Goal: Task Accomplishment & Management: Manage account settings

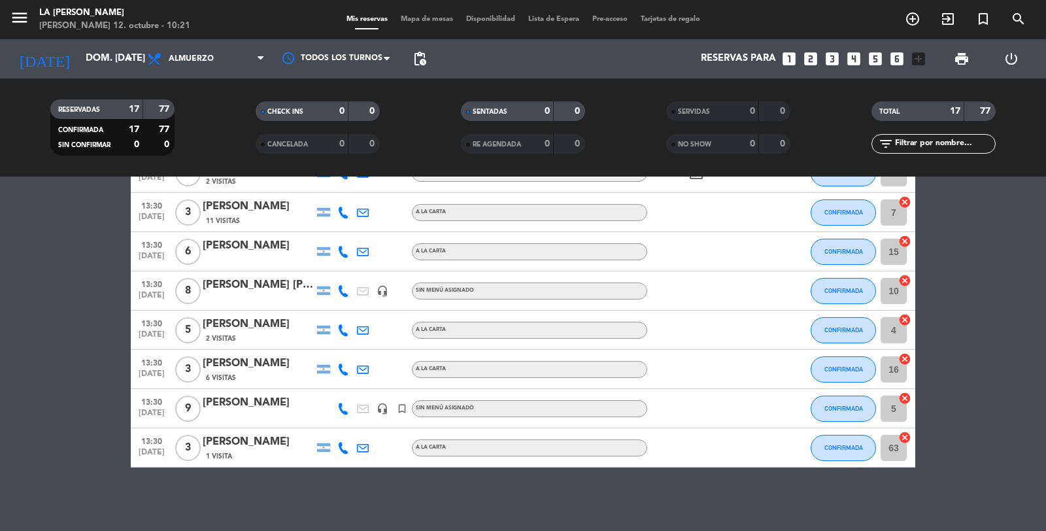
scroll to position [456, 0]
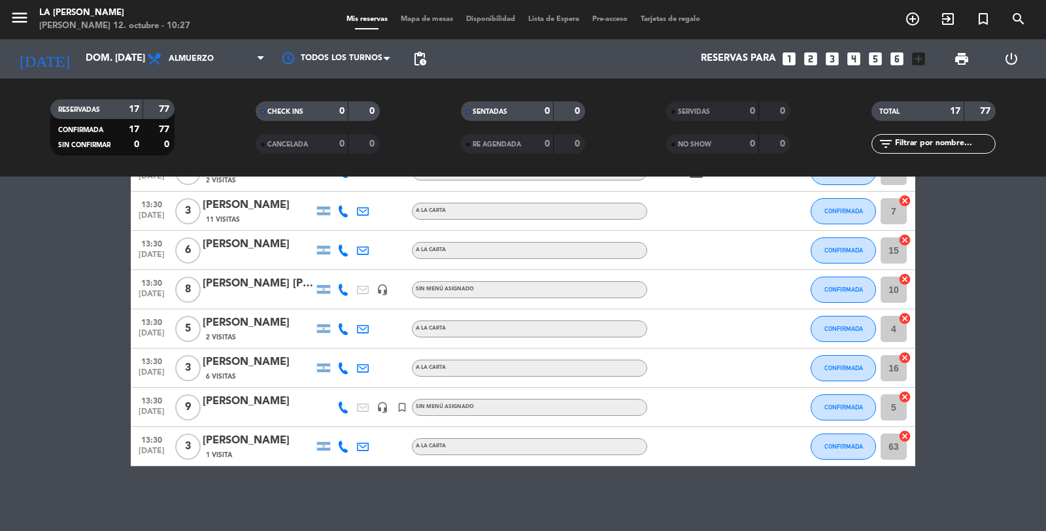
click at [873, 60] on icon "looks_5" at bounding box center [875, 58] width 17 height 17
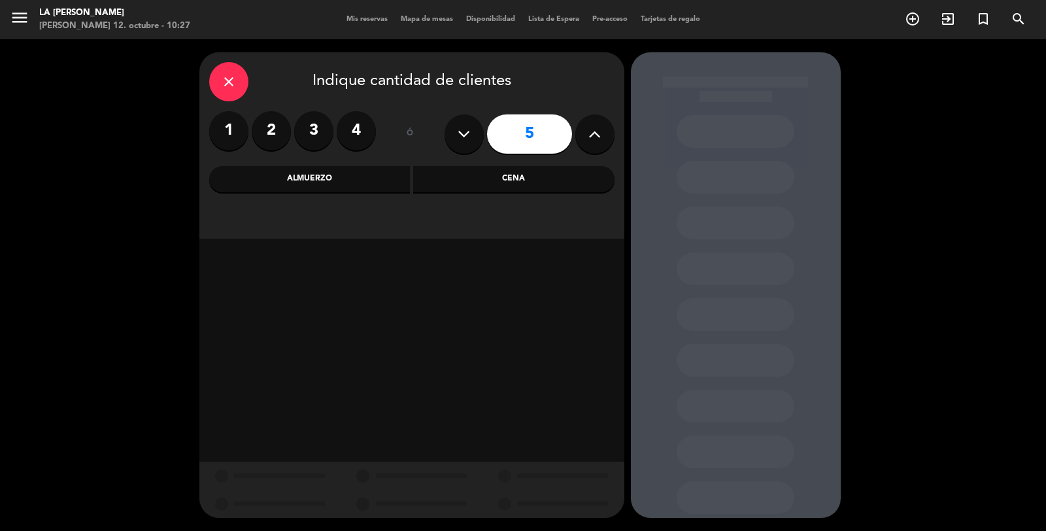
click at [351, 182] on div "Almuerzo" at bounding box center [309, 179] width 201 height 26
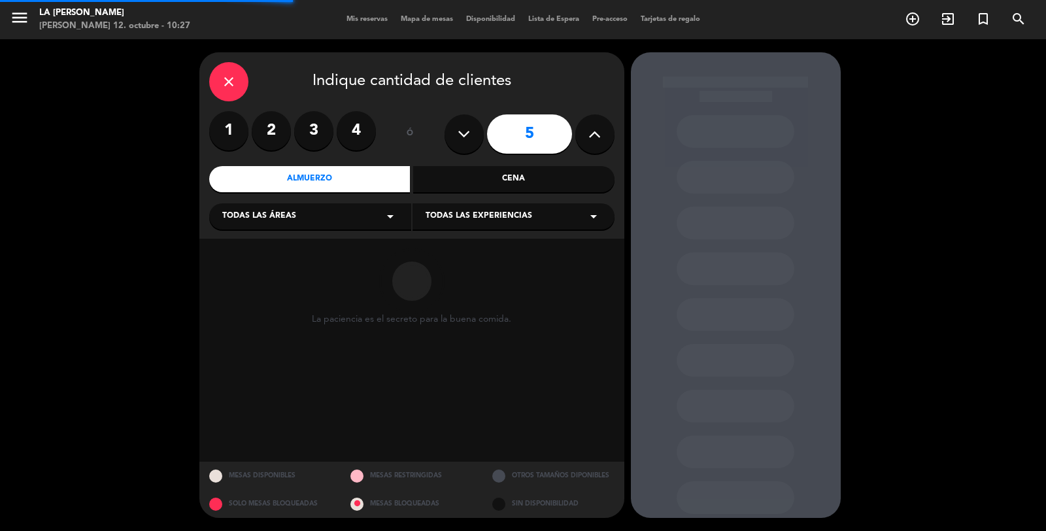
click at [302, 215] on div "Todas las áreas arrow_drop_down" at bounding box center [310, 216] width 202 height 26
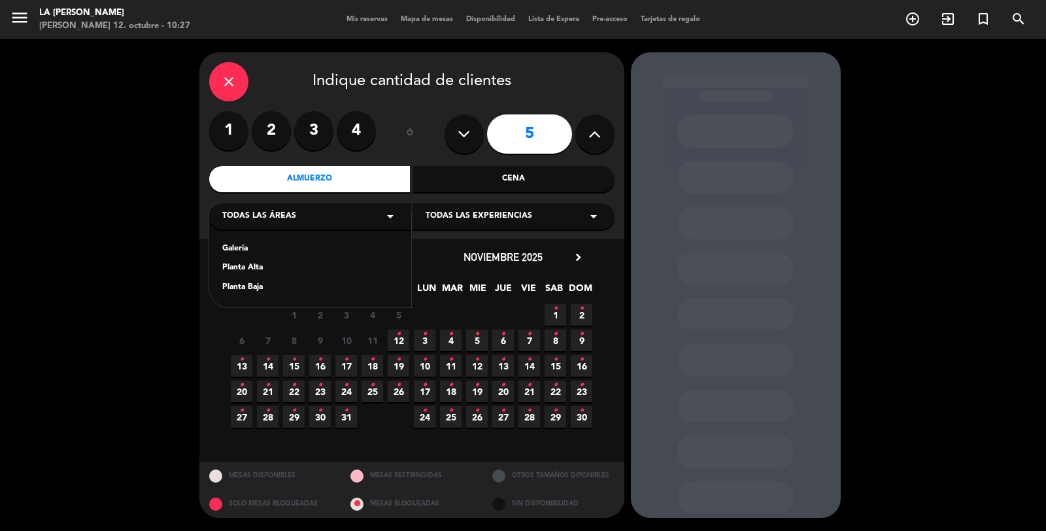
click at [257, 286] on div "Planta Baja" at bounding box center [310, 287] width 176 height 13
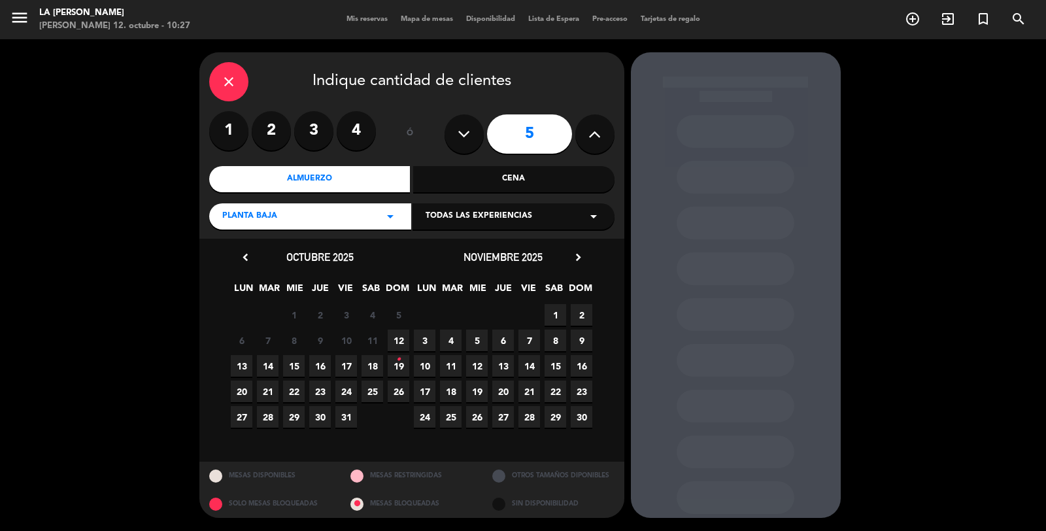
click at [399, 341] on span "12" at bounding box center [399, 341] width 22 height 22
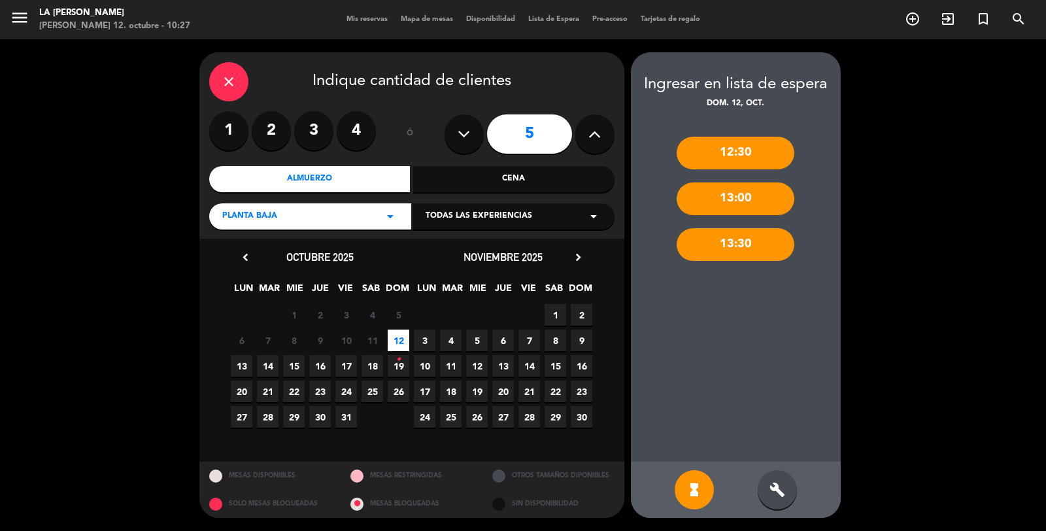
click at [779, 483] on icon "build" at bounding box center [778, 490] width 16 height 16
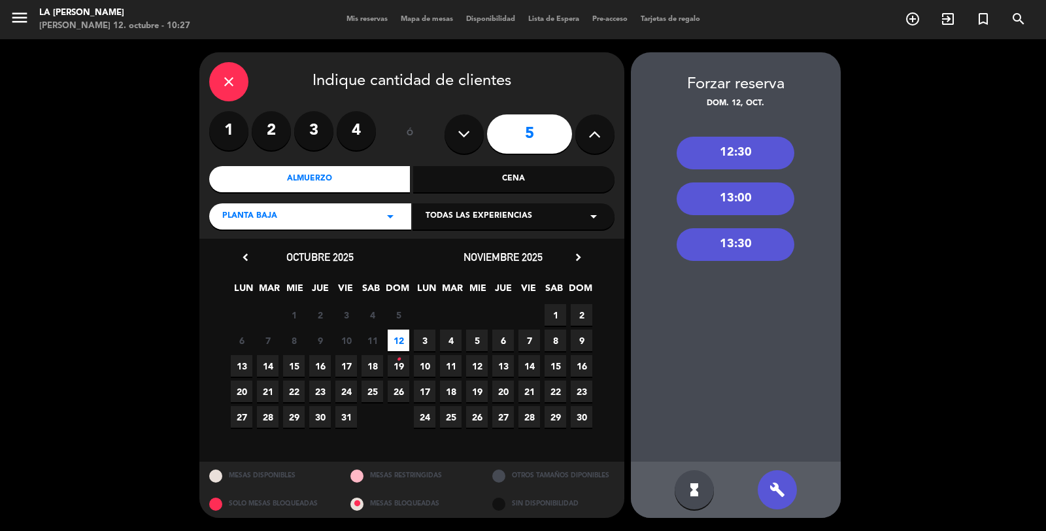
click at [750, 249] on div "13:30" at bounding box center [736, 244] width 118 height 33
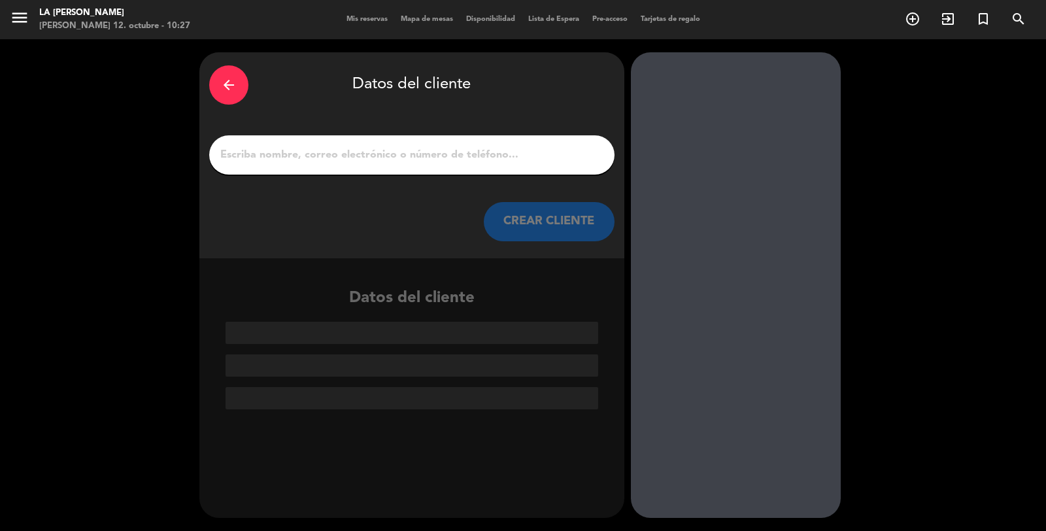
click at [462, 156] on input "1" at bounding box center [412, 155] width 386 height 18
type input "f"
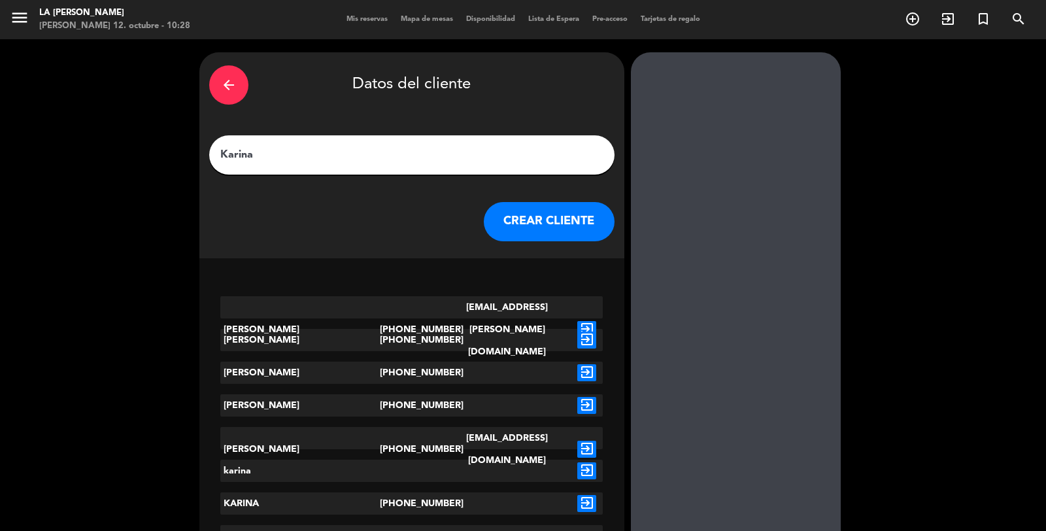
type input "Karina"
click at [532, 219] on button "CREAR CLIENTE" at bounding box center [549, 221] width 131 height 39
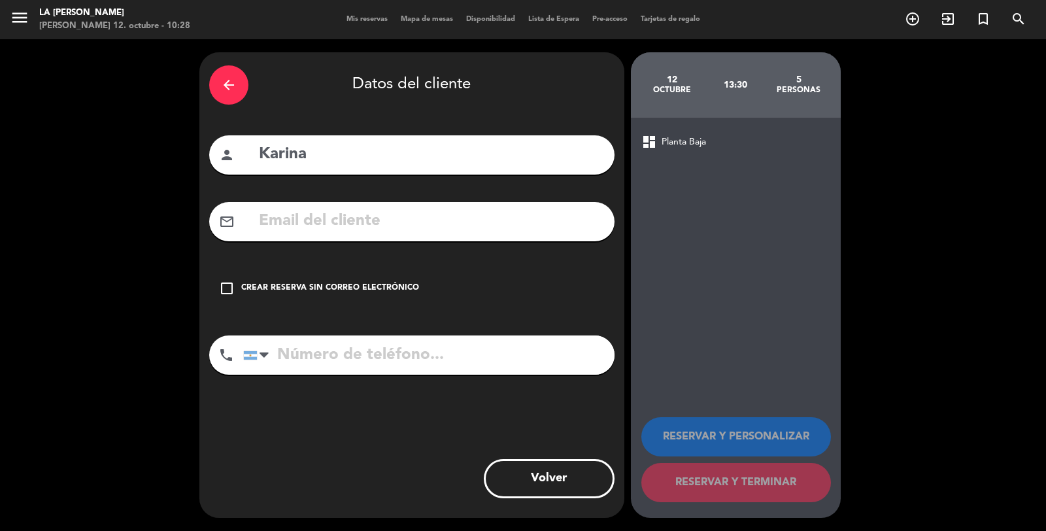
click at [375, 284] on div "Crear reserva sin correo electrónico" at bounding box center [330, 288] width 178 height 13
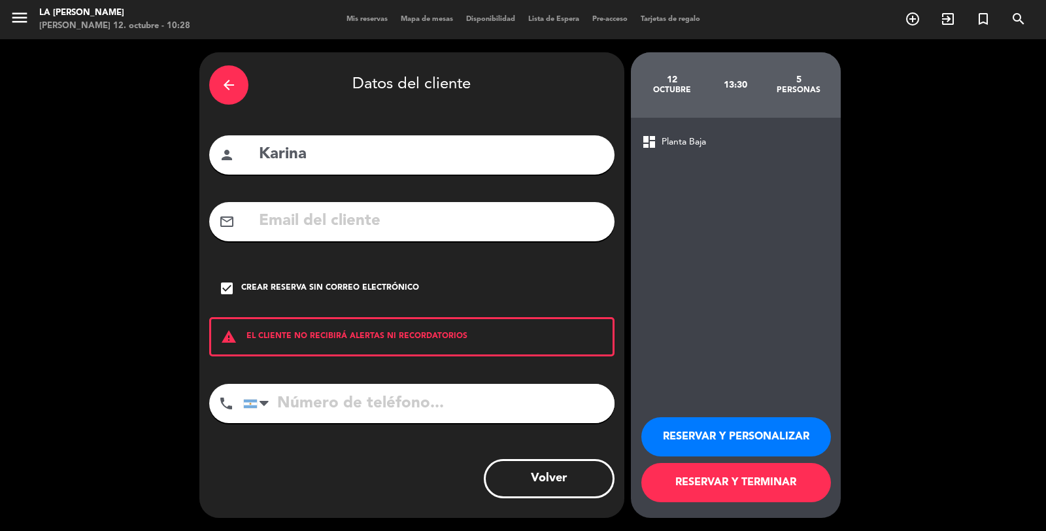
click at [330, 402] on input "tel" at bounding box center [428, 403] width 371 height 39
type input "3541632706"
click at [755, 477] on button "RESERVAR Y TERMINAR" at bounding box center [737, 482] width 190 height 39
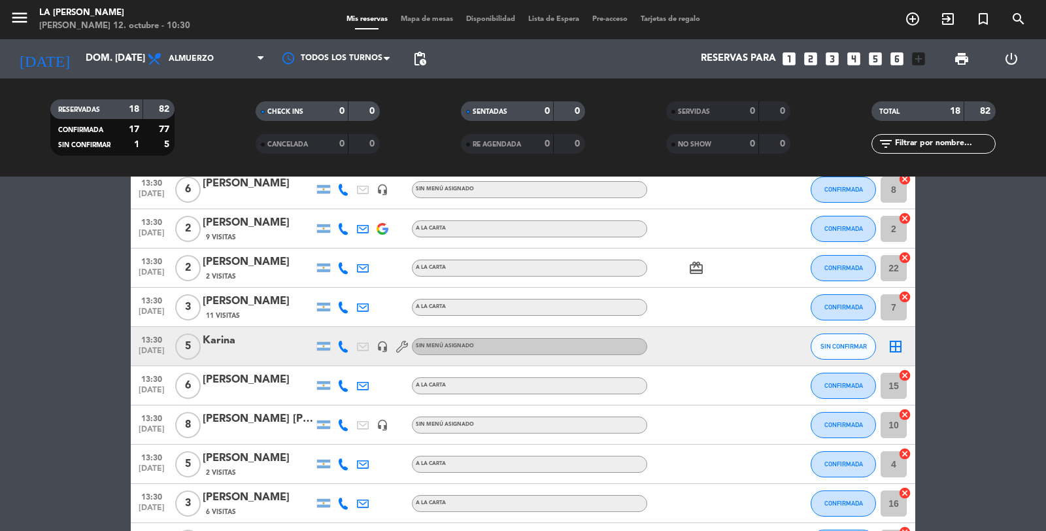
scroll to position [363, 0]
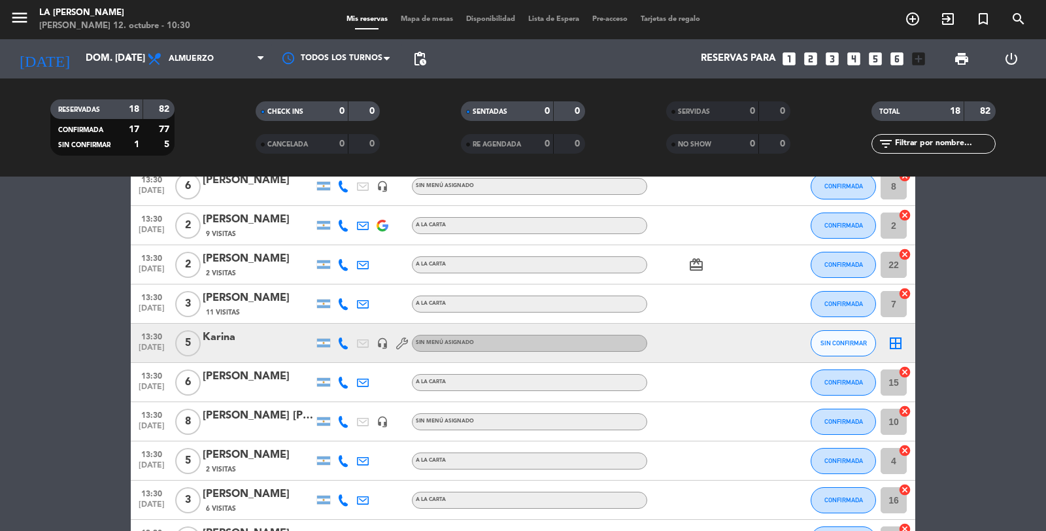
click at [898, 341] on icon "border_all" at bounding box center [896, 344] width 16 height 16
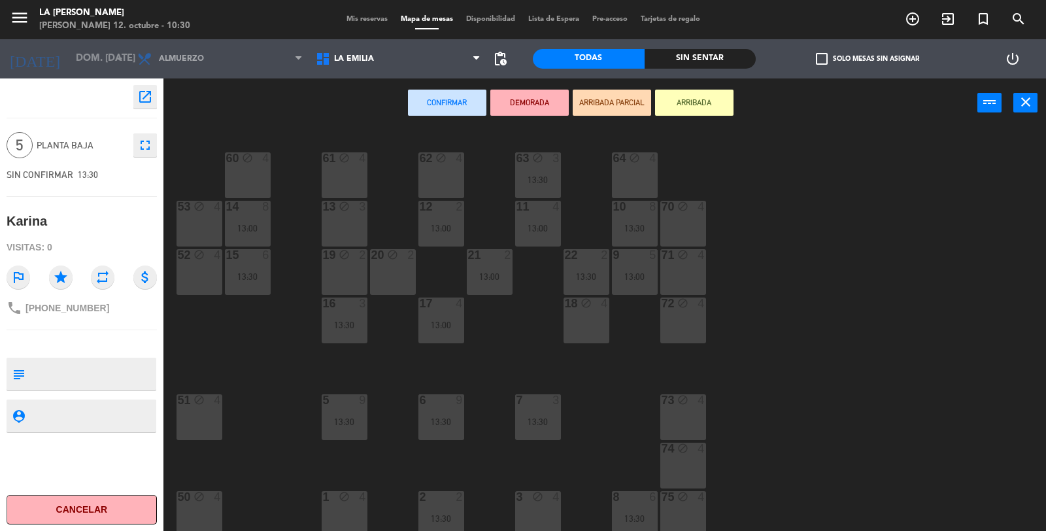
click at [353, 18] on span "Mis reservas" at bounding box center [367, 19] width 54 height 7
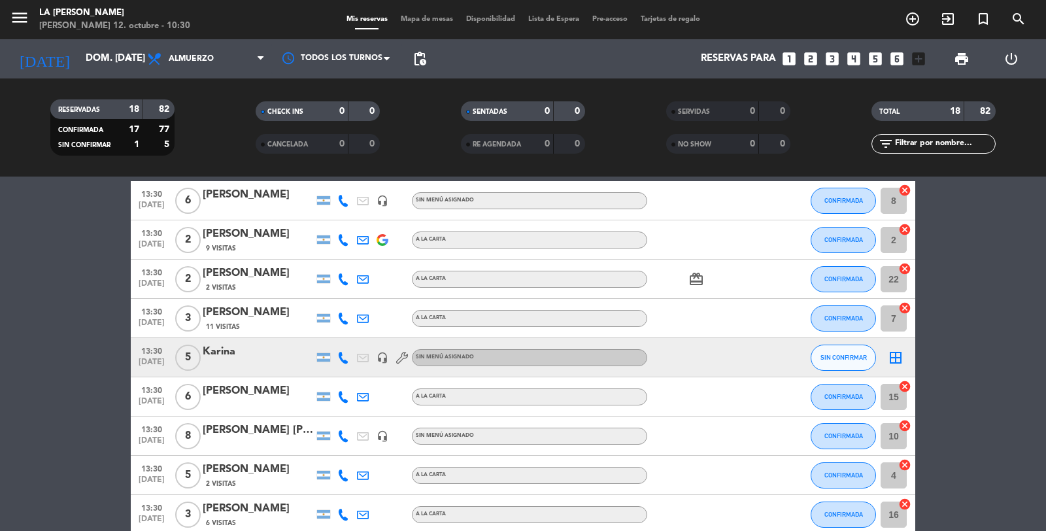
scroll to position [363, 0]
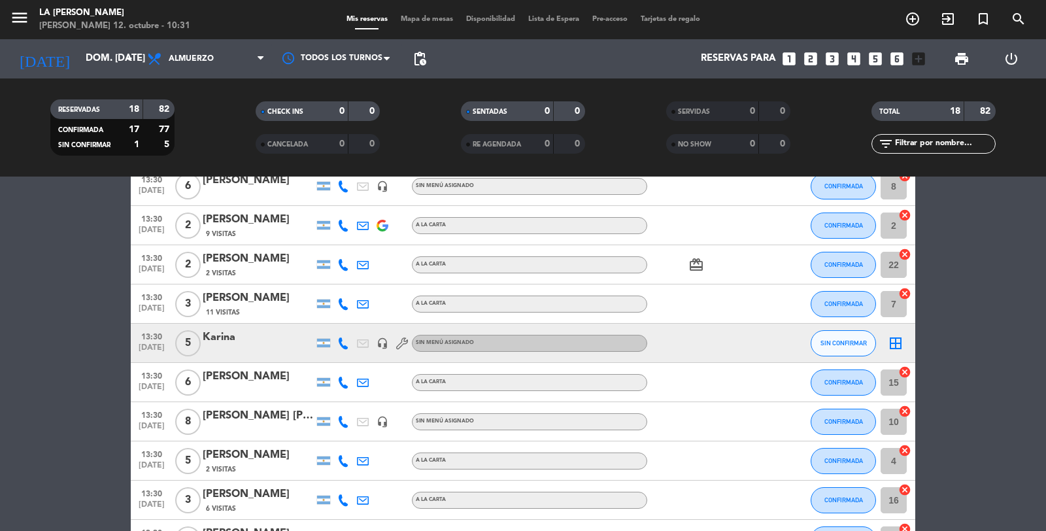
click at [895, 343] on icon "border_all" at bounding box center [896, 344] width 16 height 16
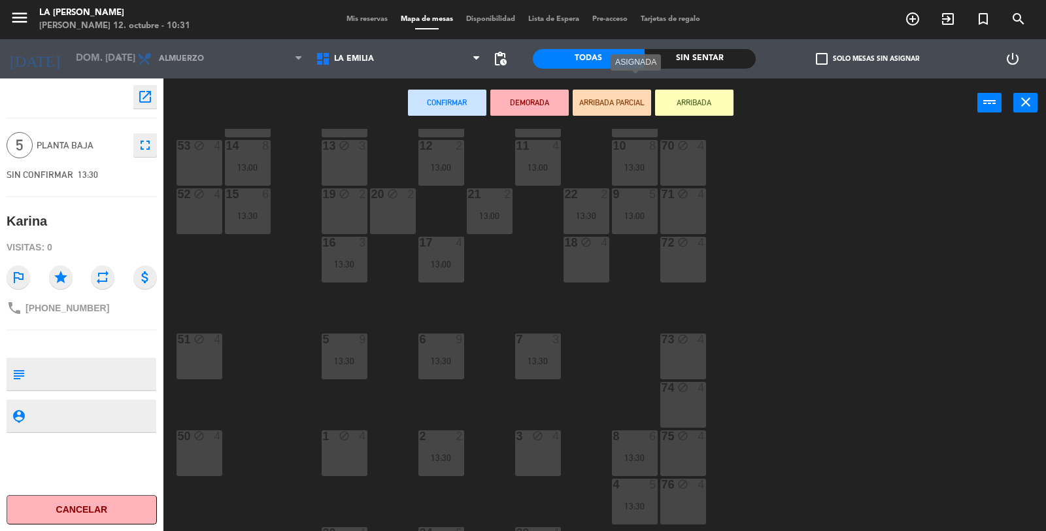
scroll to position [290, 0]
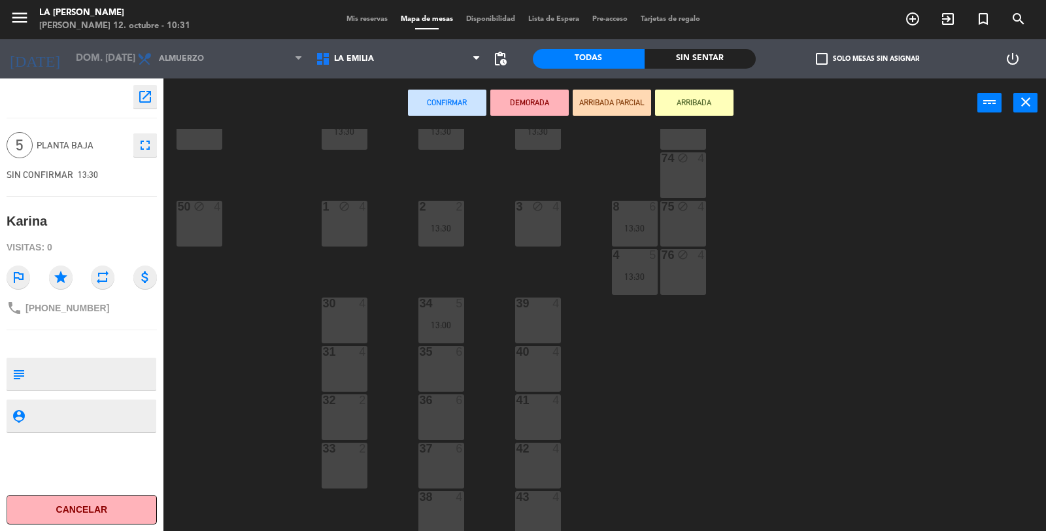
click at [448, 368] on div "35 6" at bounding box center [442, 369] width 46 height 46
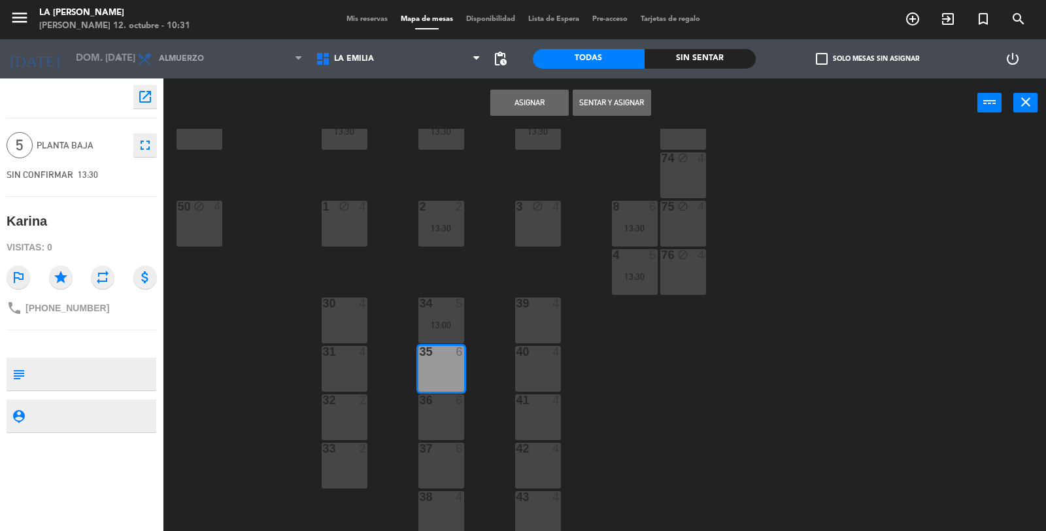
click at [524, 103] on button "Asignar" at bounding box center [530, 103] width 78 height 26
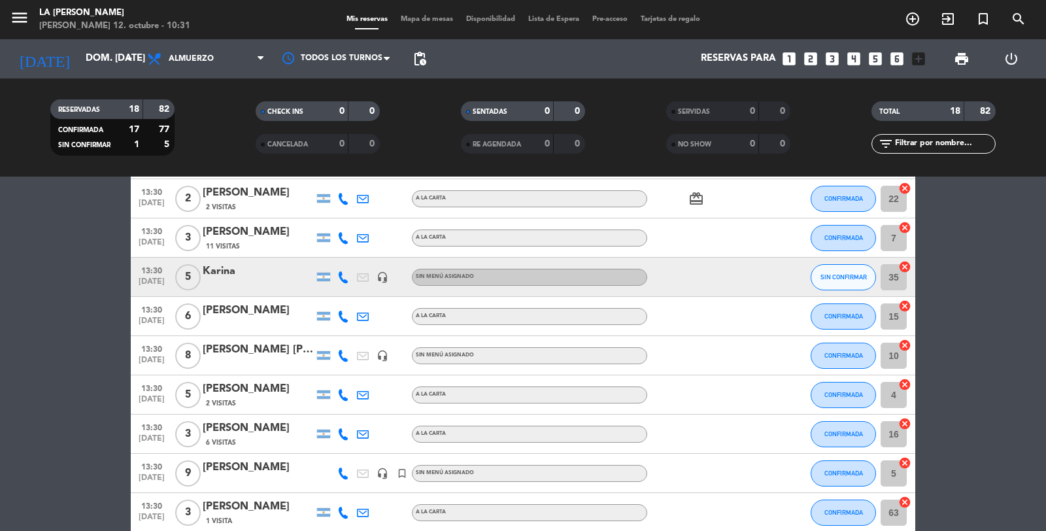
scroll to position [495, 0]
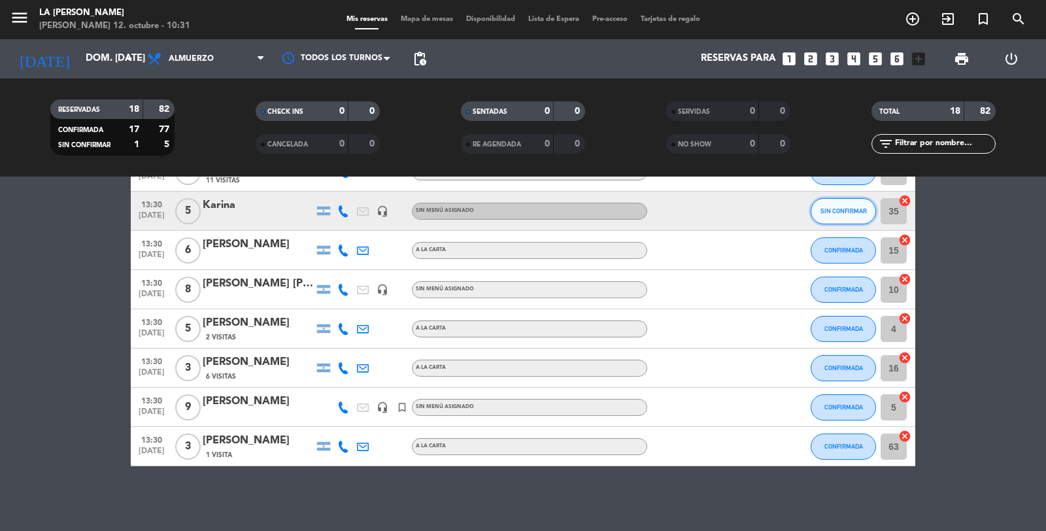
click at [832, 212] on span "SIN CONFIRMAR" at bounding box center [844, 210] width 46 height 7
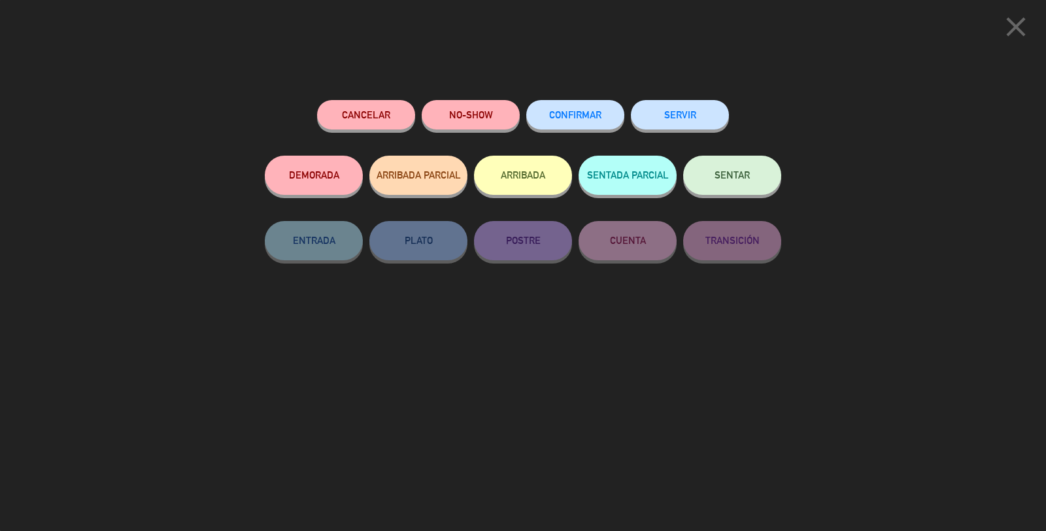
click at [577, 116] on span "CONFIRMAR" at bounding box center [575, 114] width 52 height 11
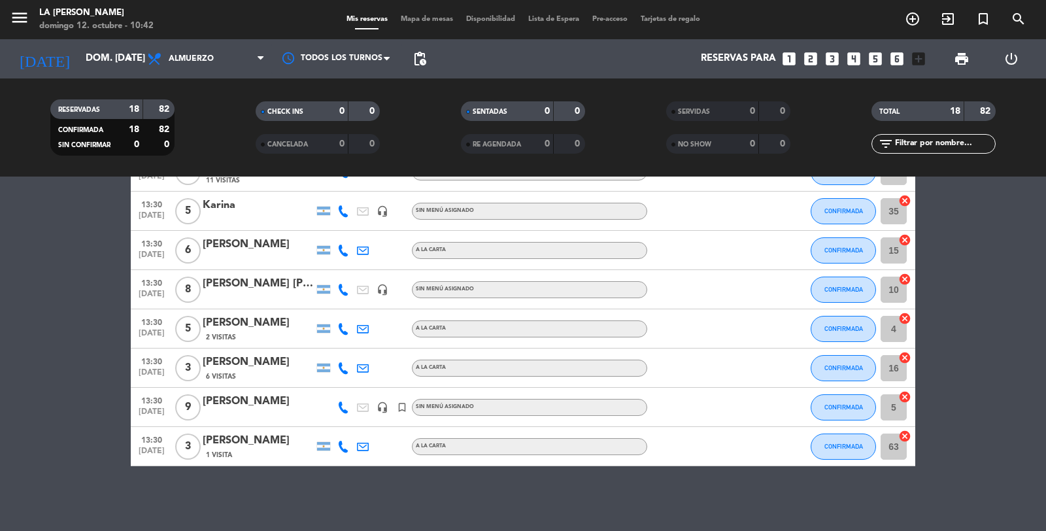
click at [428, 22] on span "Mapa de mesas" at bounding box center [426, 19] width 65 height 7
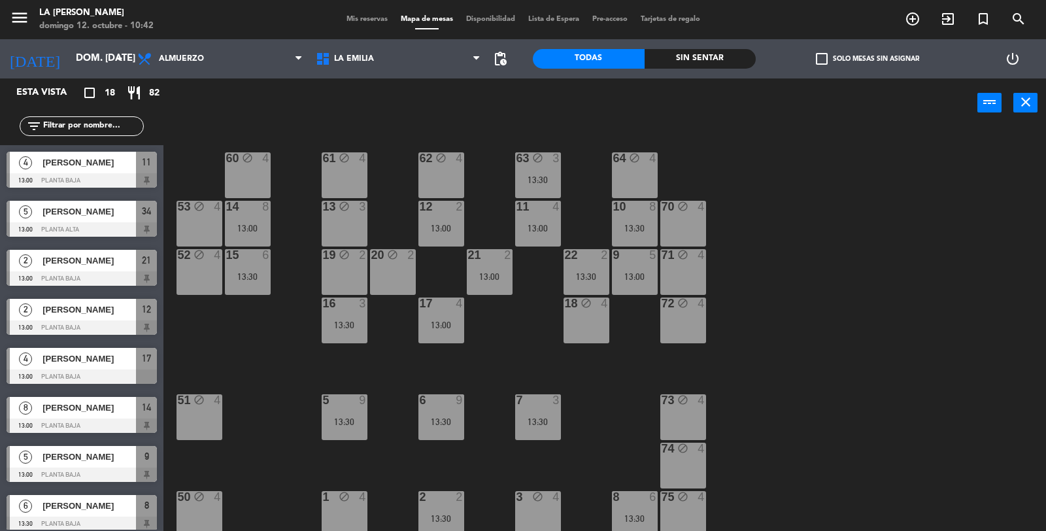
click at [362, 20] on span "Mis reservas" at bounding box center [367, 19] width 54 height 7
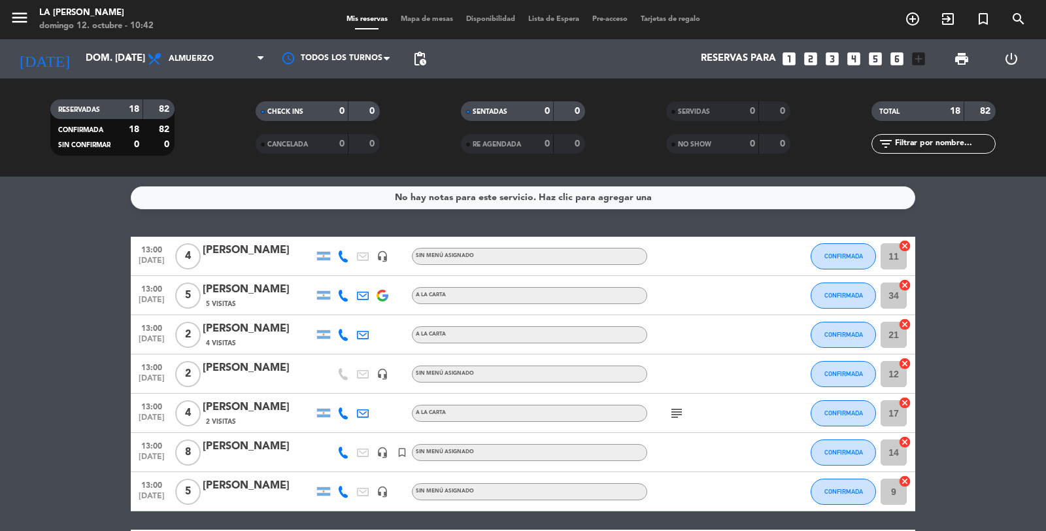
click at [857, 60] on icon "looks_4" at bounding box center [854, 58] width 17 height 17
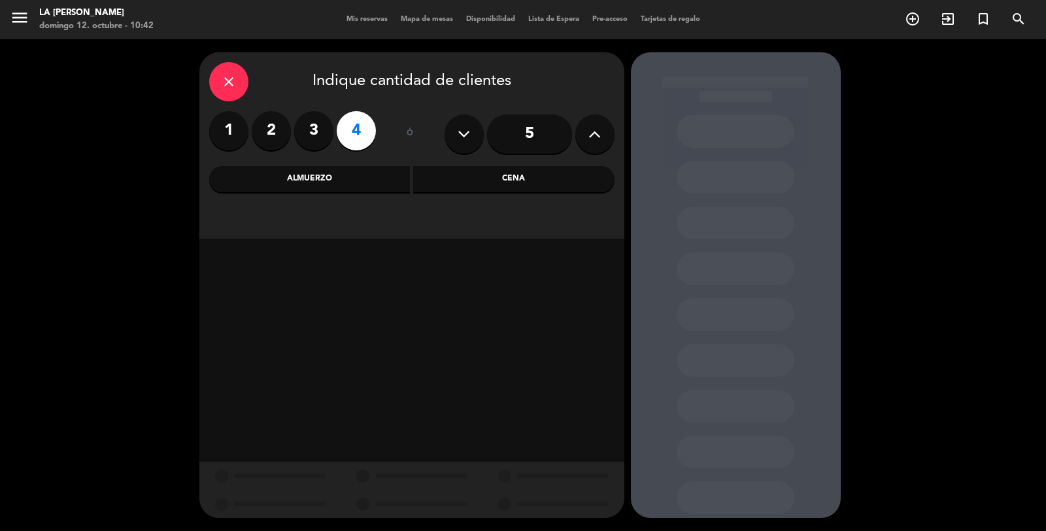
click at [370, 183] on div "Almuerzo" at bounding box center [309, 179] width 201 height 26
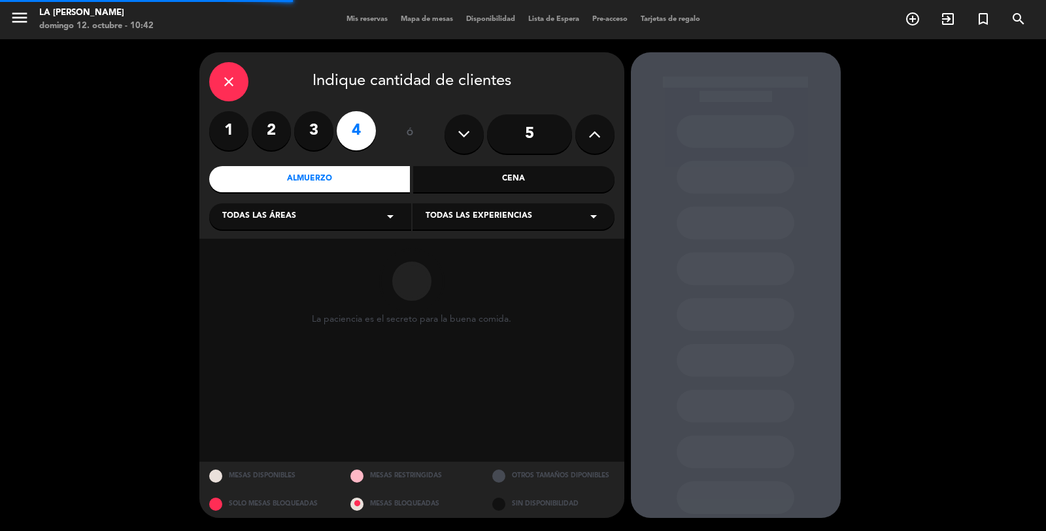
click at [322, 215] on div "Todas las áreas arrow_drop_down" at bounding box center [310, 216] width 202 height 26
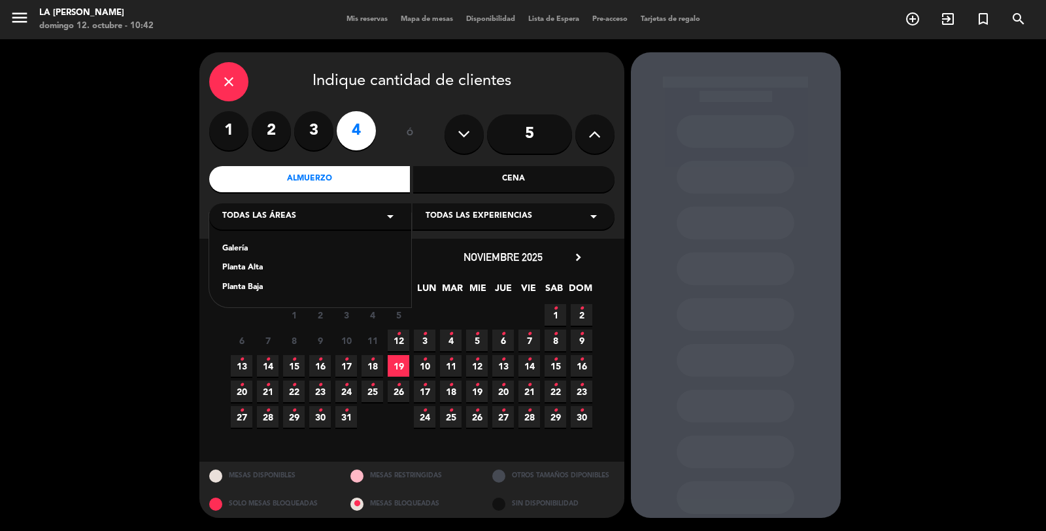
click at [255, 288] on div "Planta Baja" at bounding box center [310, 287] width 176 height 13
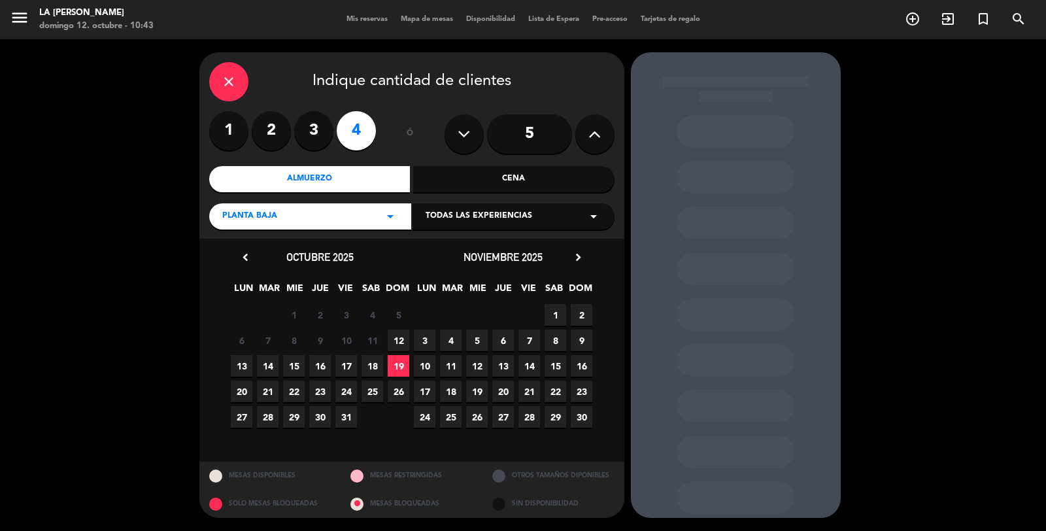
click at [401, 342] on span "12" at bounding box center [399, 341] width 22 height 22
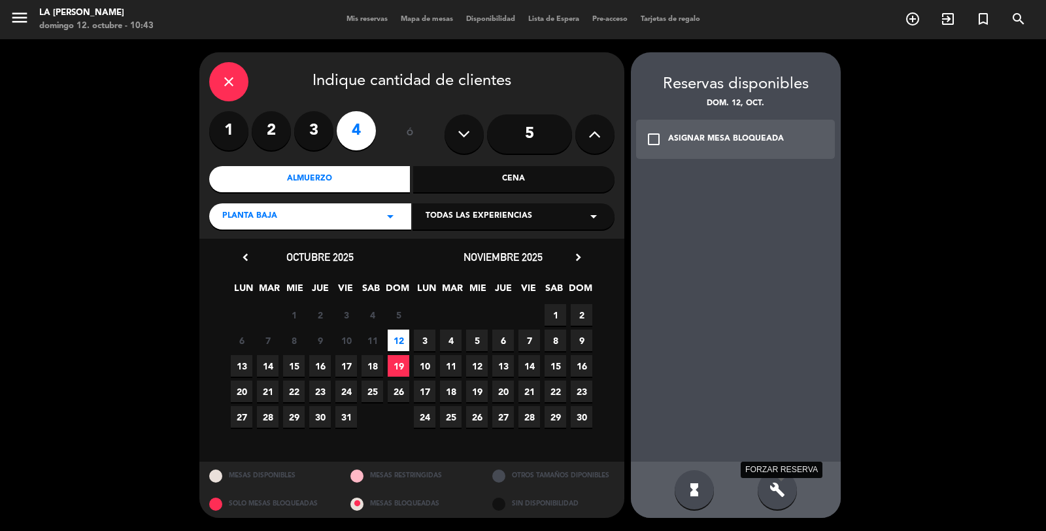
click at [774, 499] on div "build FORZAR RESERVA" at bounding box center [777, 489] width 39 height 39
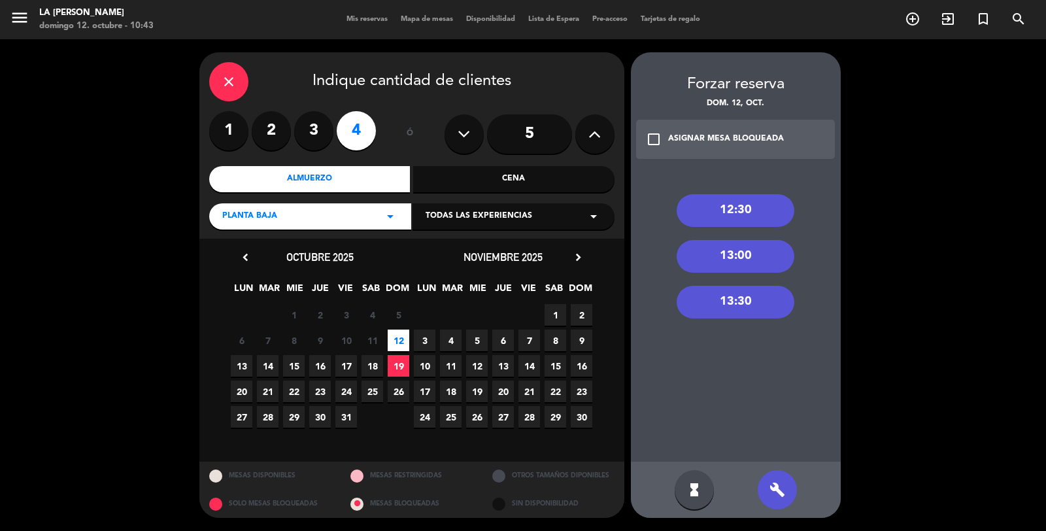
click at [744, 251] on div "13:00" at bounding box center [736, 256] width 118 height 33
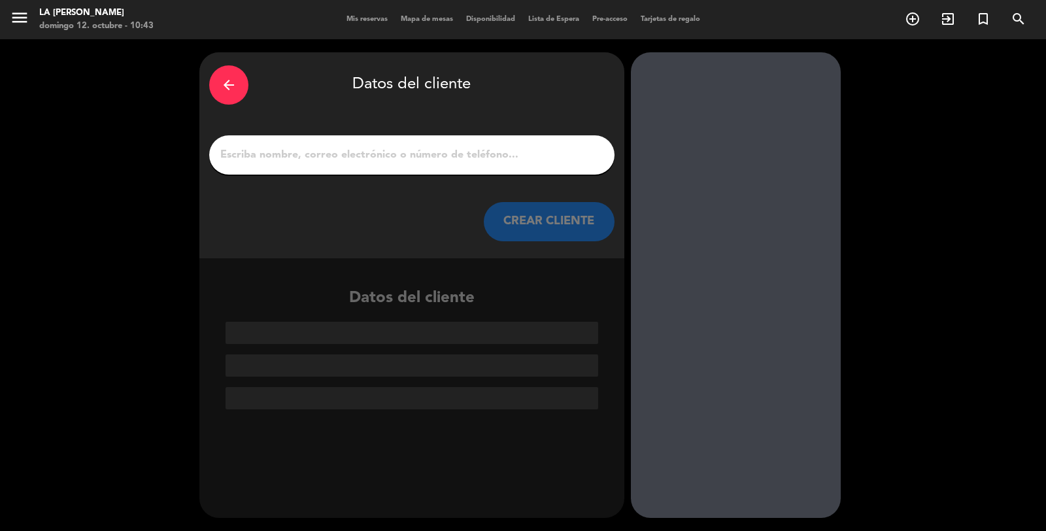
click at [465, 153] on input "1" at bounding box center [412, 155] width 386 height 18
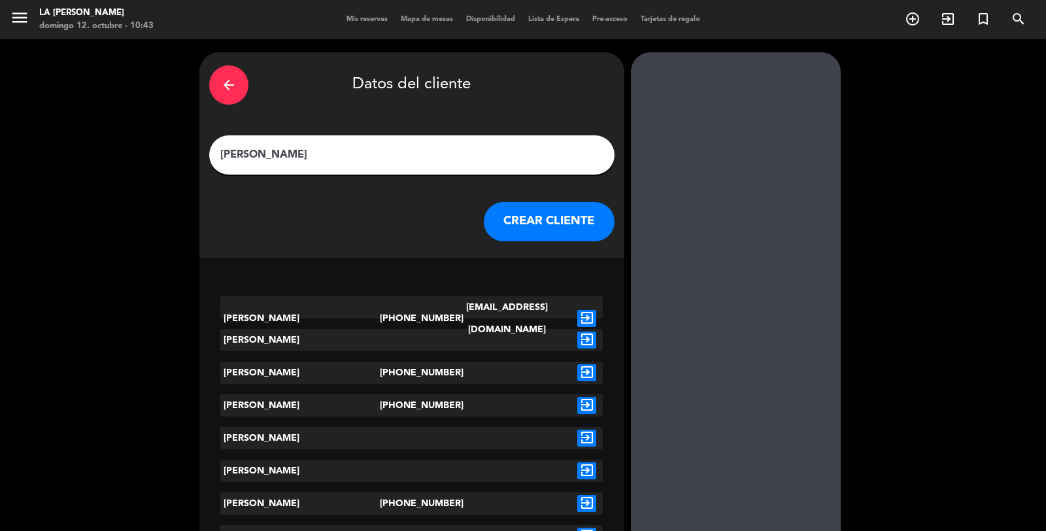
type input "[PERSON_NAME]"
click at [530, 229] on button "CREAR CLIENTE" at bounding box center [549, 221] width 131 height 39
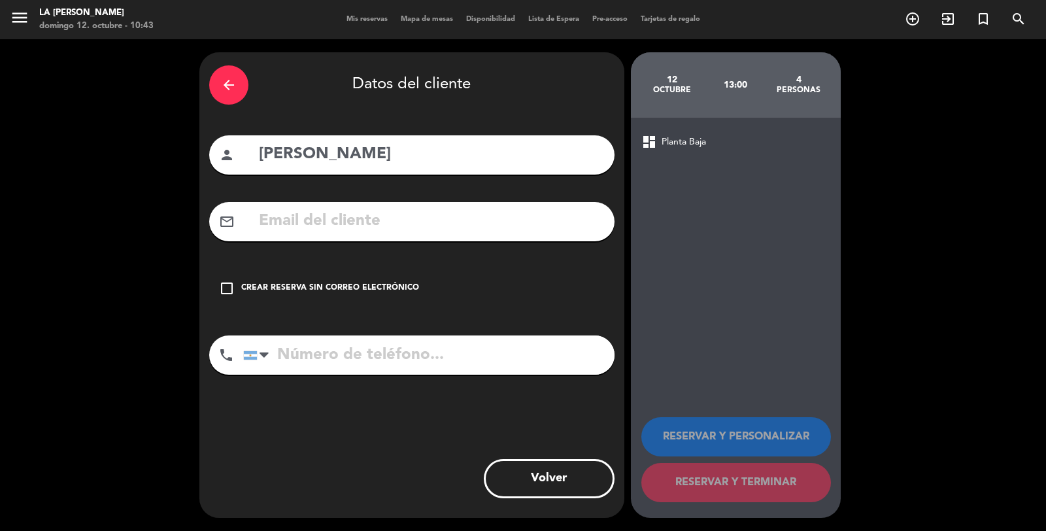
click at [230, 292] on icon "check_box_outline_blank" at bounding box center [227, 289] width 16 height 16
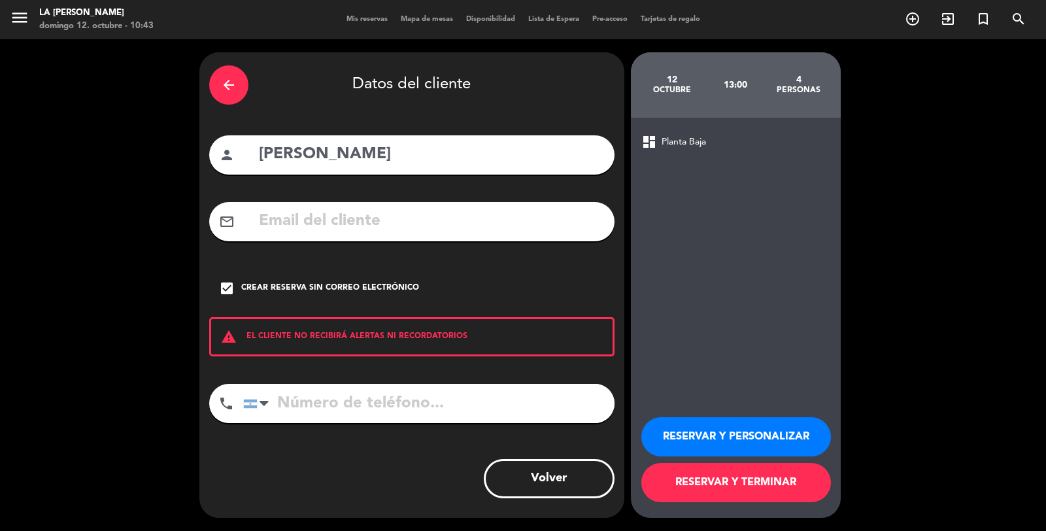
click at [739, 475] on button "RESERVAR Y TERMINAR" at bounding box center [737, 482] width 190 height 39
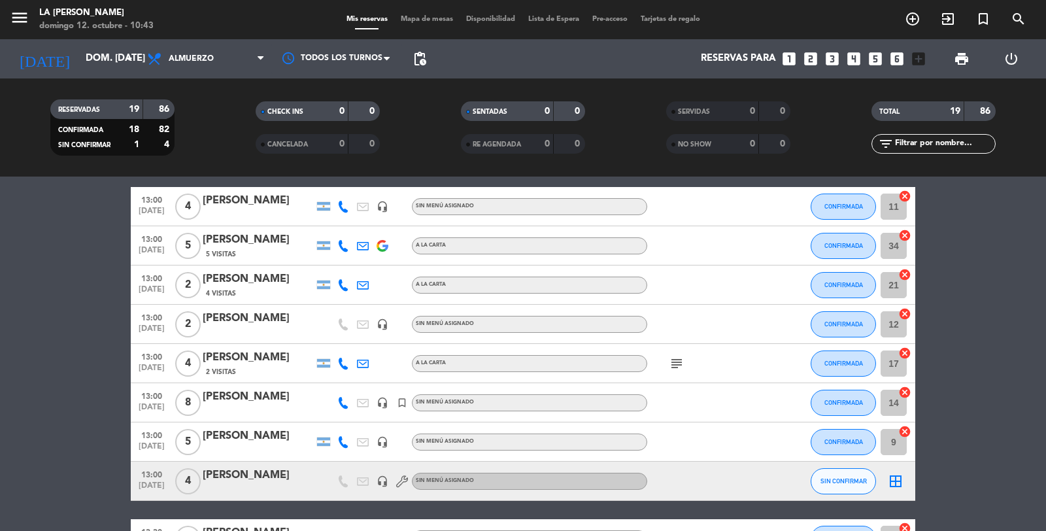
scroll to position [73, 0]
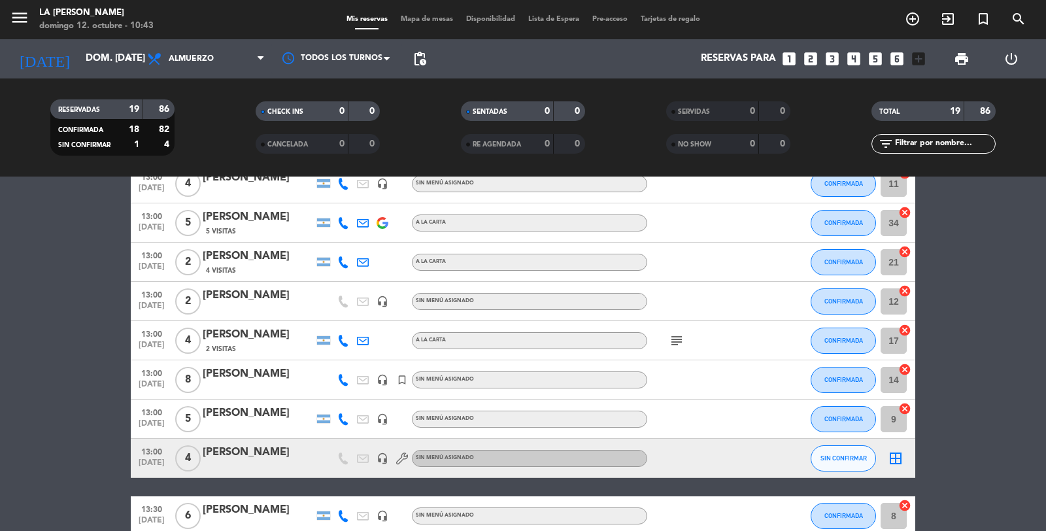
click at [890, 458] on icon "border_all" at bounding box center [896, 459] width 16 height 16
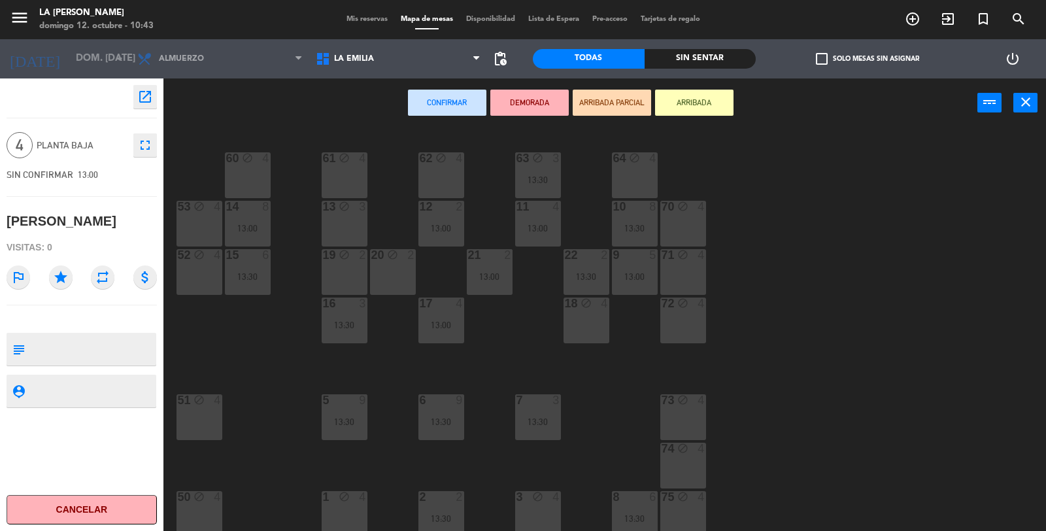
scroll to position [73, 0]
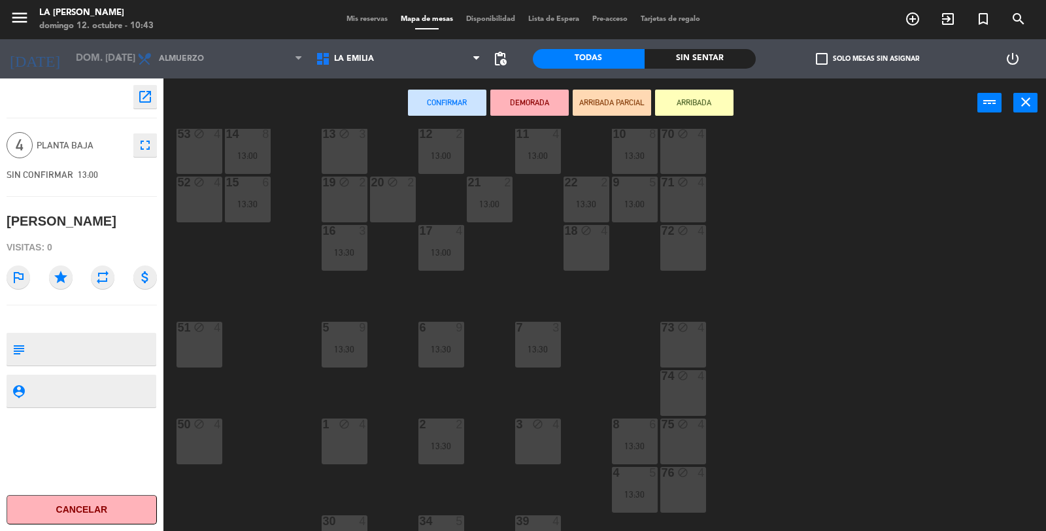
click at [585, 244] on div "18 block 4" at bounding box center [587, 248] width 46 height 46
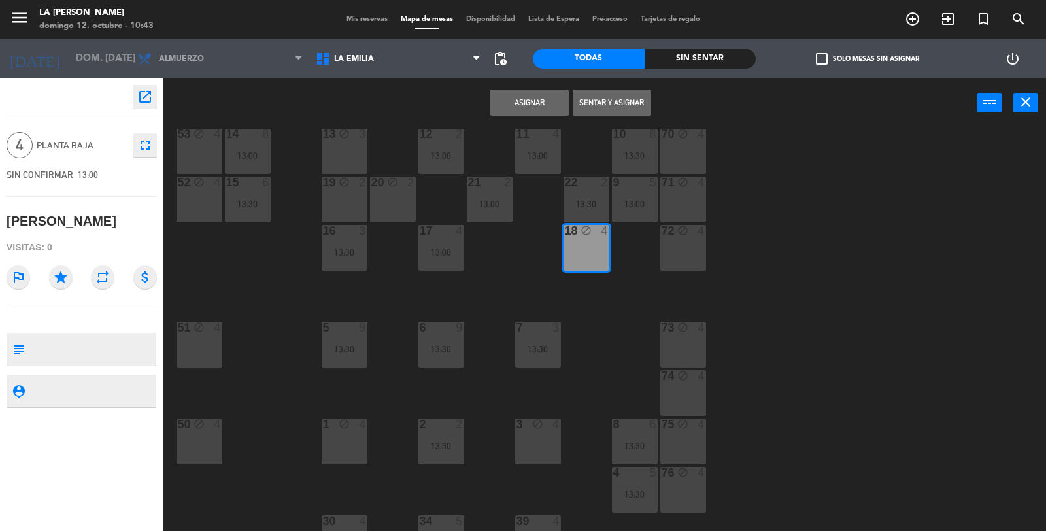
click at [499, 99] on button "Asignar" at bounding box center [530, 103] width 78 height 26
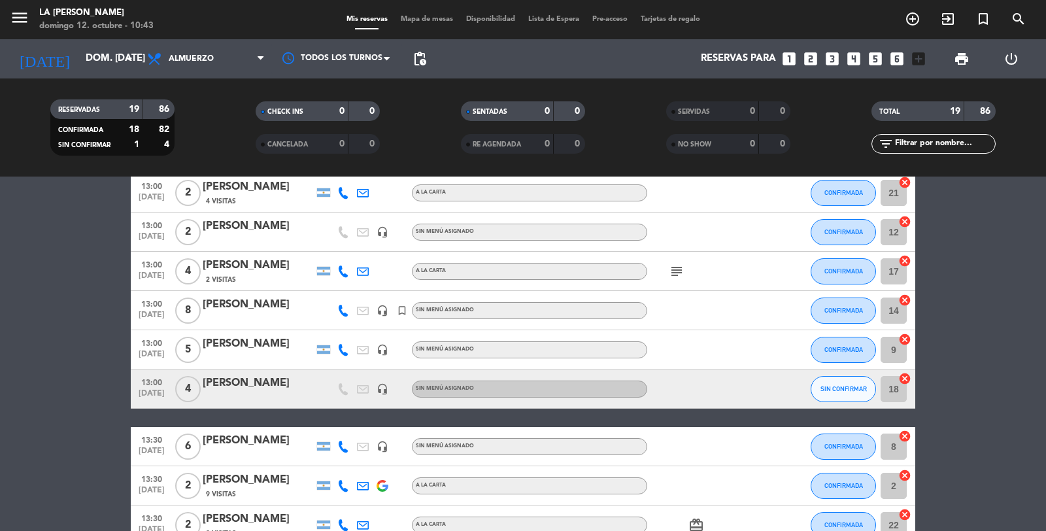
scroll to position [145, 0]
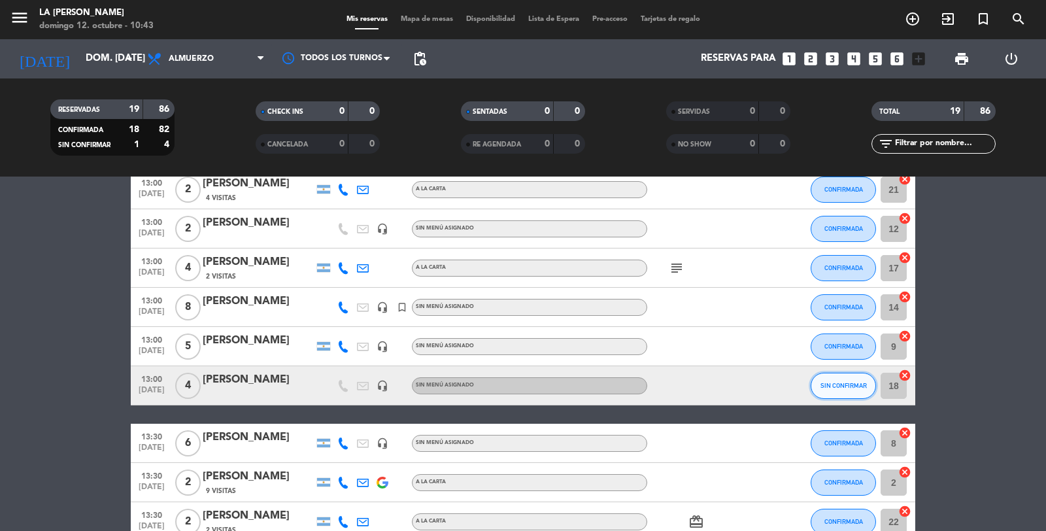
click at [831, 386] on span "SIN CONFIRMAR" at bounding box center [844, 385] width 46 height 7
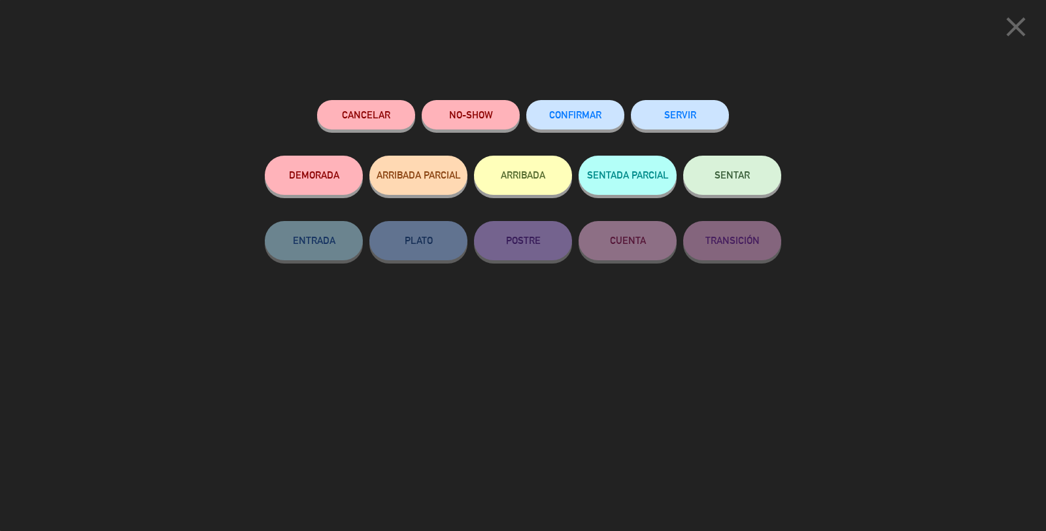
click at [600, 118] on span "CONFIRMAR" at bounding box center [575, 114] width 52 height 11
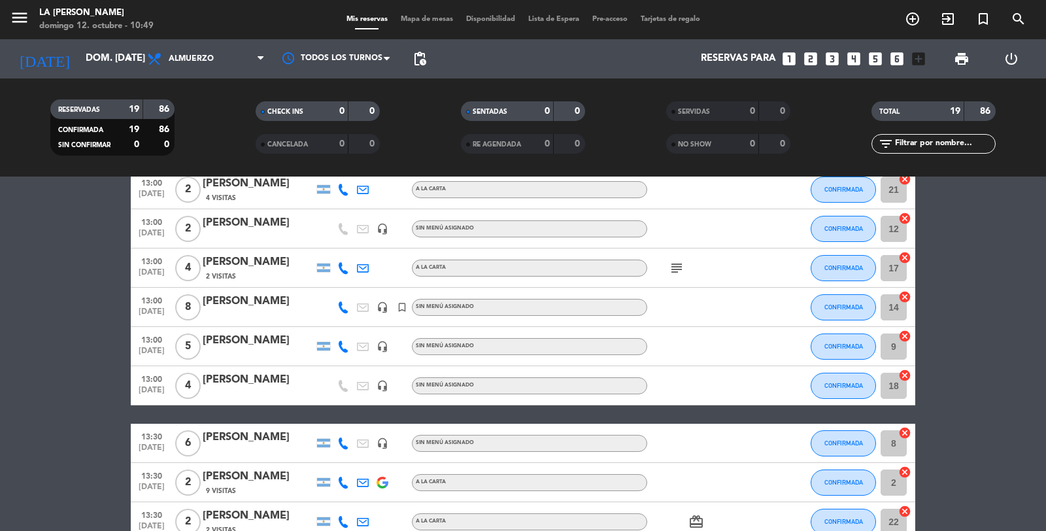
click at [873, 56] on icon "looks_5" at bounding box center [875, 58] width 17 height 17
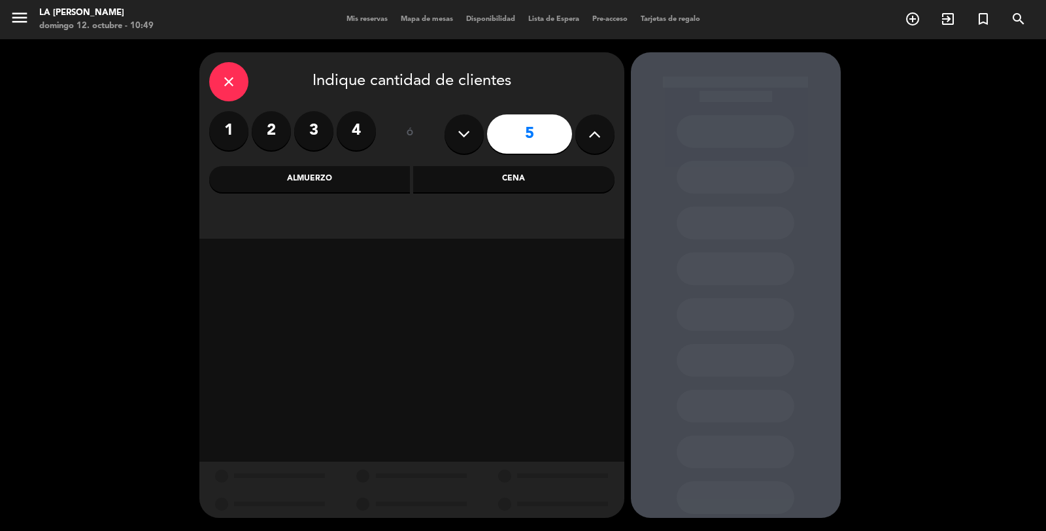
click at [373, 182] on div "Almuerzo" at bounding box center [309, 179] width 201 height 26
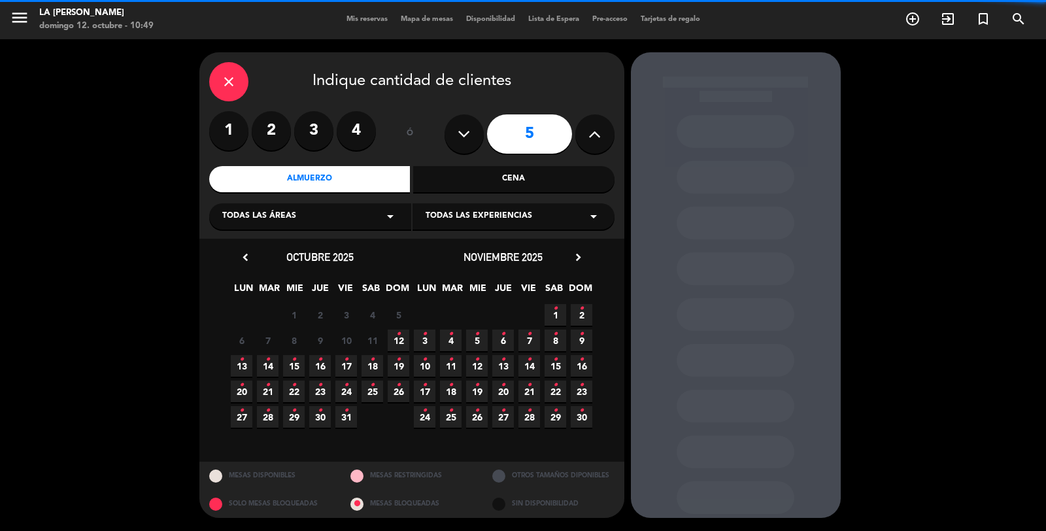
click at [375, 217] on div "Todas las áreas arrow_drop_down" at bounding box center [310, 216] width 202 height 26
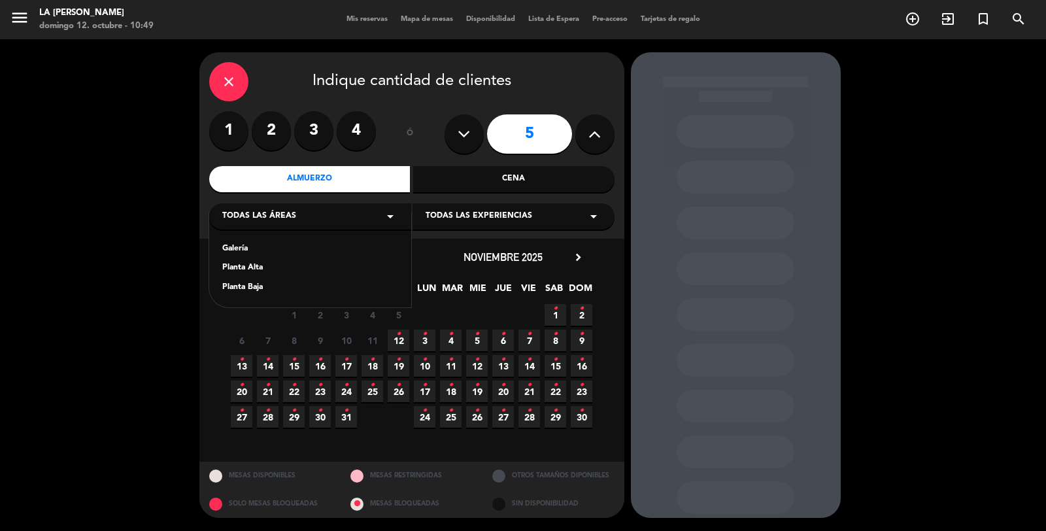
click at [249, 290] on div "Planta Baja" at bounding box center [310, 287] width 176 height 13
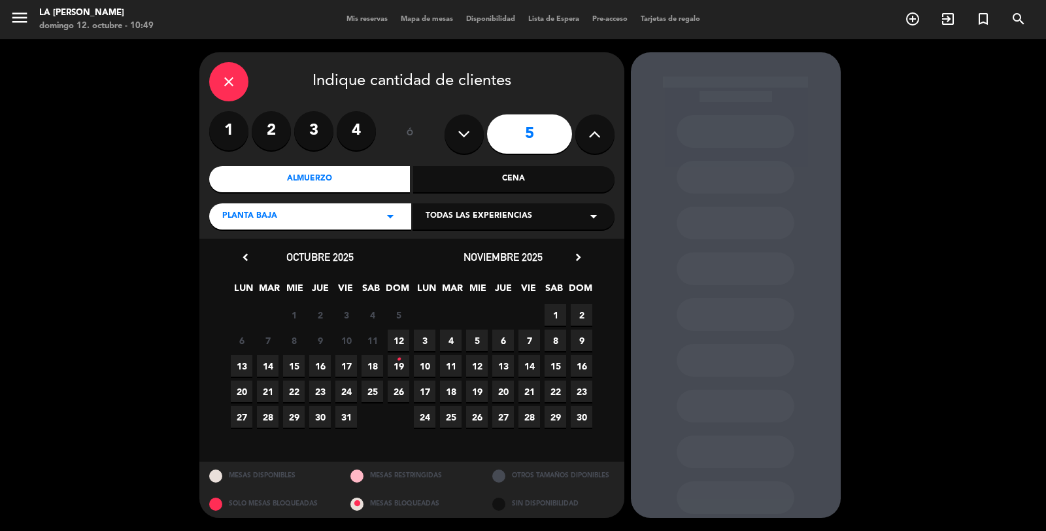
click at [397, 339] on span "12" at bounding box center [399, 341] width 22 height 22
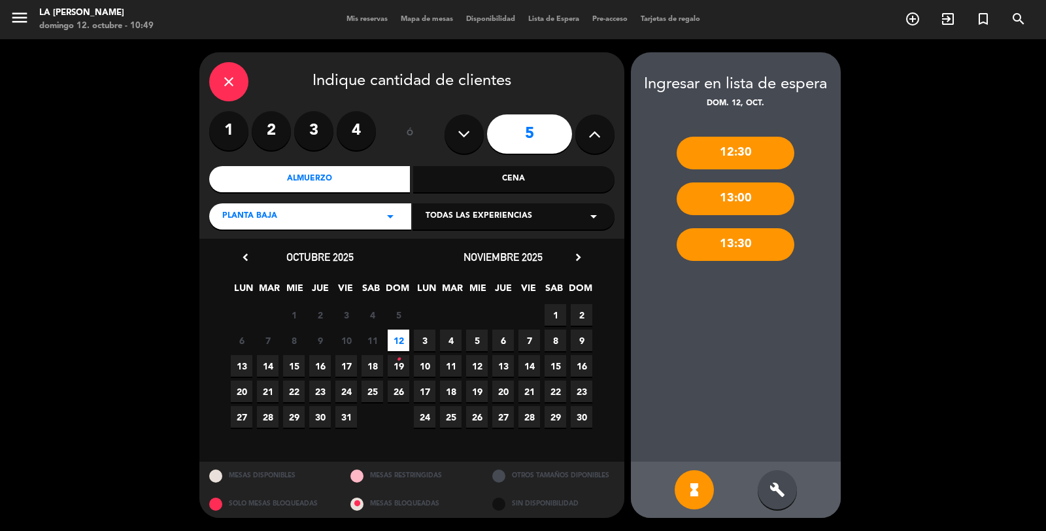
click at [786, 492] on div "build" at bounding box center [777, 489] width 39 height 39
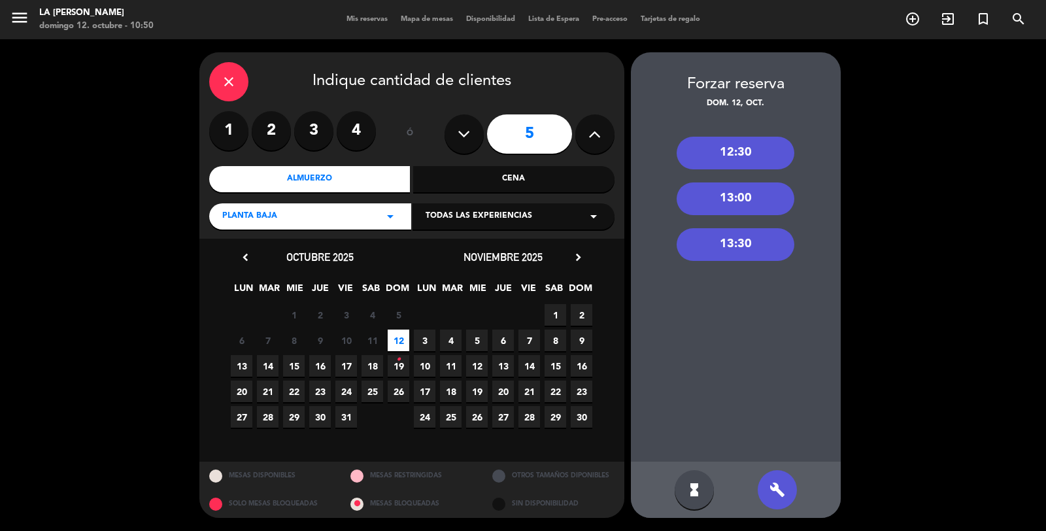
click at [731, 206] on div "13:00" at bounding box center [736, 198] width 118 height 33
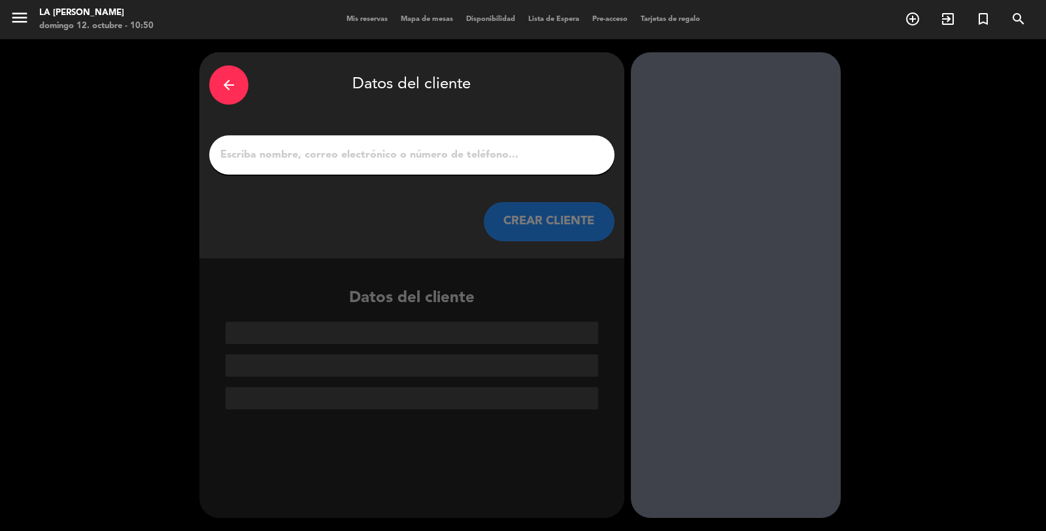
click at [476, 152] on input "1" at bounding box center [412, 155] width 386 height 18
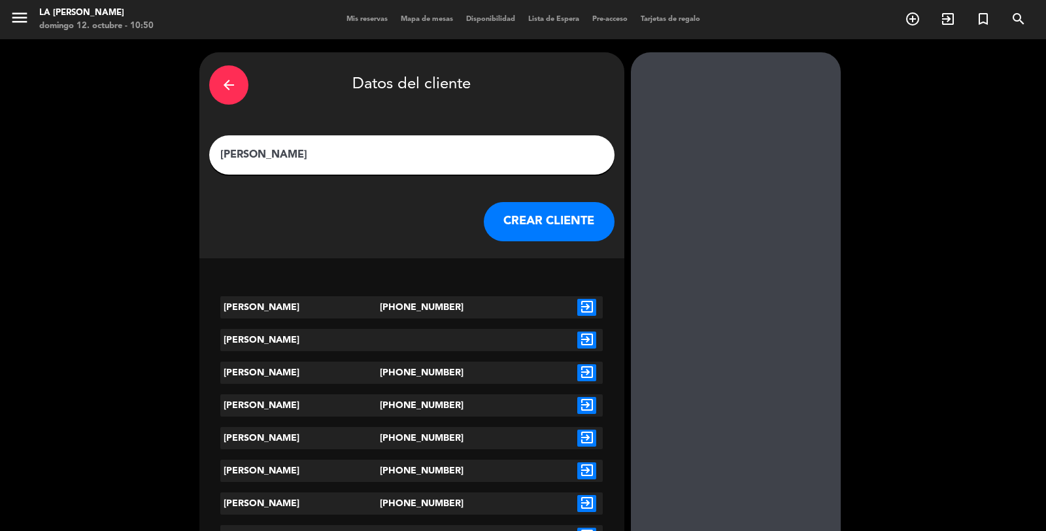
type input "[PERSON_NAME]"
click at [517, 209] on button "CREAR CLIENTE" at bounding box center [549, 221] width 131 height 39
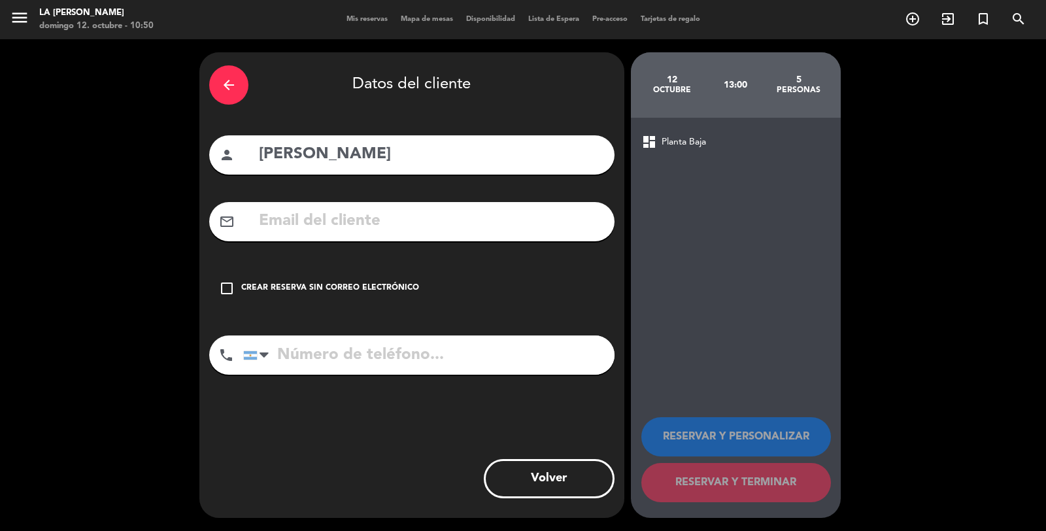
click at [379, 286] on div "Crear reserva sin correo electrónico" at bounding box center [330, 288] width 178 height 13
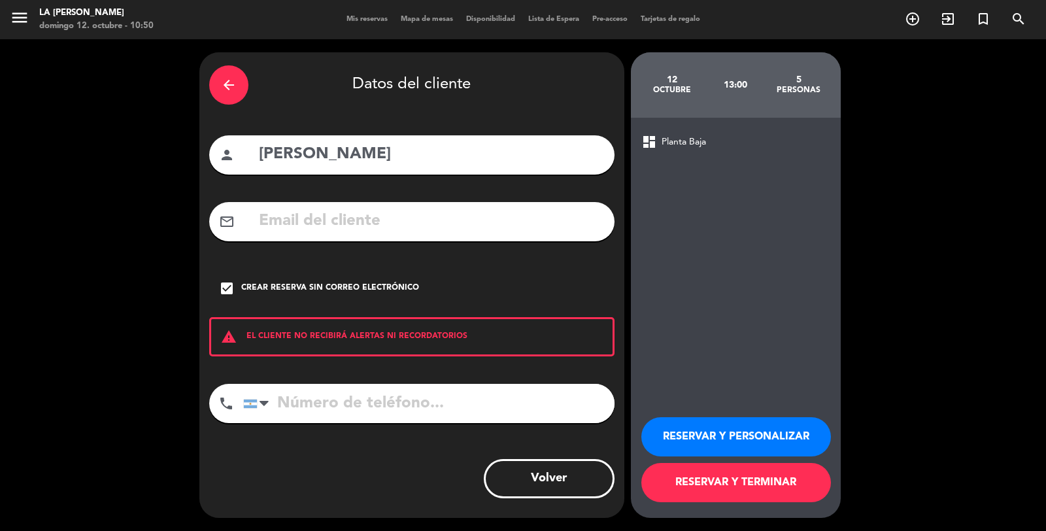
click at [695, 487] on button "RESERVAR Y TERMINAR" at bounding box center [737, 482] width 190 height 39
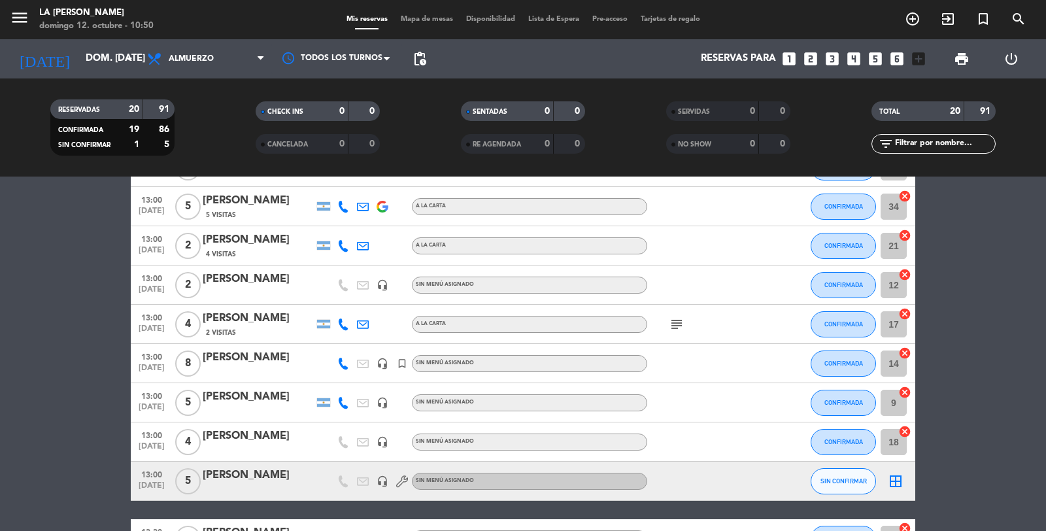
scroll to position [218, 0]
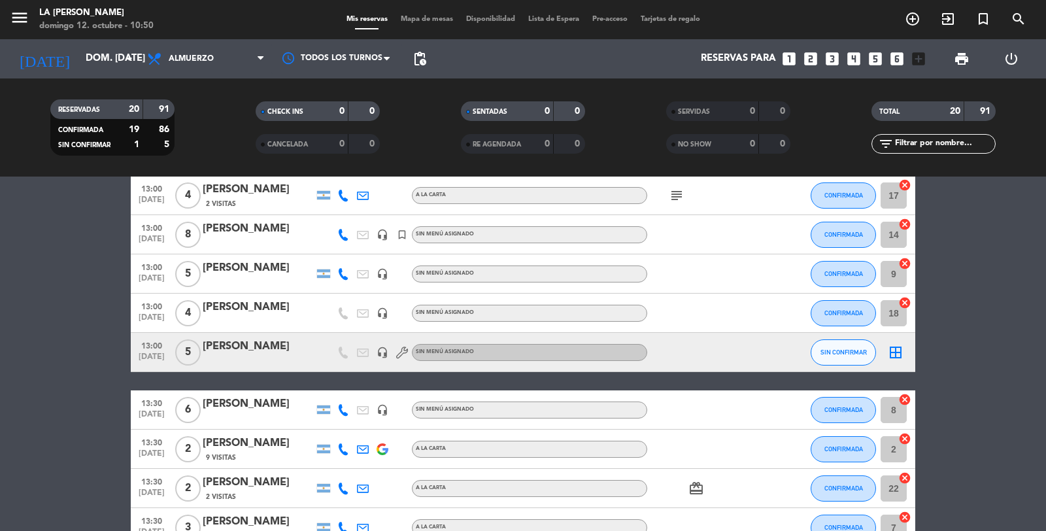
click at [895, 351] on icon "border_all" at bounding box center [896, 353] width 16 height 16
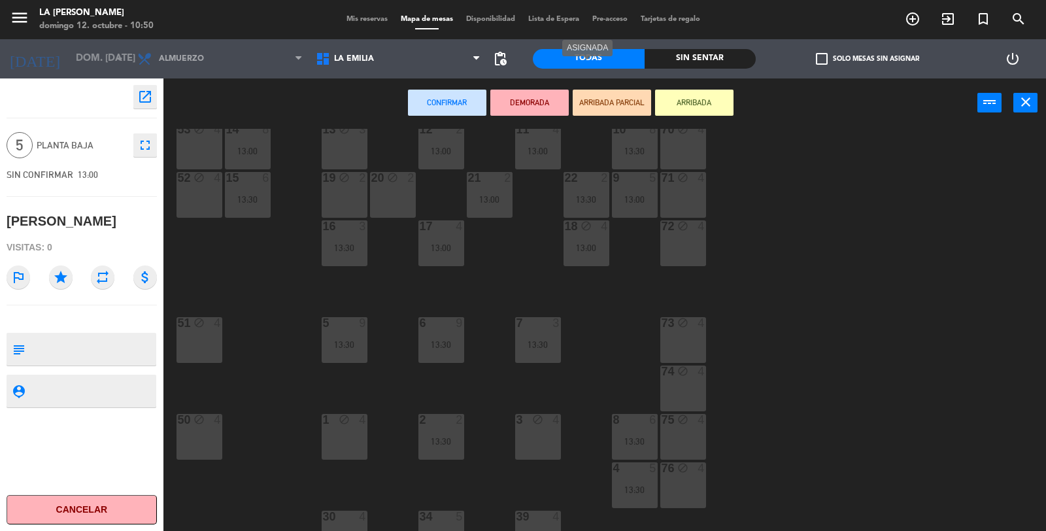
scroll to position [290, 0]
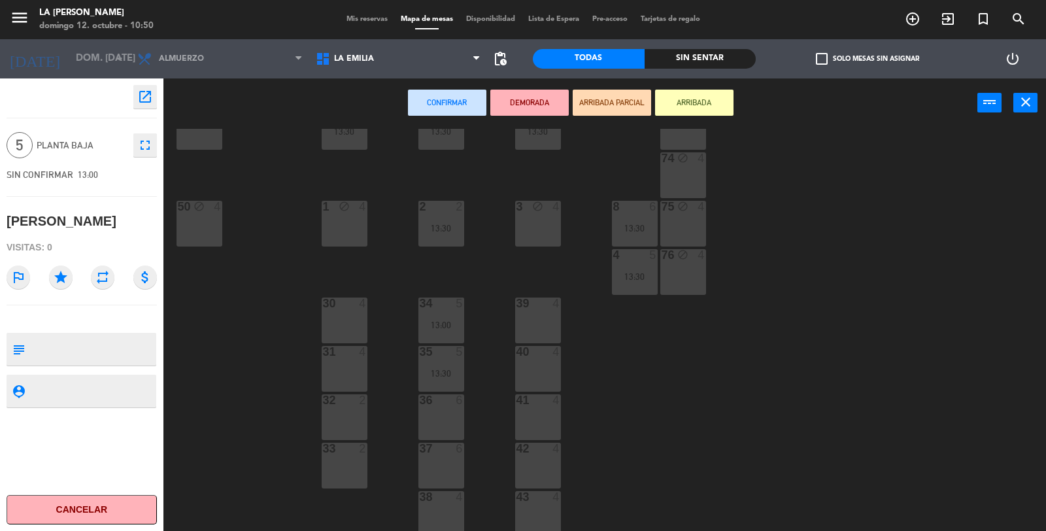
click at [447, 428] on div "36 6" at bounding box center [442, 417] width 46 height 46
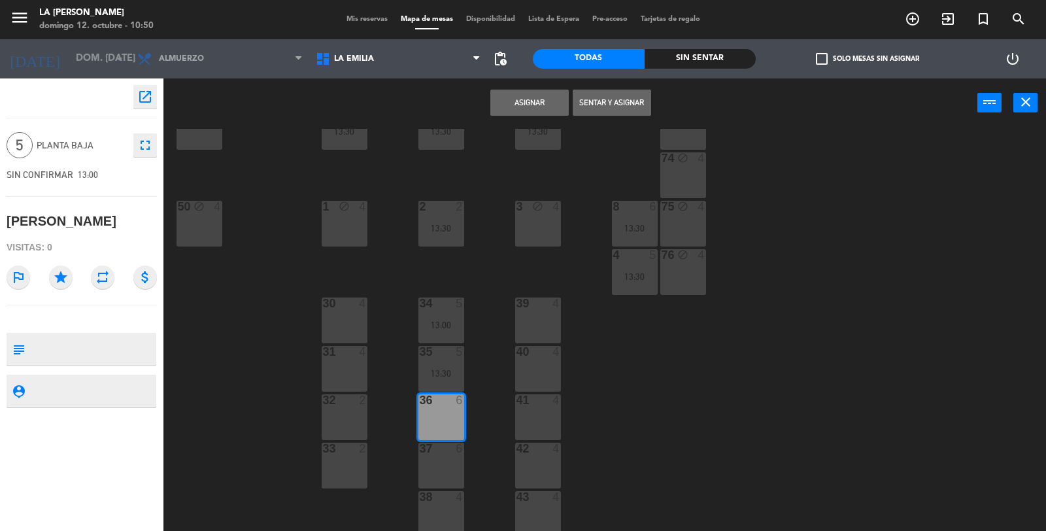
click at [537, 102] on button "Asignar" at bounding box center [530, 103] width 78 height 26
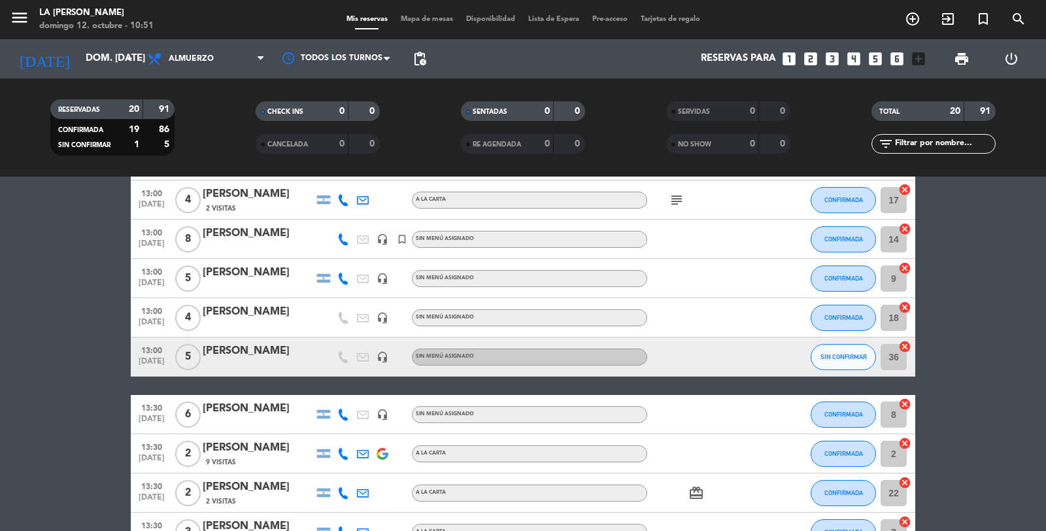
scroll to position [218, 0]
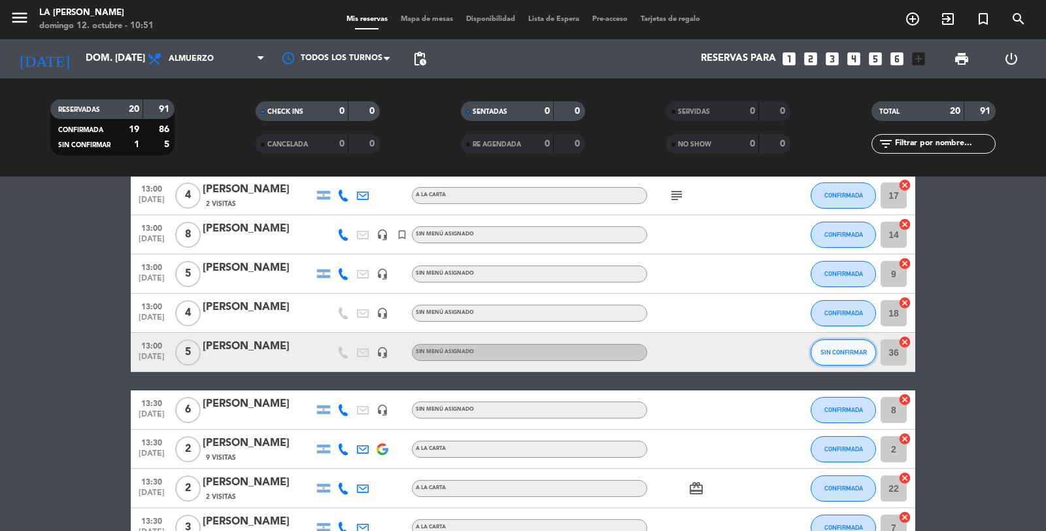
click at [865, 349] on span "SIN CONFIRMAR" at bounding box center [844, 352] width 46 height 7
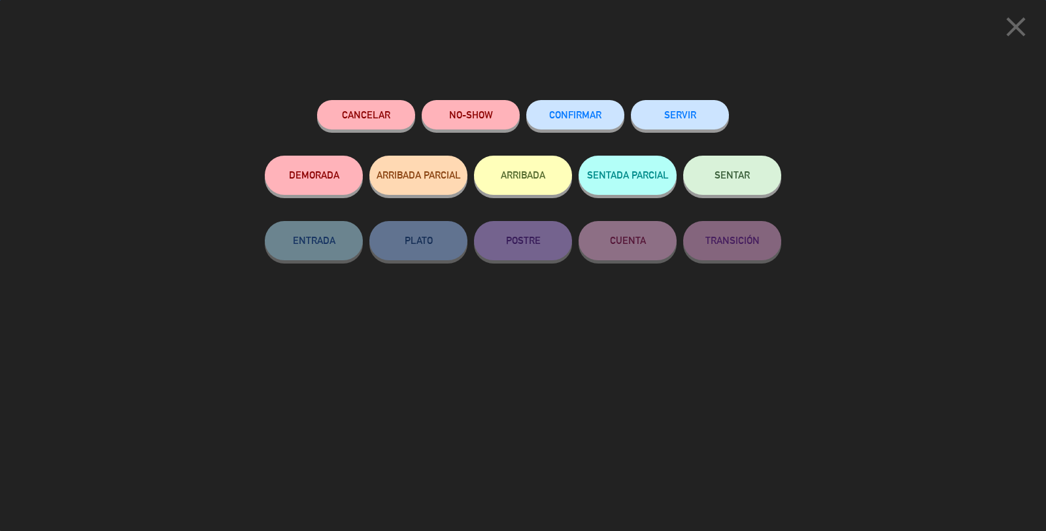
click at [582, 113] on span "CONFIRMAR" at bounding box center [575, 114] width 52 height 11
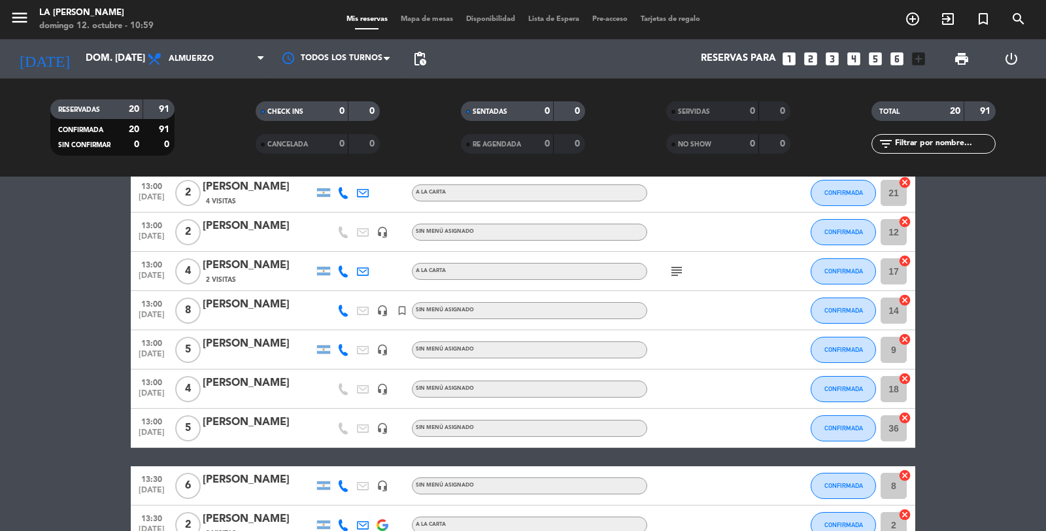
scroll to position [0, 0]
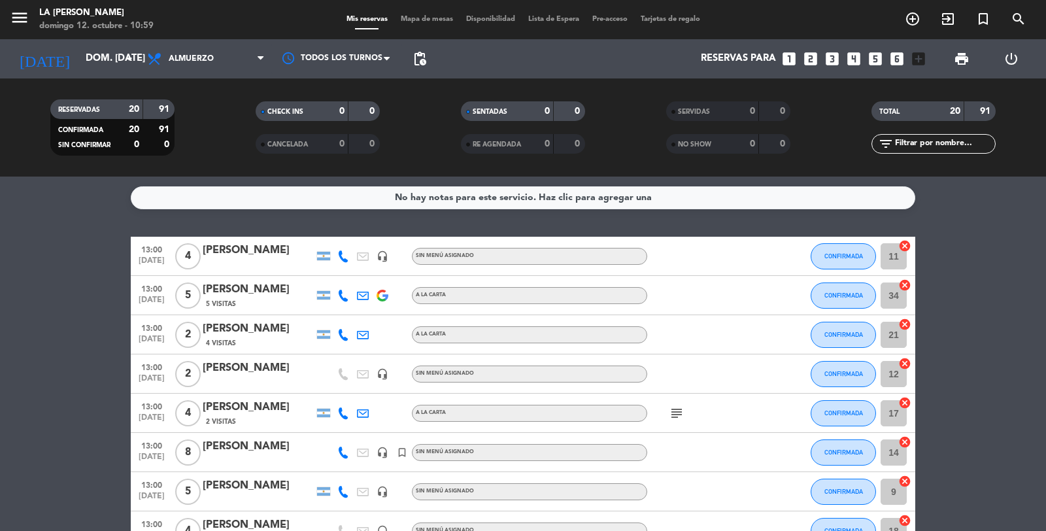
click at [812, 55] on icon "looks_two" at bounding box center [810, 58] width 17 height 17
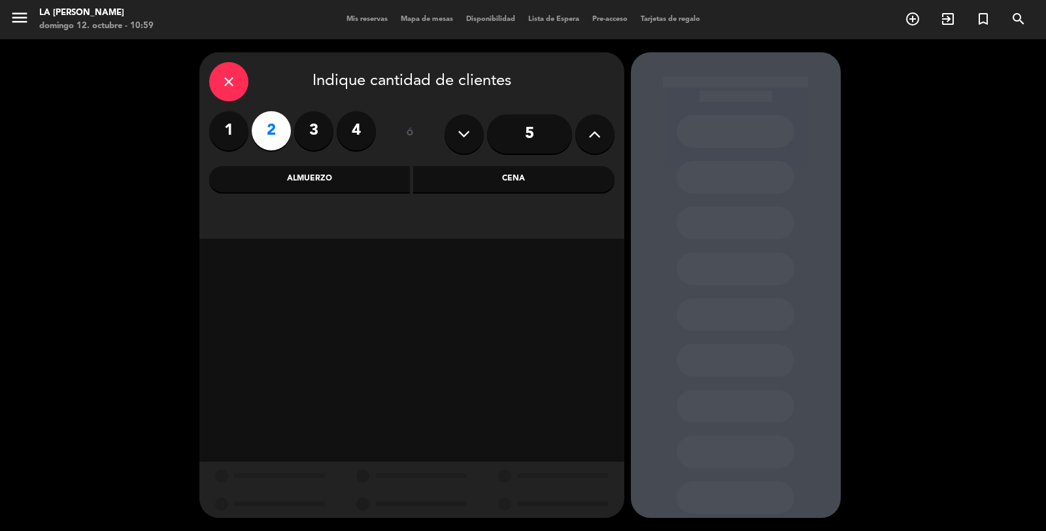
click at [364, 181] on div "Almuerzo" at bounding box center [309, 179] width 201 height 26
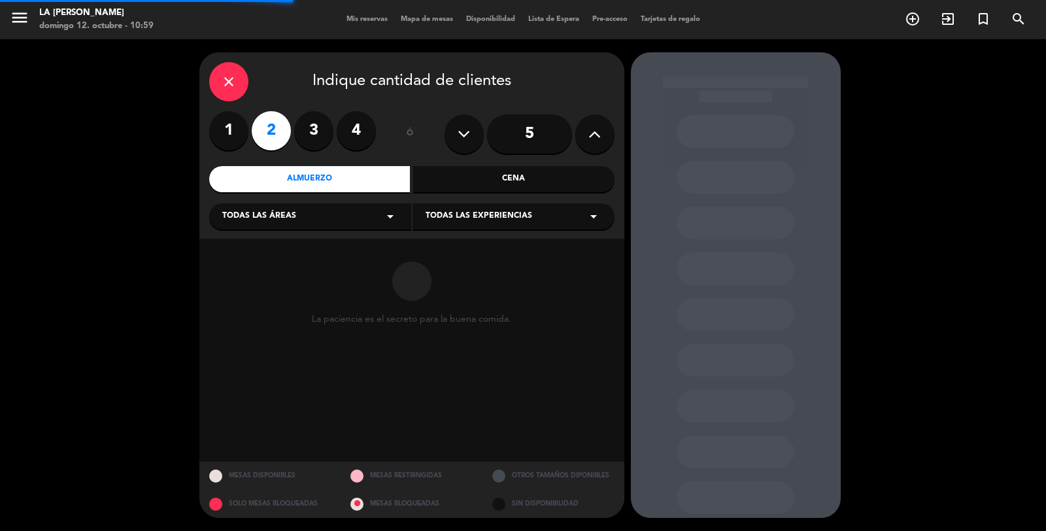
click at [335, 218] on div "Todas las áreas arrow_drop_down" at bounding box center [310, 216] width 202 height 26
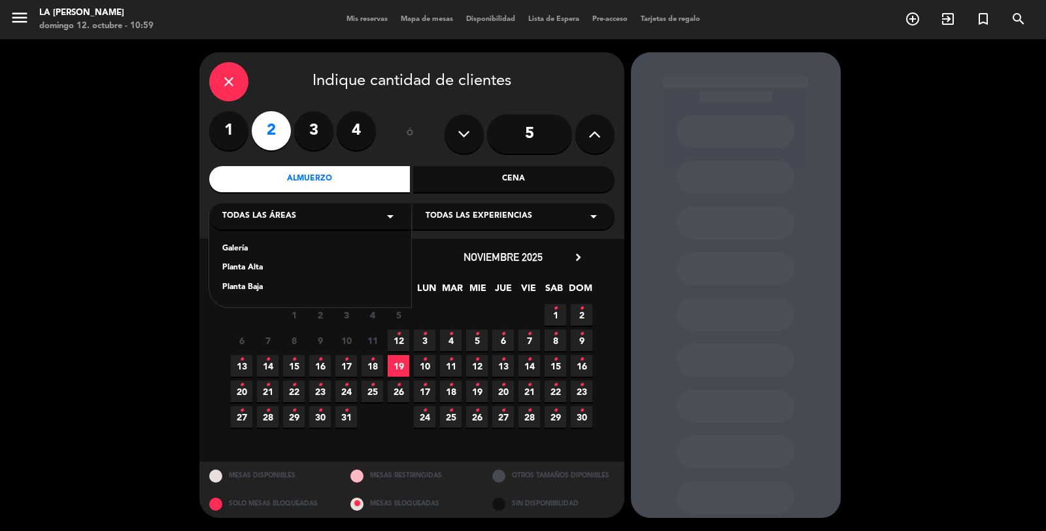
click at [255, 283] on div "Planta Baja" at bounding box center [310, 287] width 176 height 13
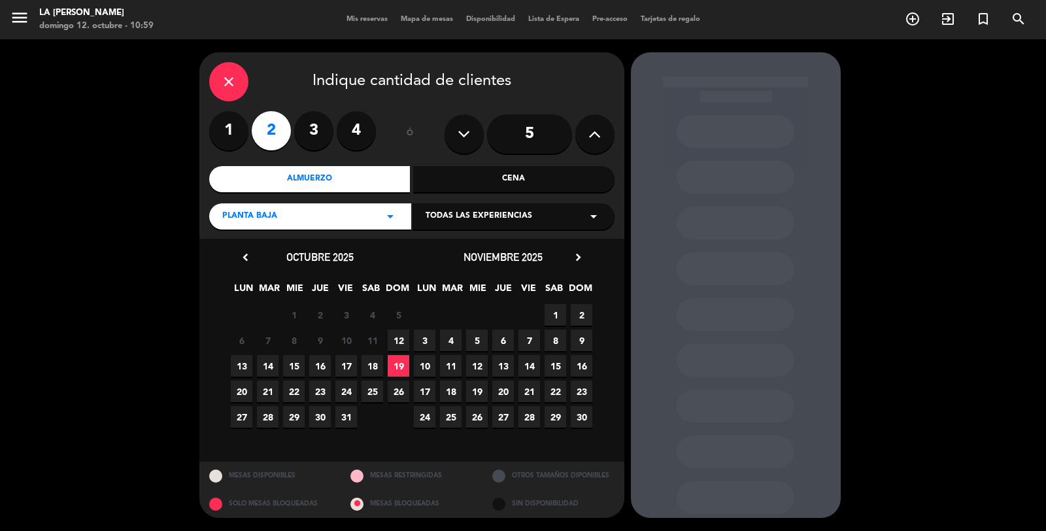
click at [400, 369] on span "19" at bounding box center [399, 366] width 22 height 22
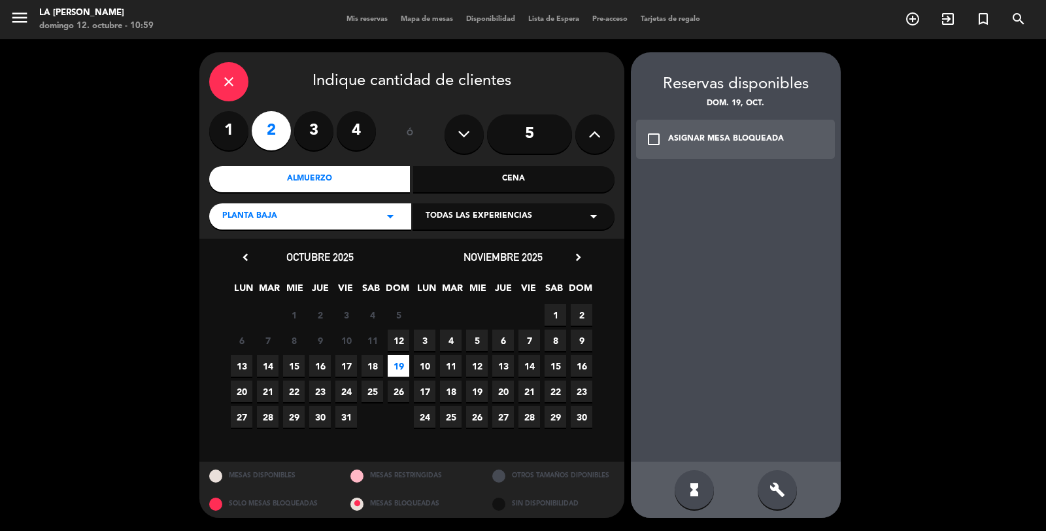
click at [656, 140] on icon "check_box_outline_blank" at bounding box center [654, 139] width 16 height 16
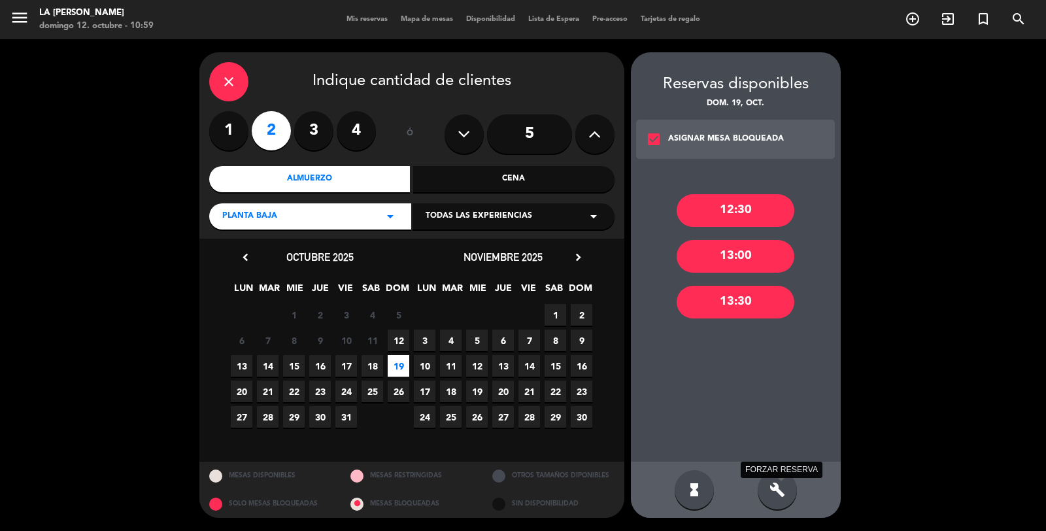
click at [776, 488] on icon "build" at bounding box center [778, 490] width 16 height 16
click at [726, 304] on div "13:30" at bounding box center [736, 302] width 118 height 33
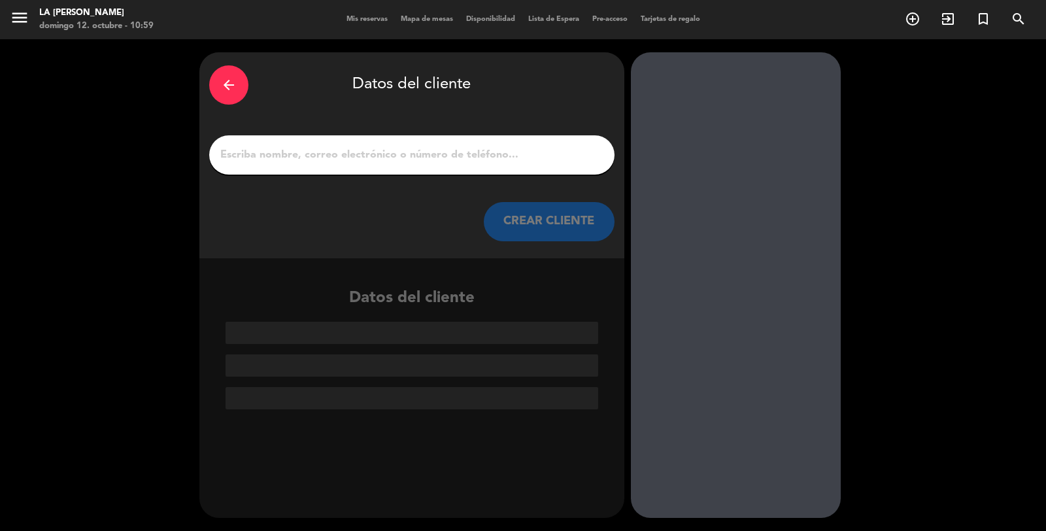
click at [340, 155] on input "1" at bounding box center [412, 155] width 386 height 18
type input "h"
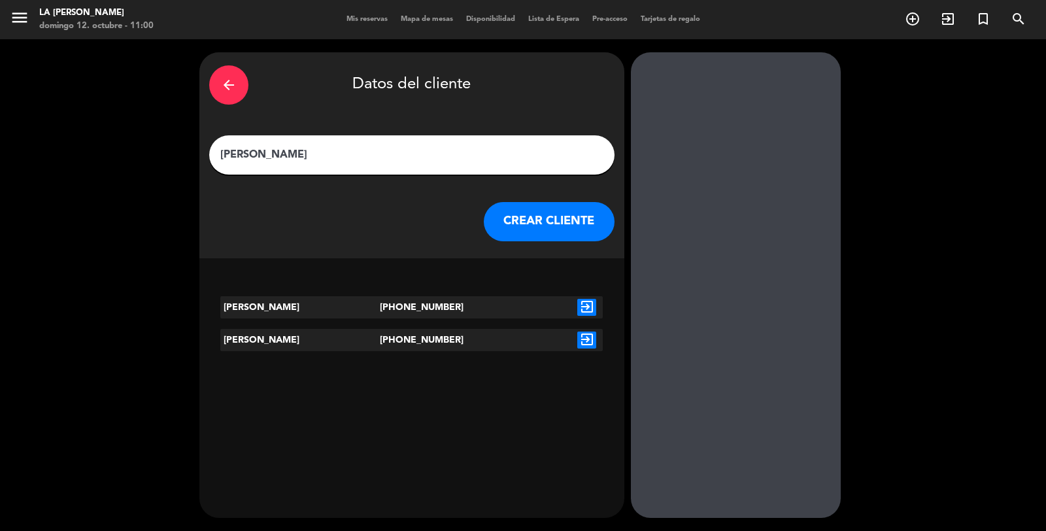
type input "[PERSON_NAME]"
click at [585, 301] on icon "exit_to_app" at bounding box center [586, 307] width 19 height 17
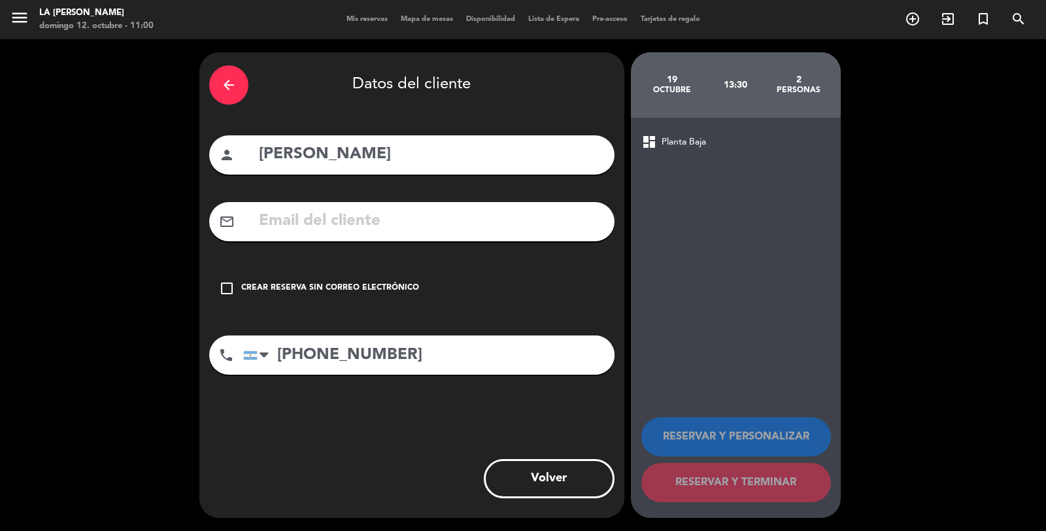
click at [375, 284] on div "Crear reserva sin correo electrónico" at bounding box center [330, 288] width 178 height 13
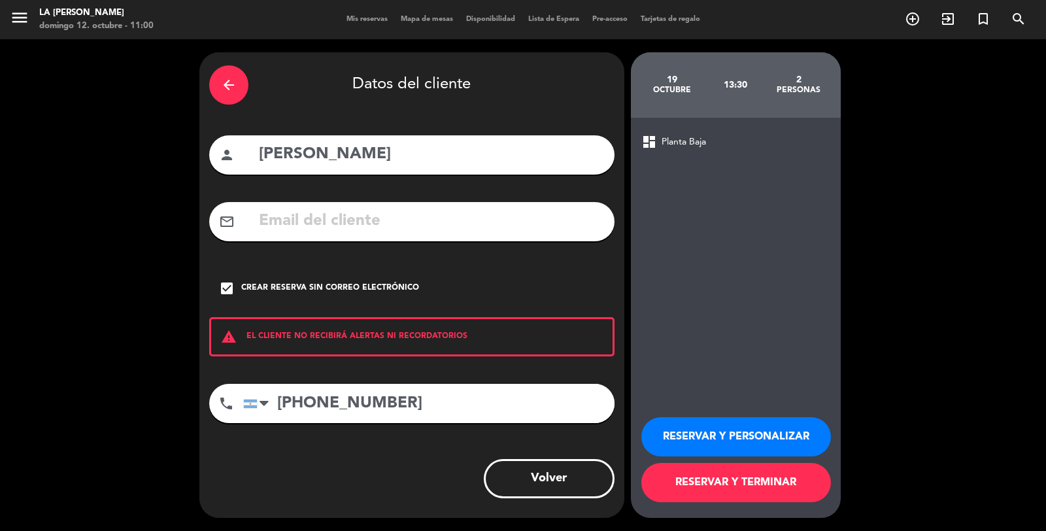
click at [668, 476] on button "RESERVAR Y TERMINAR" at bounding box center [737, 482] width 190 height 39
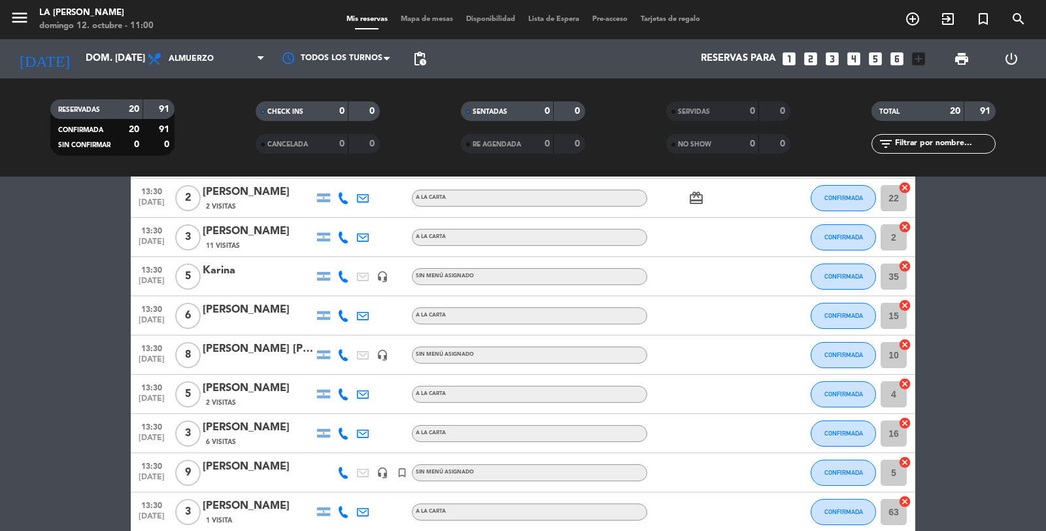
scroll to position [574, 0]
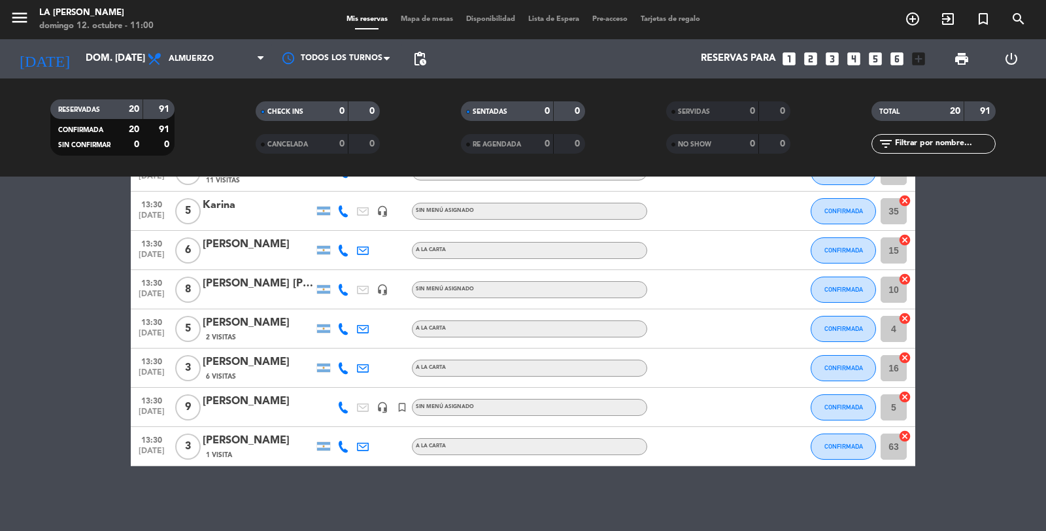
click at [551, 20] on span "Lista de Espera" at bounding box center [554, 19] width 64 height 7
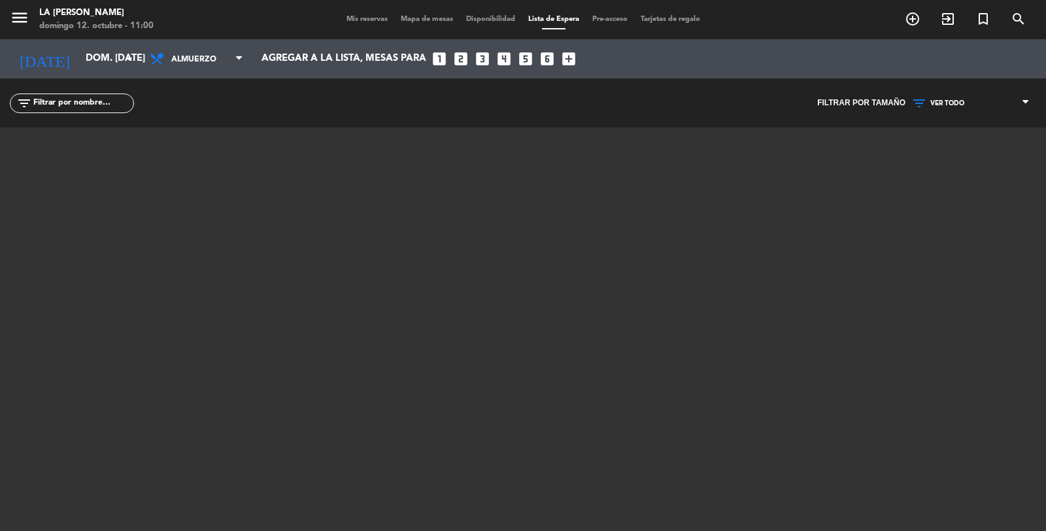
click at [370, 16] on span "Mis reservas" at bounding box center [367, 19] width 54 height 7
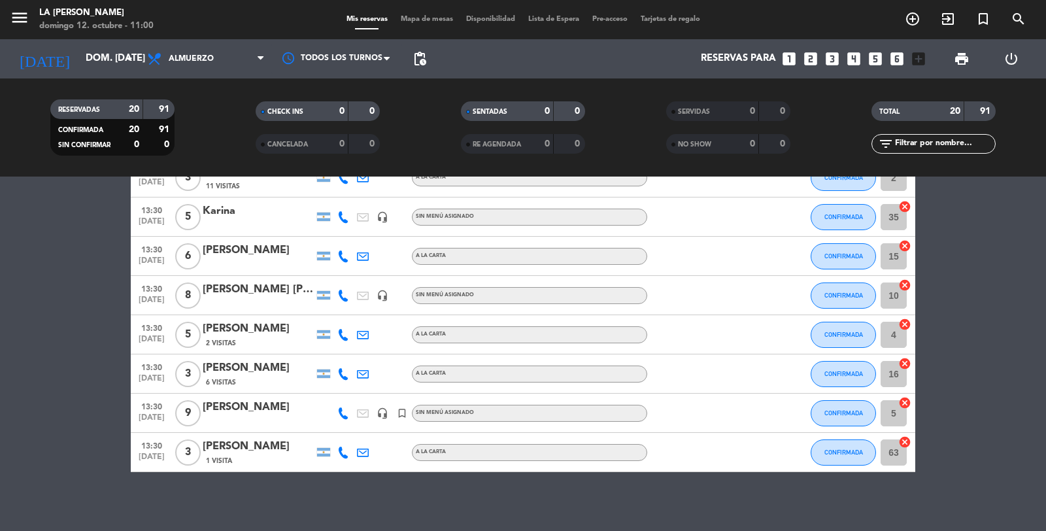
scroll to position [574, 0]
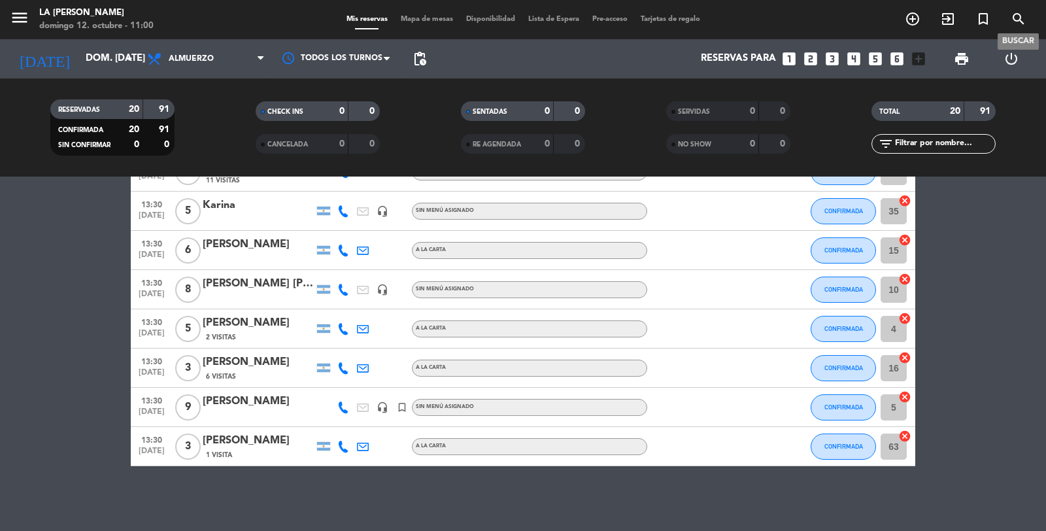
click at [1018, 18] on icon "search" at bounding box center [1019, 19] width 16 height 16
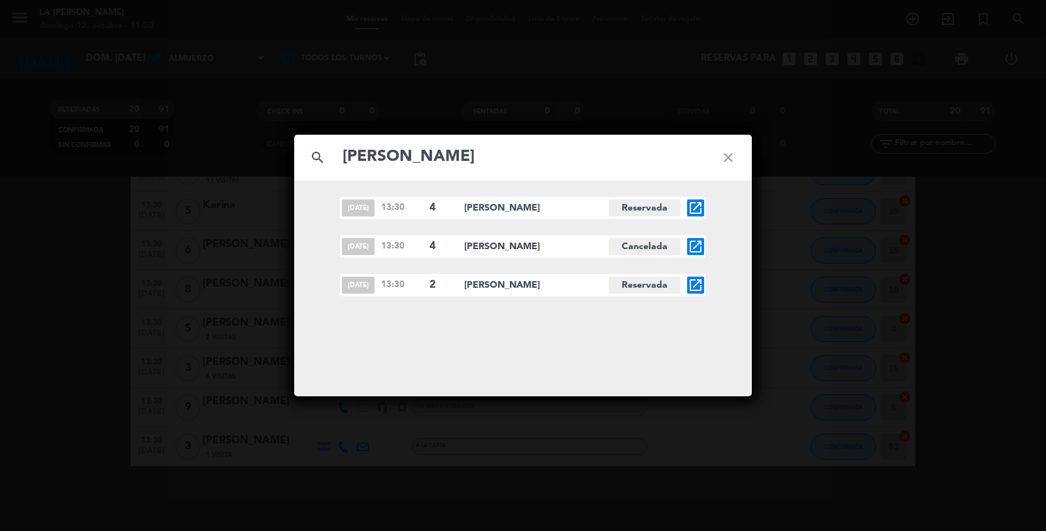
type input "[PERSON_NAME]"
click at [729, 158] on icon "close" at bounding box center [728, 157] width 47 height 47
click at [726, 155] on icon "close" at bounding box center [728, 157] width 47 height 47
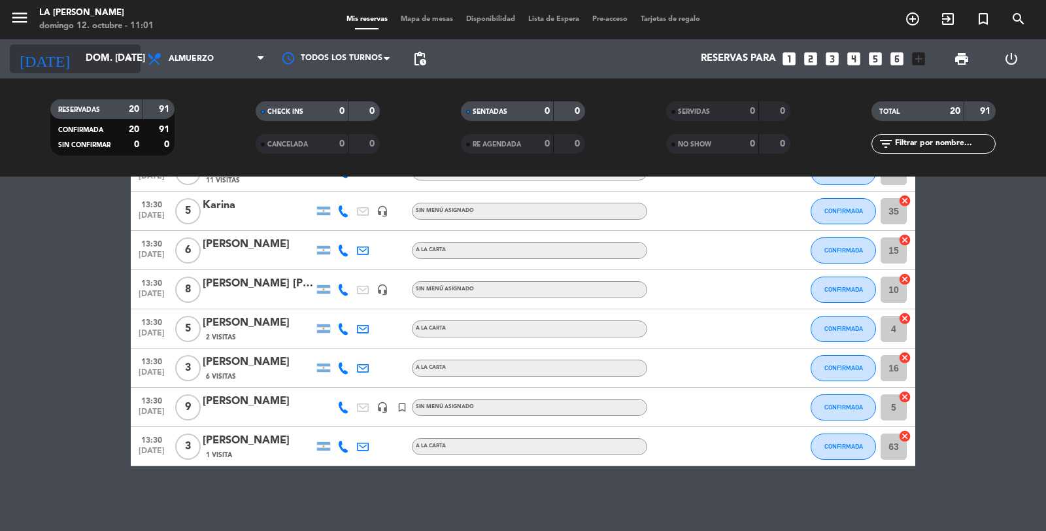
click at [105, 61] on input "dom. [DATE]" at bounding box center [142, 58] width 126 height 25
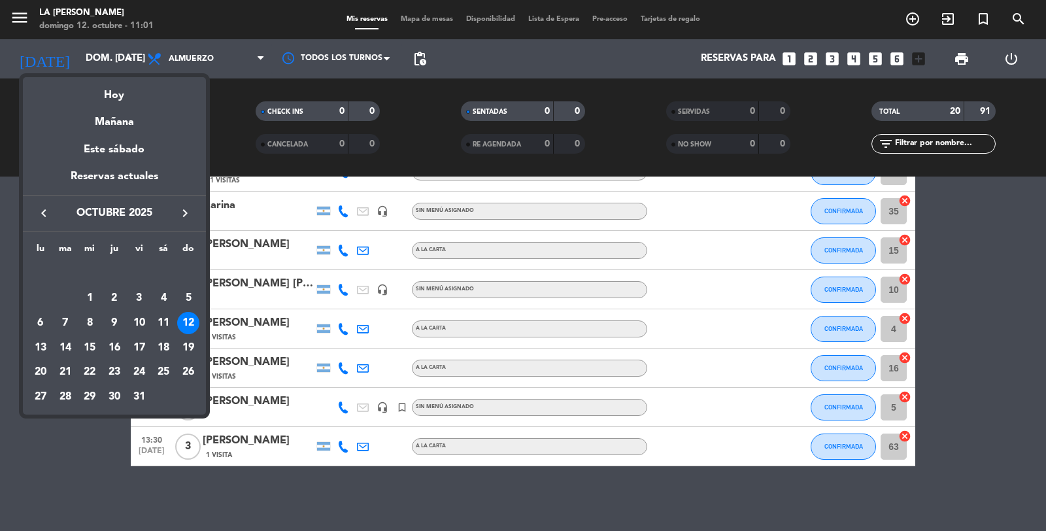
click at [188, 345] on div "19" at bounding box center [188, 348] width 22 height 22
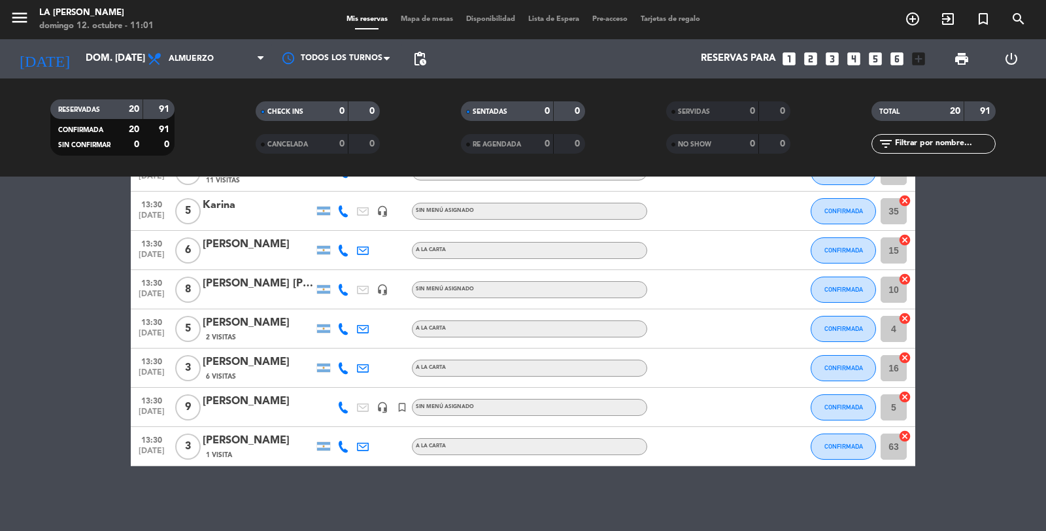
type input "dom. [DATE]"
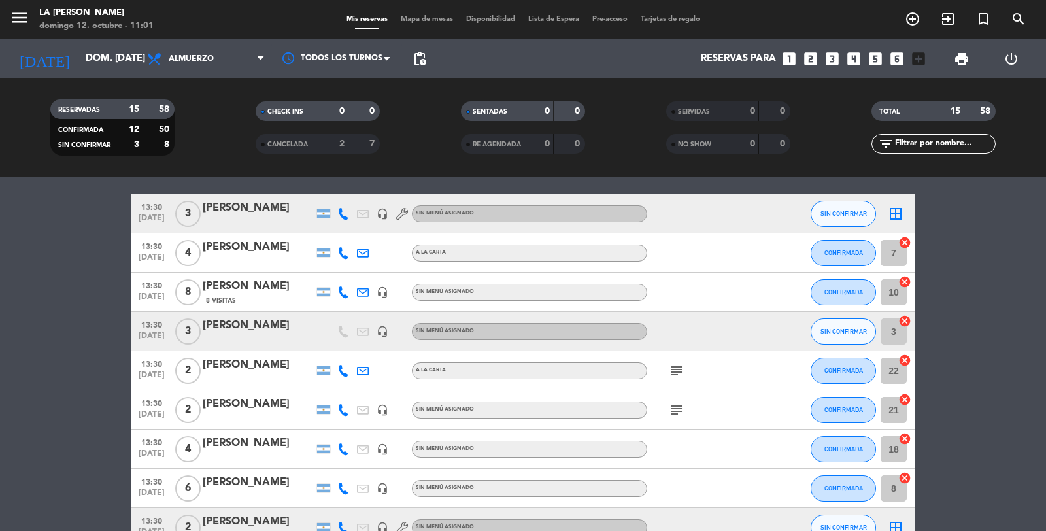
scroll to position [290, 0]
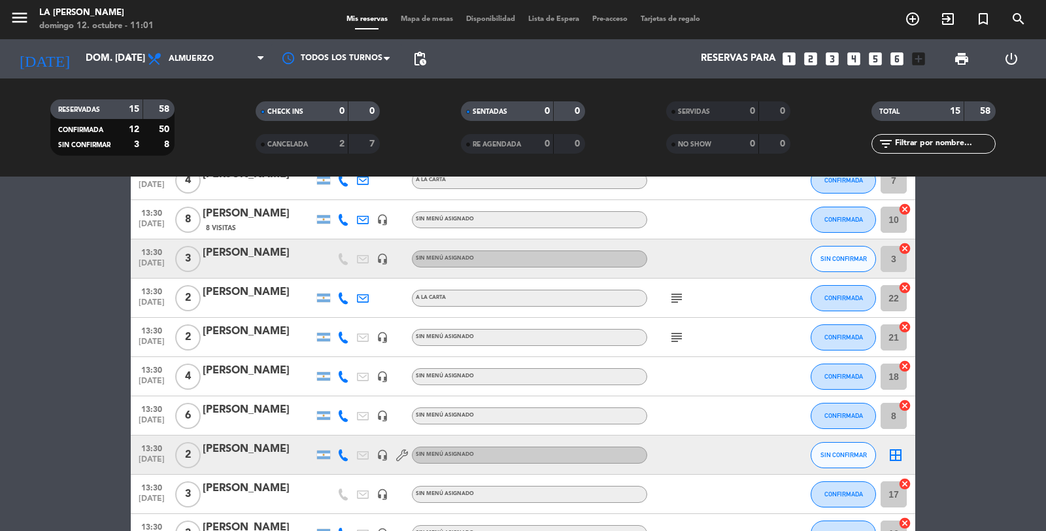
click at [236, 459] on div at bounding box center [258, 463] width 111 height 10
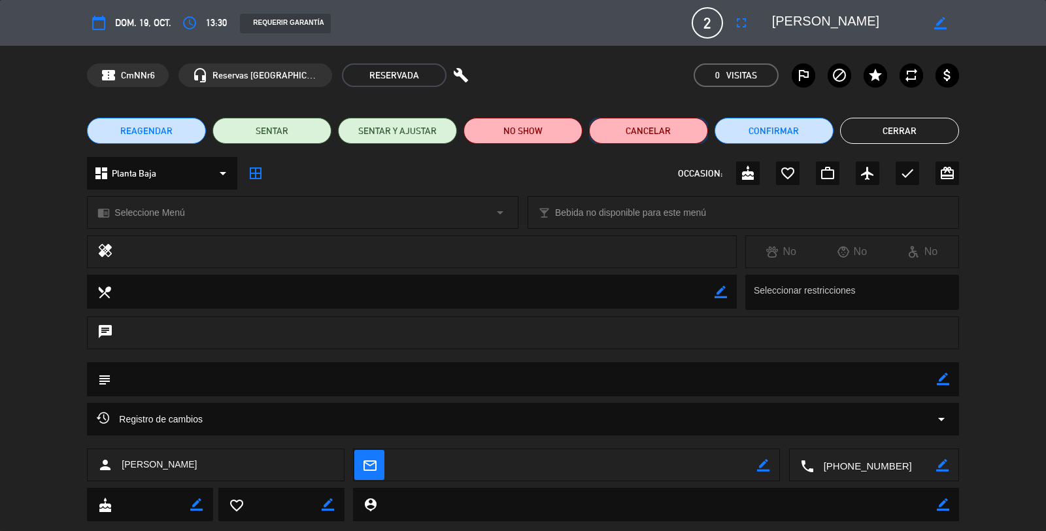
click at [663, 128] on button "Cancelar" at bounding box center [648, 131] width 119 height 26
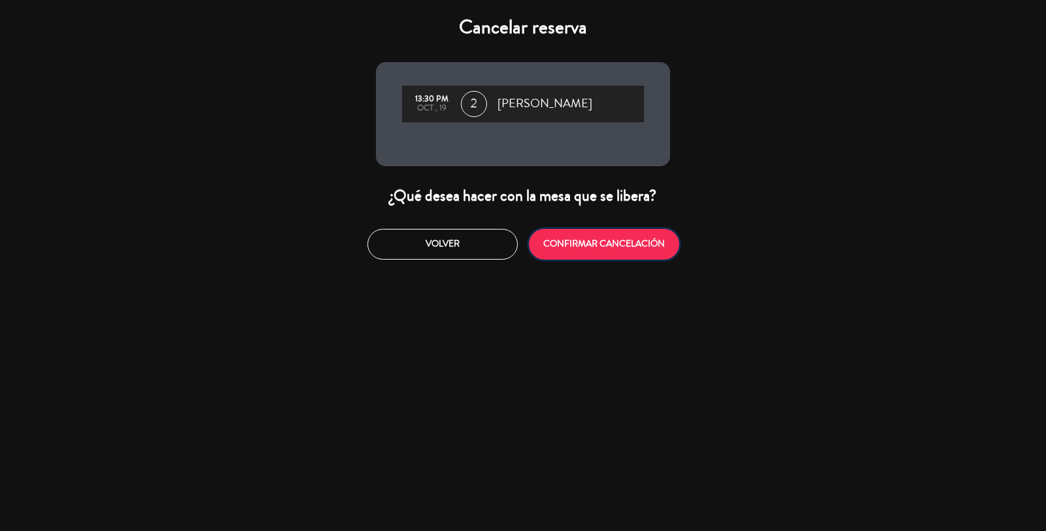
click at [564, 240] on button "CONFIRMAR CANCELACIÓN" at bounding box center [604, 244] width 150 height 31
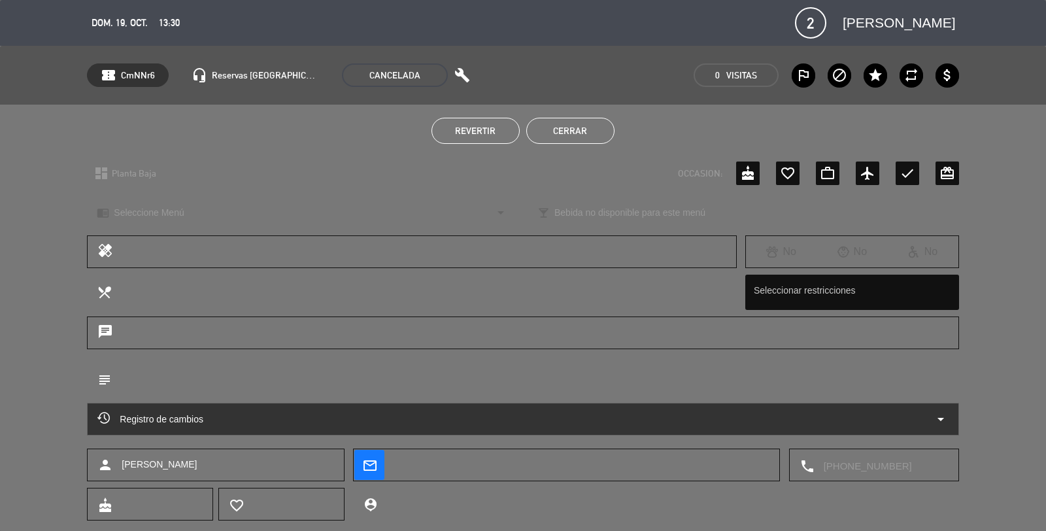
click at [570, 131] on button "Cerrar" at bounding box center [570, 131] width 88 height 26
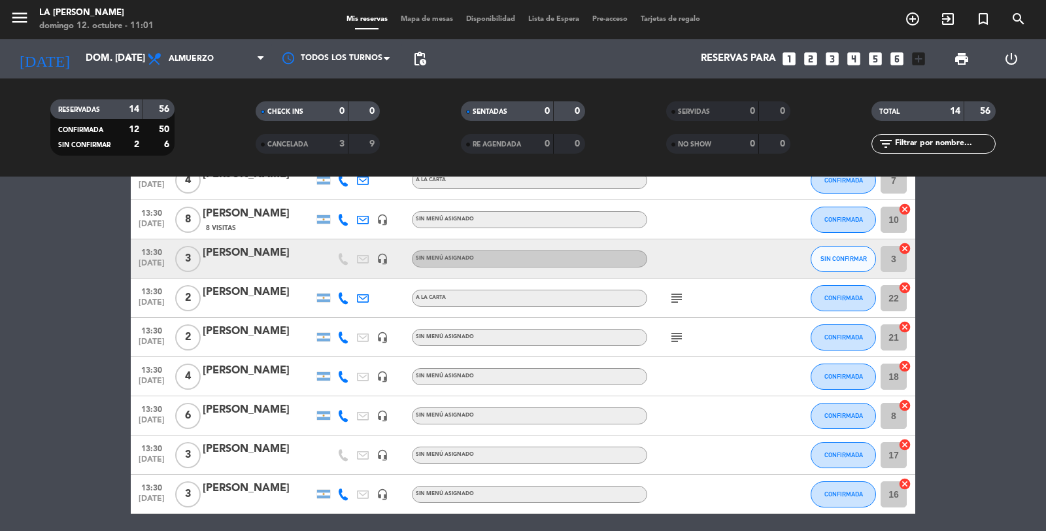
click at [812, 58] on icon "looks_two" at bounding box center [810, 58] width 17 height 17
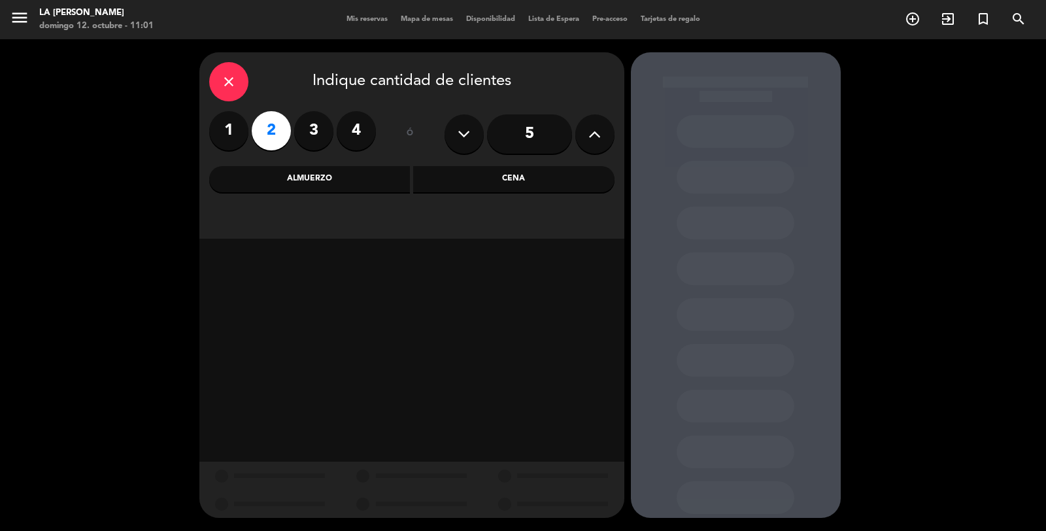
click at [347, 175] on div "Almuerzo" at bounding box center [309, 179] width 201 height 26
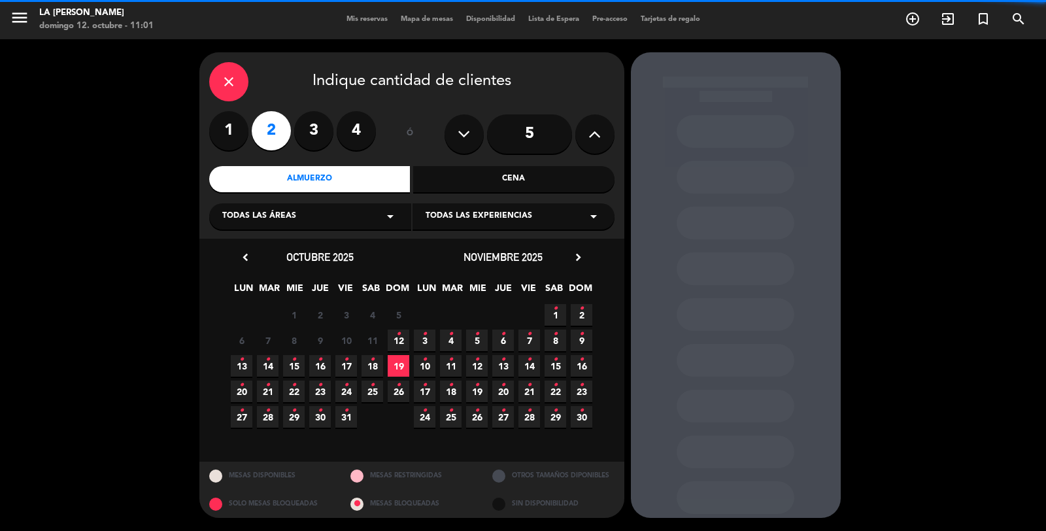
click at [320, 215] on div "Todas las áreas arrow_drop_down" at bounding box center [310, 216] width 202 height 26
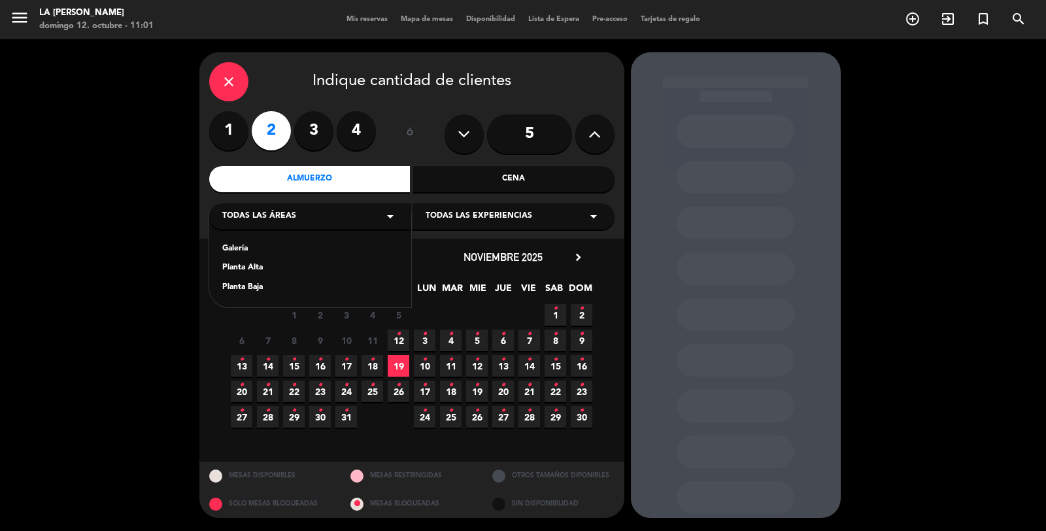
click at [254, 288] on div "Planta Baja" at bounding box center [310, 287] width 176 height 13
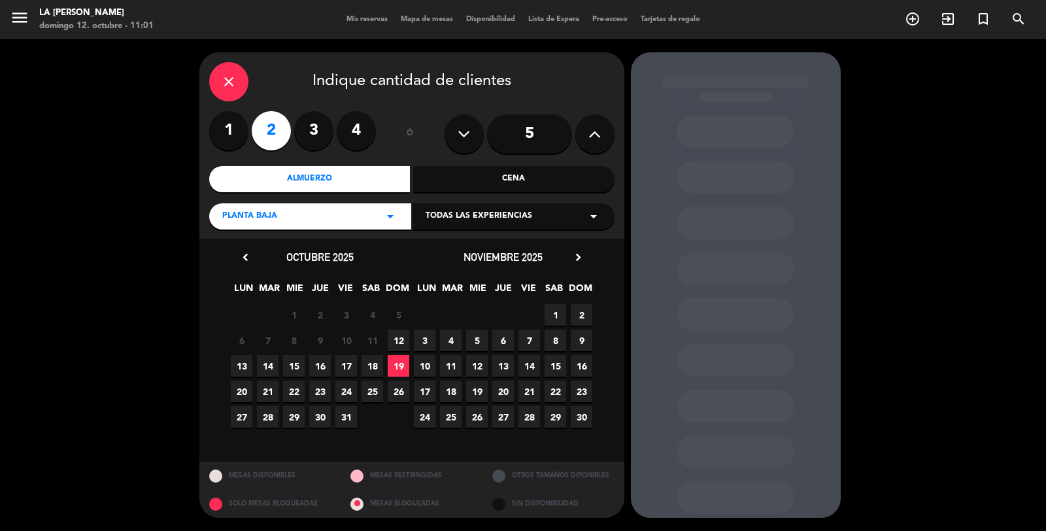
click at [393, 342] on span "12" at bounding box center [399, 341] width 22 height 22
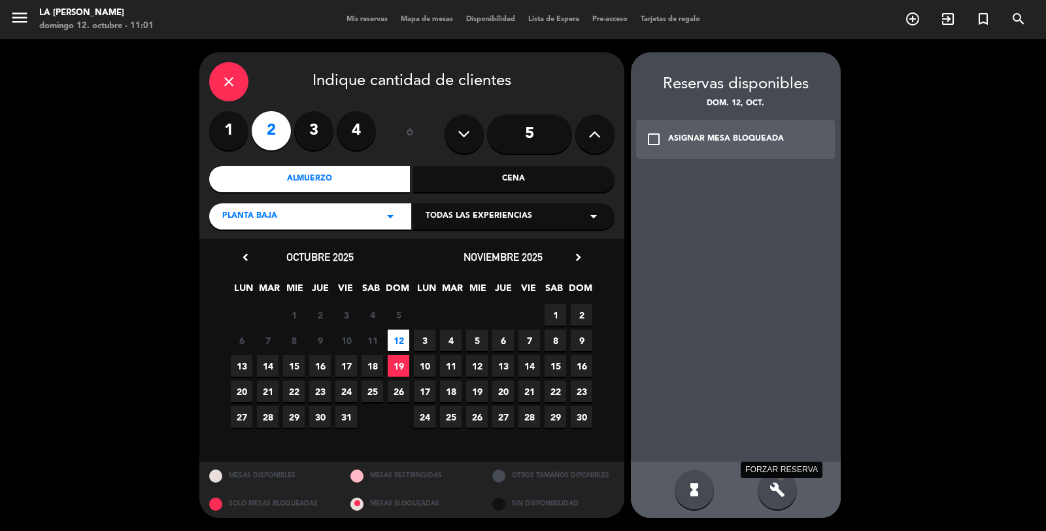
click at [784, 495] on icon "build" at bounding box center [778, 490] width 16 height 16
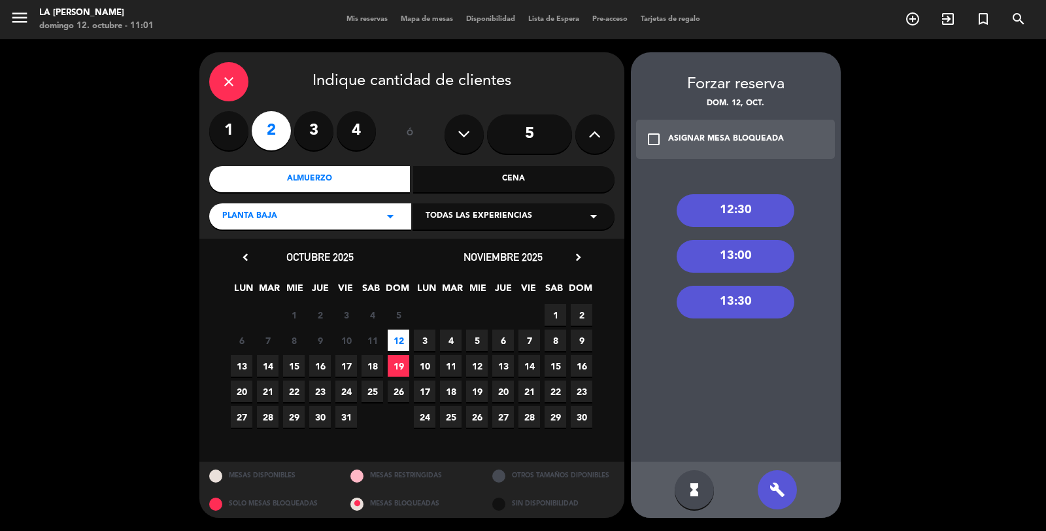
click at [651, 132] on icon "check_box_outline_blank" at bounding box center [654, 139] width 16 height 16
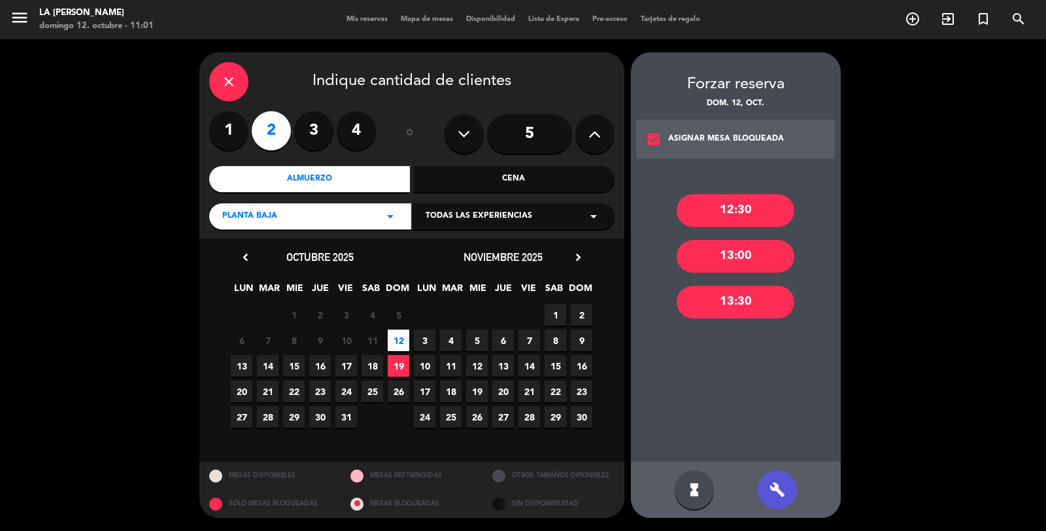
click at [717, 303] on div "13:30" at bounding box center [736, 302] width 118 height 33
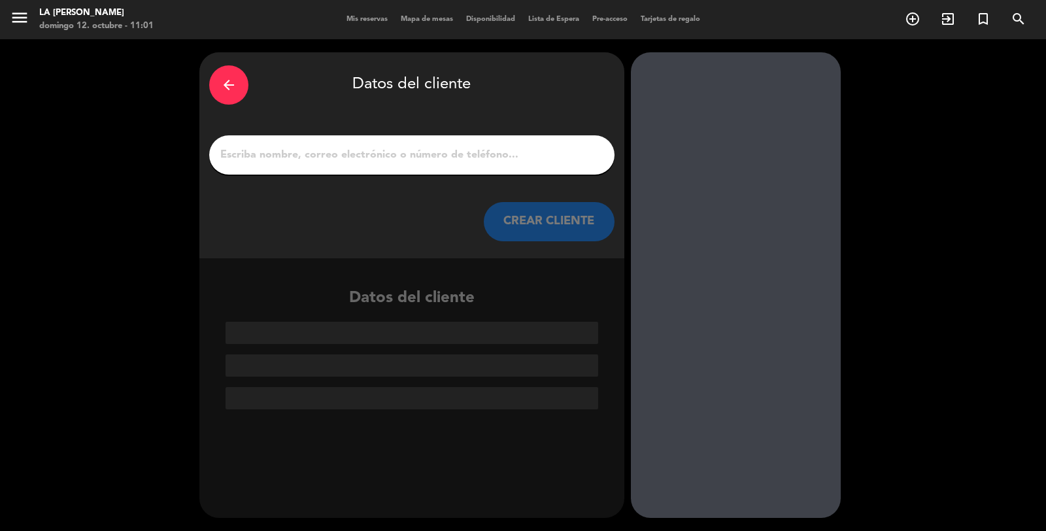
click at [495, 164] on input "1" at bounding box center [412, 155] width 386 height 18
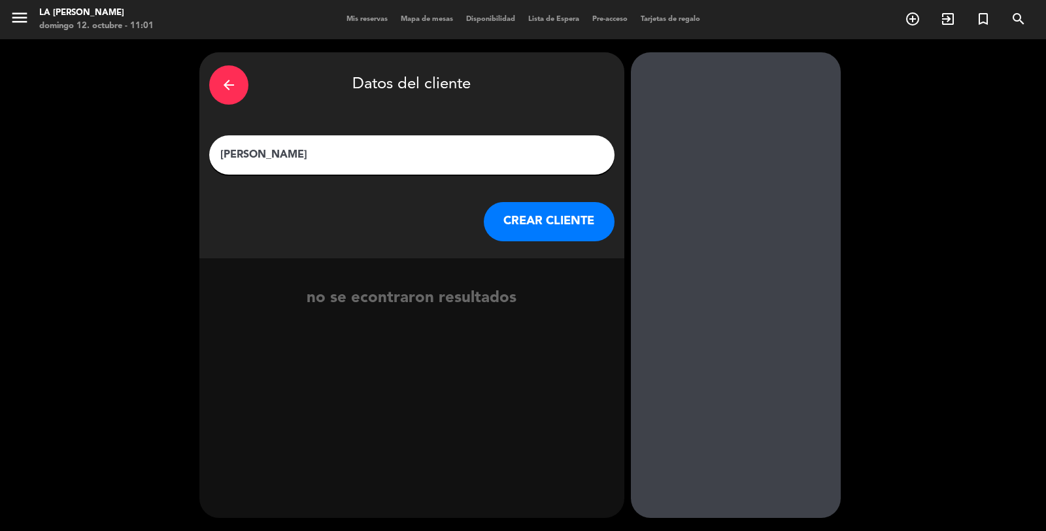
click at [249, 160] on input "[PERSON_NAME]" at bounding box center [412, 155] width 386 height 18
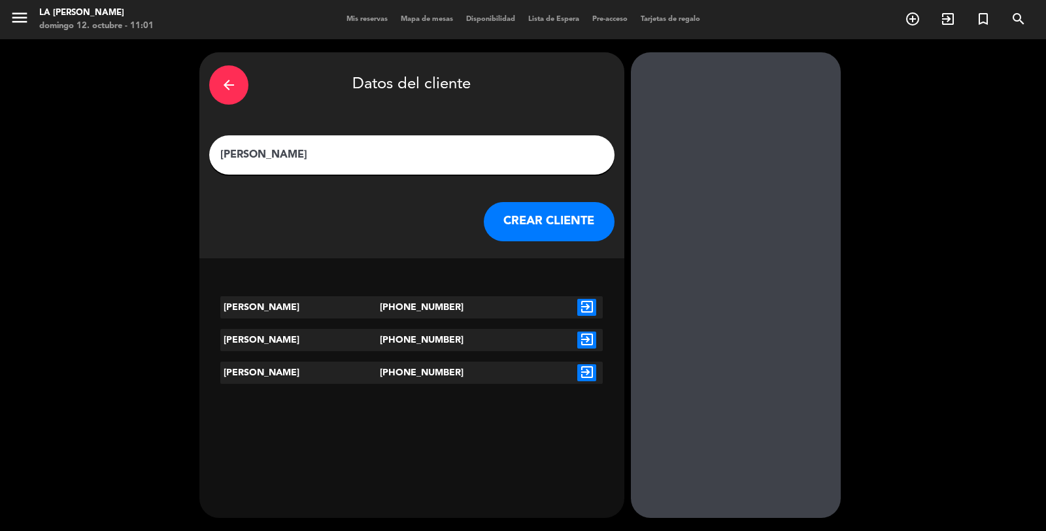
type input "[PERSON_NAME]"
click at [587, 305] on icon "exit_to_app" at bounding box center [586, 307] width 19 height 17
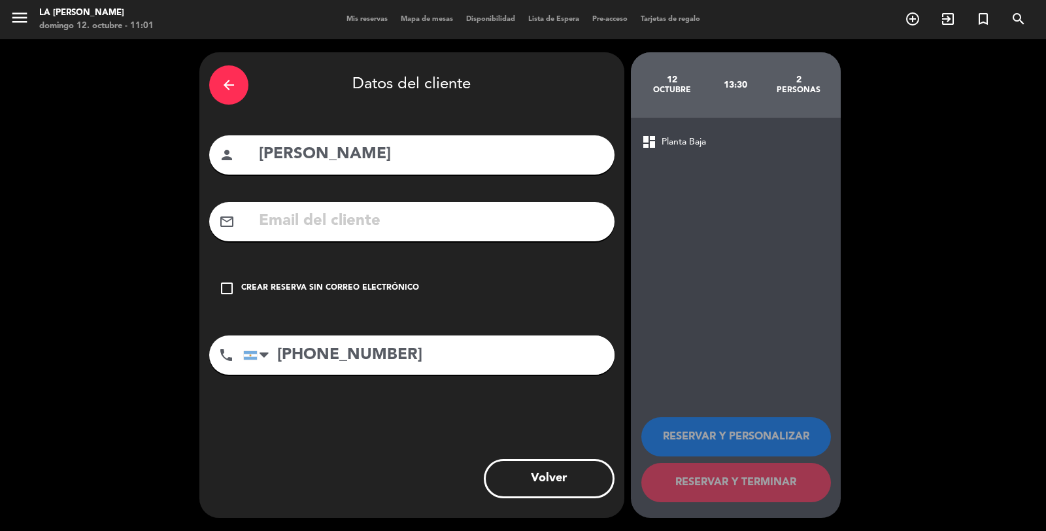
click at [227, 292] on icon "check_box_outline_blank" at bounding box center [227, 289] width 16 height 16
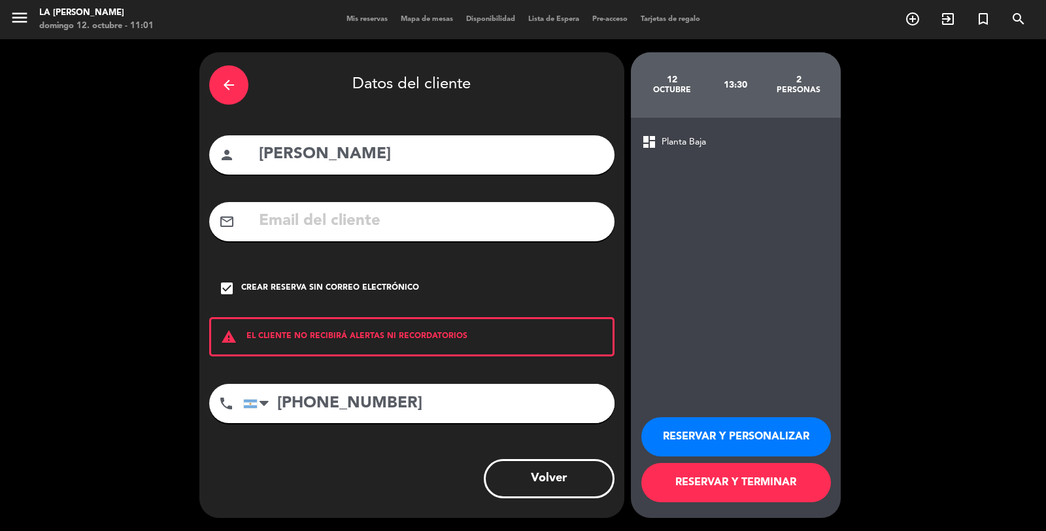
click at [682, 479] on button "RESERVAR Y TERMINAR" at bounding box center [737, 482] width 190 height 39
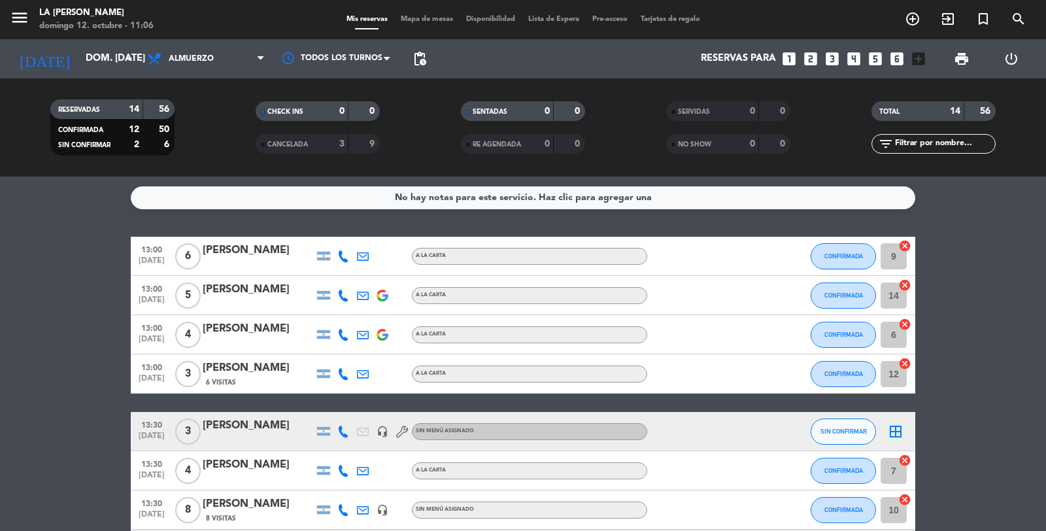
click at [899, 432] on icon "border_all" at bounding box center [896, 432] width 16 height 16
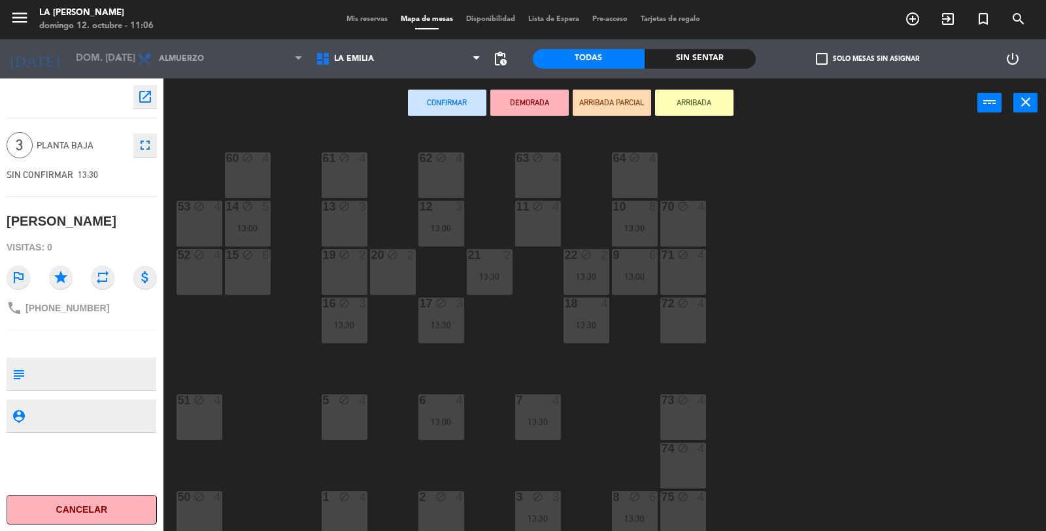
click at [338, 417] on div "5 block 4" at bounding box center [345, 417] width 46 height 46
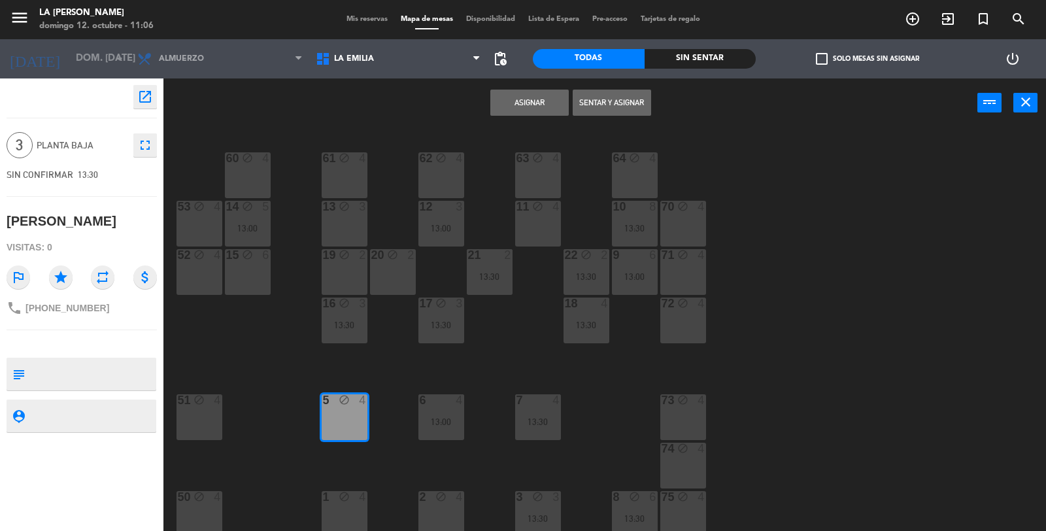
click at [506, 101] on button "Asignar" at bounding box center [530, 103] width 78 height 26
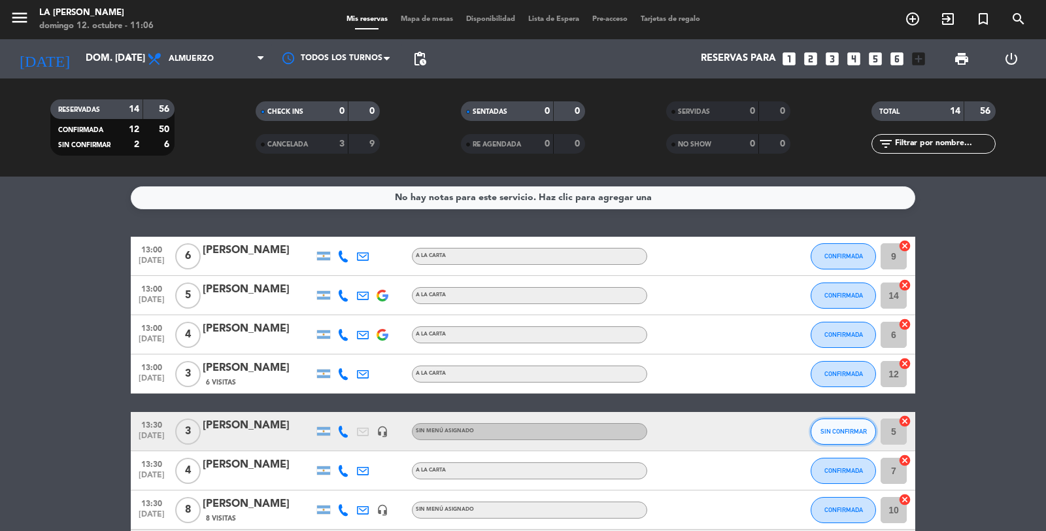
click at [835, 432] on span "SIN CONFIRMAR" at bounding box center [844, 431] width 46 height 7
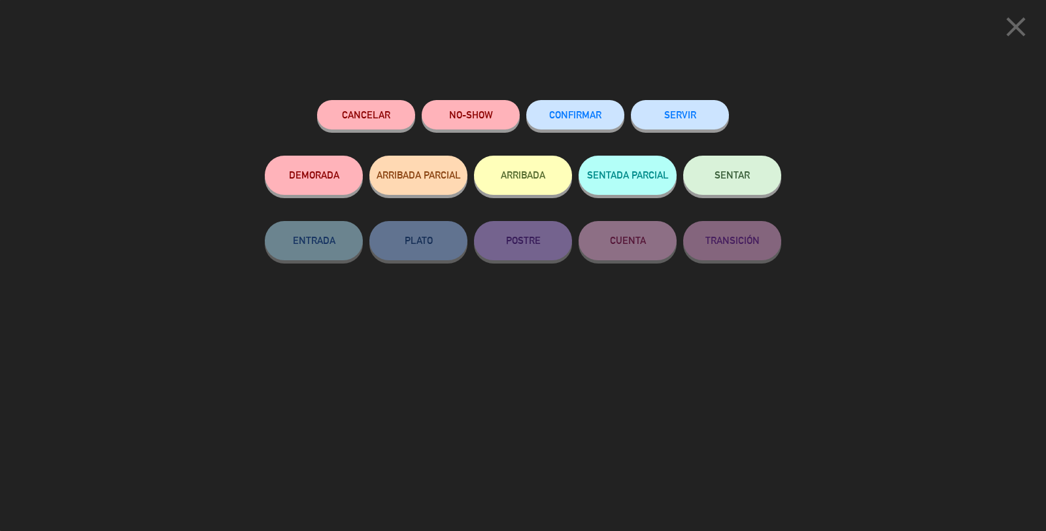
click at [572, 116] on span "CONFIRMAR" at bounding box center [575, 114] width 52 height 11
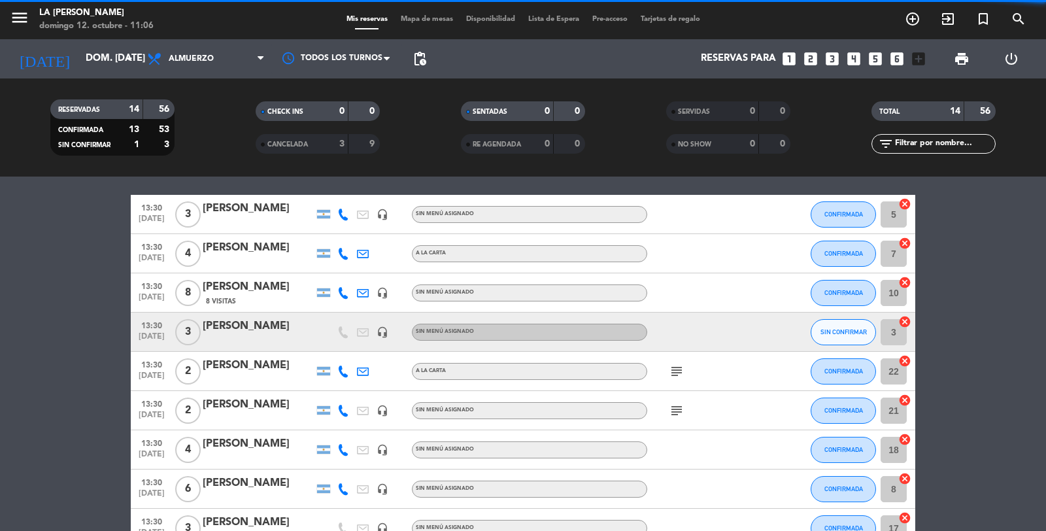
scroll to position [218, 0]
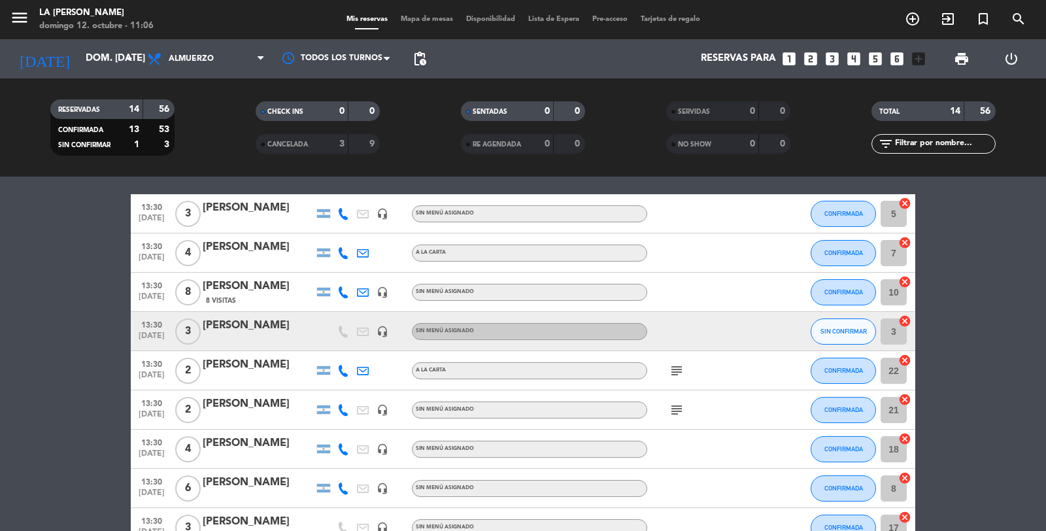
click at [904, 319] on icon "cancel" at bounding box center [905, 321] width 13 height 13
click at [895, 330] on icon "border_all" at bounding box center [896, 332] width 16 height 16
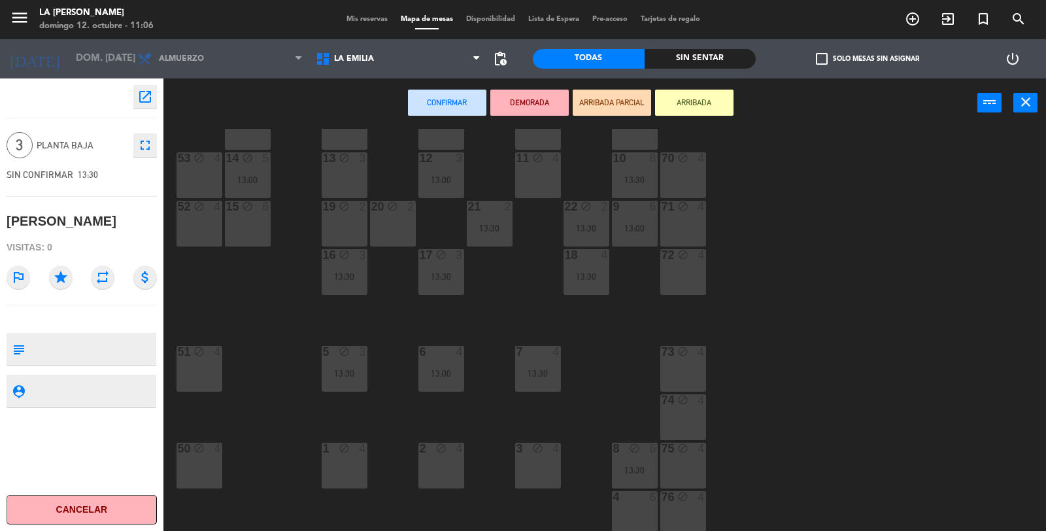
scroll to position [73, 0]
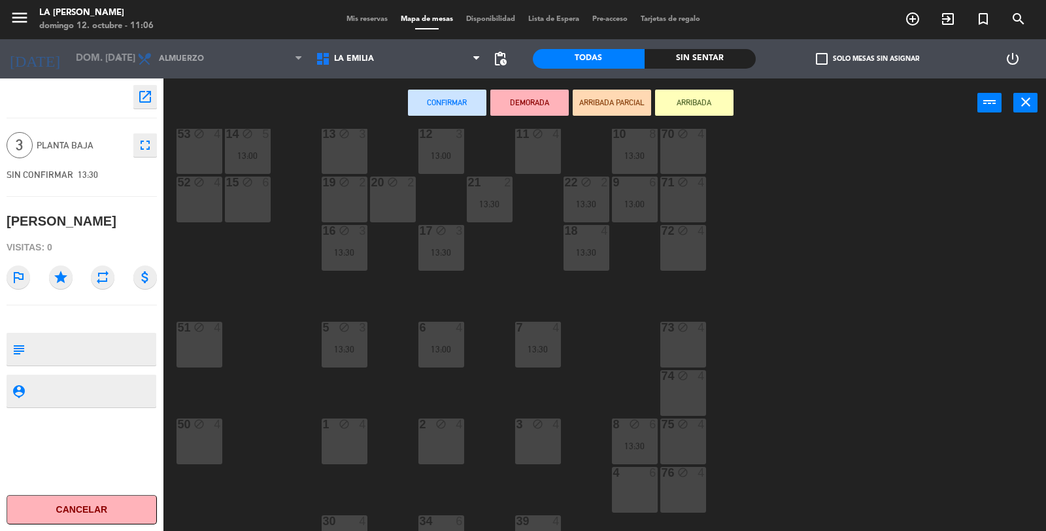
click at [540, 443] on div "3 block 4" at bounding box center [538, 442] width 46 height 46
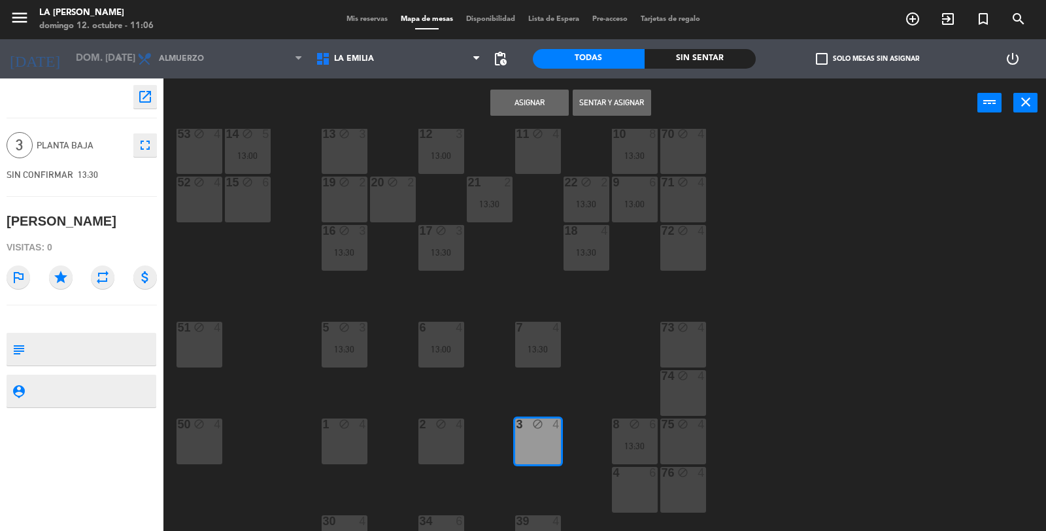
click at [520, 105] on button "Asignar" at bounding box center [530, 103] width 78 height 26
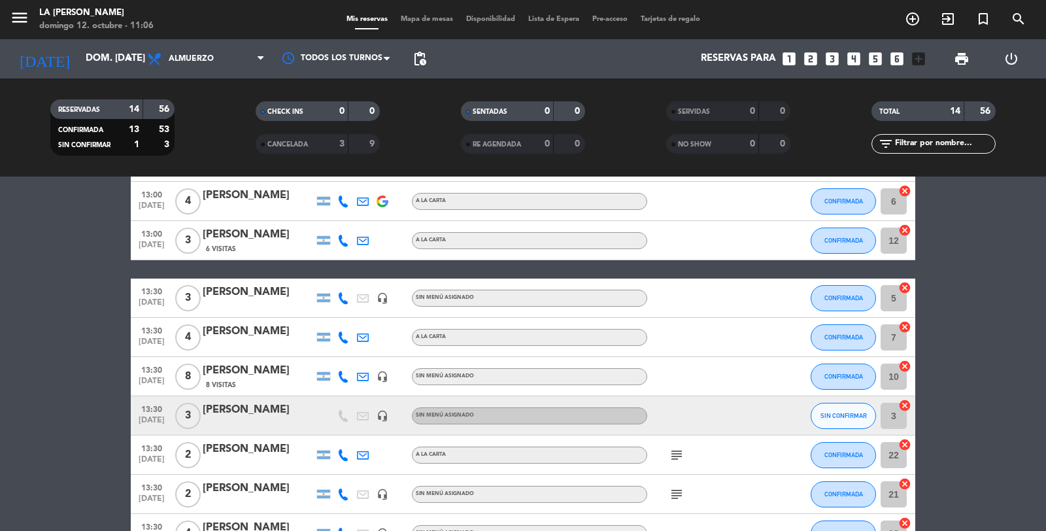
scroll to position [145, 0]
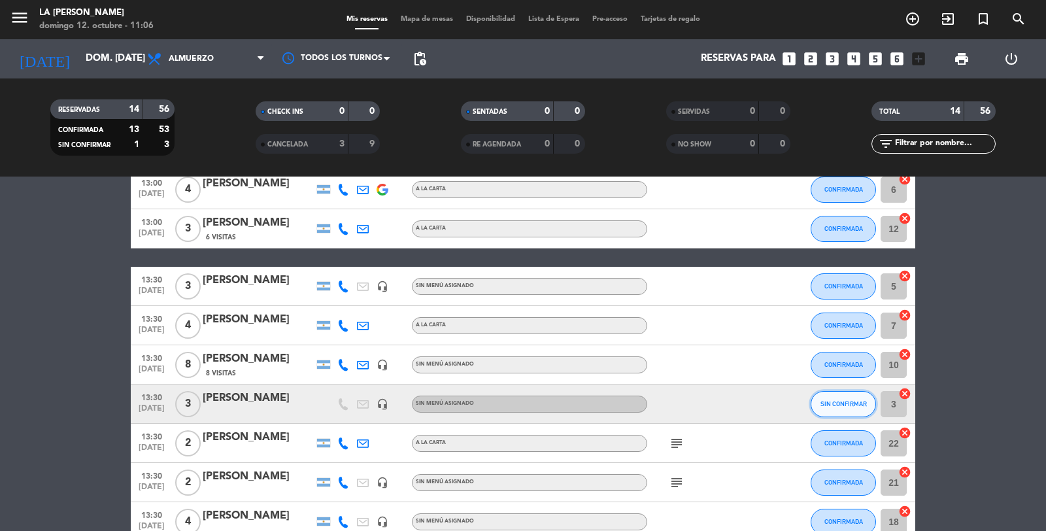
click at [836, 403] on span "SIN CONFIRMAR" at bounding box center [844, 403] width 46 height 7
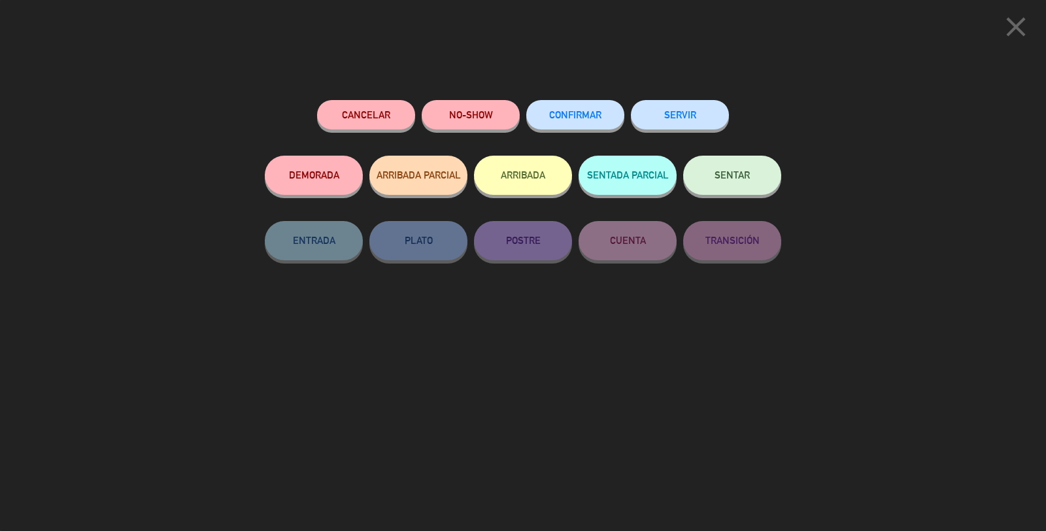
click at [582, 118] on span "CONFIRMAR" at bounding box center [575, 114] width 52 height 11
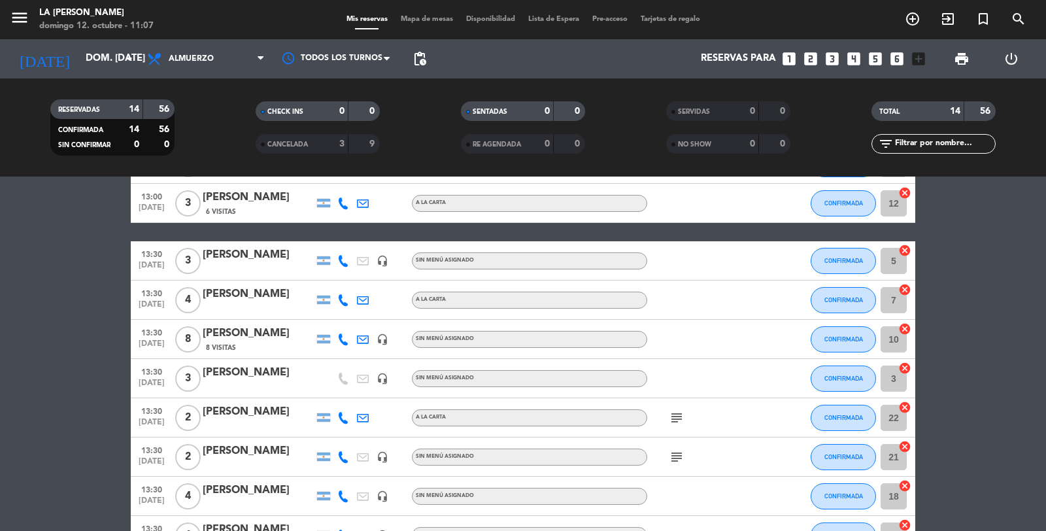
scroll to position [218, 0]
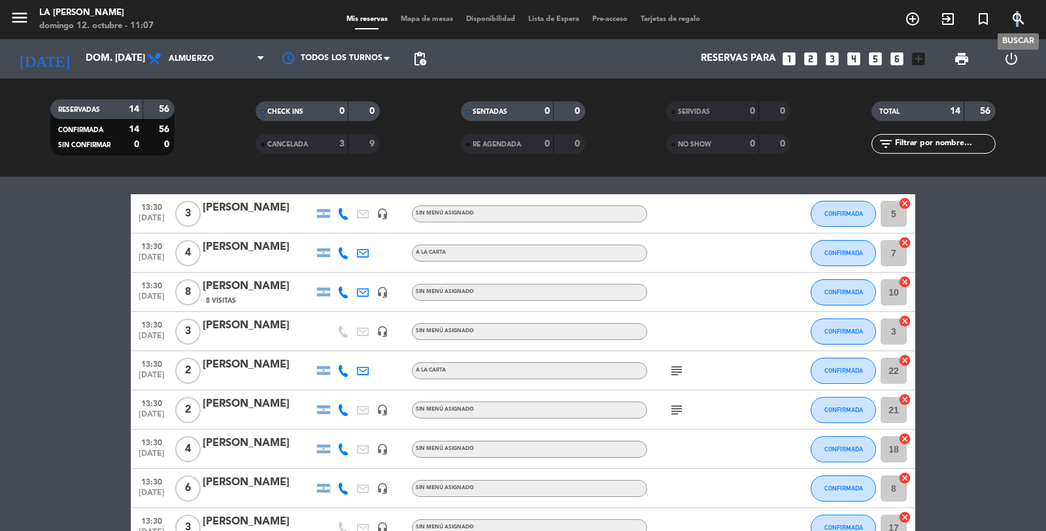
click at [1018, 18] on icon "search" at bounding box center [1019, 19] width 16 height 16
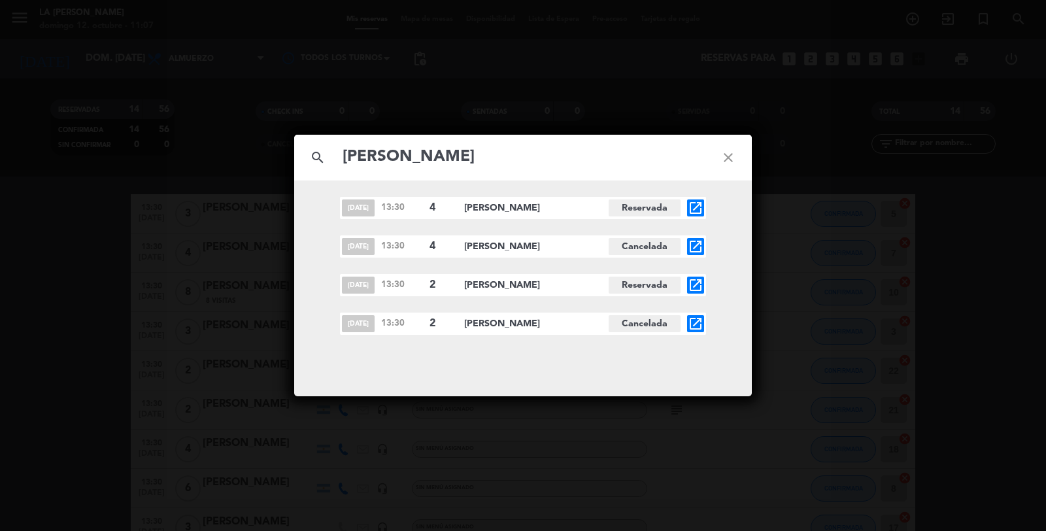
type input "[PERSON_NAME]"
click at [727, 157] on icon "close" at bounding box center [728, 157] width 47 height 47
click at [727, 155] on icon "close" at bounding box center [728, 157] width 47 height 47
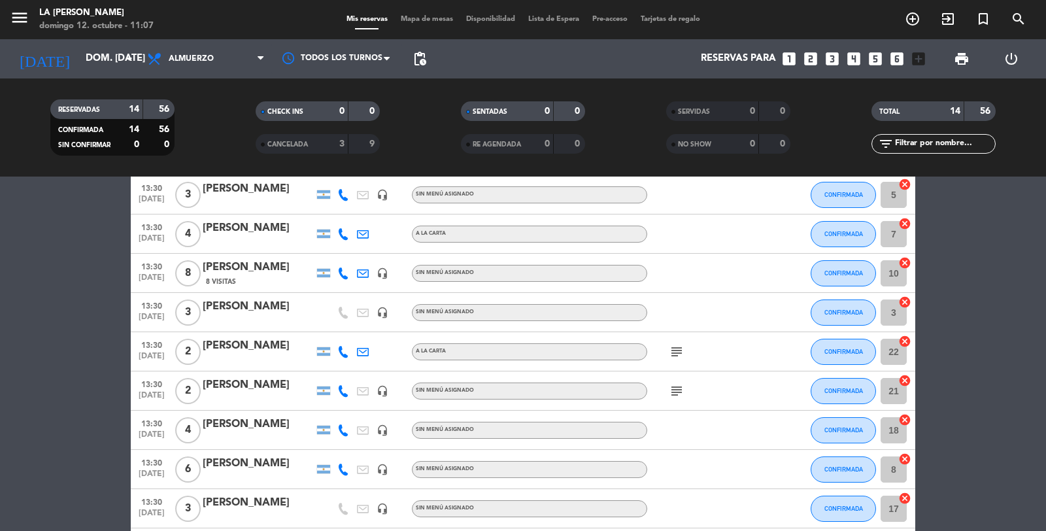
scroll to position [0, 0]
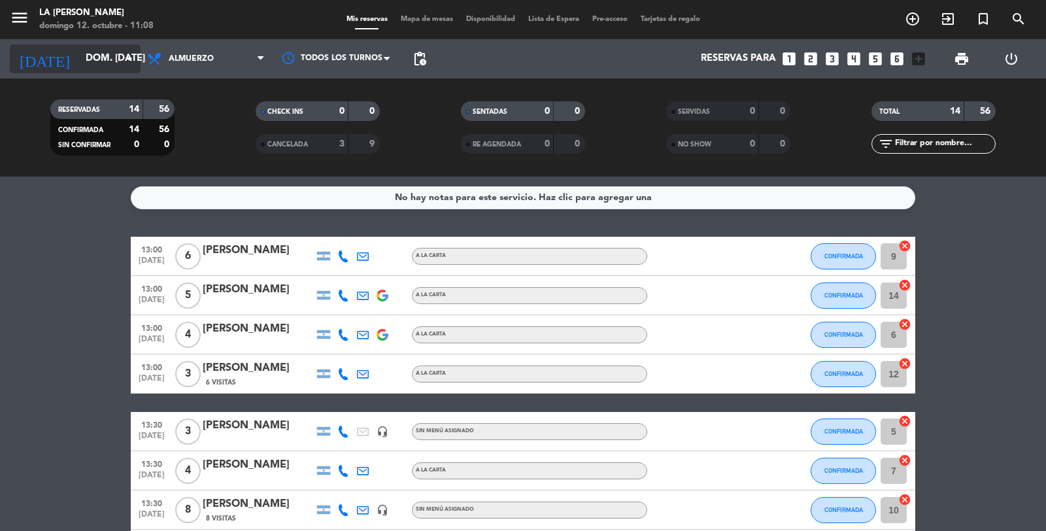
click at [134, 61] on icon "arrow_drop_down" at bounding box center [130, 59] width 16 height 16
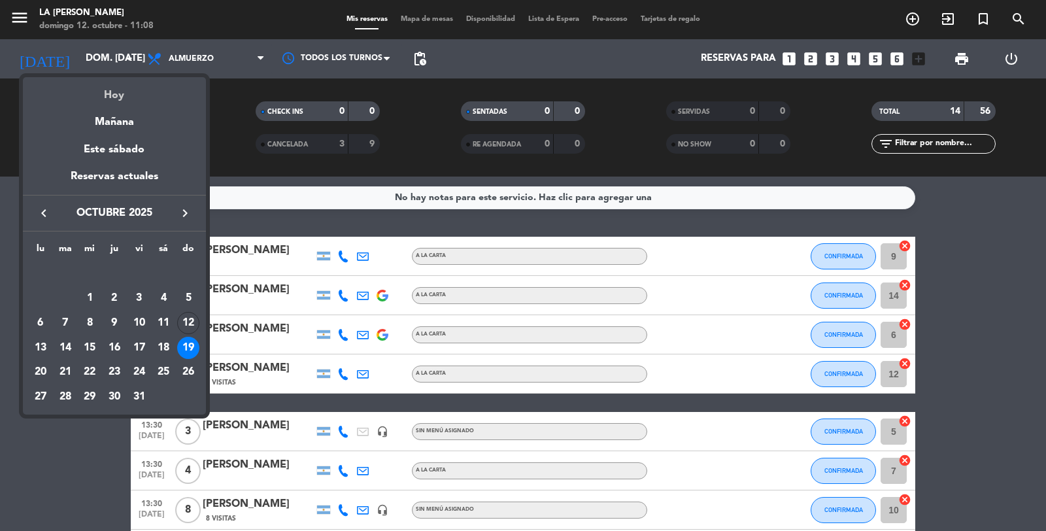
click at [120, 95] on div "Hoy" at bounding box center [114, 90] width 183 height 27
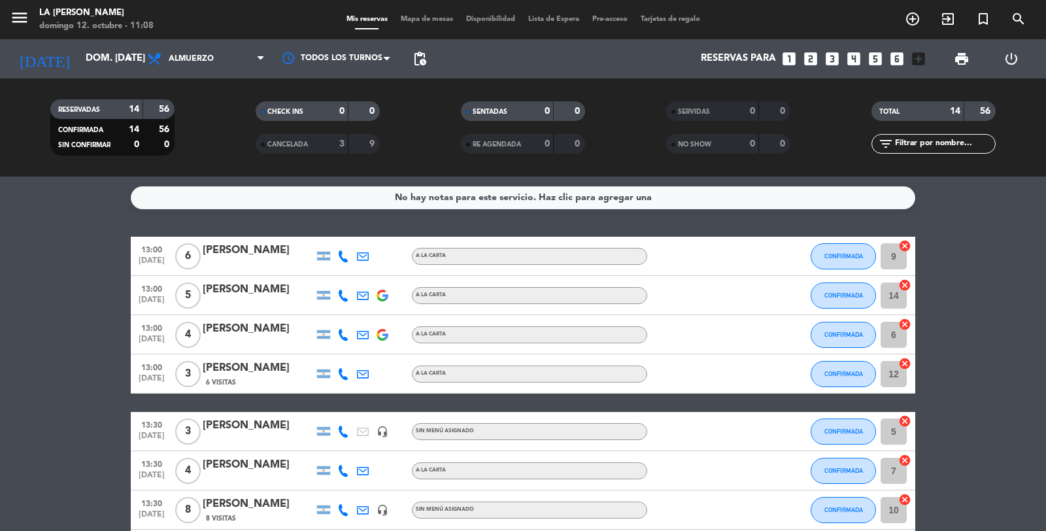
type input "dom. [DATE]"
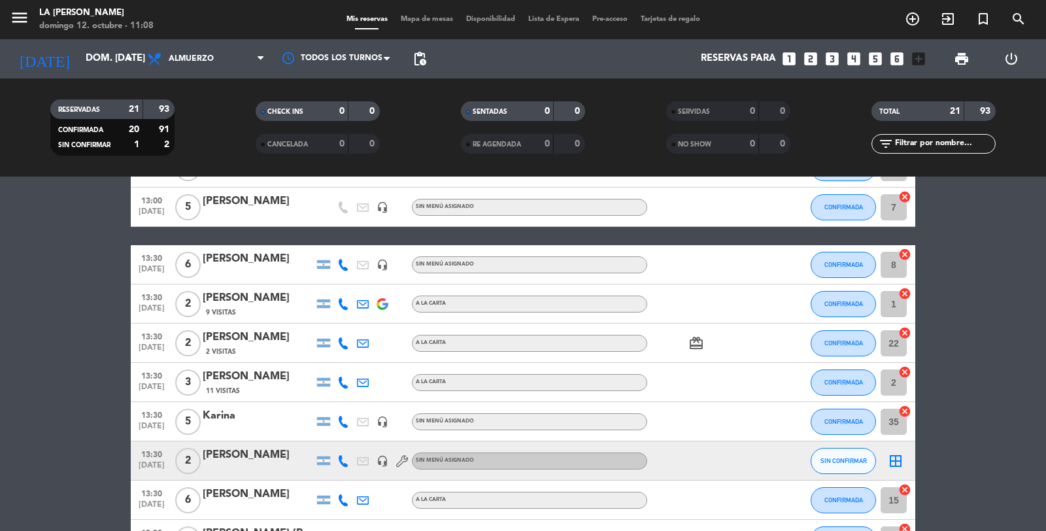
scroll to position [508, 0]
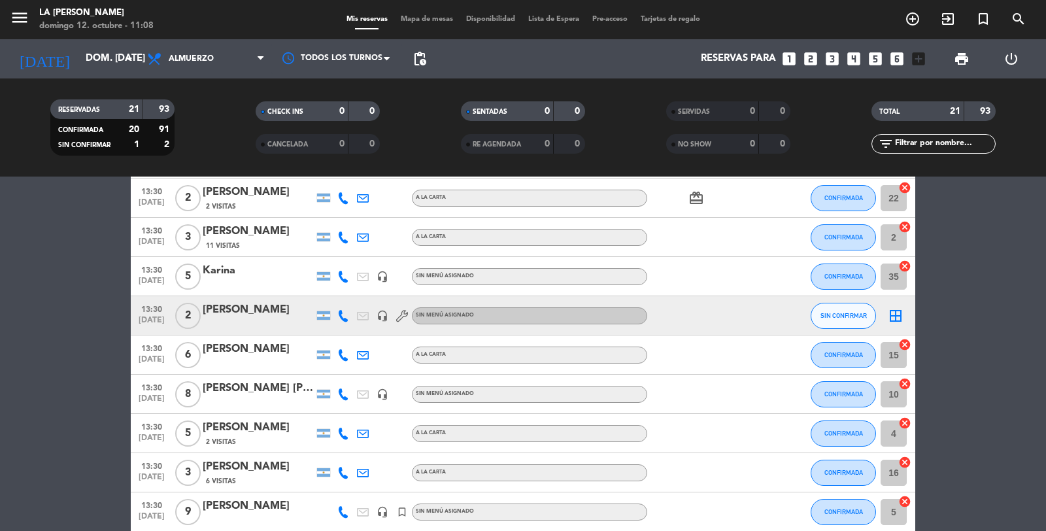
click at [895, 317] on icon "border_all" at bounding box center [896, 316] width 16 height 16
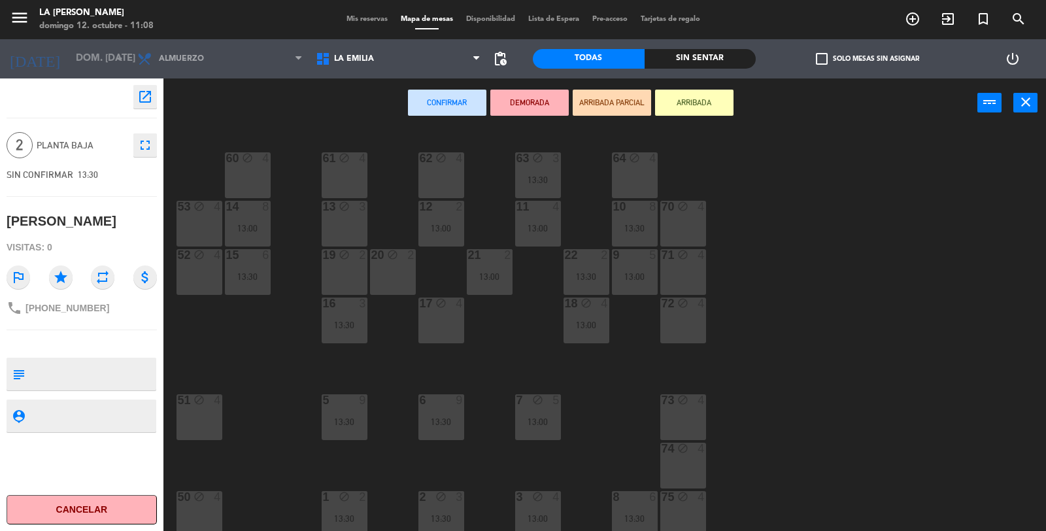
click at [398, 273] on div "20 block 2" at bounding box center [393, 272] width 46 height 46
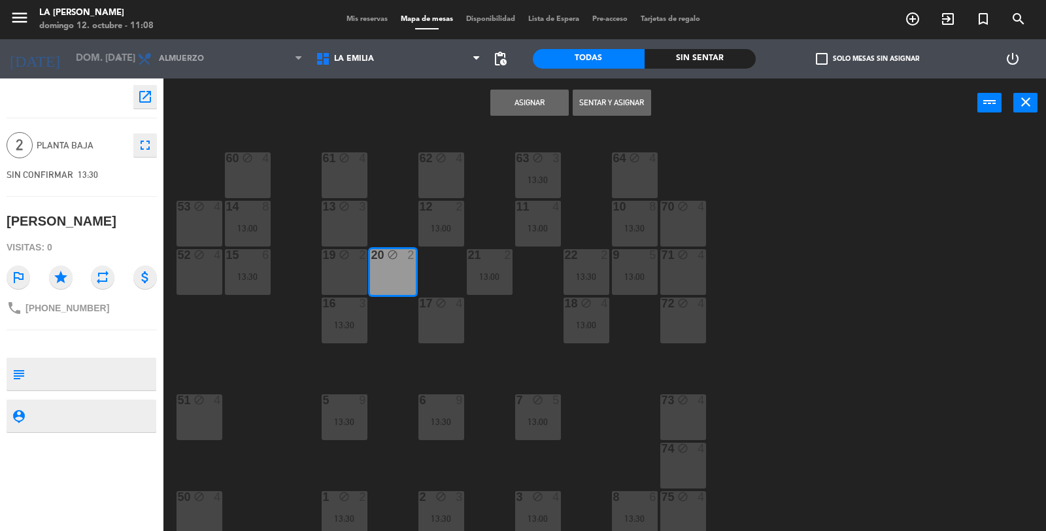
click at [500, 109] on button "Asignar" at bounding box center [530, 103] width 78 height 26
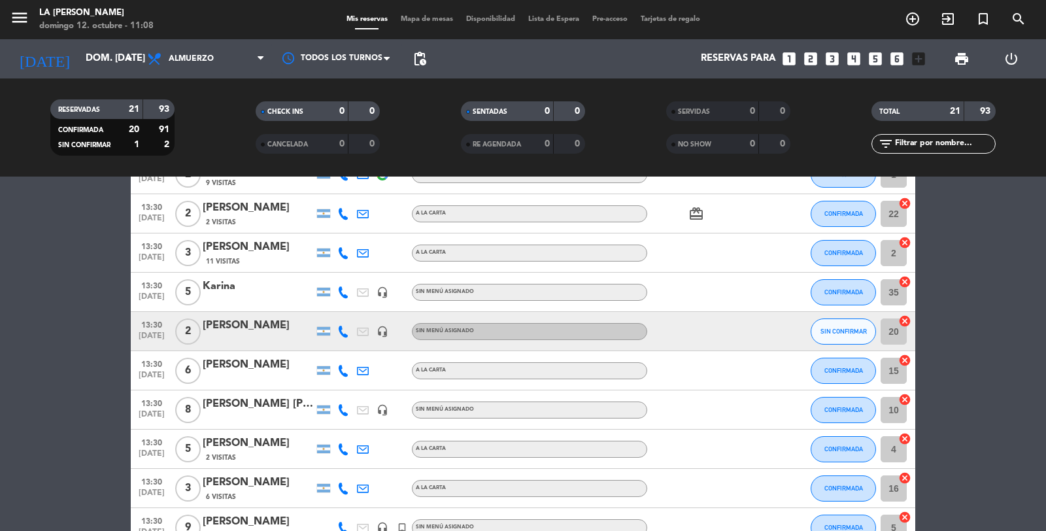
scroll to position [508, 0]
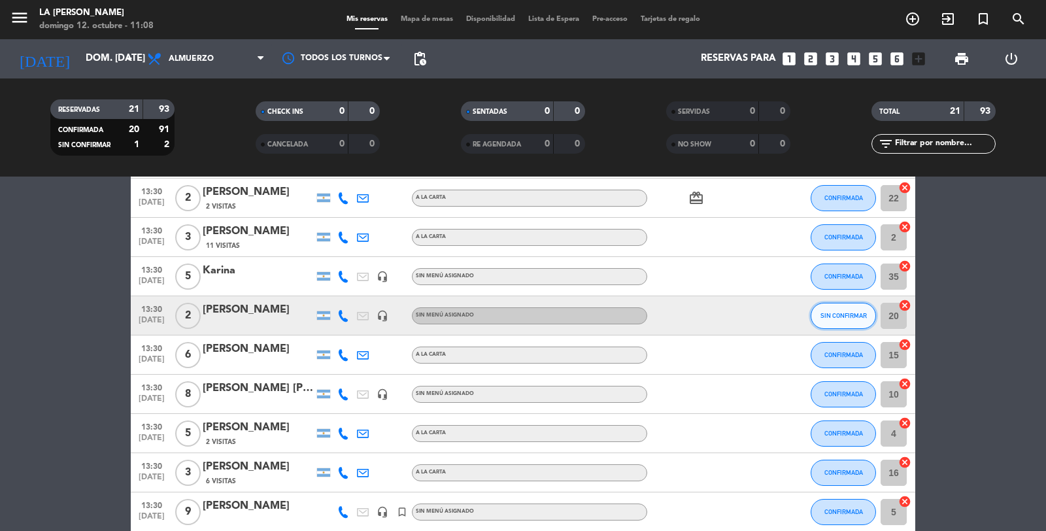
click at [821, 317] on span "SIN CONFIRMAR" at bounding box center [844, 315] width 46 height 7
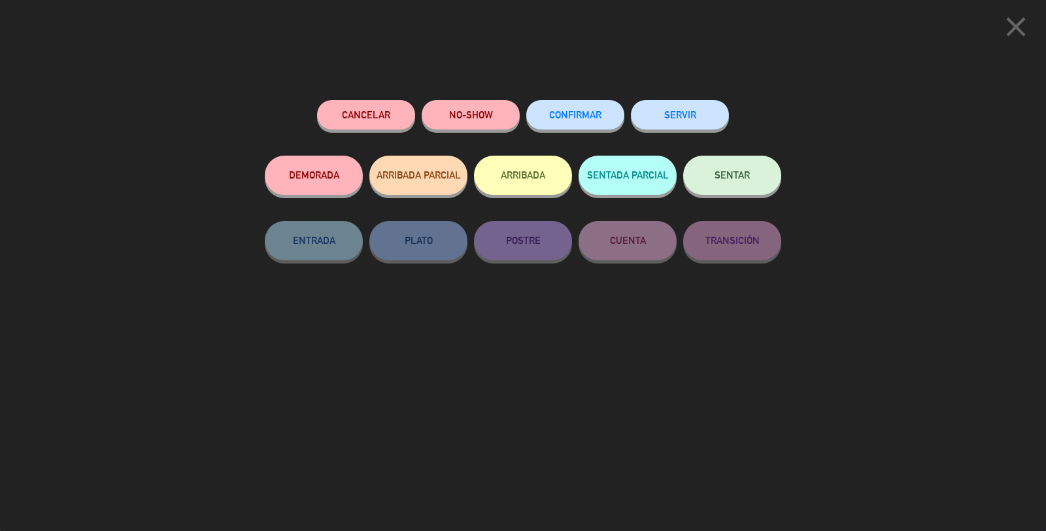
click at [577, 118] on span "CONFIRMAR" at bounding box center [575, 114] width 52 height 11
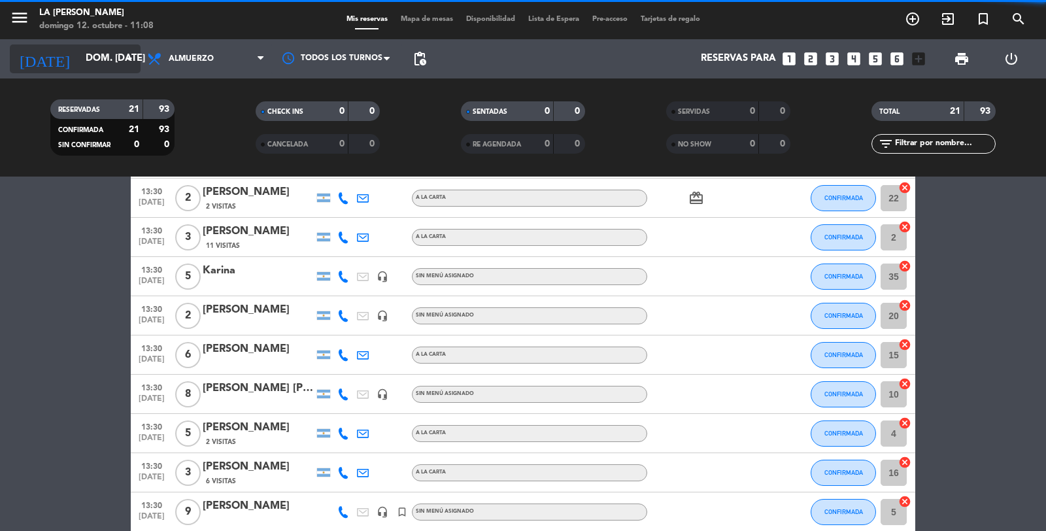
click at [95, 67] on input "dom. [DATE]" at bounding box center [142, 58] width 126 height 25
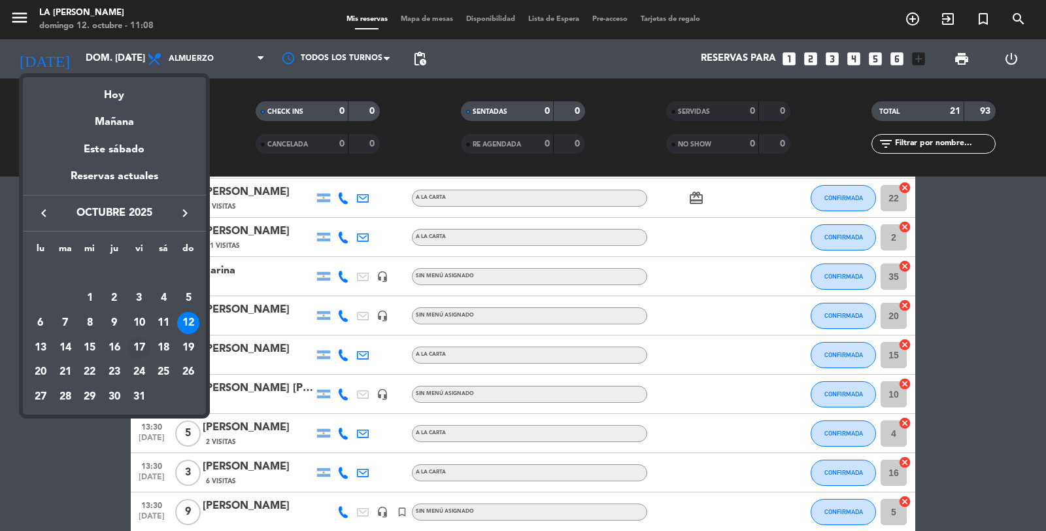
click at [139, 343] on div "17" at bounding box center [139, 348] width 22 height 22
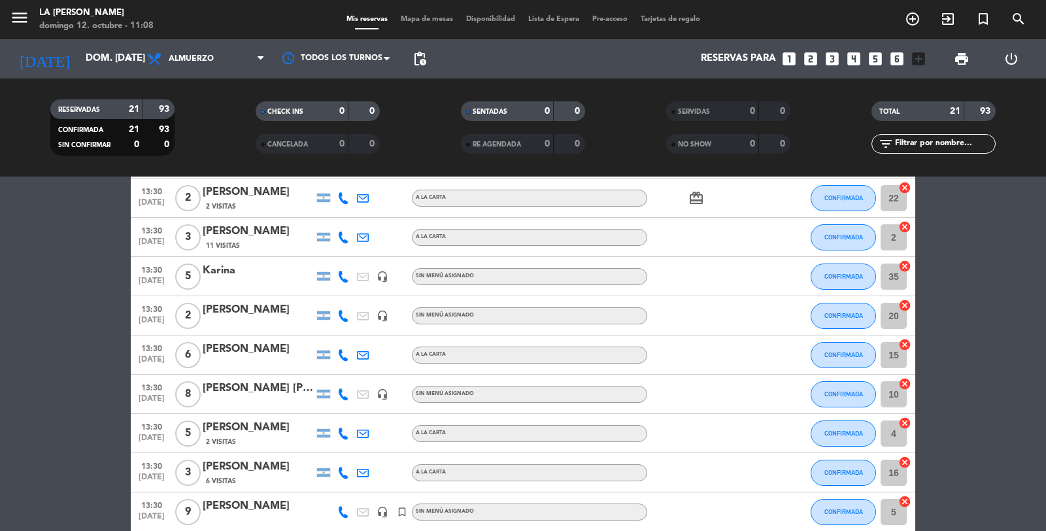
type input "vie. [DATE]"
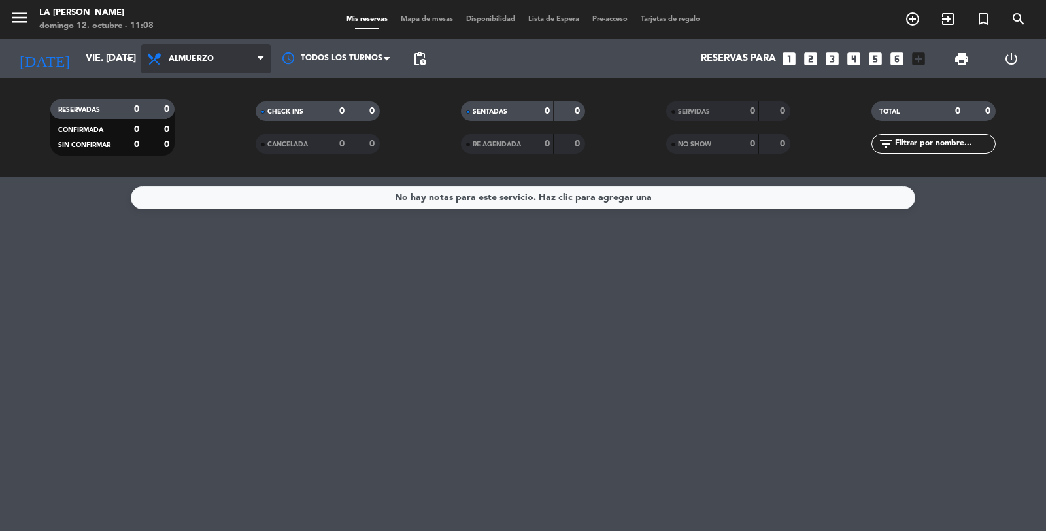
drag, startPoint x: 194, startPoint y: 74, endPoint x: 198, endPoint y: 67, distance: 7.9
click at [198, 67] on span "Almuerzo" at bounding box center [206, 58] width 131 height 29
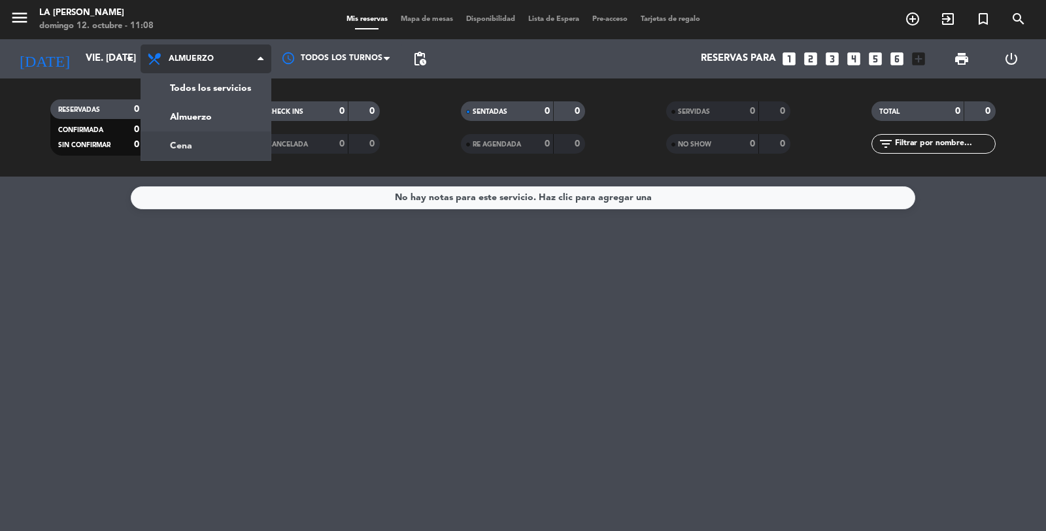
click at [187, 146] on div "menu LA [PERSON_NAME] RICCHIERI [PERSON_NAME] 12. octubre - 11:08 Mis reservas …" at bounding box center [523, 88] width 1046 height 177
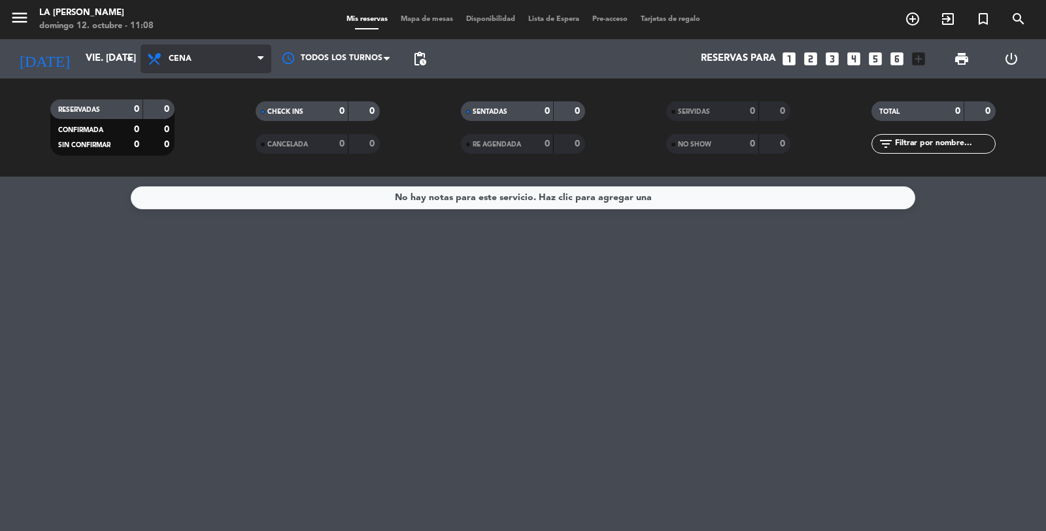
click at [172, 63] on span "Cena" at bounding box center [206, 58] width 131 height 29
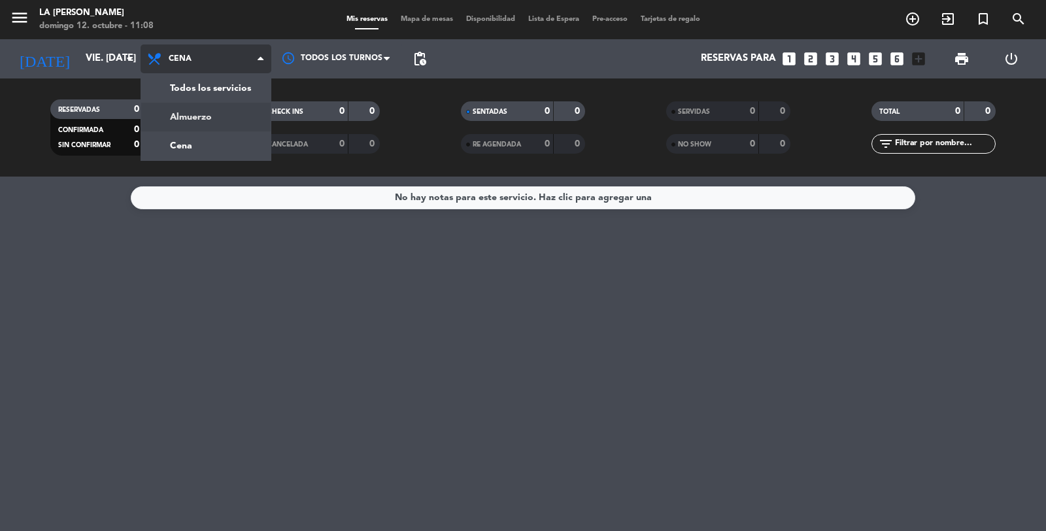
click at [190, 118] on div "menu LA [PERSON_NAME] RICCHIERI [PERSON_NAME] 12. octubre - 11:08 Mis reservas …" at bounding box center [523, 88] width 1046 height 177
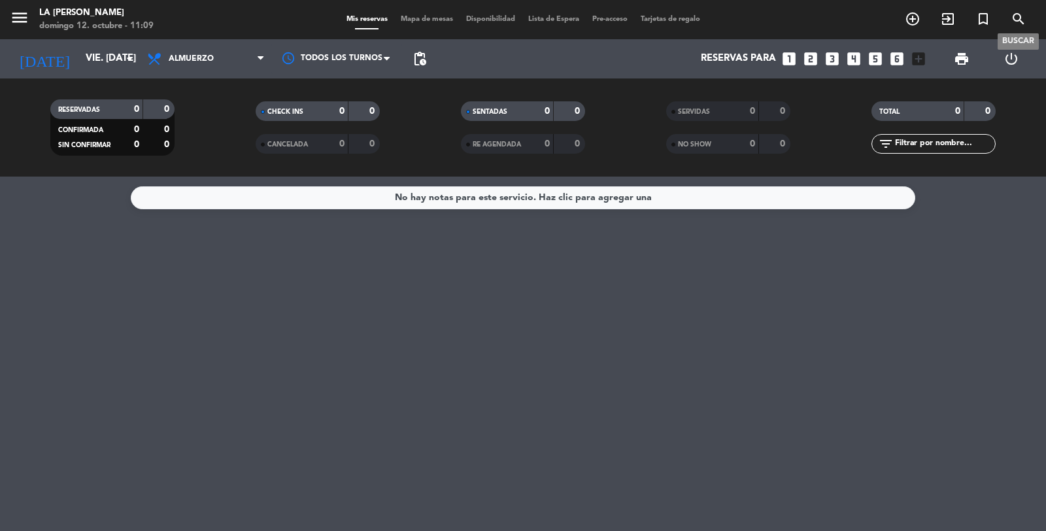
click at [1016, 15] on icon "search" at bounding box center [1019, 19] width 16 height 16
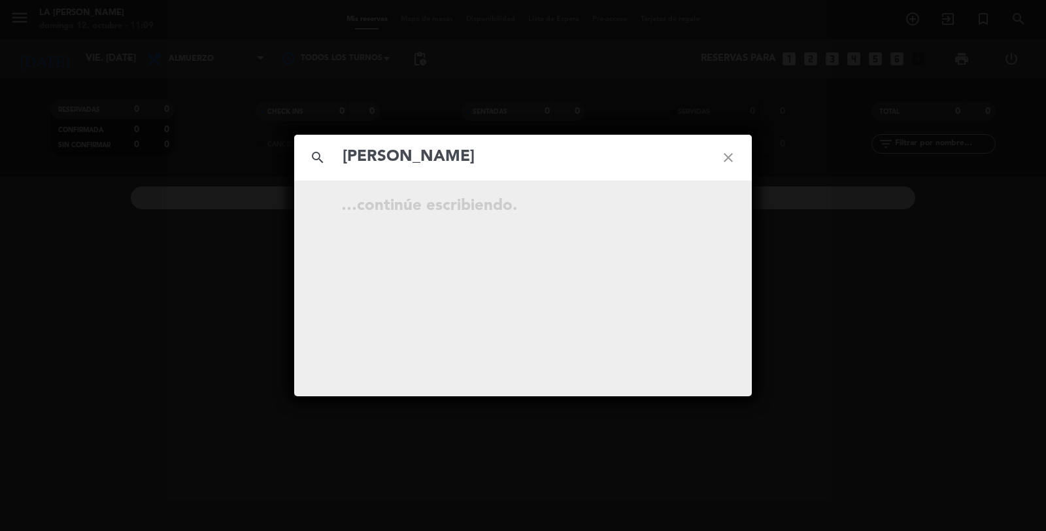
type input "[PERSON_NAME]"
click at [727, 156] on icon "close" at bounding box center [728, 157] width 47 height 47
click at [725, 158] on icon "close" at bounding box center [728, 157] width 47 height 47
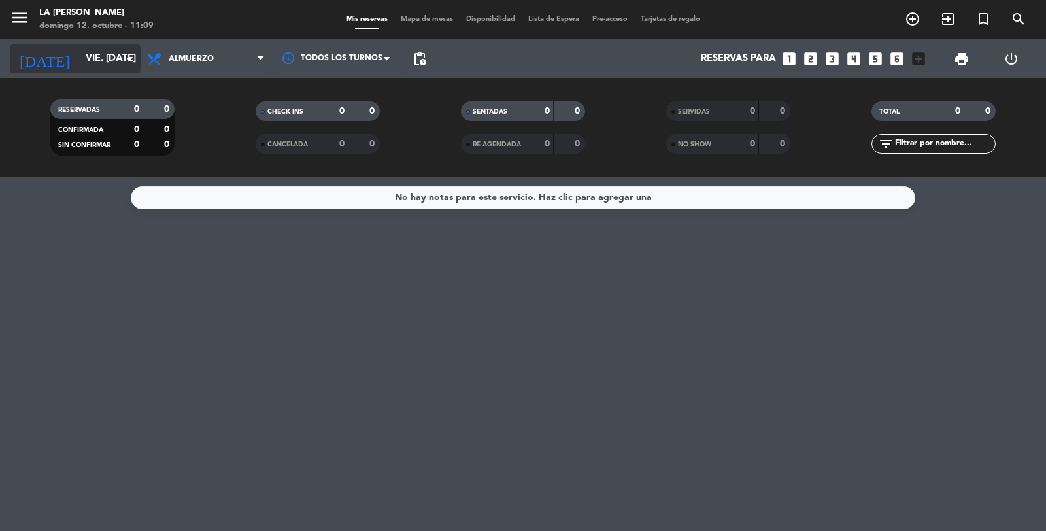
click at [107, 63] on input "vie. [DATE]" at bounding box center [142, 58] width 126 height 25
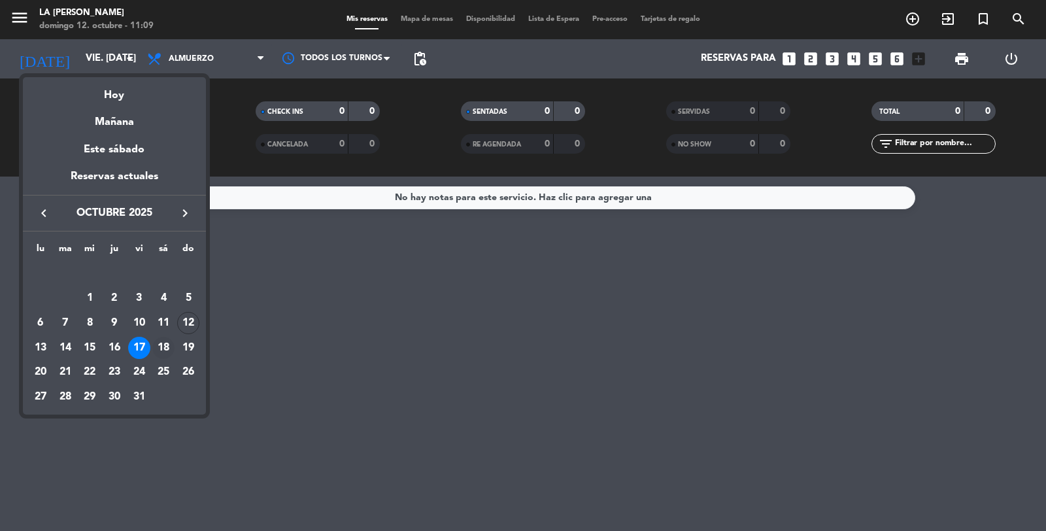
click at [166, 343] on div "18" at bounding box center [163, 348] width 22 height 22
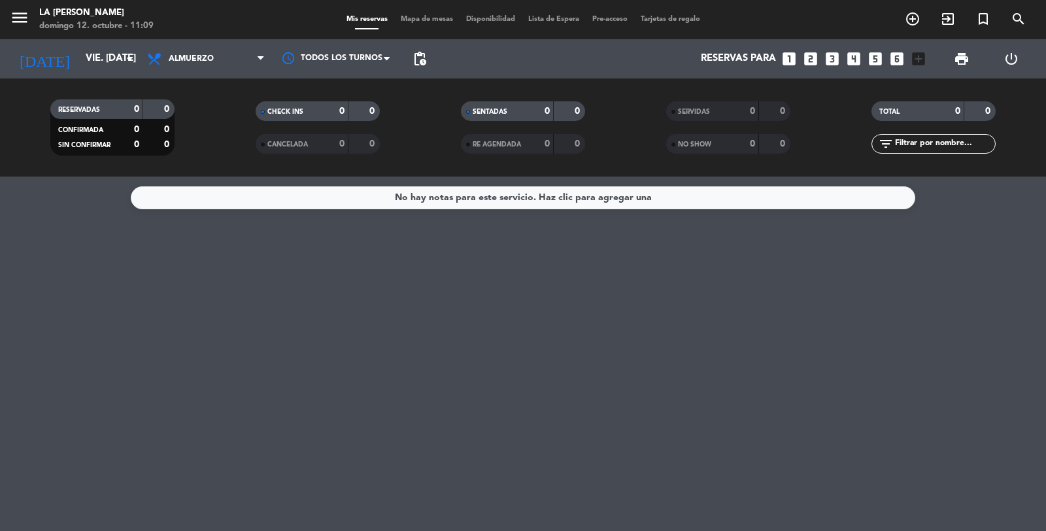
type input "sáb. [DATE]"
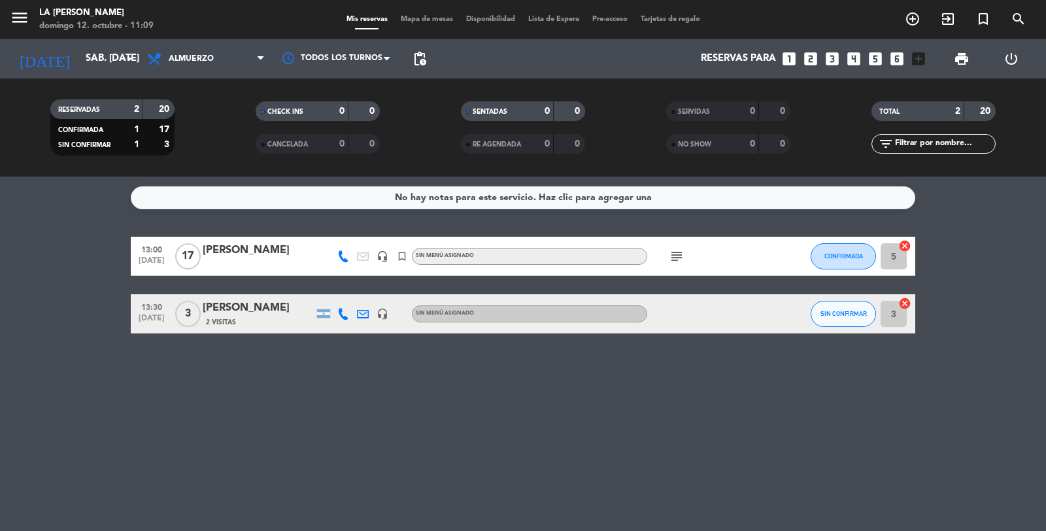
click at [271, 249] on div "[PERSON_NAME]" at bounding box center [258, 250] width 111 height 17
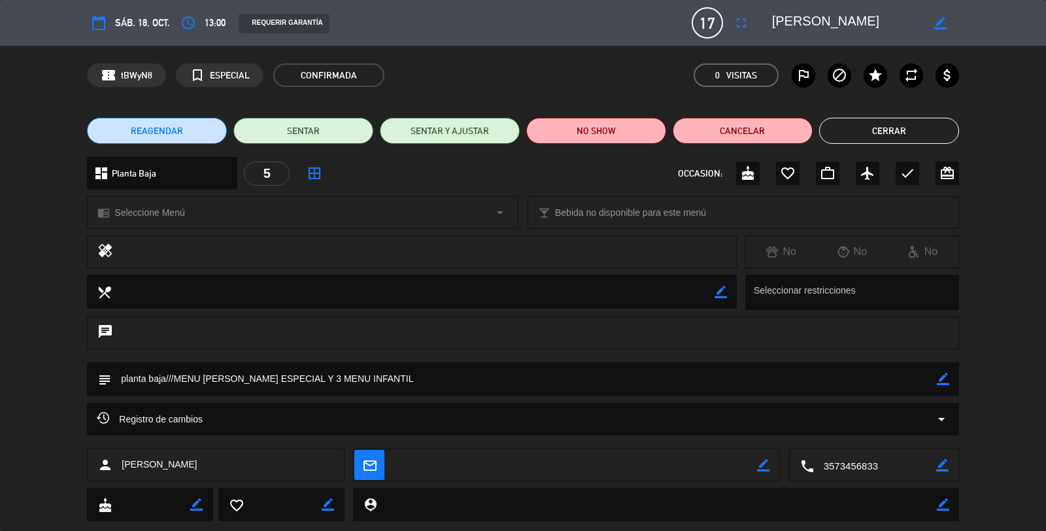
click at [486, 382] on textarea at bounding box center [523, 378] width 825 height 33
click at [944, 380] on icon "border_color" at bounding box center [943, 379] width 12 height 12
click at [294, 381] on textarea at bounding box center [523, 378] width 825 height 33
click at [474, 371] on textarea at bounding box center [523, 378] width 825 height 33
type textarea "planta baja///MENU [PERSON_NAME] ESPECIAL 53100 Y 3 MENU INFANTIL 20000"
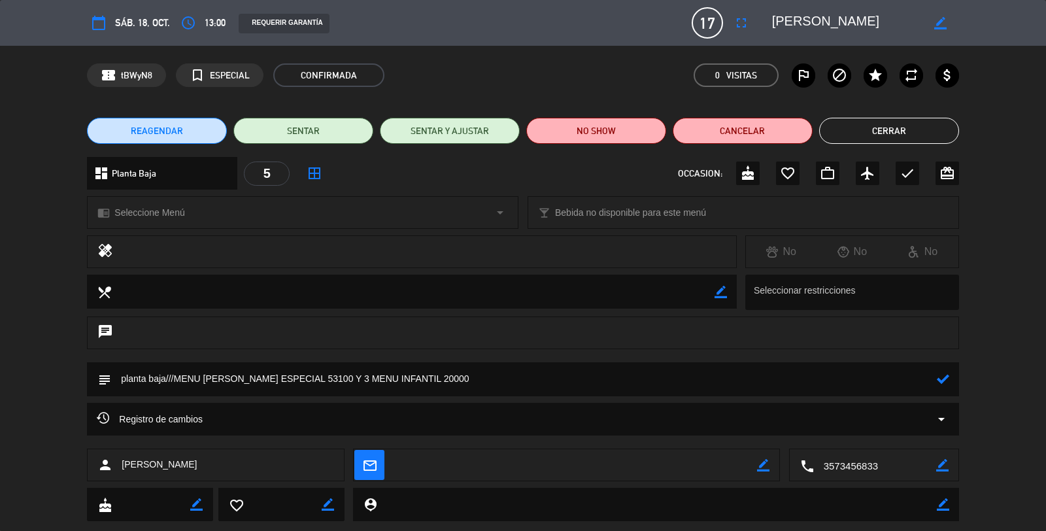
click at [891, 126] on button "Cerrar" at bounding box center [889, 131] width 140 height 26
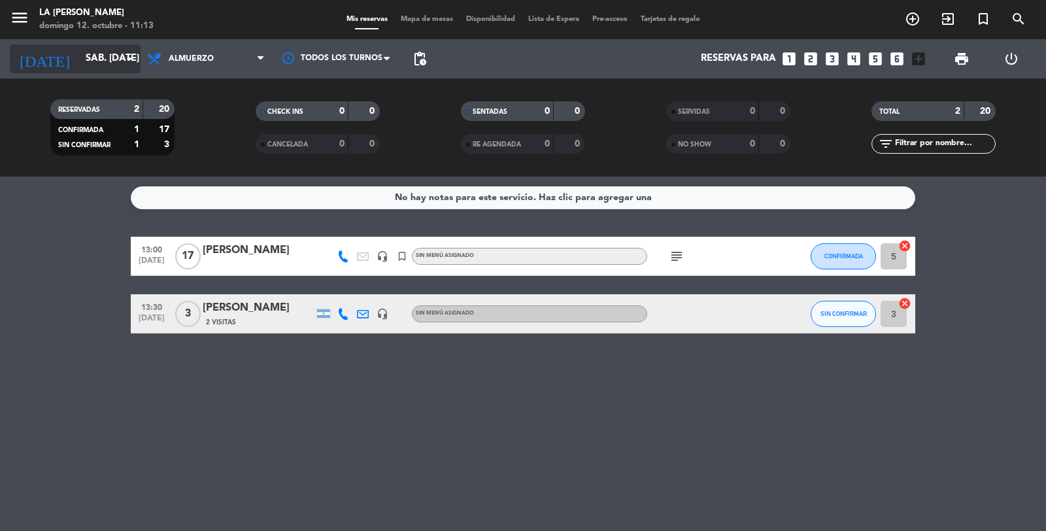
click at [108, 63] on input "sáb. [DATE]" at bounding box center [142, 58] width 126 height 25
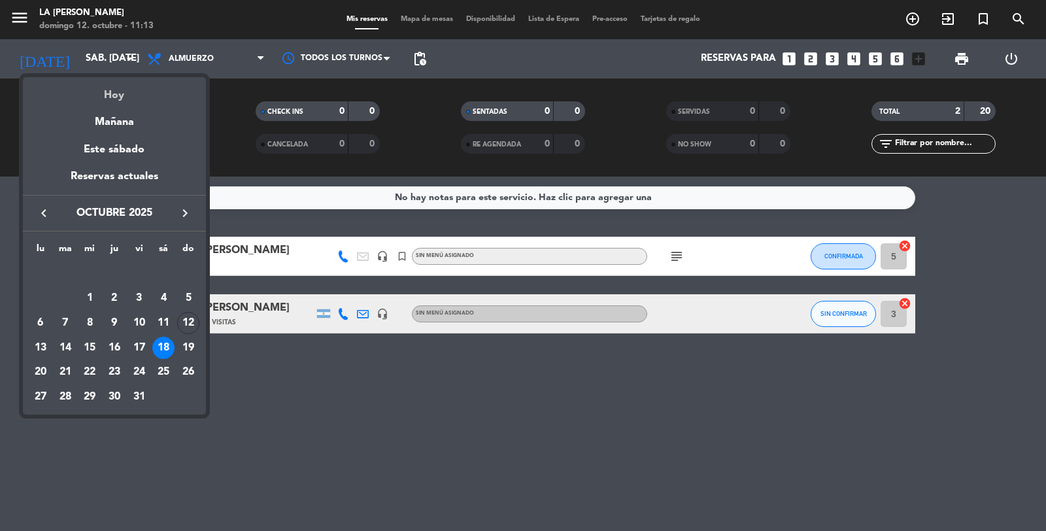
click at [115, 99] on div "Hoy" at bounding box center [114, 90] width 183 height 27
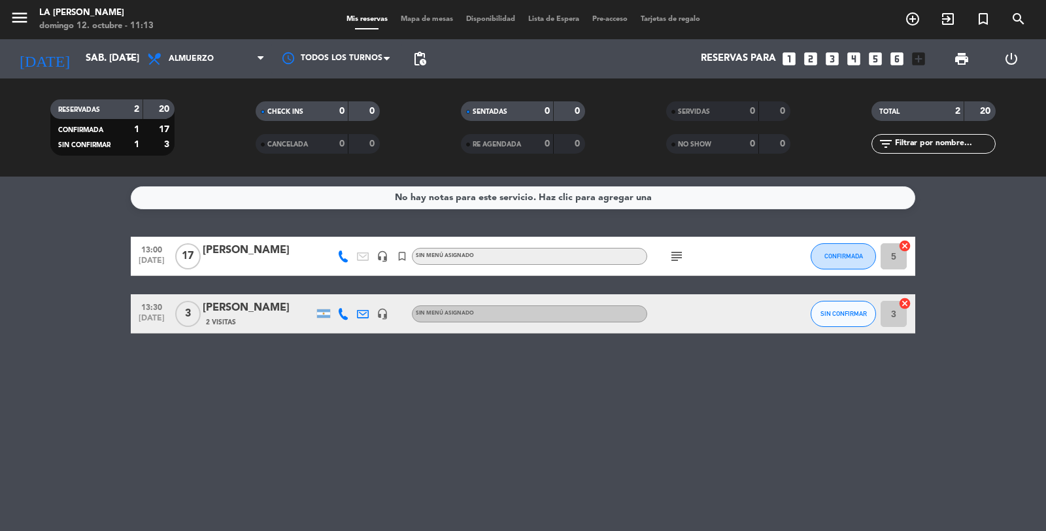
type input "dom. [DATE]"
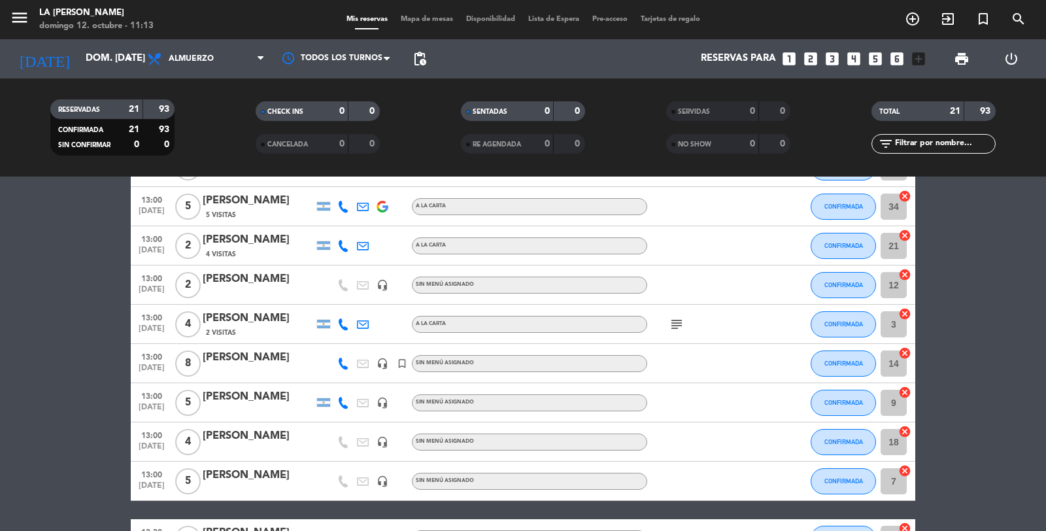
scroll to position [73, 0]
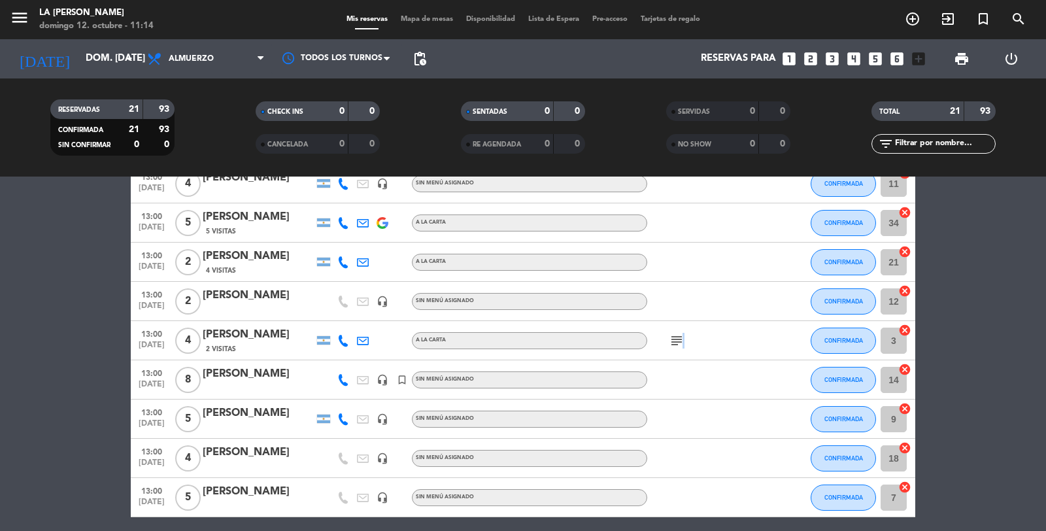
click at [681, 347] on icon "subject" at bounding box center [677, 341] width 16 height 16
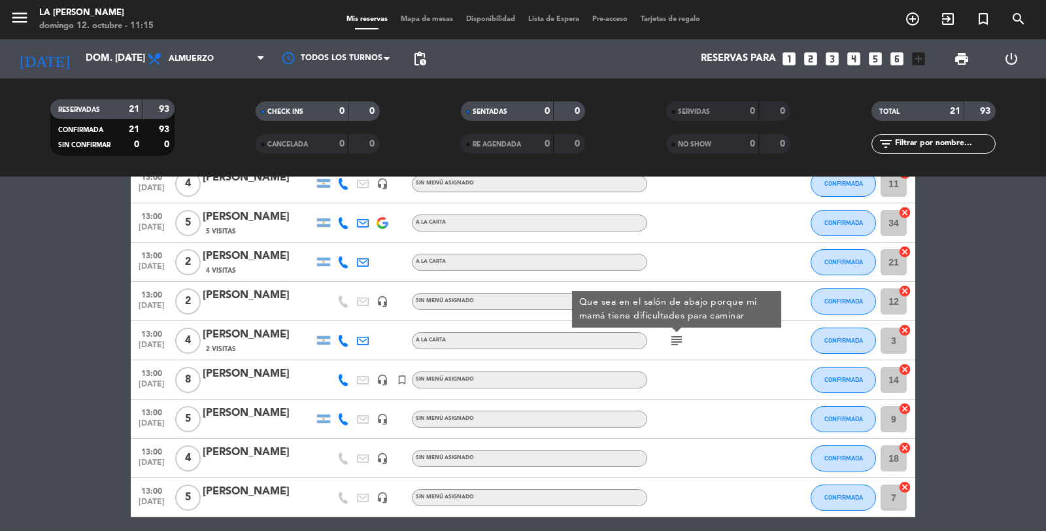
click at [734, 386] on div at bounding box center [706, 379] width 118 height 39
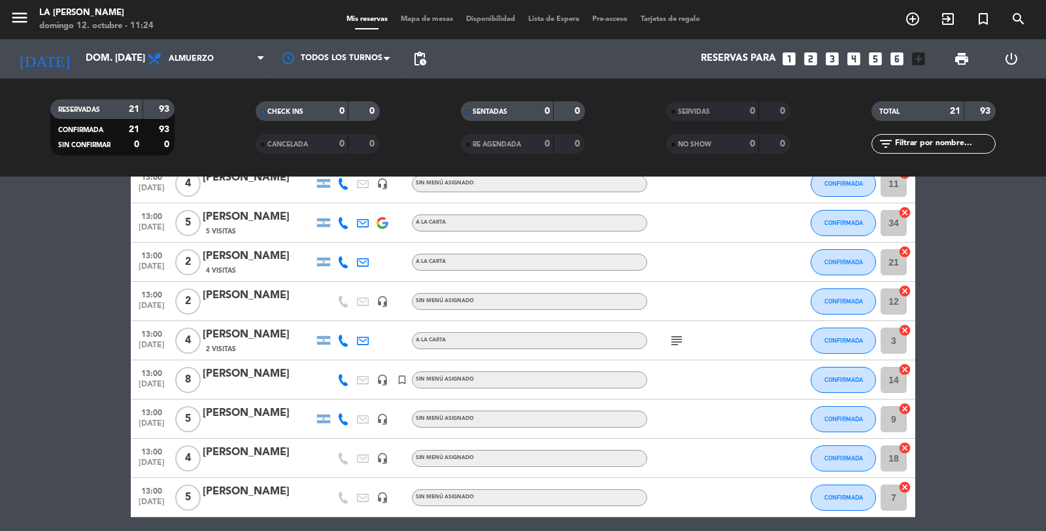
click at [896, 56] on icon "looks_6" at bounding box center [897, 58] width 17 height 17
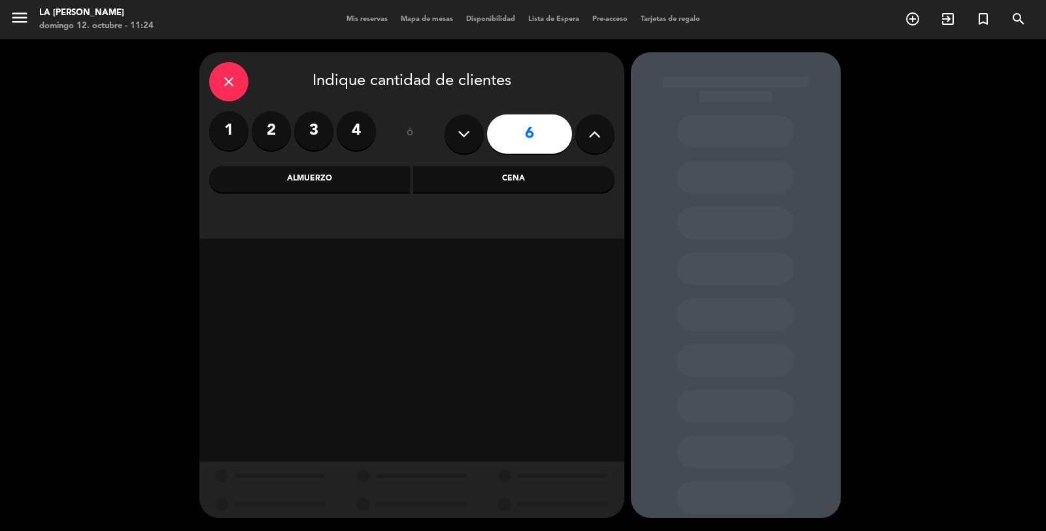
click at [596, 142] on icon at bounding box center [595, 134] width 12 height 20
click at [401, 178] on div "Almuerzo" at bounding box center [309, 179] width 201 height 26
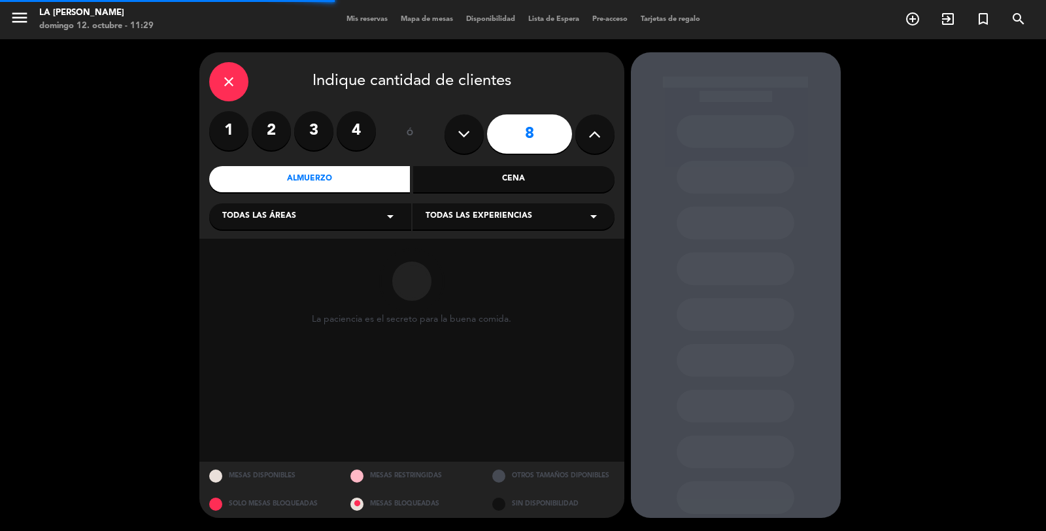
click at [387, 216] on icon "arrow_drop_down" at bounding box center [391, 217] width 16 height 16
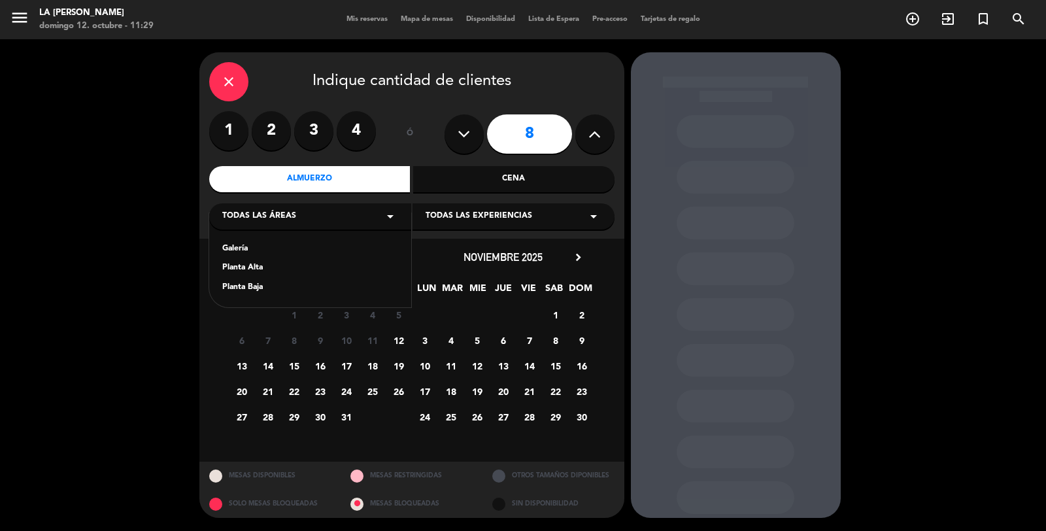
click at [256, 286] on div "Planta Baja" at bounding box center [310, 287] width 176 height 13
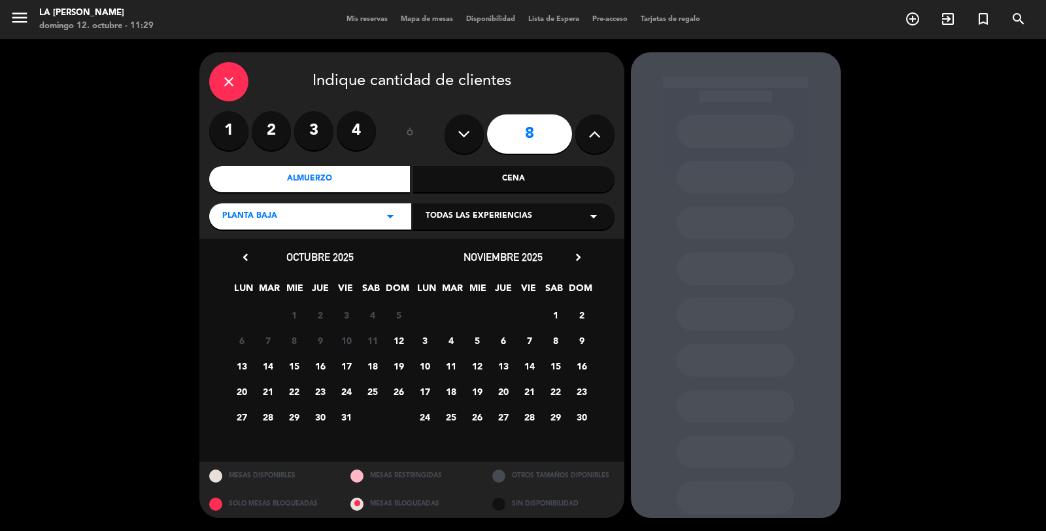
click at [596, 133] on icon at bounding box center [595, 134] width 12 height 20
type input "9"
click at [532, 340] on span "7" at bounding box center [530, 341] width 22 height 22
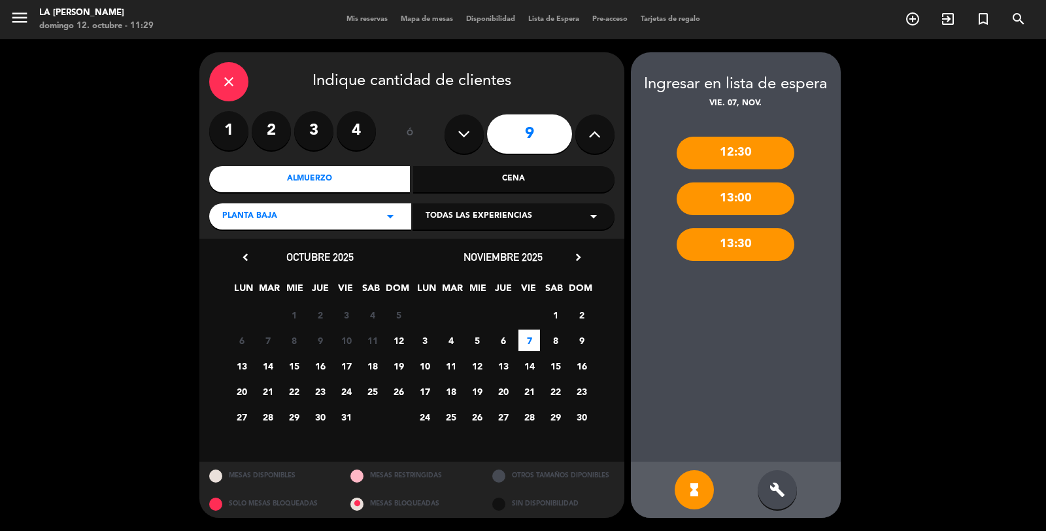
click at [774, 501] on div "build" at bounding box center [777, 489] width 39 height 39
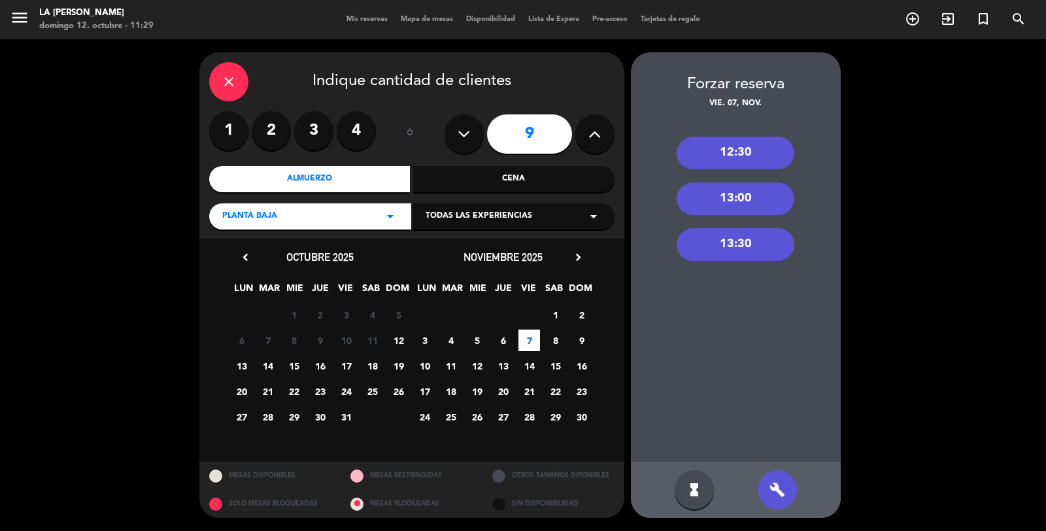
click at [727, 247] on div "13:30" at bounding box center [736, 244] width 118 height 33
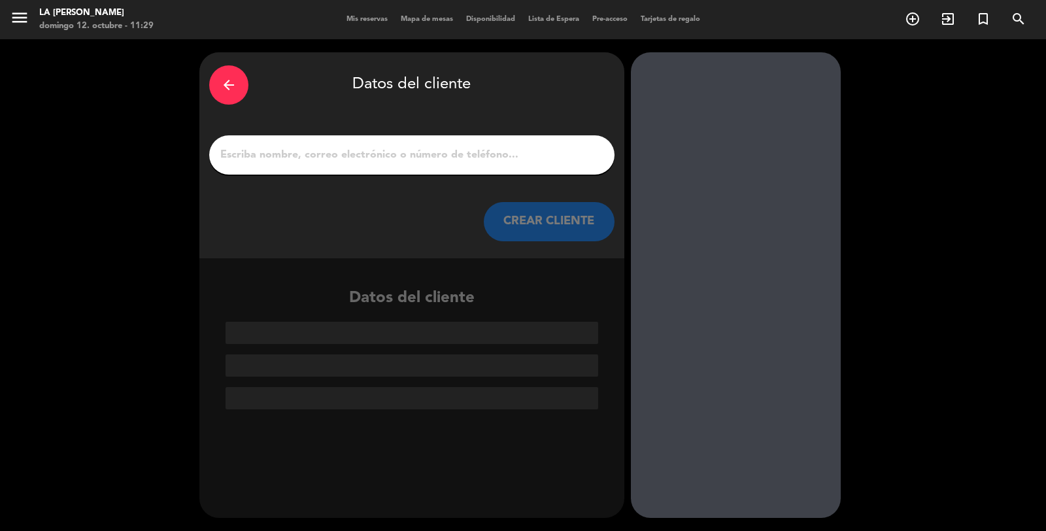
click at [443, 157] on input "1" at bounding box center [412, 155] width 386 height 18
type input "a"
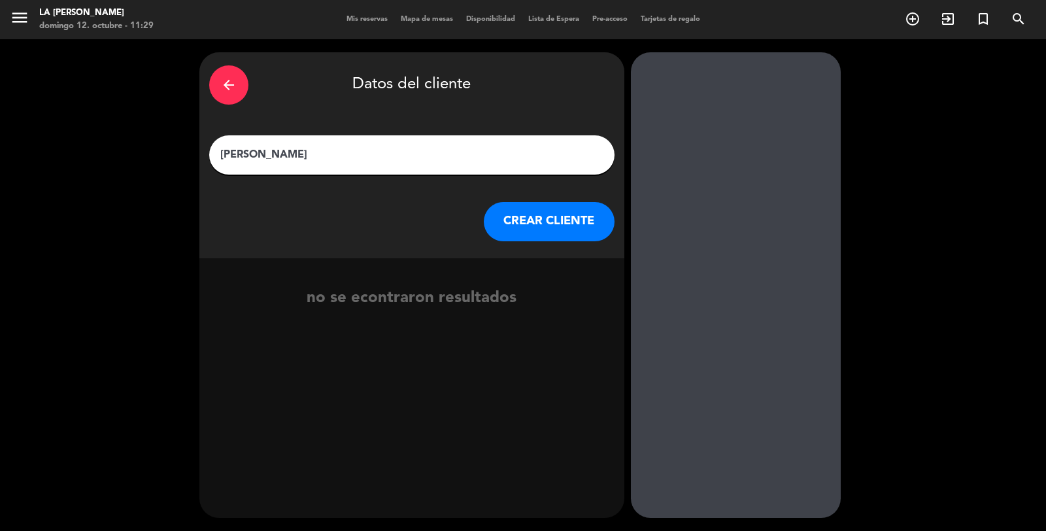
type input "[PERSON_NAME]"
click at [579, 212] on button "CREAR CLIENTE" at bounding box center [549, 221] width 131 height 39
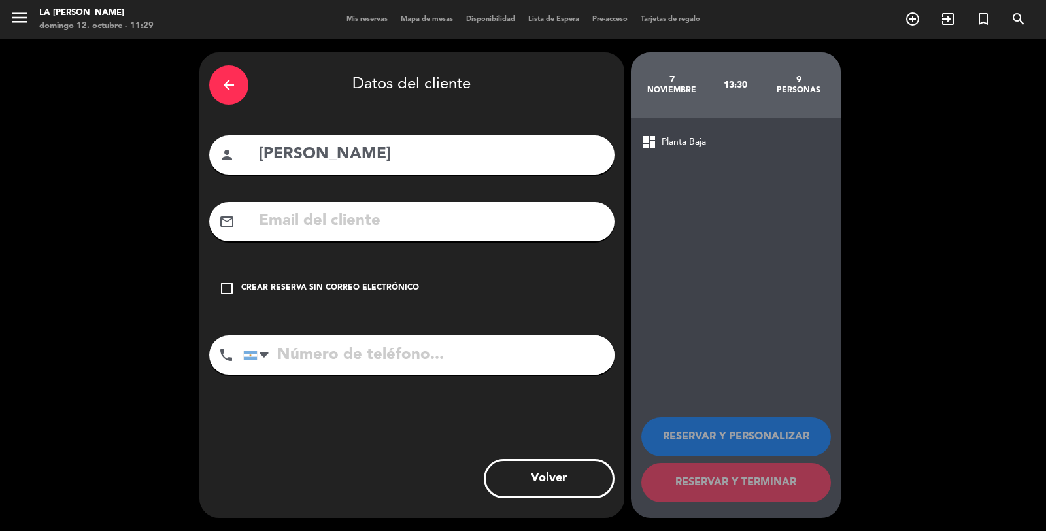
click at [383, 288] on div "Crear reserva sin correo electrónico" at bounding box center [330, 288] width 178 height 13
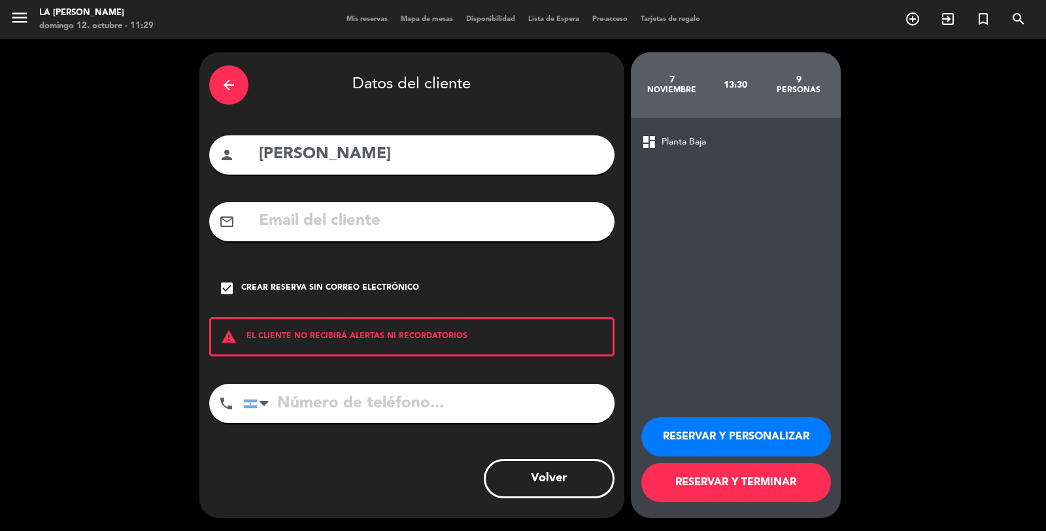
click at [343, 384] on input "tel" at bounding box center [428, 403] width 371 height 39
type input "3515748748"
click at [775, 486] on button "RESERVAR Y TERMINAR" at bounding box center [737, 482] width 190 height 39
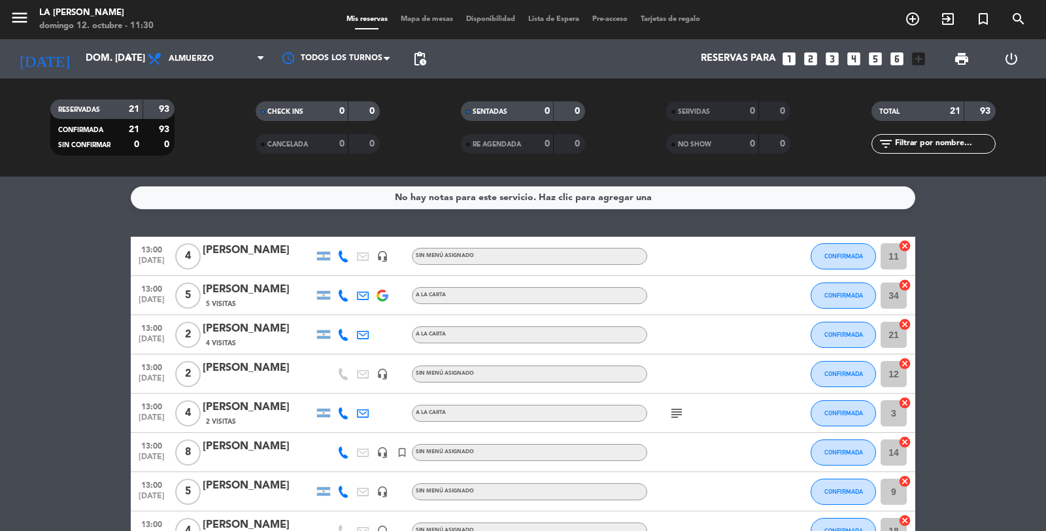
click at [903, 65] on icon "looks_6" at bounding box center [897, 58] width 17 height 17
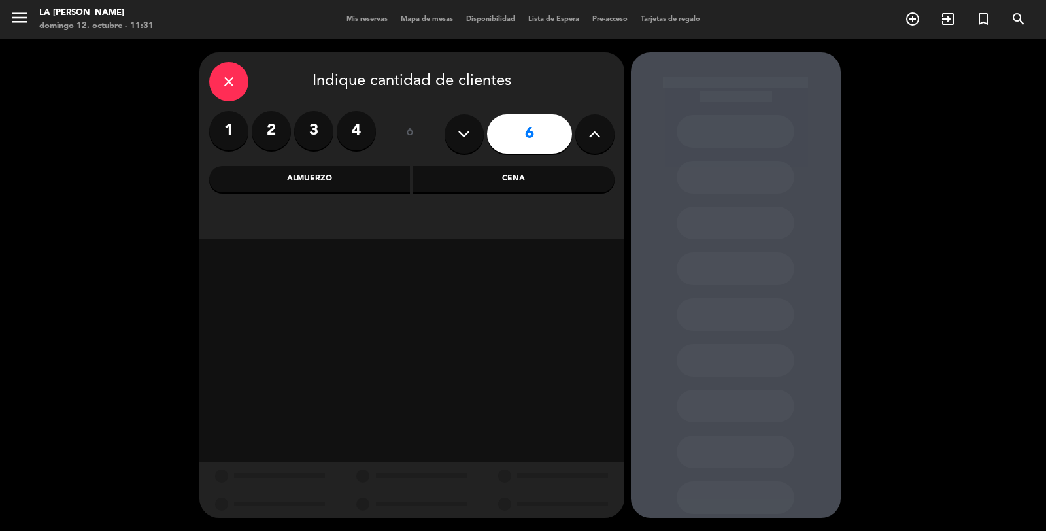
click at [391, 182] on div "Almuerzo" at bounding box center [309, 179] width 201 height 26
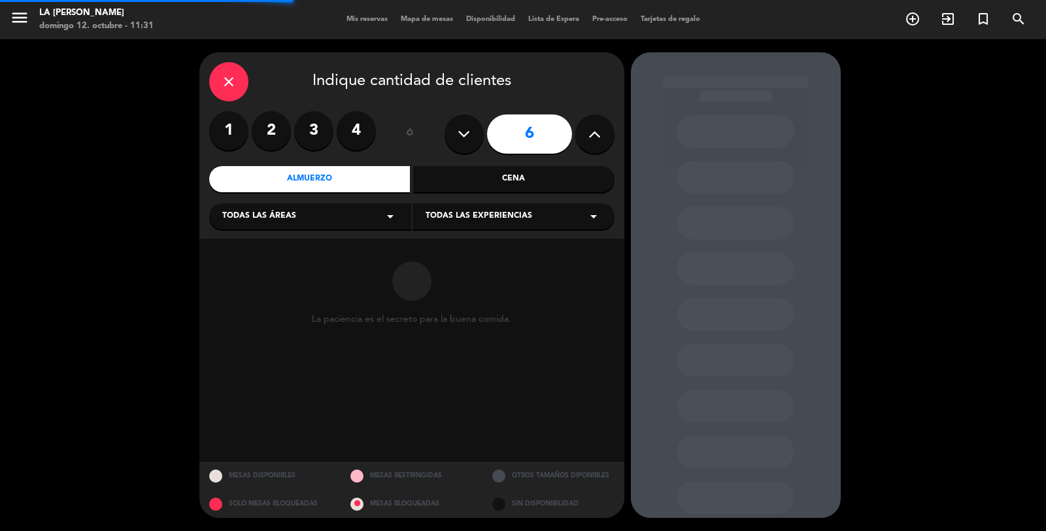
click at [371, 219] on div "Todas las áreas arrow_drop_down" at bounding box center [310, 216] width 202 height 26
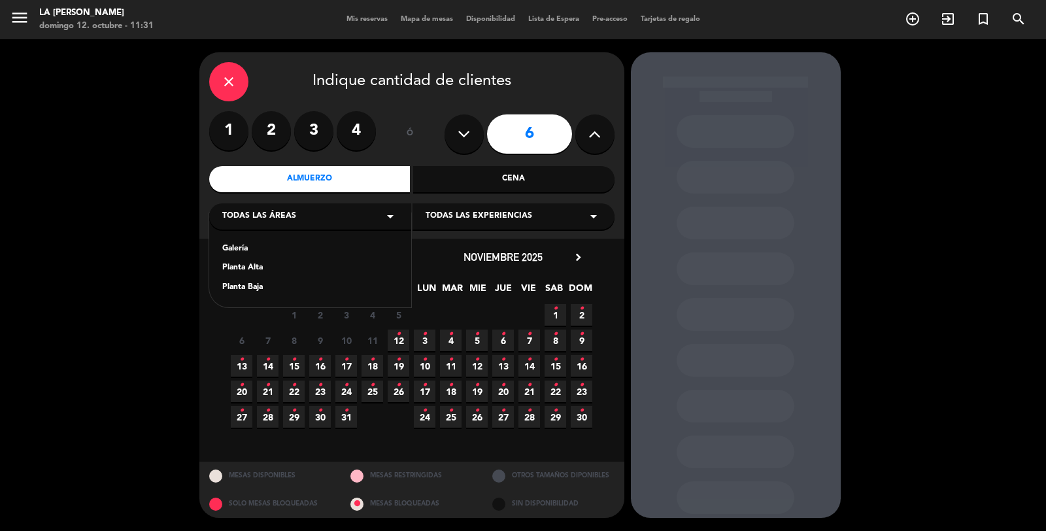
click at [263, 286] on div "Planta Baja" at bounding box center [310, 287] width 176 height 13
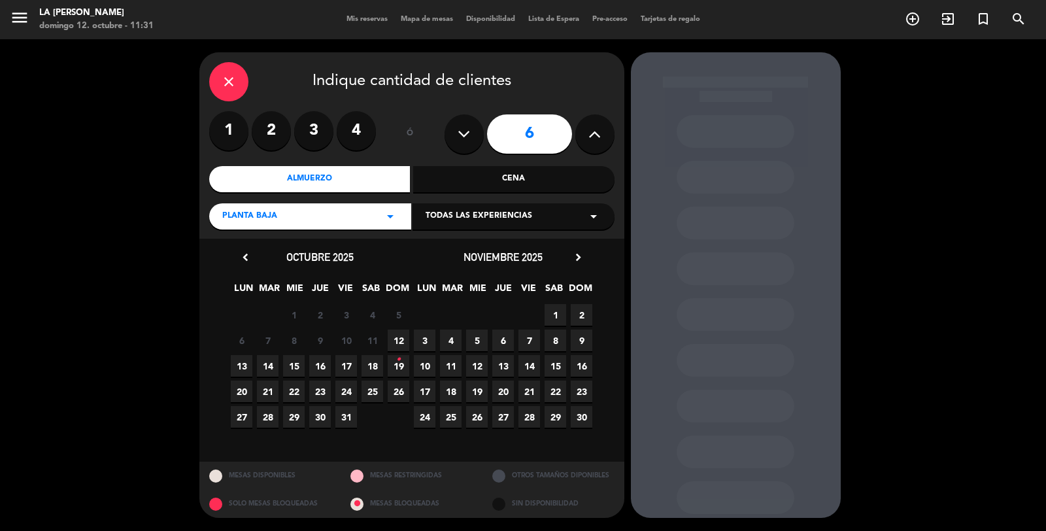
click at [400, 341] on span "12" at bounding box center [399, 341] width 22 height 22
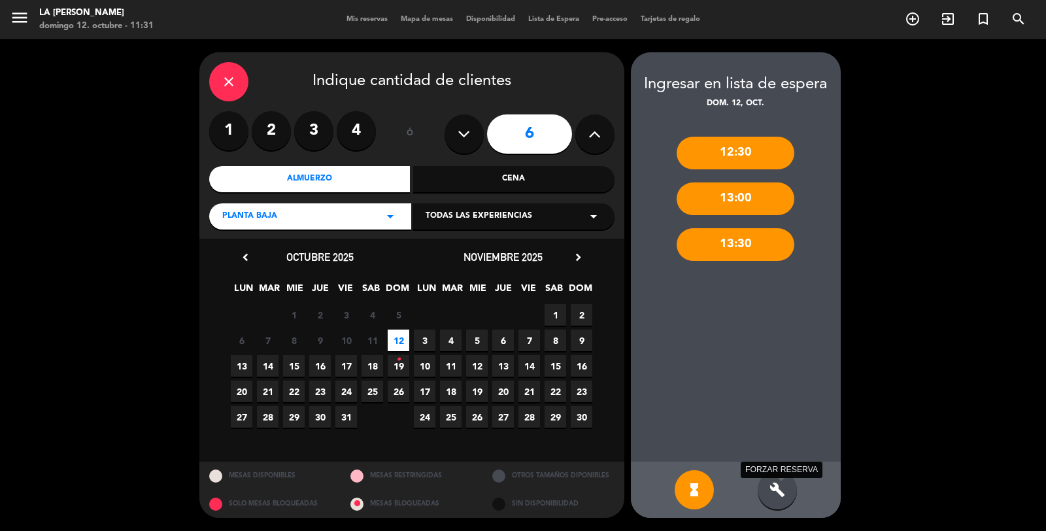
click at [778, 491] on icon "build" at bounding box center [778, 490] width 16 height 16
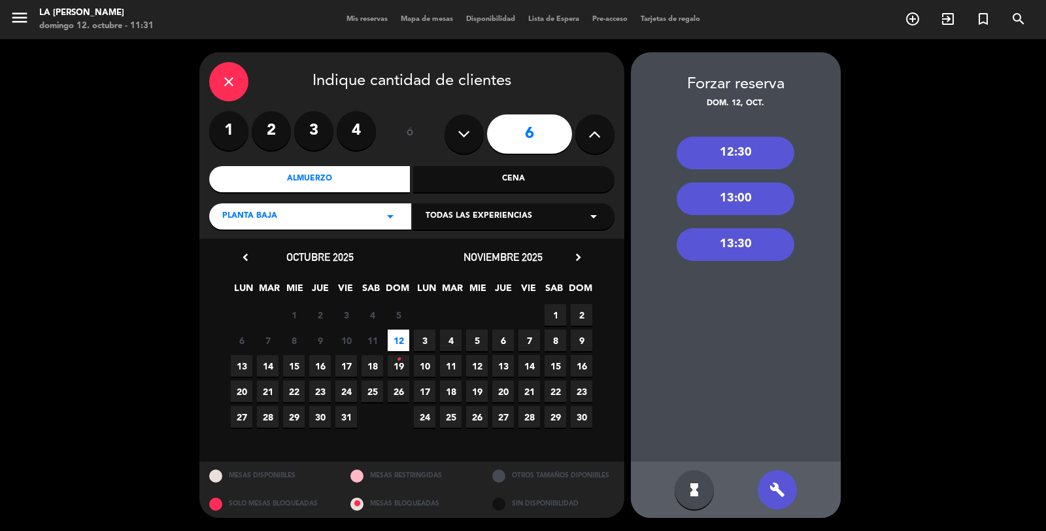
click at [698, 239] on div "13:30" at bounding box center [736, 244] width 118 height 33
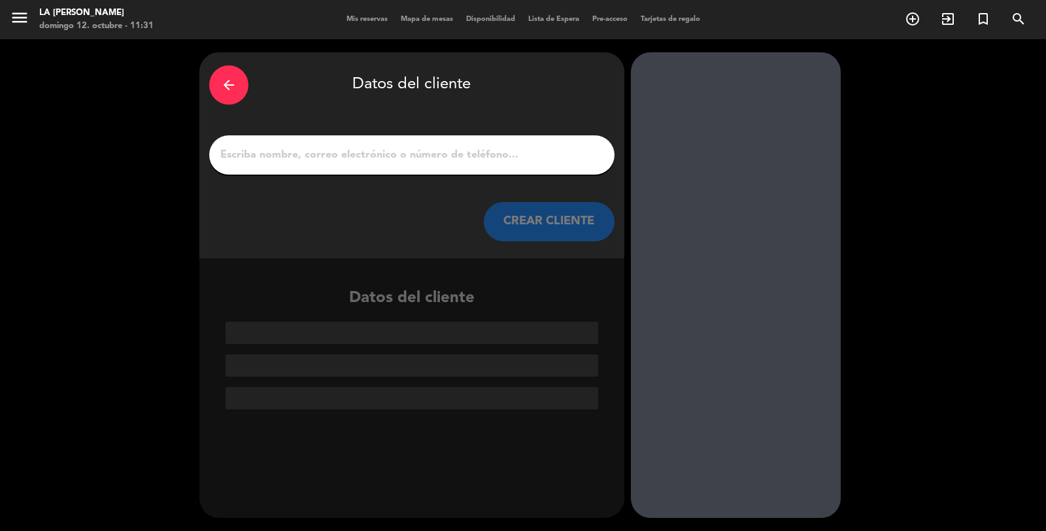
click at [470, 157] on input "1" at bounding box center [412, 155] width 386 height 18
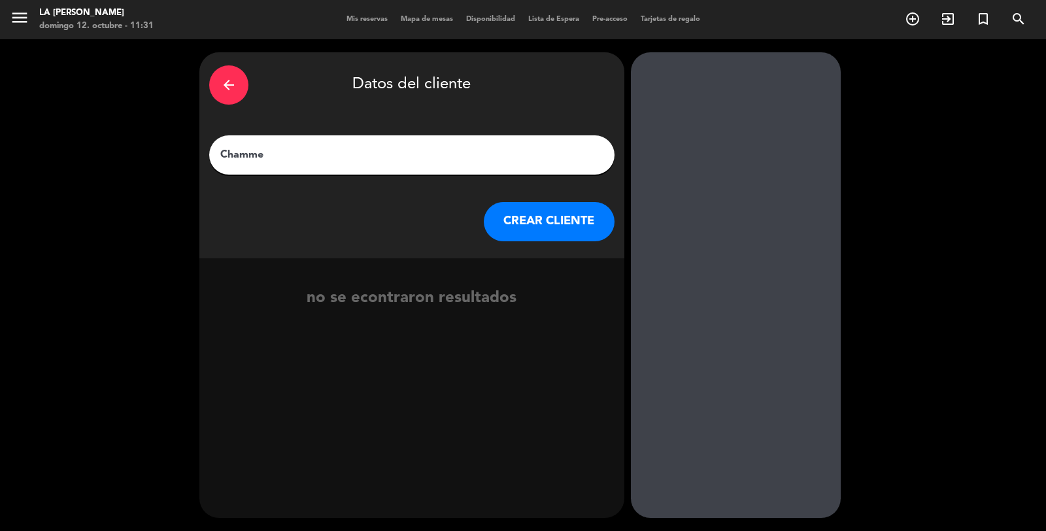
type input "Chamme"
click at [512, 214] on button "CREAR CLIENTE" at bounding box center [549, 221] width 131 height 39
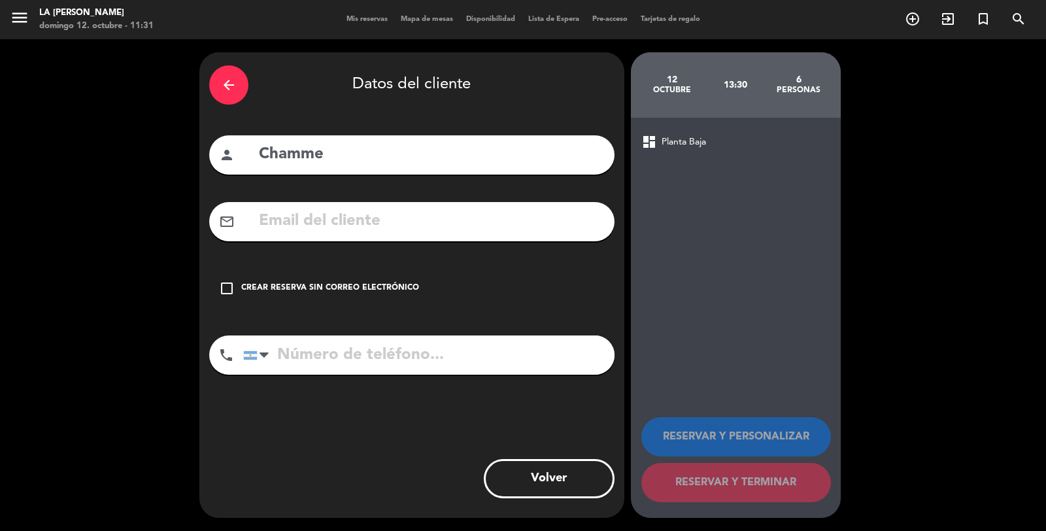
click at [375, 285] on div "Crear reserva sin correo electrónico" at bounding box center [330, 288] width 178 height 13
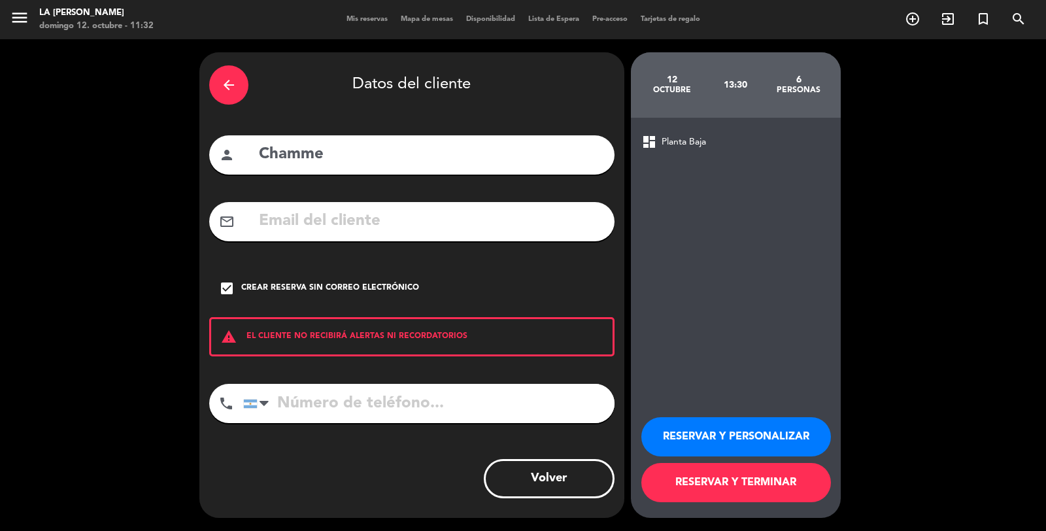
paste input "[PHONE_NUMBER]"
type input "[PHONE_NUMBER]"
click at [759, 487] on button "RESERVAR Y TERMINAR" at bounding box center [737, 482] width 190 height 39
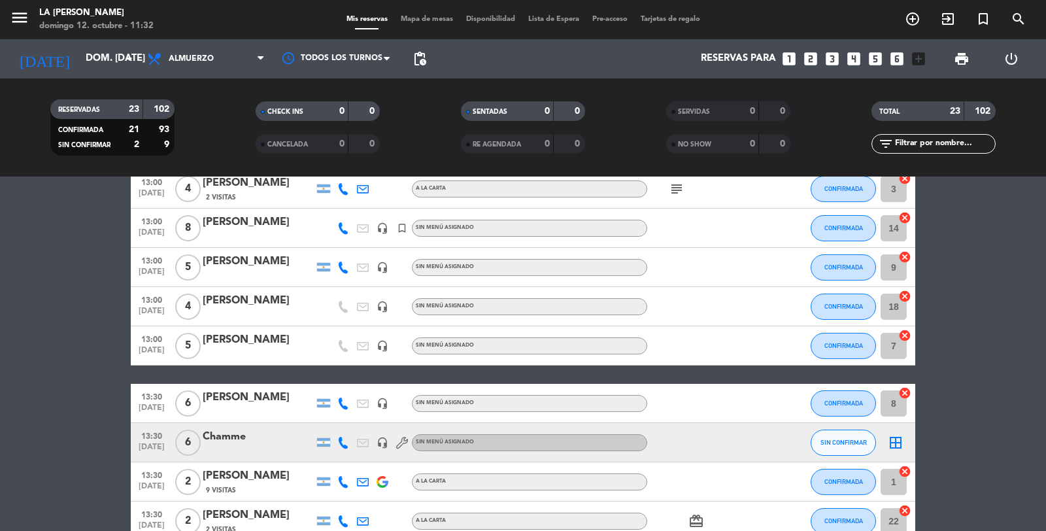
scroll to position [290, 0]
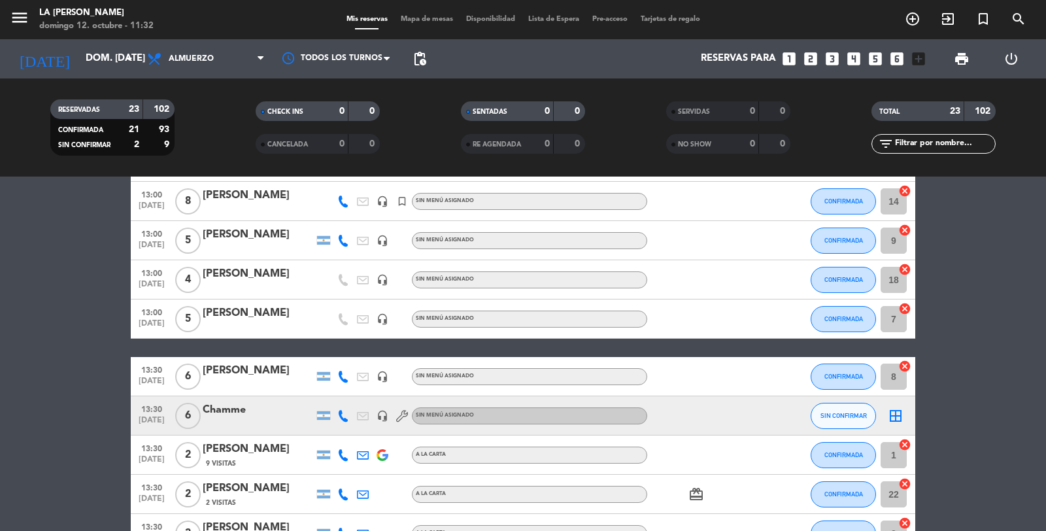
click at [893, 413] on icon "border_all" at bounding box center [896, 416] width 16 height 16
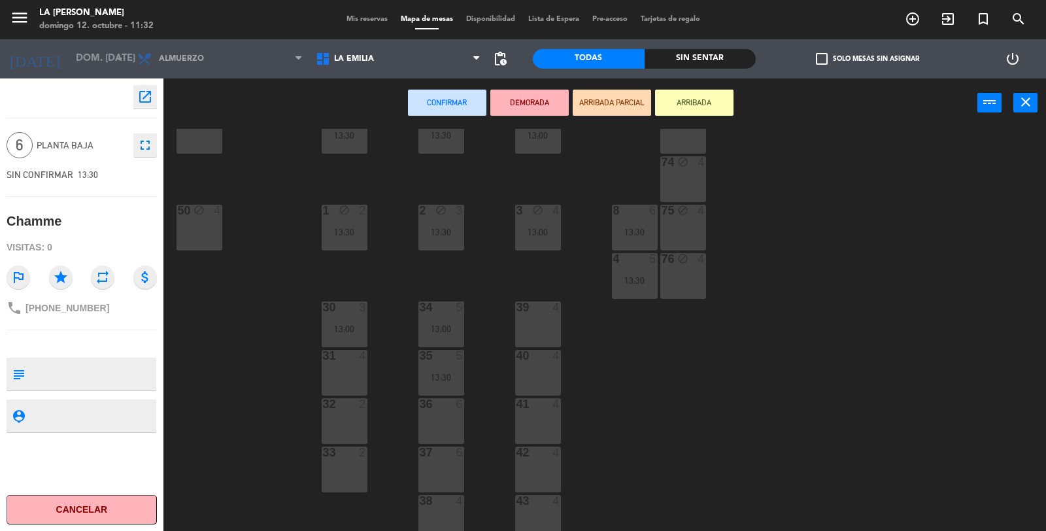
scroll to position [290, 0]
click at [455, 413] on div "36 6" at bounding box center [442, 417] width 46 height 46
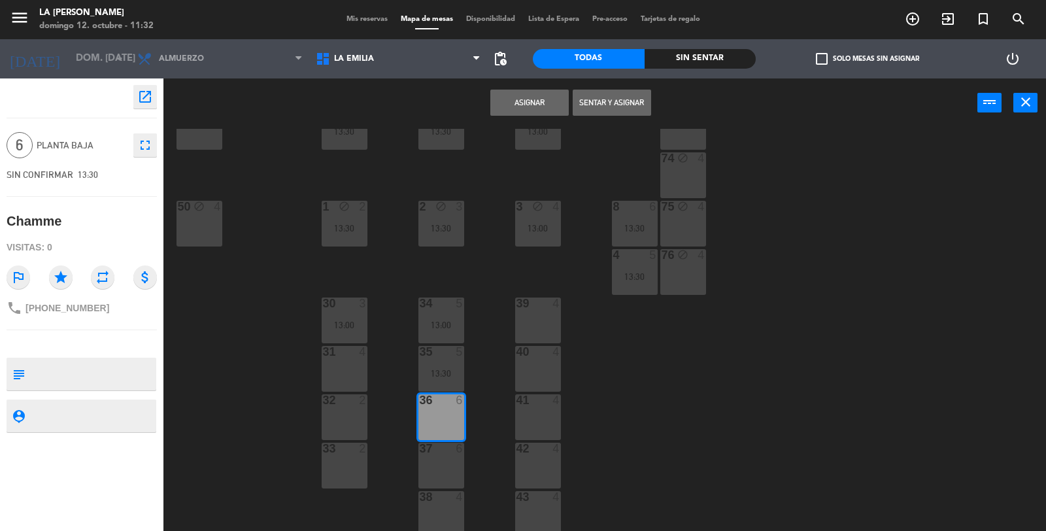
click at [512, 93] on button "Asignar" at bounding box center [530, 103] width 78 height 26
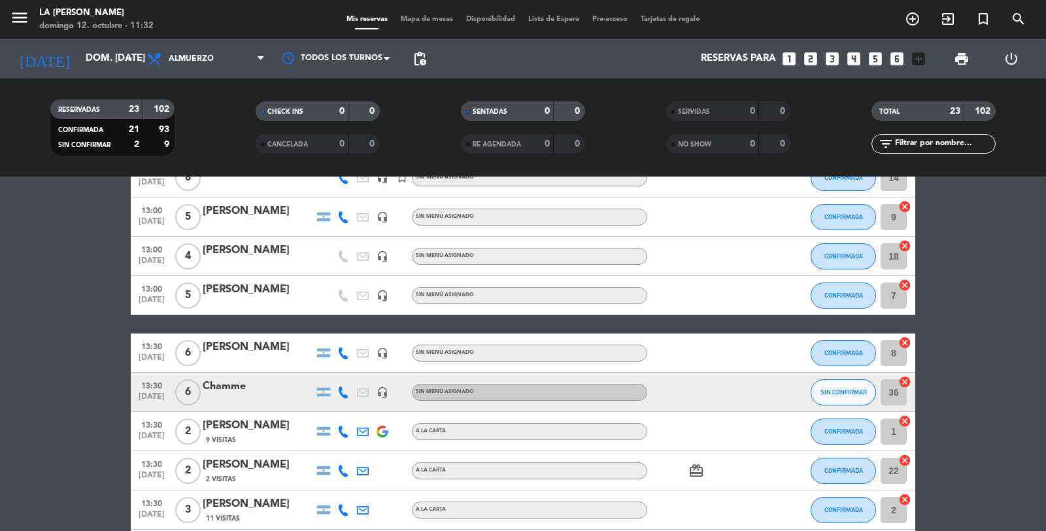
scroll to position [363, 0]
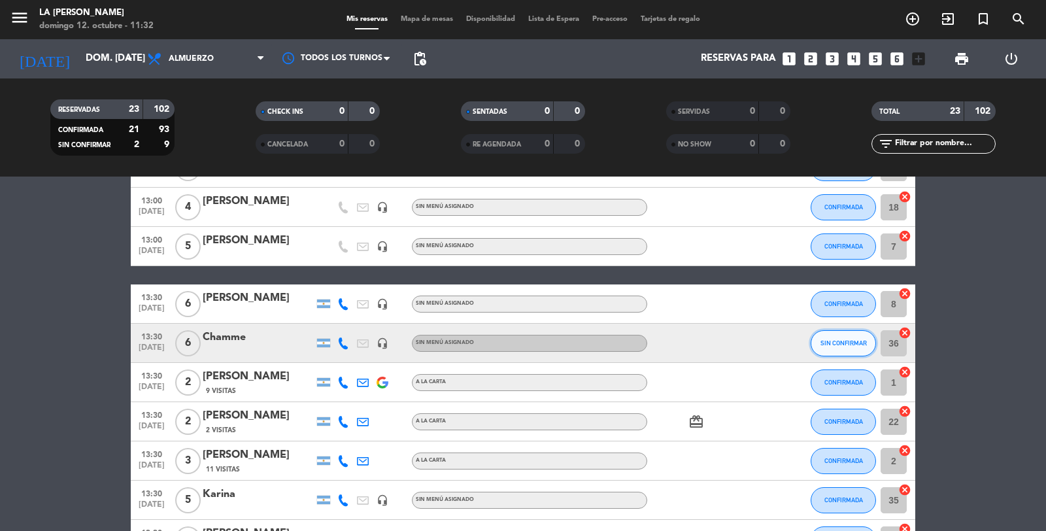
click at [825, 345] on span "SIN CONFIRMAR" at bounding box center [844, 342] width 46 height 7
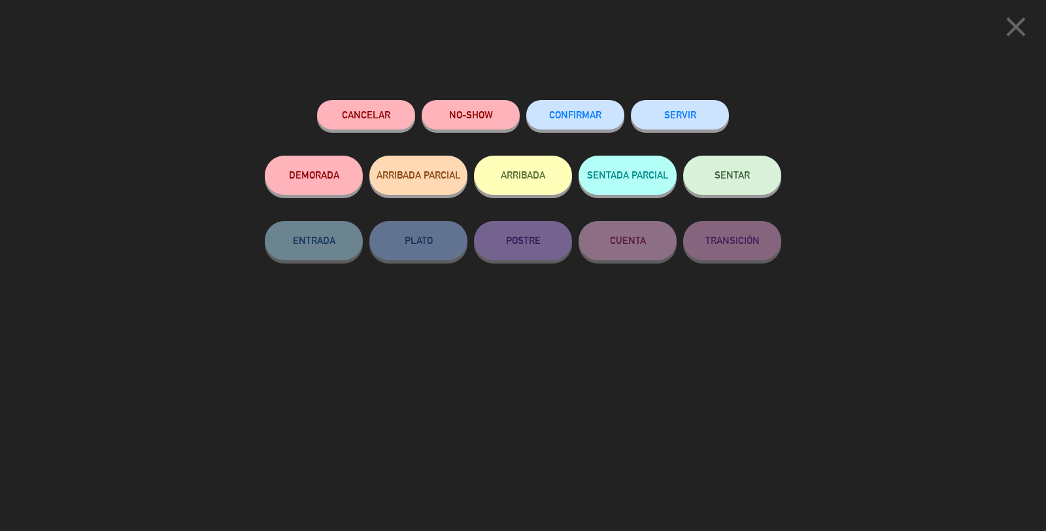
click at [576, 125] on button "CONFIRMAR" at bounding box center [575, 114] width 98 height 29
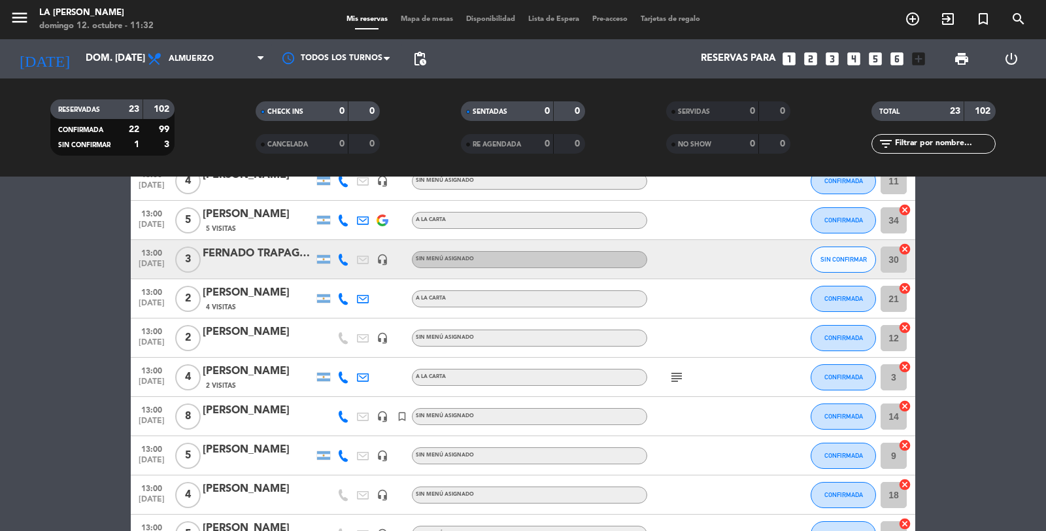
scroll to position [73, 0]
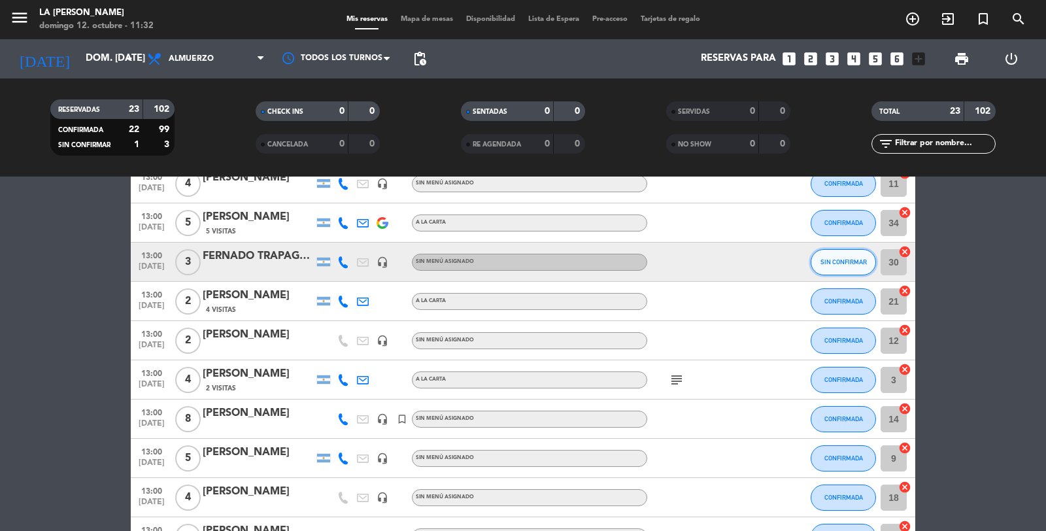
click at [846, 262] on span "SIN CONFIRMAR" at bounding box center [844, 261] width 46 height 7
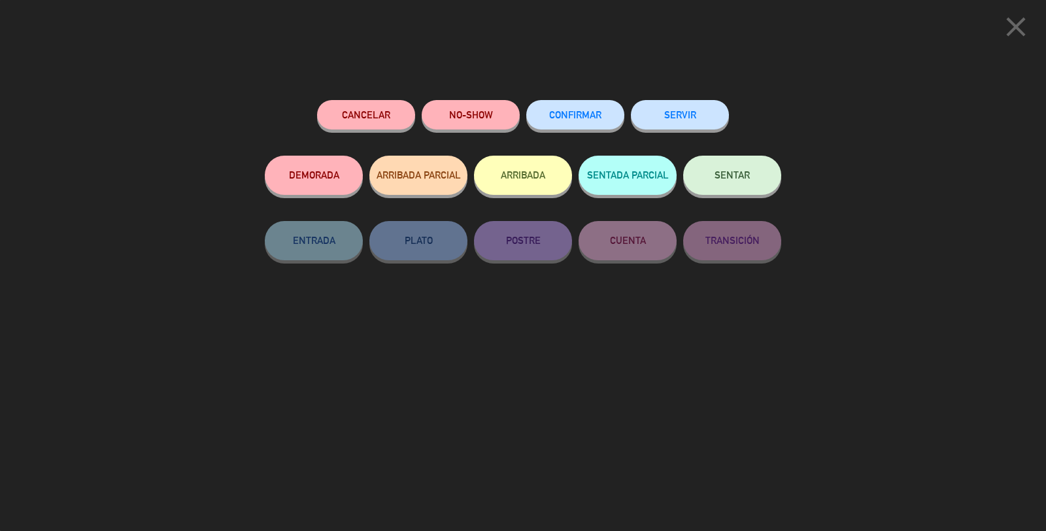
click at [572, 119] on span "CONFIRMAR" at bounding box center [575, 114] width 52 height 11
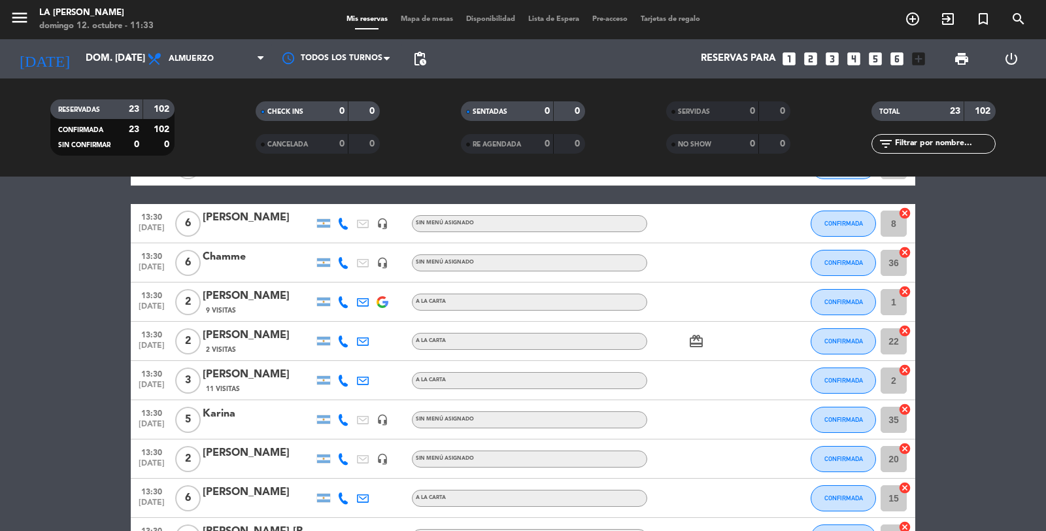
scroll to position [328, 0]
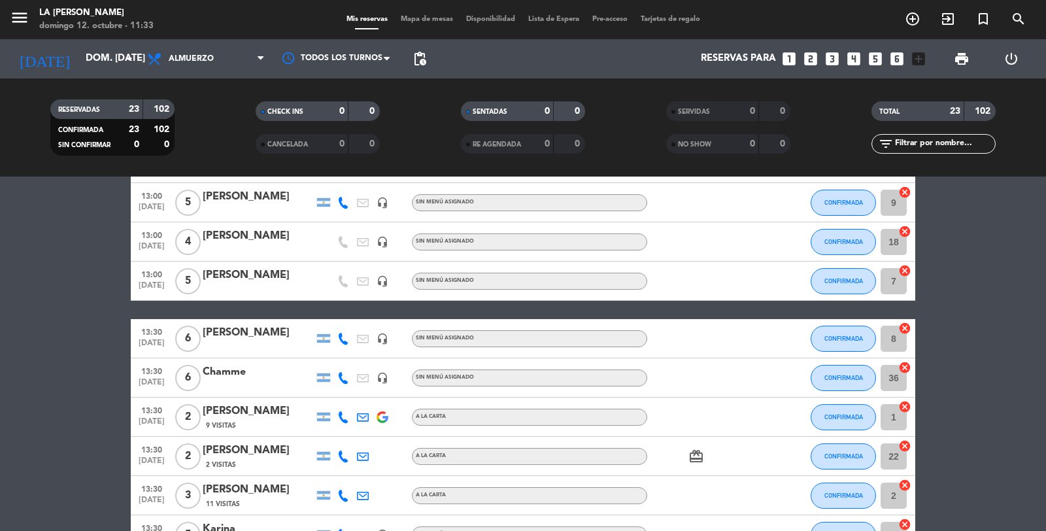
click at [874, 60] on icon "looks_5" at bounding box center [875, 58] width 17 height 17
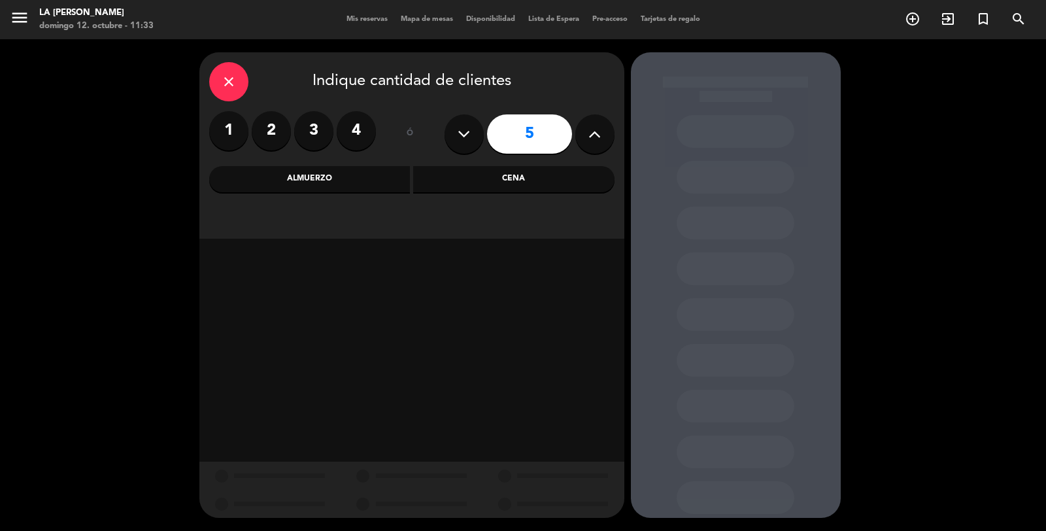
click at [373, 187] on div "Almuerzo" at bounding box center [309, 179] width 201 height 26
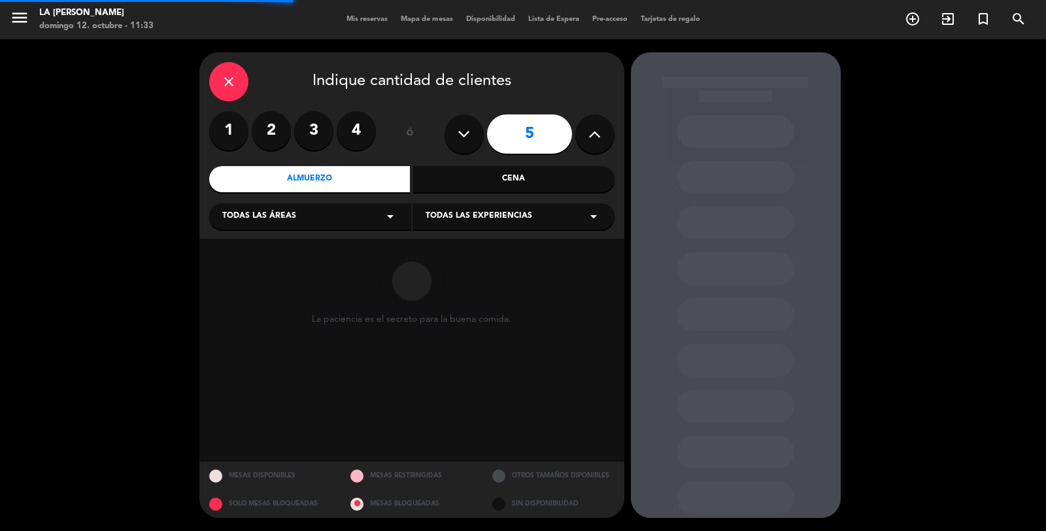
click at [322, 218] on div "Todas las áreas arrow_drop_down" at bounding box center [310, 216] width 202 height 26
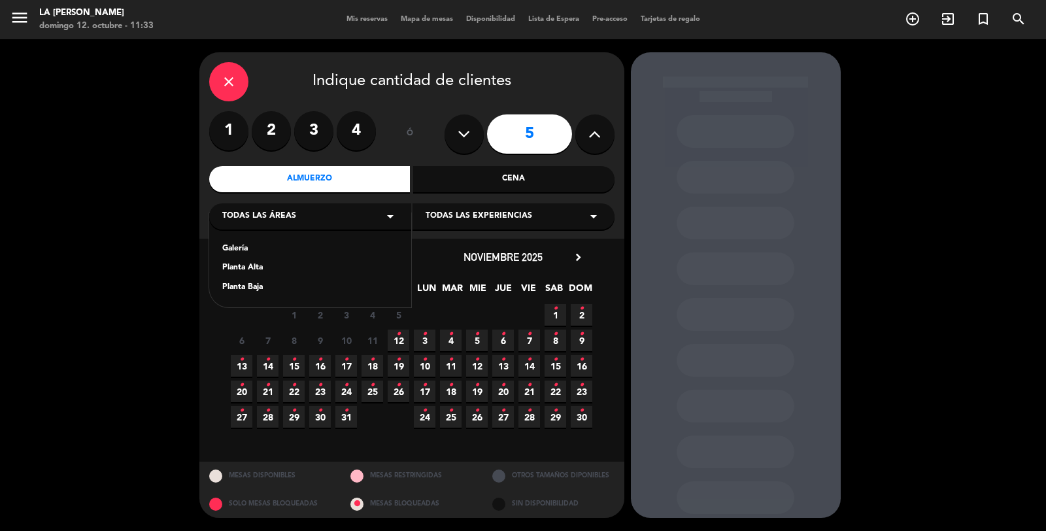
click at [249, 291] on div "Planta Baja" at bounding box center [310, 287] width 176 height 13
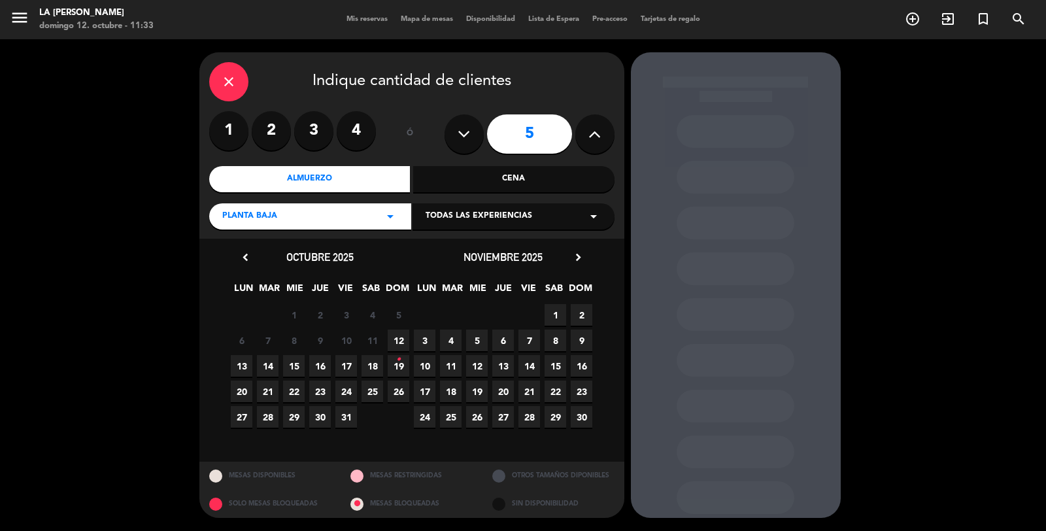
click at [401, 341] on span "12" at bounding box center [399, 341] width 22 height 22
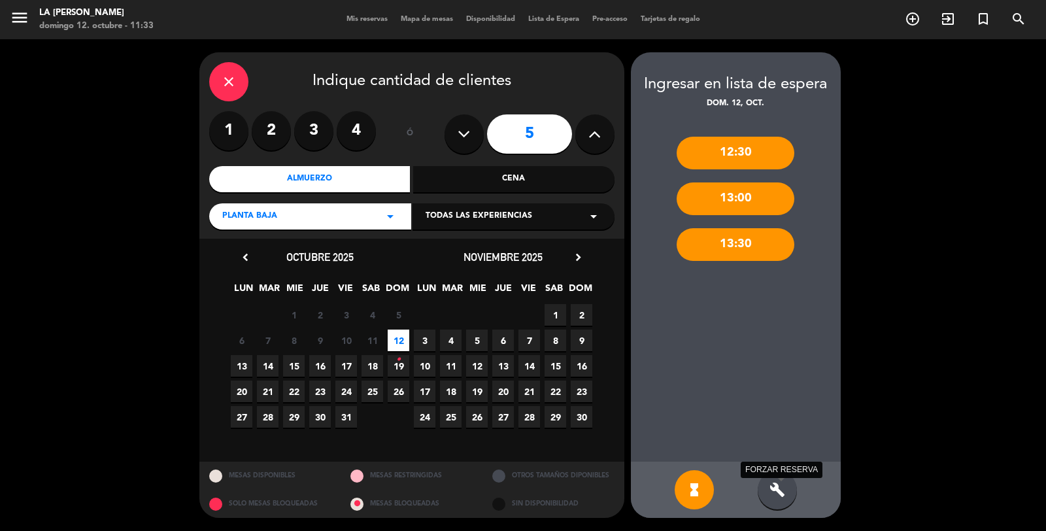
click at [777, 491] on icon "build" at bounding box center [778, 490] width 16 height 16
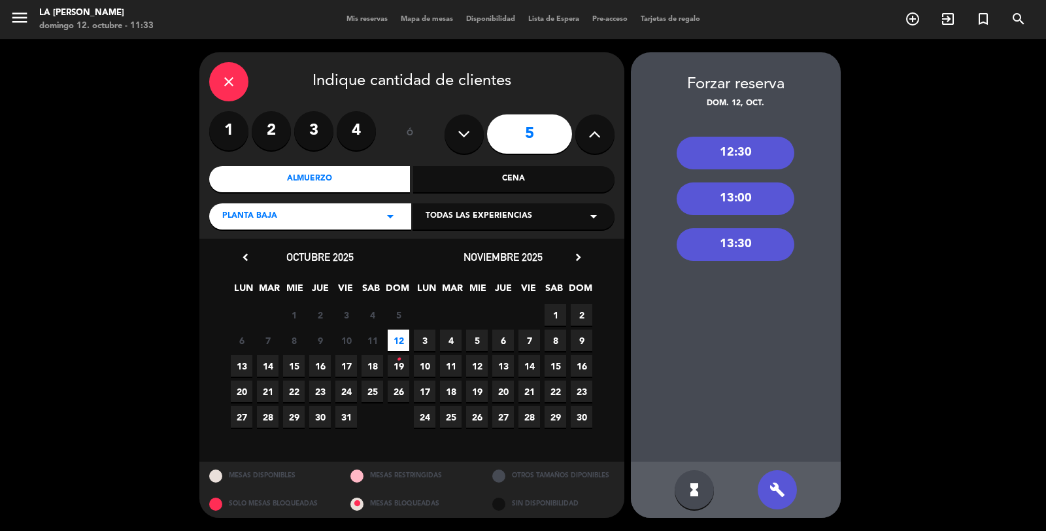
click at [736, 205] on div "13:00" at bounding box center [736, 198] width 118 height 33
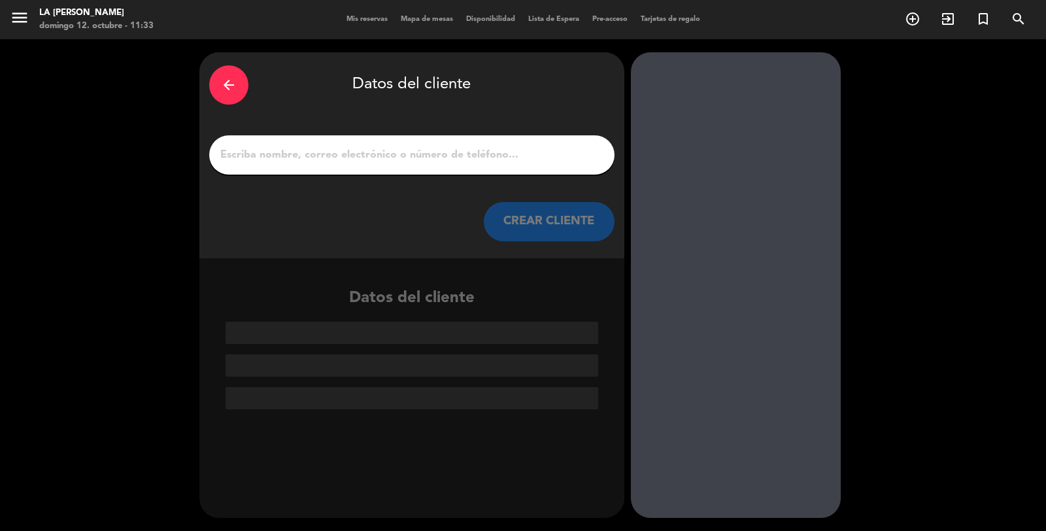
click at [477, 159] on input "1" at bounding box center [412, 155] width 386 height 18
type input "f"
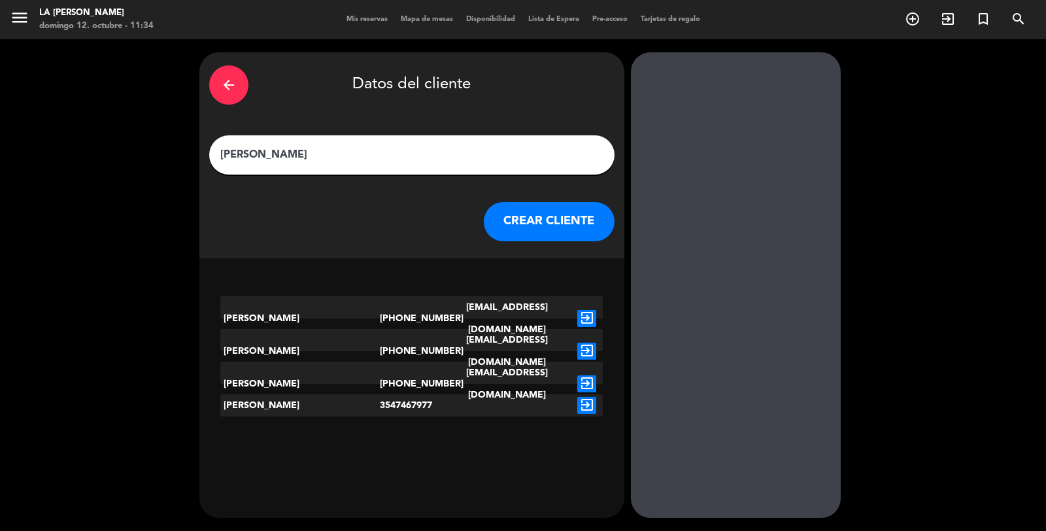
type input "[PERSON_NAME]"
click at [589, 343] on icon "exit_to_app" at bounding box center [586, 351] width 19 height 17
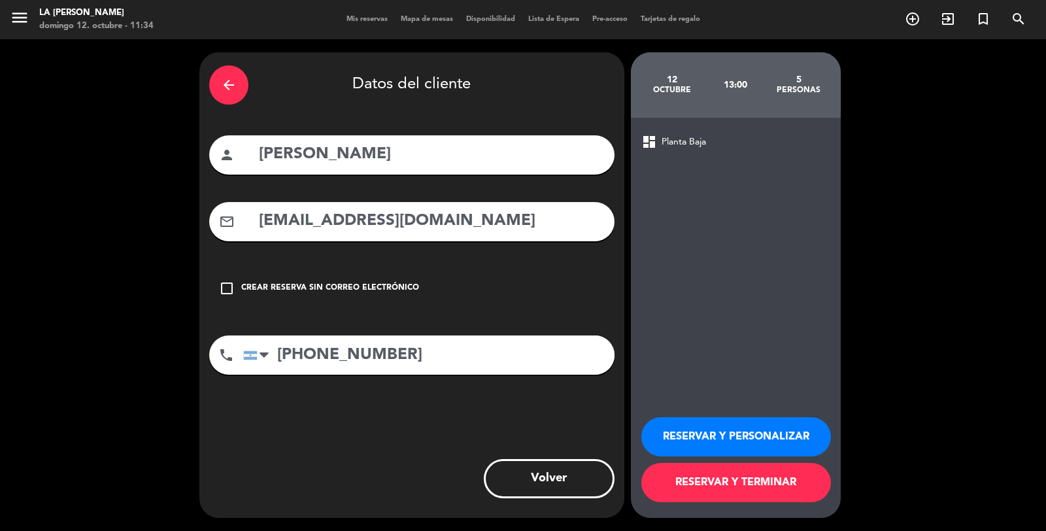
click at [362, 156] on input "[PERSON_NAME]" at bounding box center [431, 154] width 347 height 27
click at [340, 154] on input "[PERSON_NAME]" at bounding box center [431, 154] width 347 height 27
type input "[PERSON_NAME]"
click at [753, 481] on button "RESERVAR Y TERMINAR" at bounding box center [737, 482] width 190 height 39
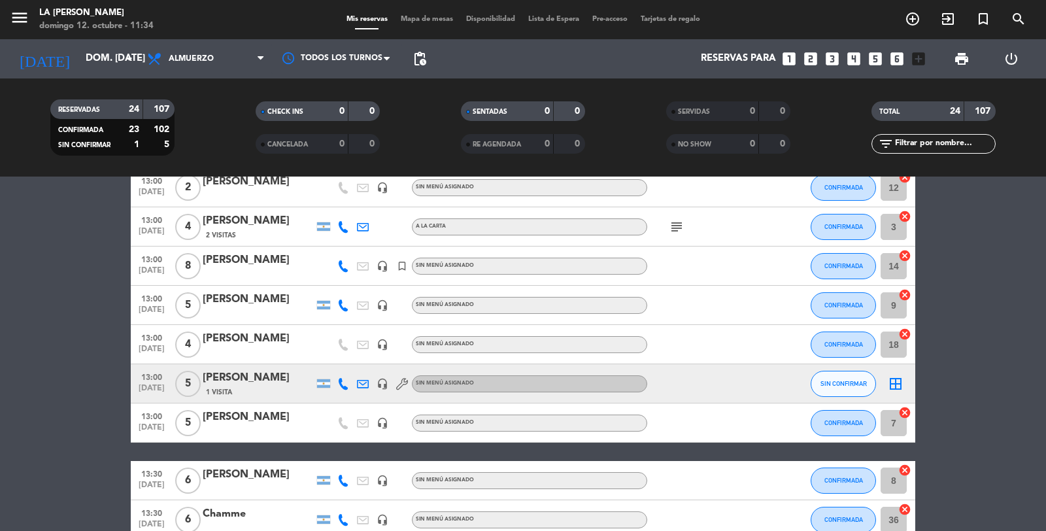
scroll to position [290, 0]
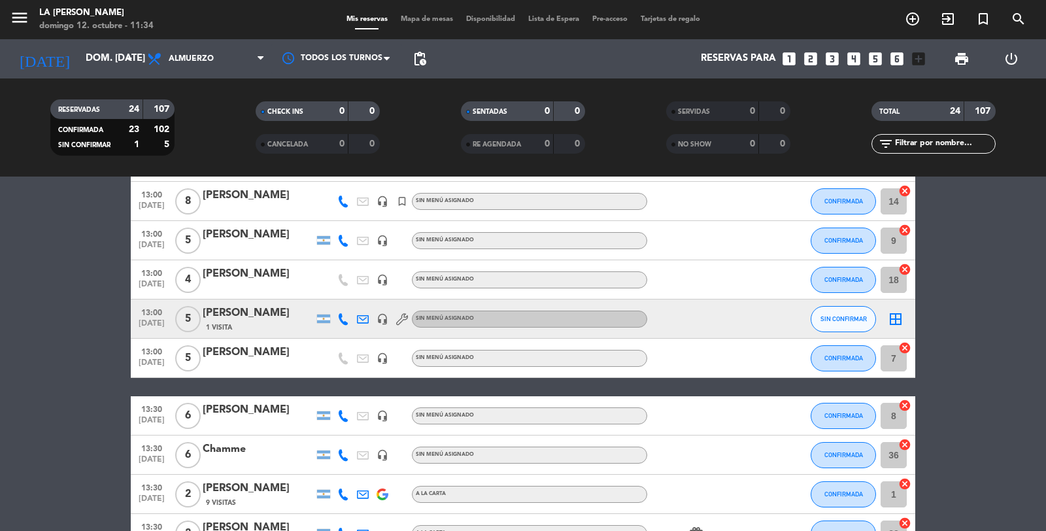
click at [894, 315] on icon "border_all" at bounding box center [896, 319] width 16 height 16
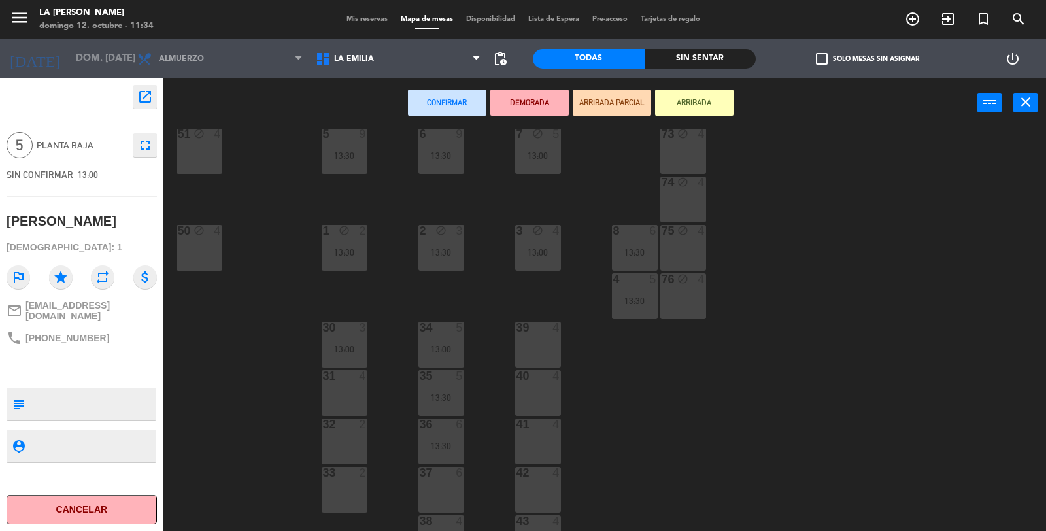
scroll to position [290, 0]
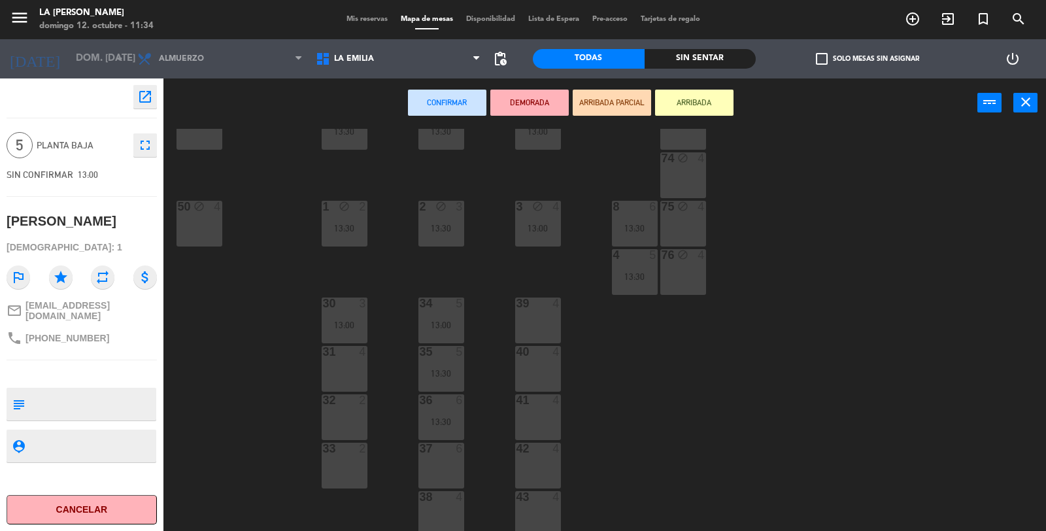
click at [441, 468] on div "37 6" at bounding box center [442, 466] width 46 height 46
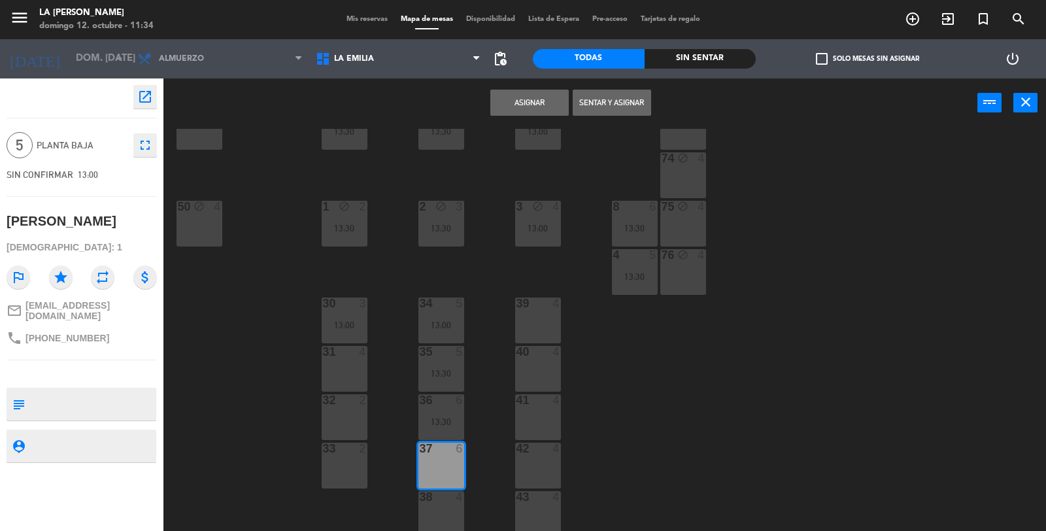
click at [515, 101] on button "Asignar" at bounding box center [530, 103] width 78 height 26
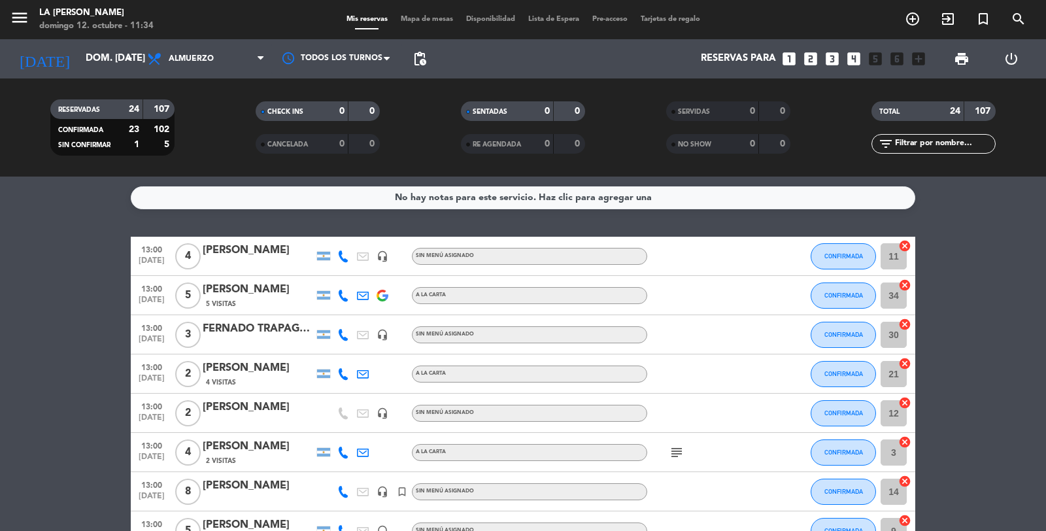
click at [428, 17] on span "Mapa de mesas" at bounding box center [426, 19] width 65 height 7
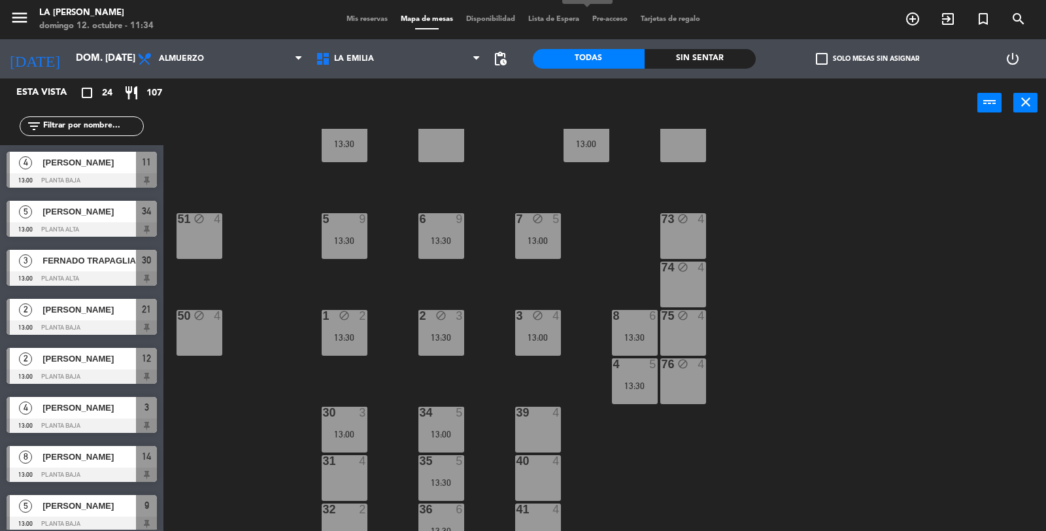
scroll to position [290, 0]
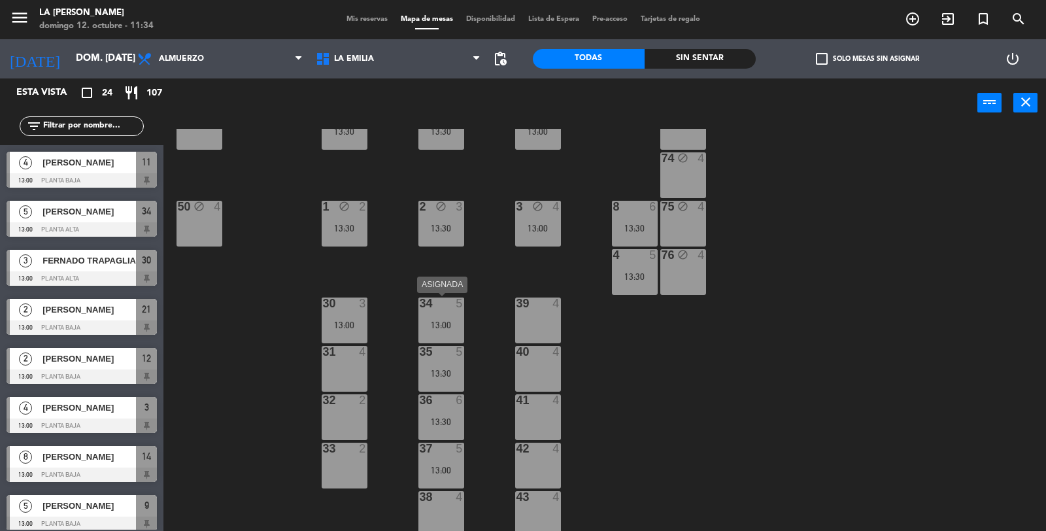
click at [452, 321] on div "13:00" at bounding box center [442, 324] width 46 height 9
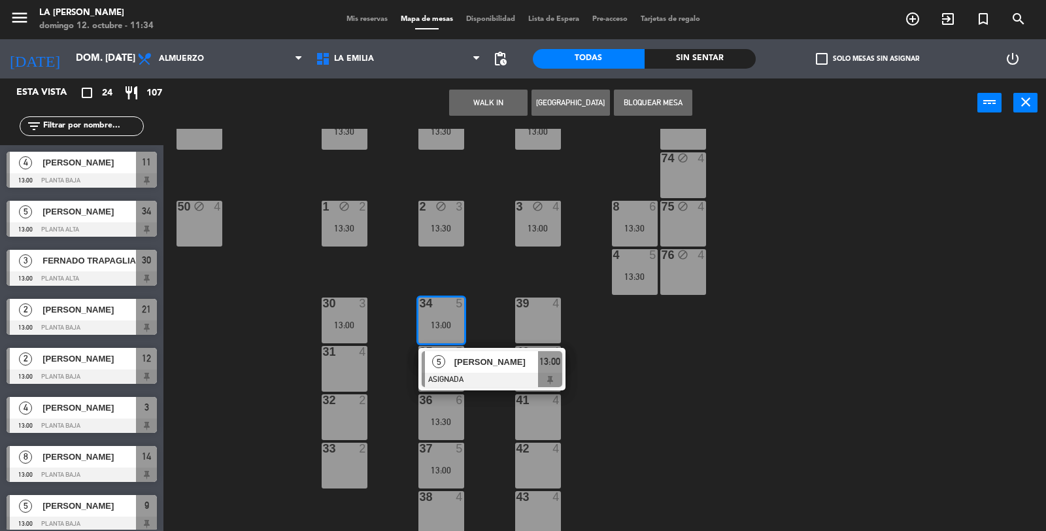
click at [481, 309] on div "60 block 4 61 block 4 62 block 4 63 block 3 13:30 64 block 4 14 8 13:00 13 bloc…" at bounding box center [610, 331] width 872 height 404
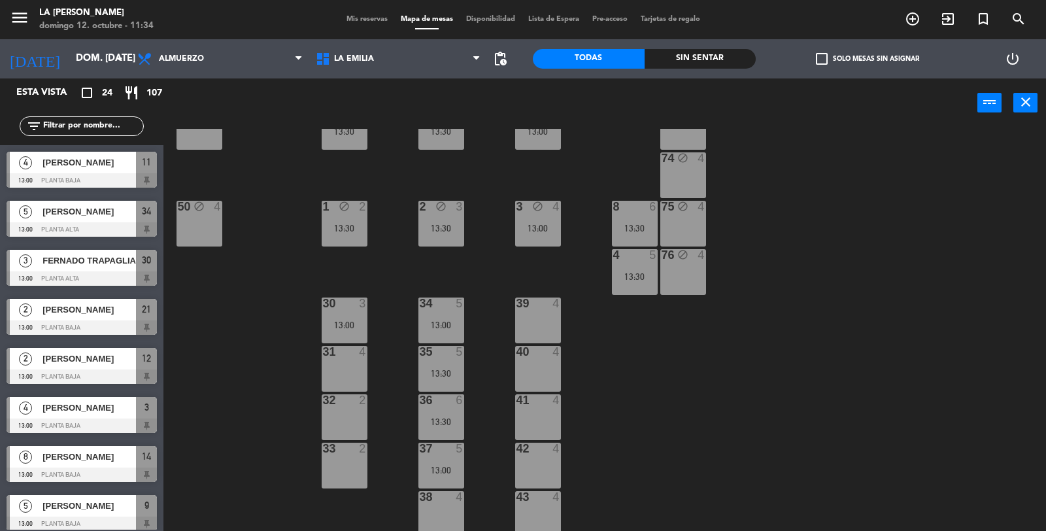
click at [453, 355] on div "5" at bounding box center [463, 352] width 22 height 12
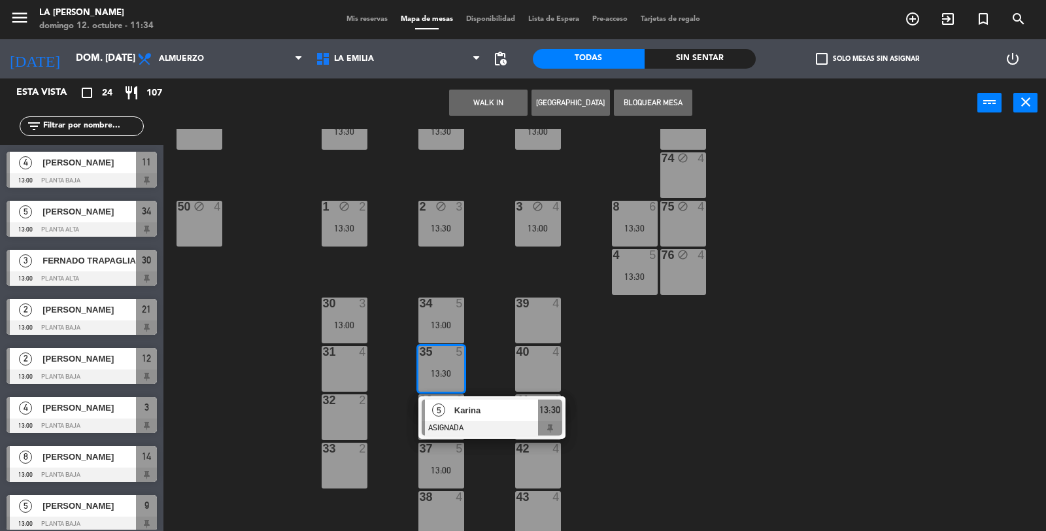
click at [478, 325] on div "60 block 4 61 block 4 62 block 4 63 block 3 13:30 64 block 4 14 8 13:00 13 bloc…" at bounding box center [610, 331] width 872 height 404
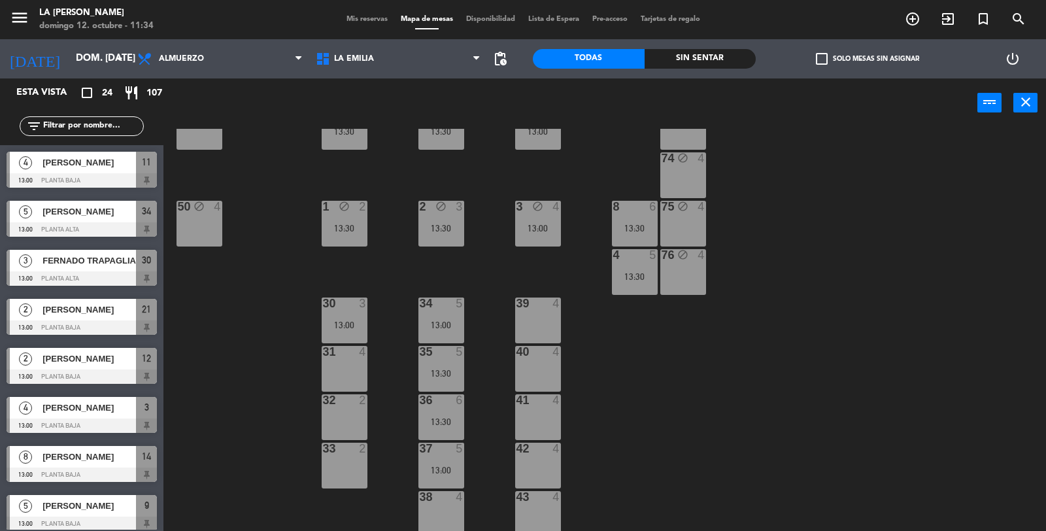
click at [457, 400] on div "6" at bounding box center [460, 400] width 8 height 12
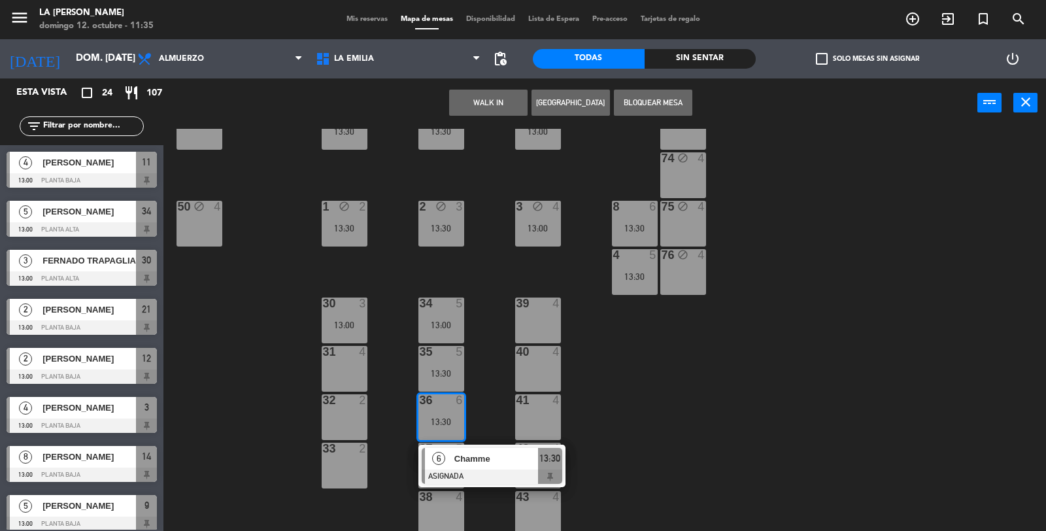
click at [477, 373] on div "60 block 4 61 block 4 62 block 4 63 block 3 13:30 64 block 4 14 8 13:00 13 bloc…" at bounding box center [610, 331] width 872 height 404
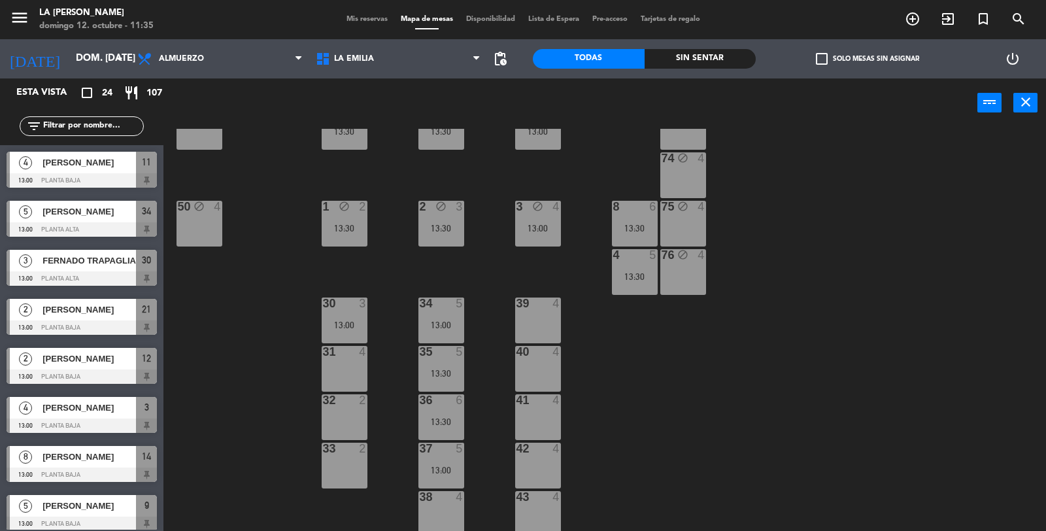
click at [447, 447] on div at bounding box center [441, 449] width 22 height 12
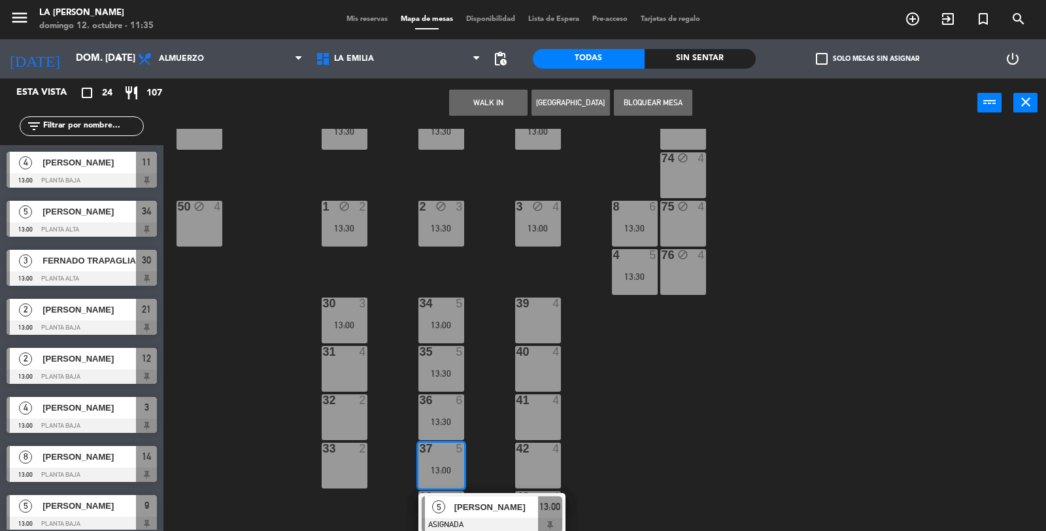
click at [478, 414] on div "60 block 4 61 block 4 62 block 4 63 block 3 13:30 64 block 4 14 8 13:00 13 bloc…" at bounding box center [610, 331] width 872 height 404
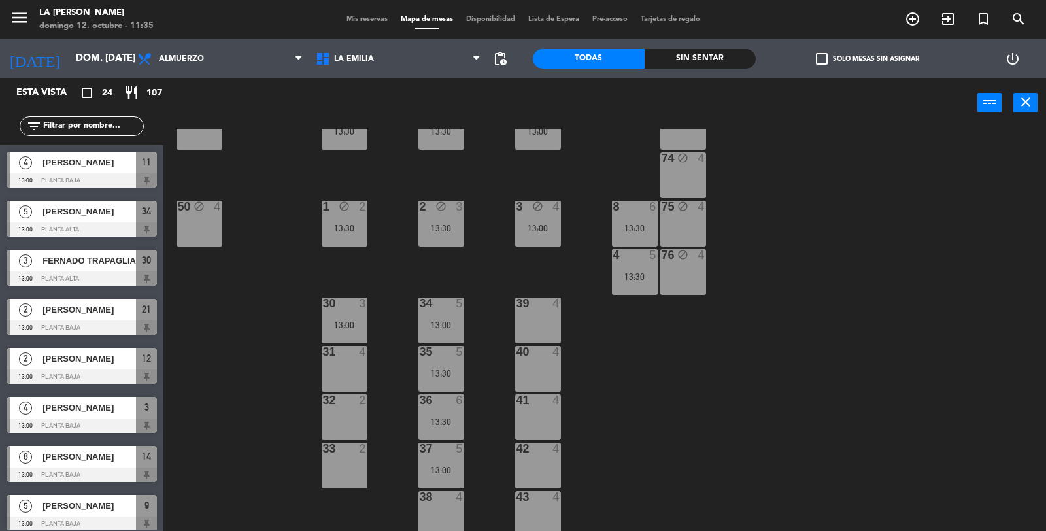
scroll to position [73, 0]
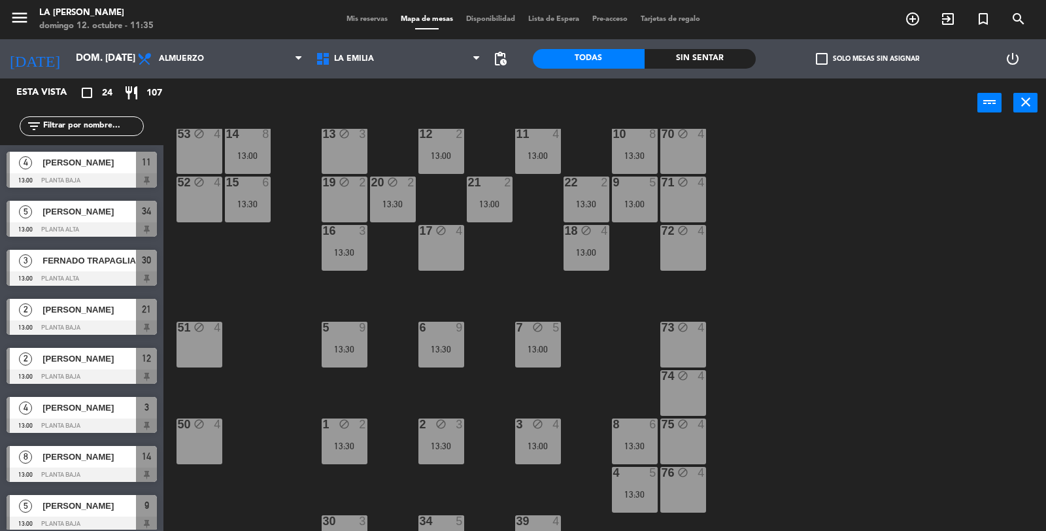
click at [362, 23] on div "Mis reservas Mapa de mesas Disponibilidad Lista de Espera Pre-acceso Tarjetas d…" at bounding box center [523, 20] width 367 height 12
click at [362, 17] on span "Mis reservas" at bounding box center [367, 19] width 54 height 7
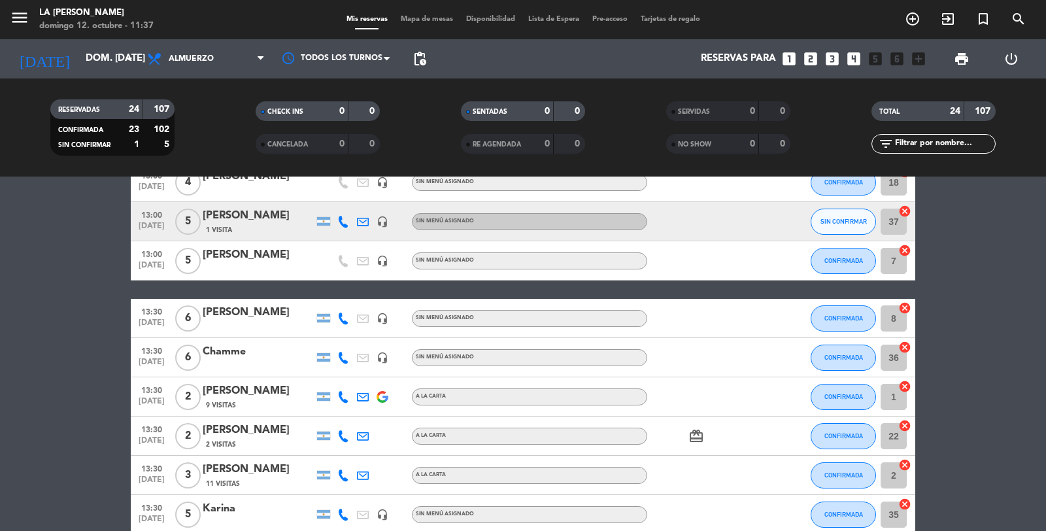
scroll to position [290, 0]
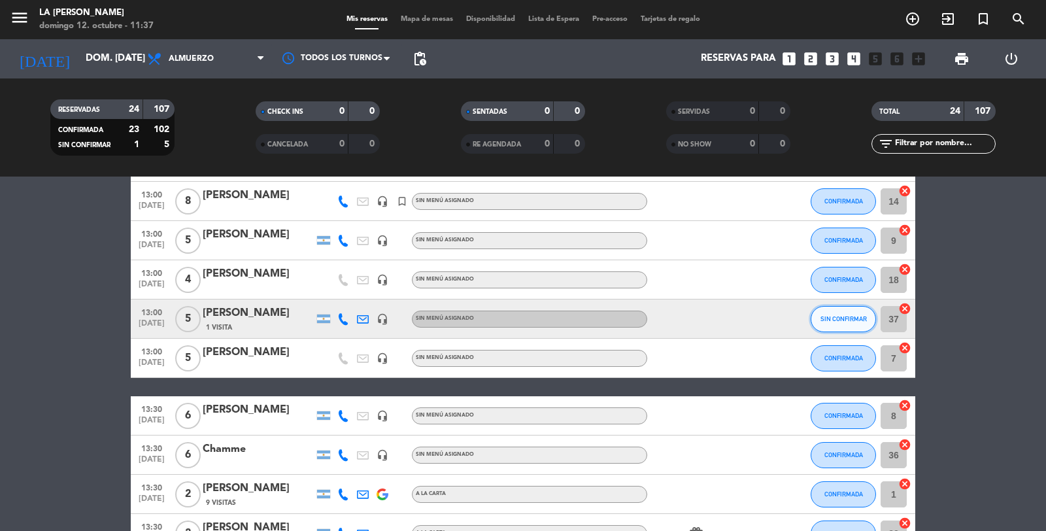
click at [855, 316] on span "SIN CONFIRMAR" at bounding box center [844, 318] width 46 height 7
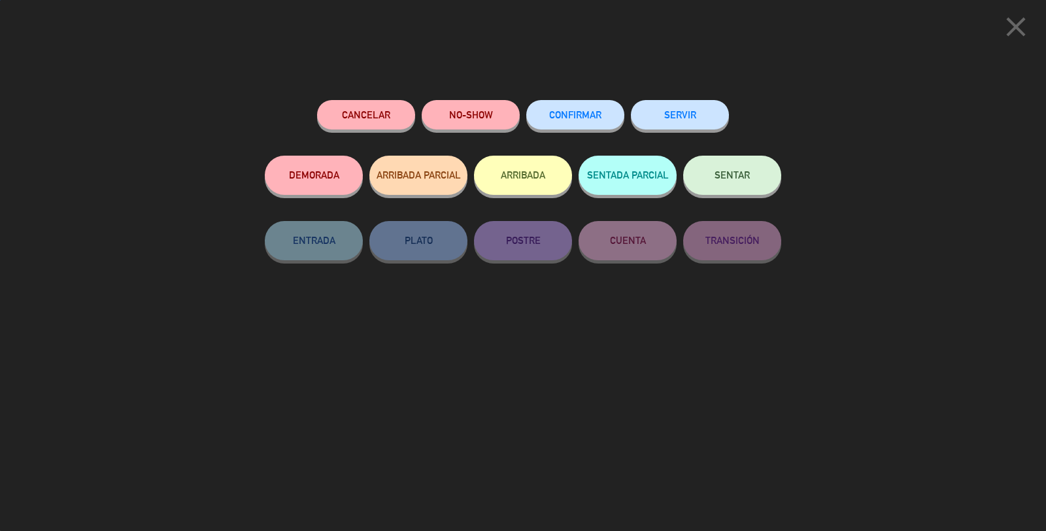
click at [581, 112] on span "CONFIRMAR" at bounding box center [575, 114] width 52 height 11
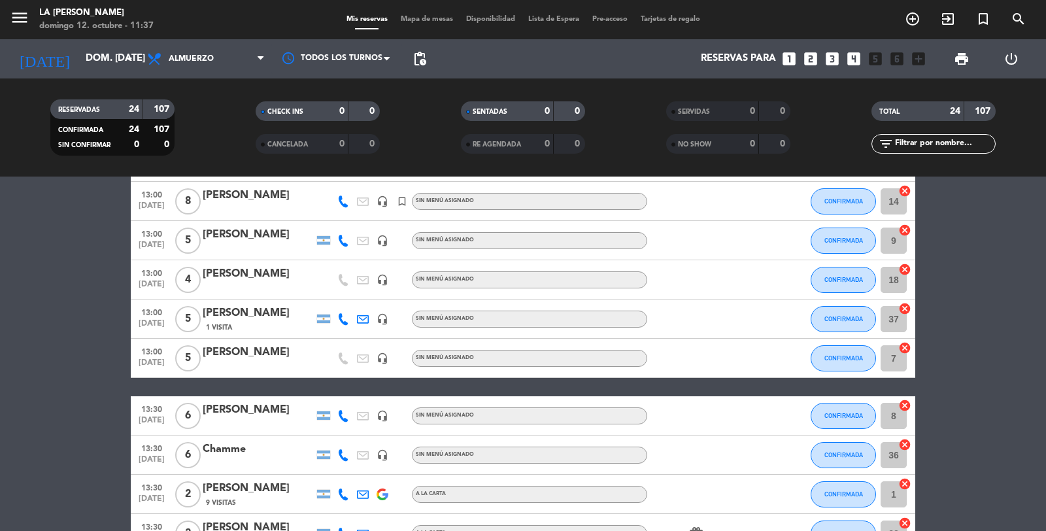
click at [851, 56] on icon "looks_4" at bounding box center [854, 58] width 17 height 17
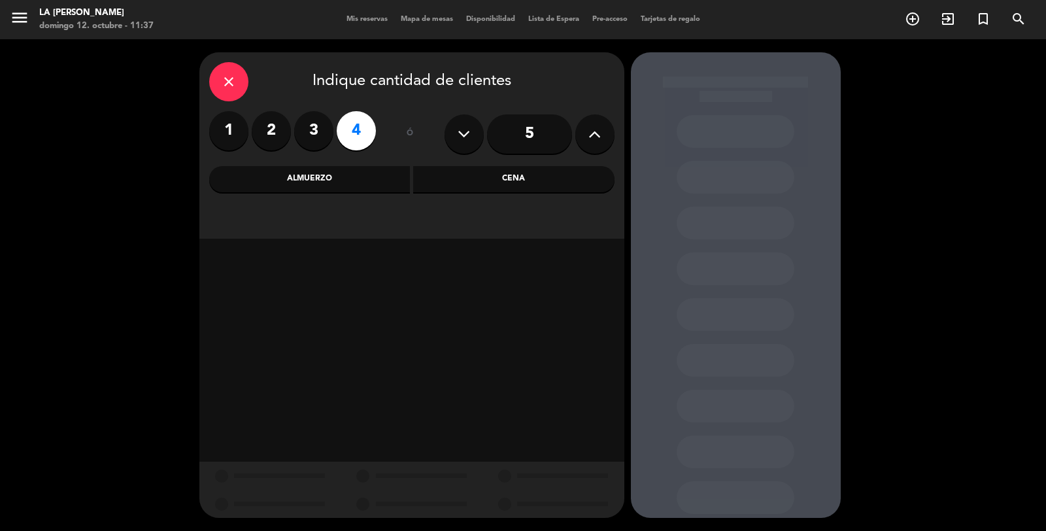
click at [360, 180] on div "Almuerzo" at bounding box center [309, 179] width 201 height 26
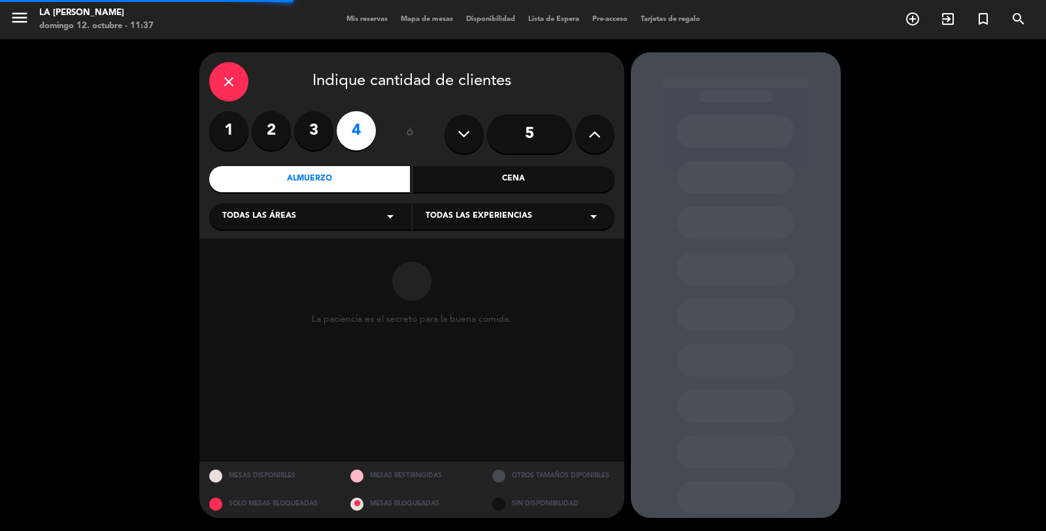
click at [311, 217] on div "Todas las áreas arrow_drop_down" at bounding box center [310, 216] width 202 height 26
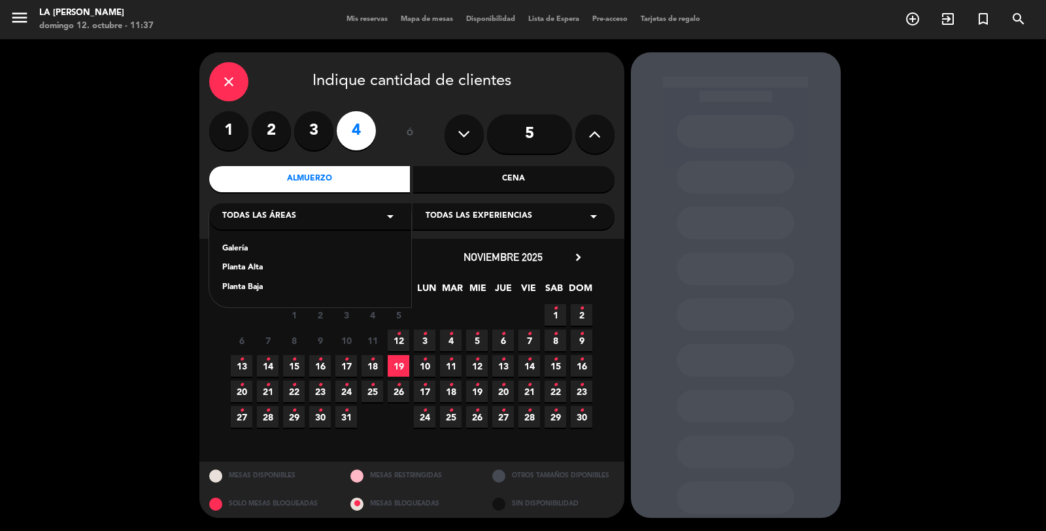
click at [254, 281] on div "Galería Planta Alta Planta Baja" at bounding box center [310, 260] width 202 height 94
click at [252, 285] on div "Planta Baja" at bounding box center [310, 287] width 176 height 13
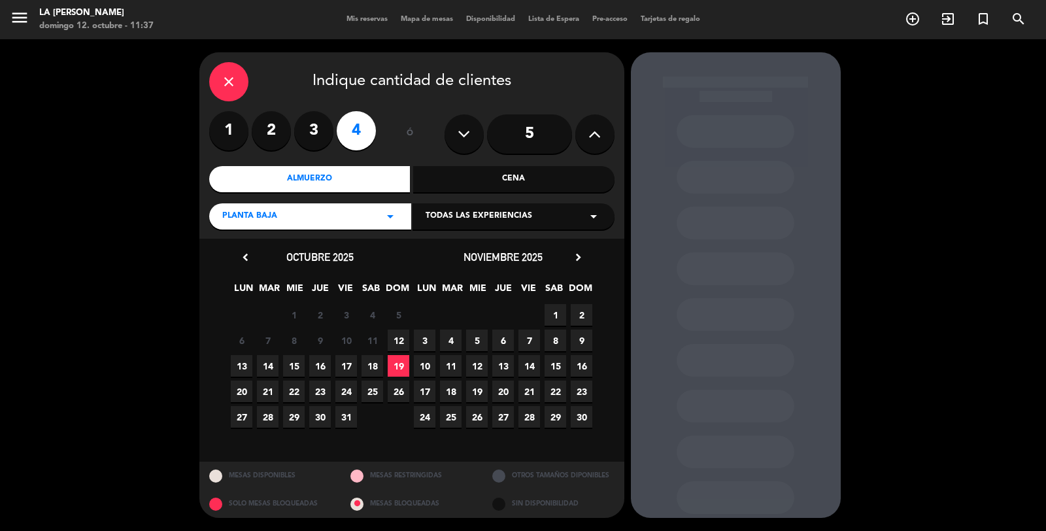
click at [404, 362] on span "19" at bounding box center [399, 366] width 22 height 22
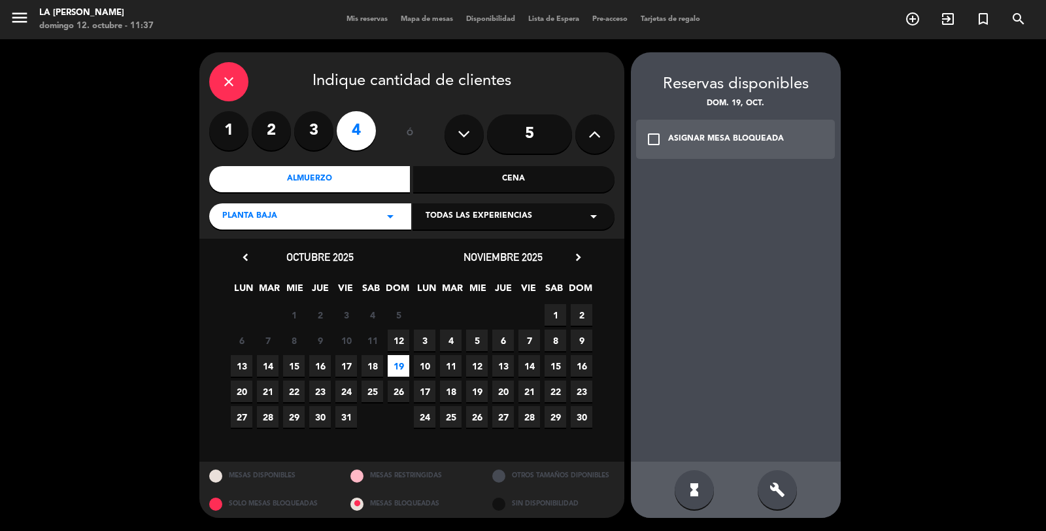
drag, startPoint x: 651, startPoint y: 141, endPoint x: 662, endPoint y: 152, distance: 15.3
click at [651, 141] on icon "check_box_outline_blank" at bounding box center [654, 139] width 16 height 16
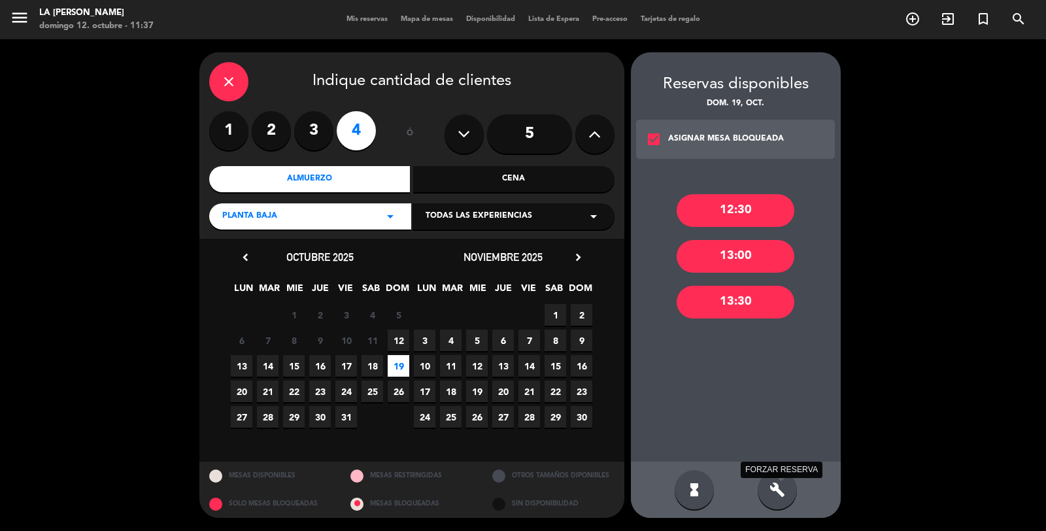
click at [776, 483] on icon "build" at bounding box center [778, 490] width 16 height 16
click at [730, 294] on div "13:30" at bounding box center [736, 302] width 118 height 33
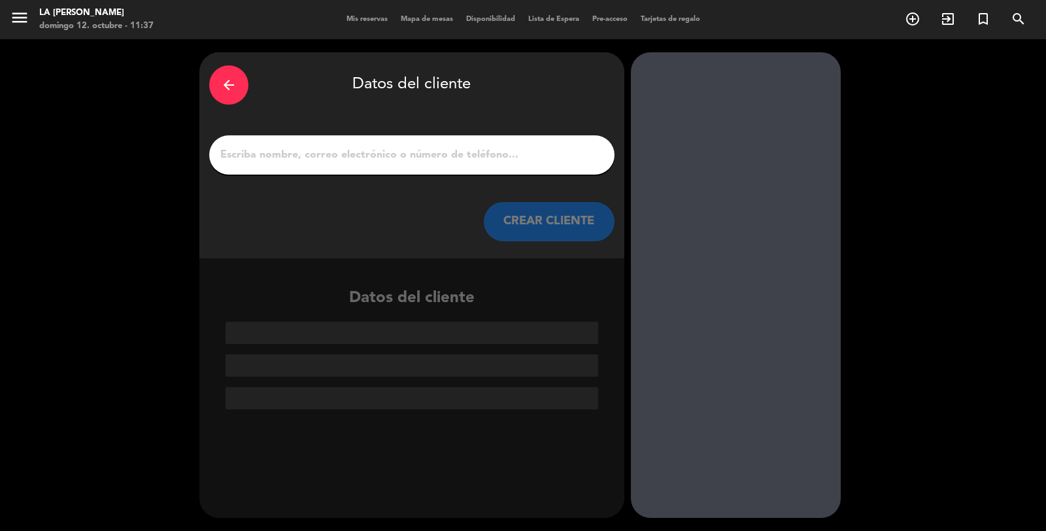
click at [426, 157] on input "1" at bounding box center [412, 155] width 386 height 18
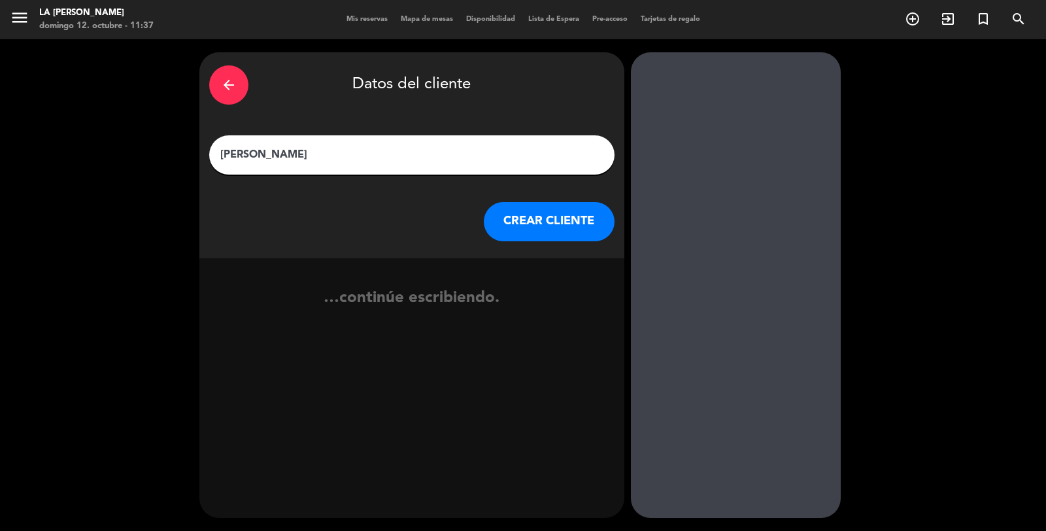
type input "[PERSON_NAME]"
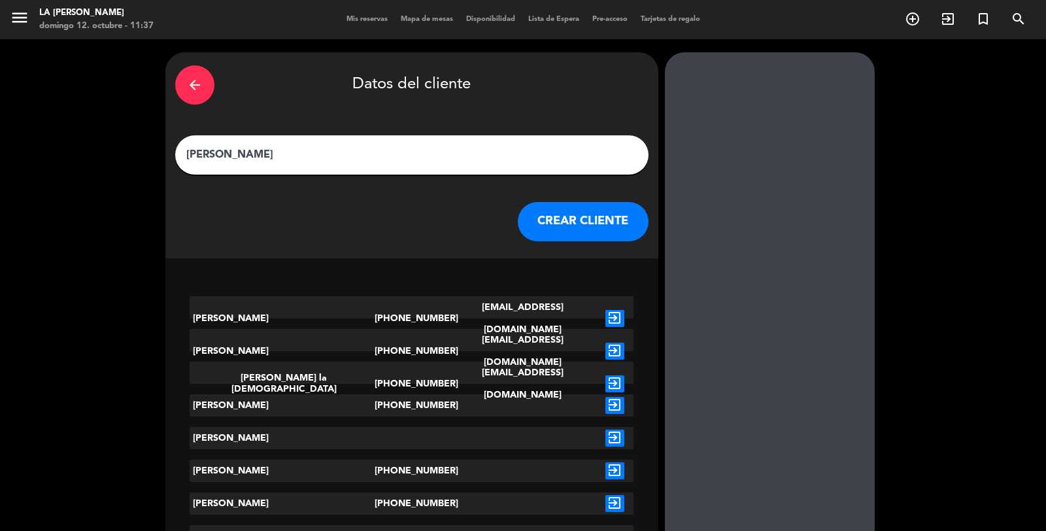
click at [525, 224] on button "CREAR CLIENTE" at bounding box center [583, 221] width 131 height 39
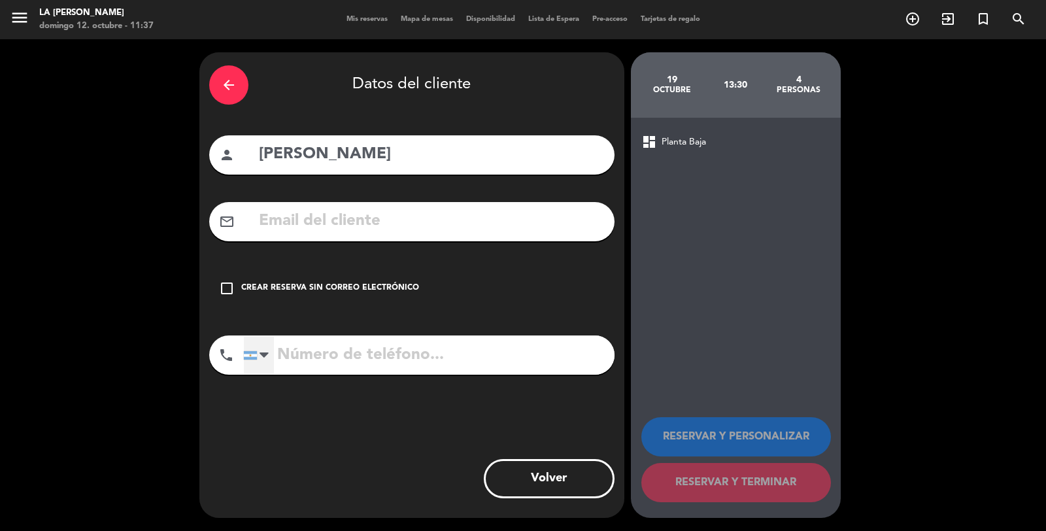
click at [267, 350] on div at bounding box center [264, 355] width 9 height 16
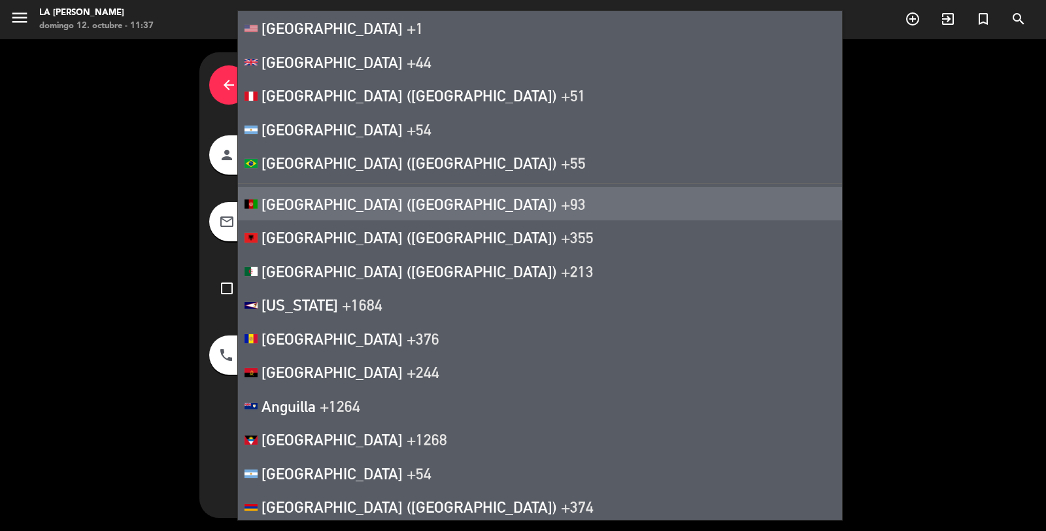
drag, startPoint x: 760, startPoint y: 205, endPoint x: 701, endPoint y: 227, distance: 62.7
click at [760, 205] on div "dashboard Planta Baja RESERVAR Y PERSONALIZAR RESERVAR Y TERMINAR" at bounding box center [736, 318] width 210 height 400
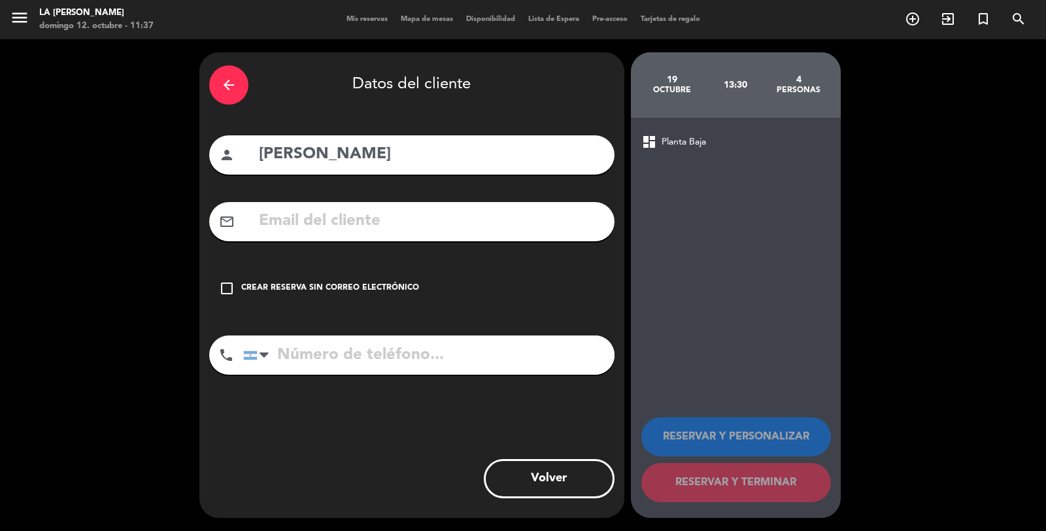
click at [421, 360] on input "tel" at bounding box center [428, 355] width 371 height 39
type input "3515158335"
drag, startPoint x: 230, startPoint y: 284, endPoint x: 243, endPoint y: 288, distance: 13.7
click at [231, 284] on icon "check_box_outline_blank" at bounding box center [227, 289] width 16 height 16
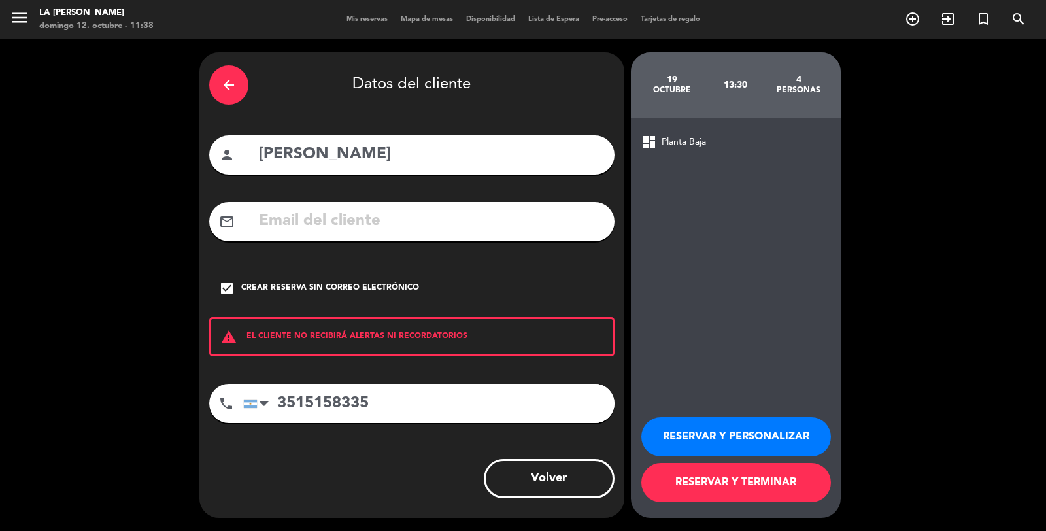
click at [714, 477] on button "RESERVAR Y TERMINAR" at bounding box center [737, 482] width 190 height 39
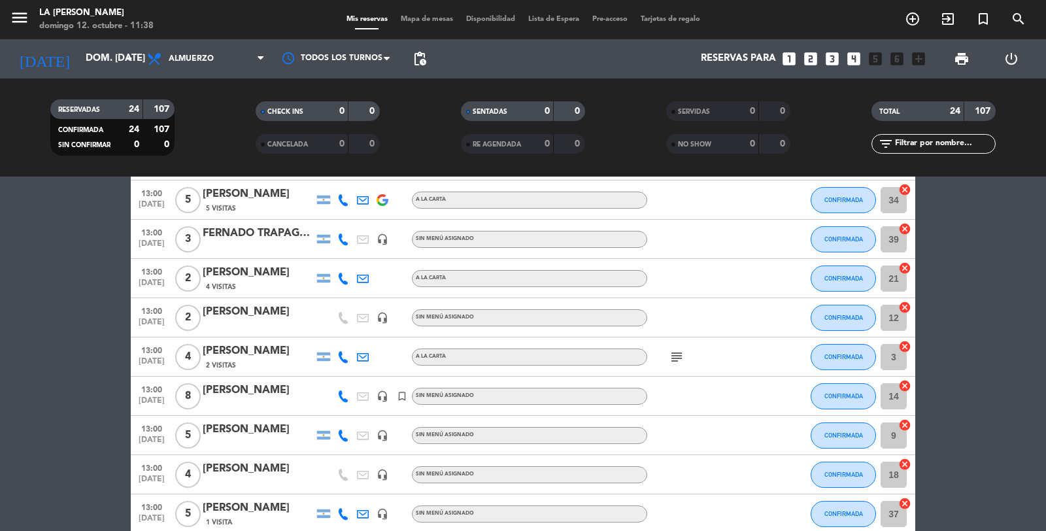
scroll to position [145, 0]
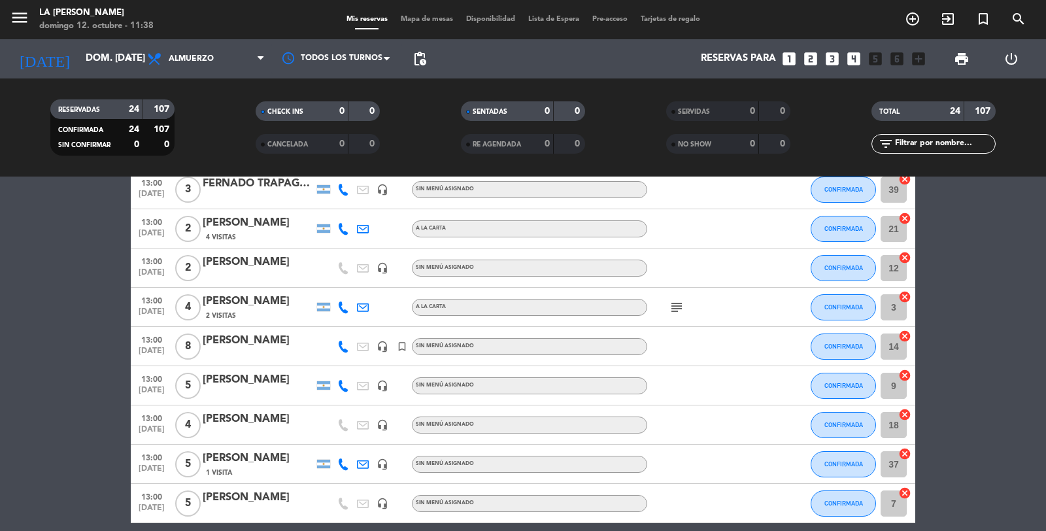
click at [535, 18] on span "Lista de Espera" at bounding box center [554, 19] width 64 height 7
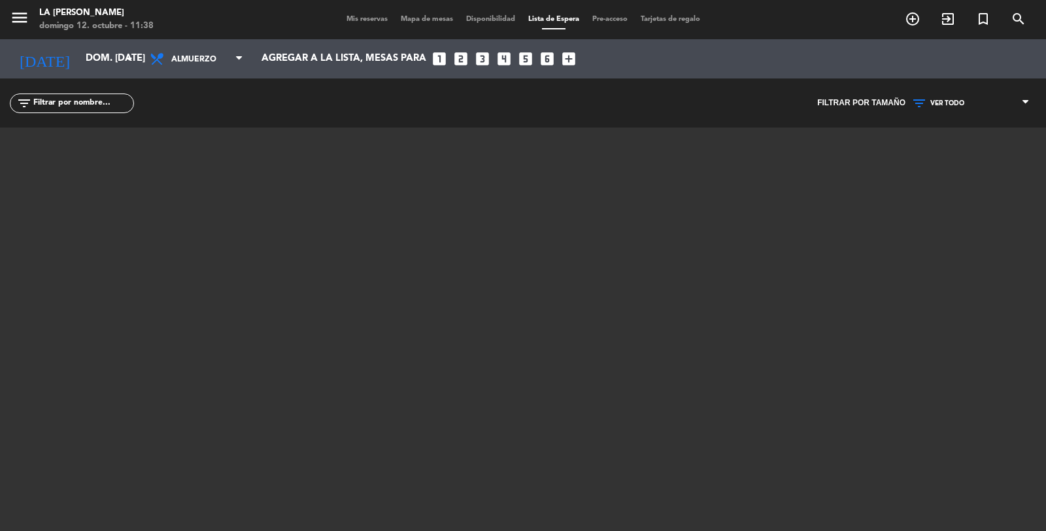
click at [361, 20] on span "Mis reservas" at bounding box center [367, 19] width 54 height 7
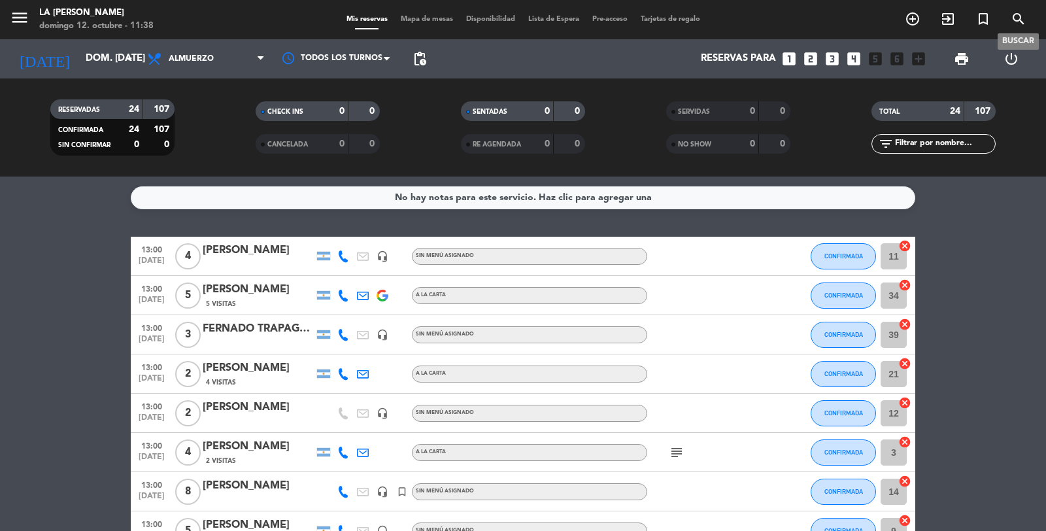
click at [1019, 17] on icon "search" at bounding box center [1019, 19] width 16 height 16
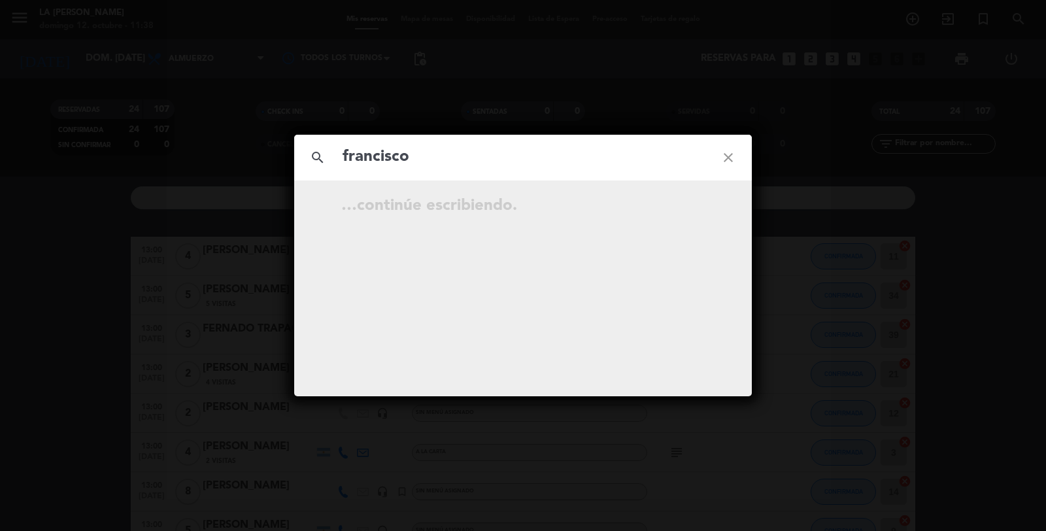
type input "francisco"
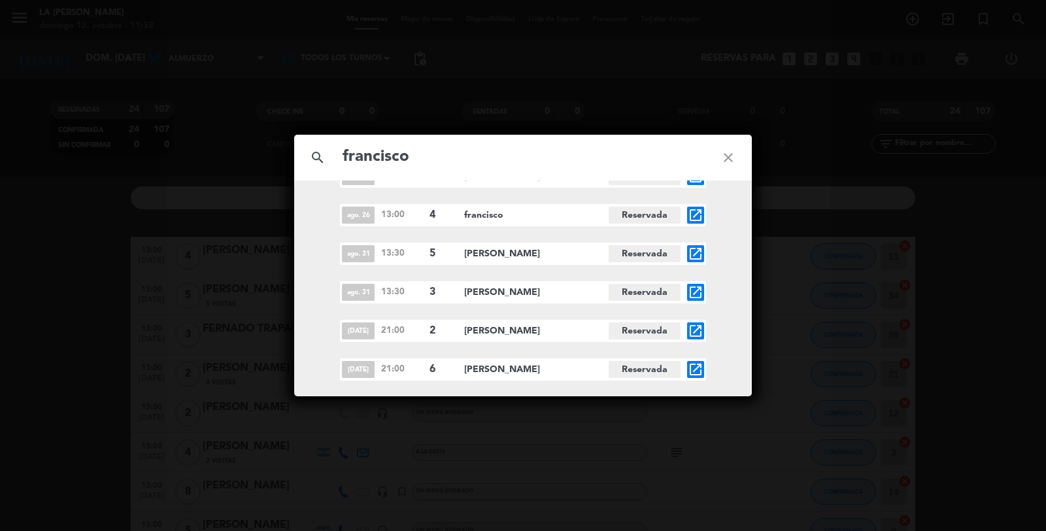
scroll to position [5185, 0]
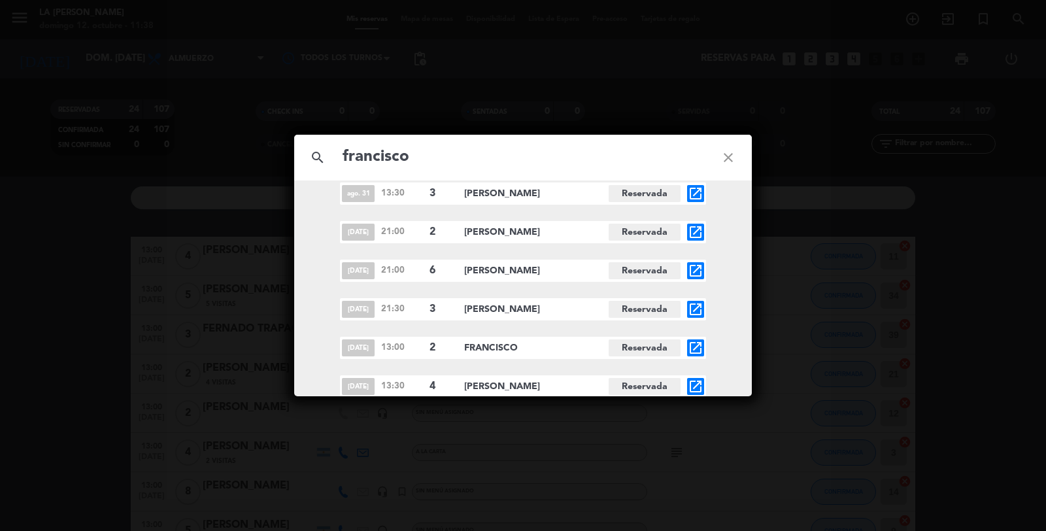
click at [695, 383] on icon "open_in_new" at bounding box center [696, 387] width 16 height 16
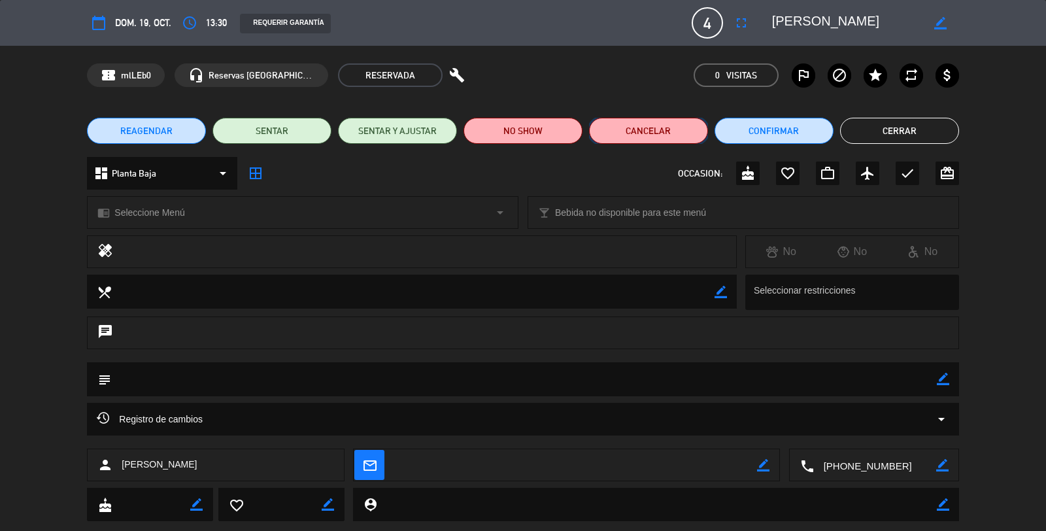
click at [662, 129] on button "Cancelar" at bounding box center [648, 131] width 119 height 26
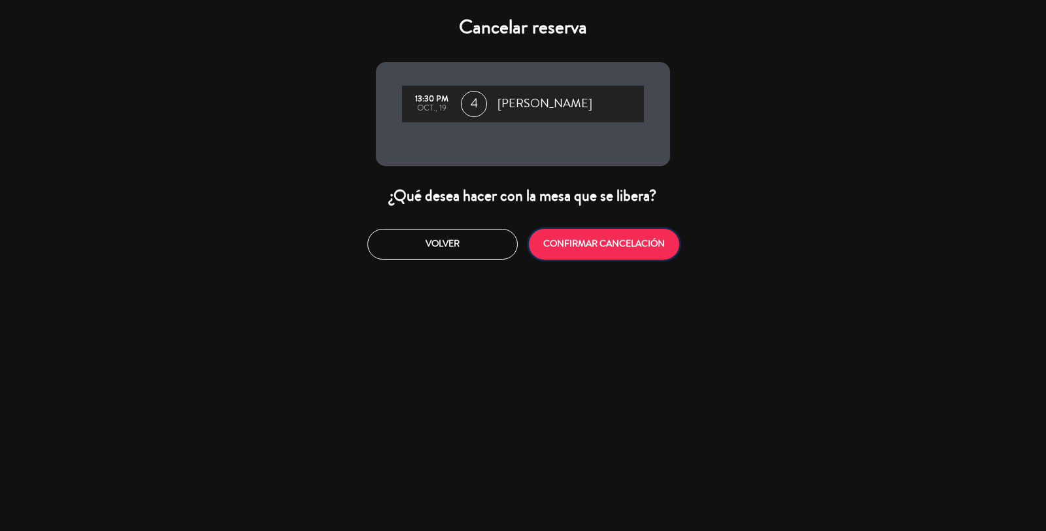
click at [563, 239] on button "CONFIRMAR CANCELACIÓN" at bounding box center [604, 244] width 150 height 31
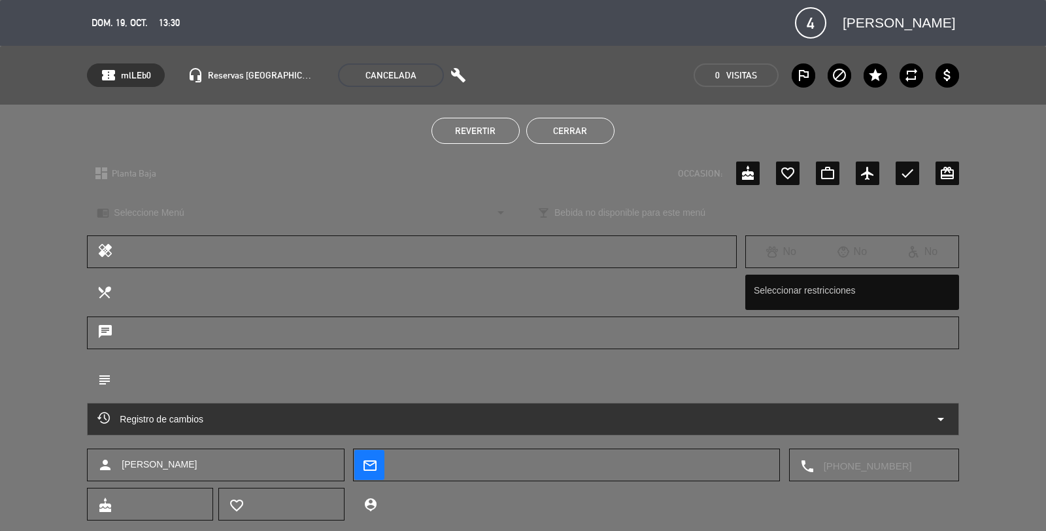
click at [569, 129] on button "Cerrar" at bounding box center [570, 131] width 88 height 26
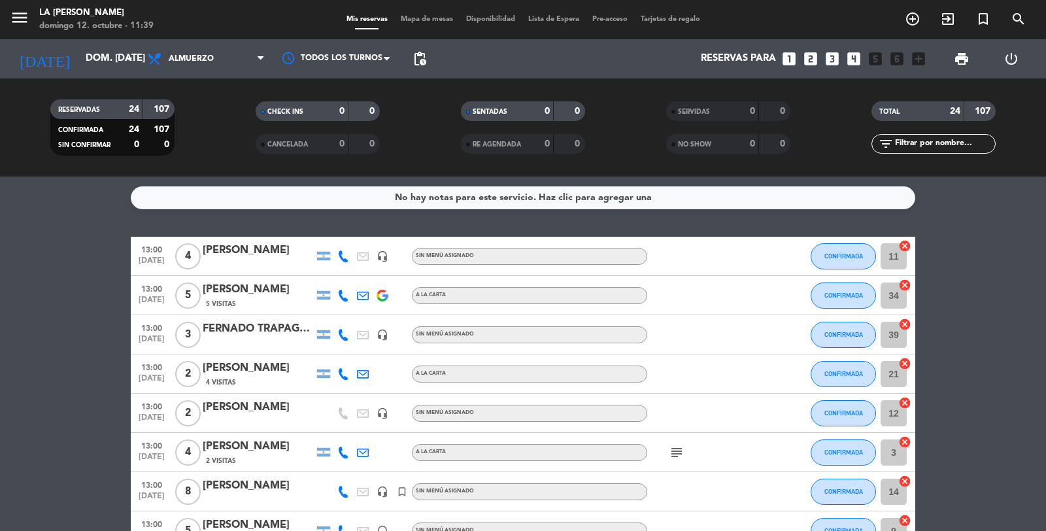
click at [850, 55] on icon "looks_4" at bounding box center [854, 58] width 17 height 17
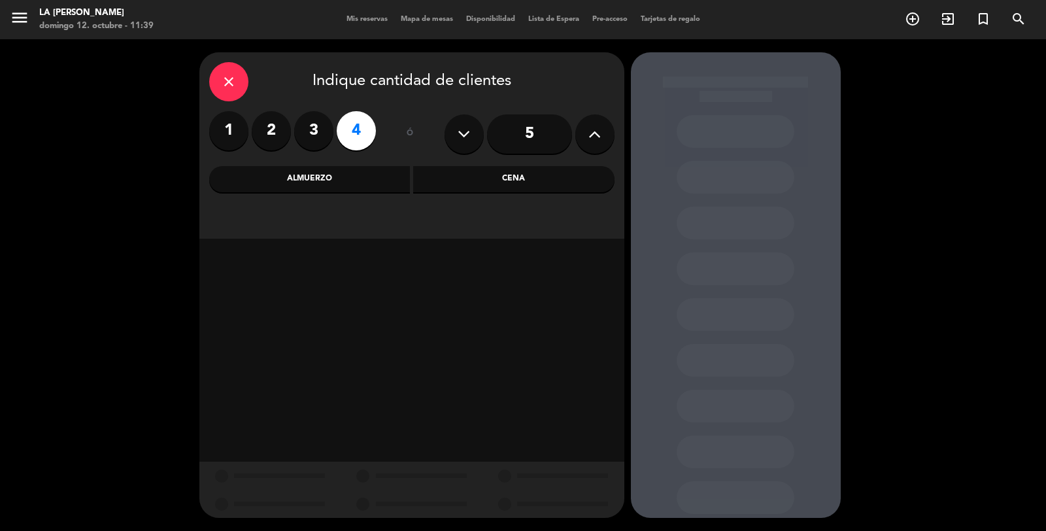
click at [358, 179] on div "Almuerzo" at bounding box center [309, 179] width 201 height 26
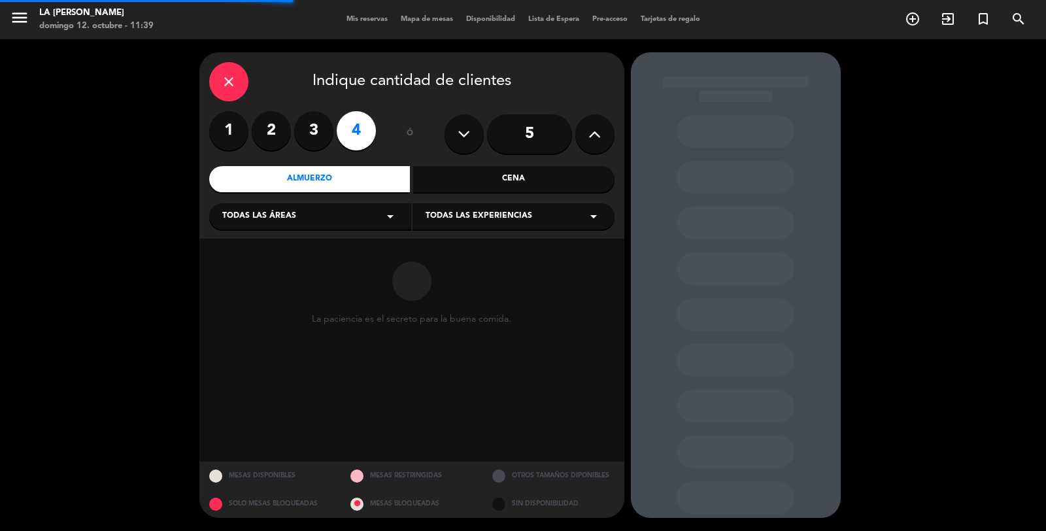
click at [328, 213] on div "Todas las áreas arrow_drop_down" at bounding box center [310, 216] width 202 height 26
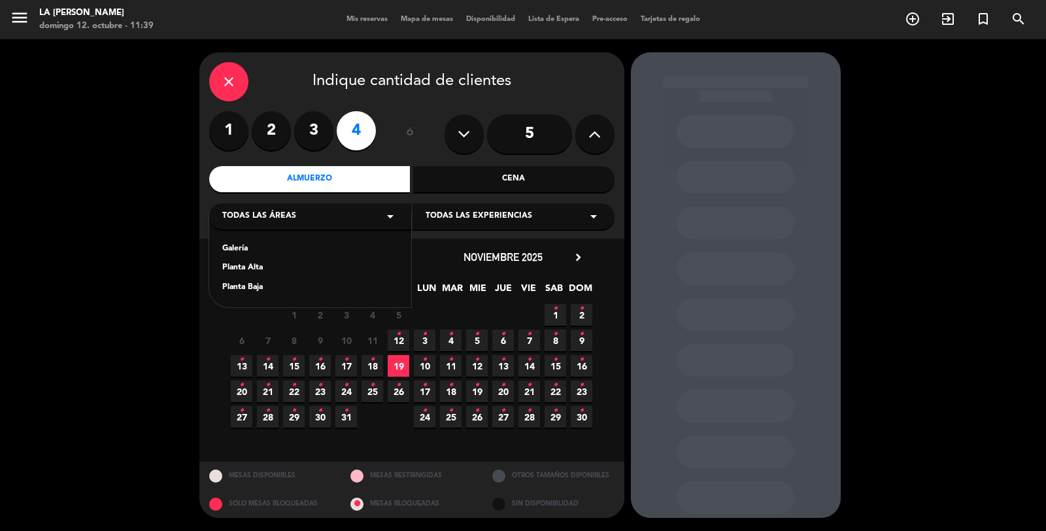
click at [250, 288] on div "Planta Baja" at bounding box center [310, 287] width 176 height 13
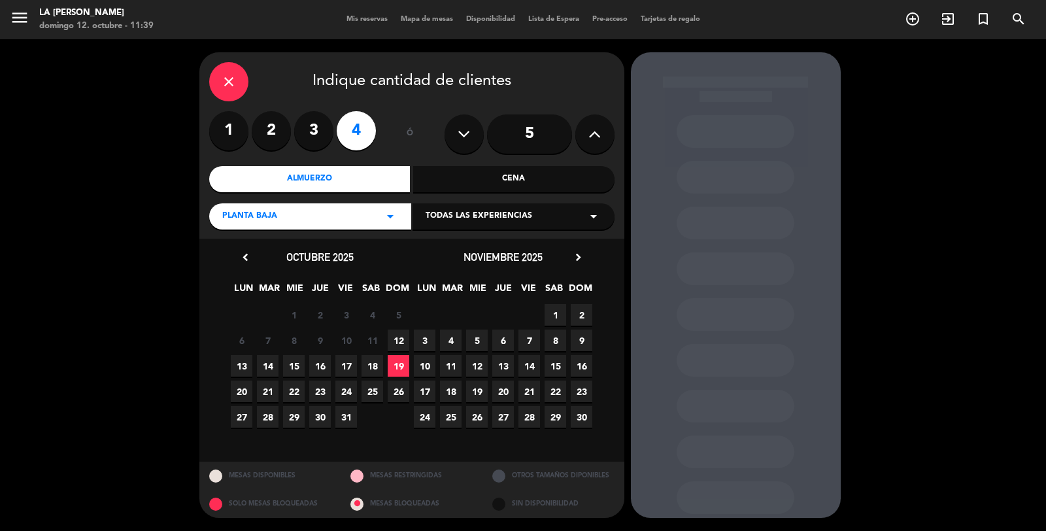
click at [400, 340] on span "12" at bounding box center [399, 341] width 22 height 22
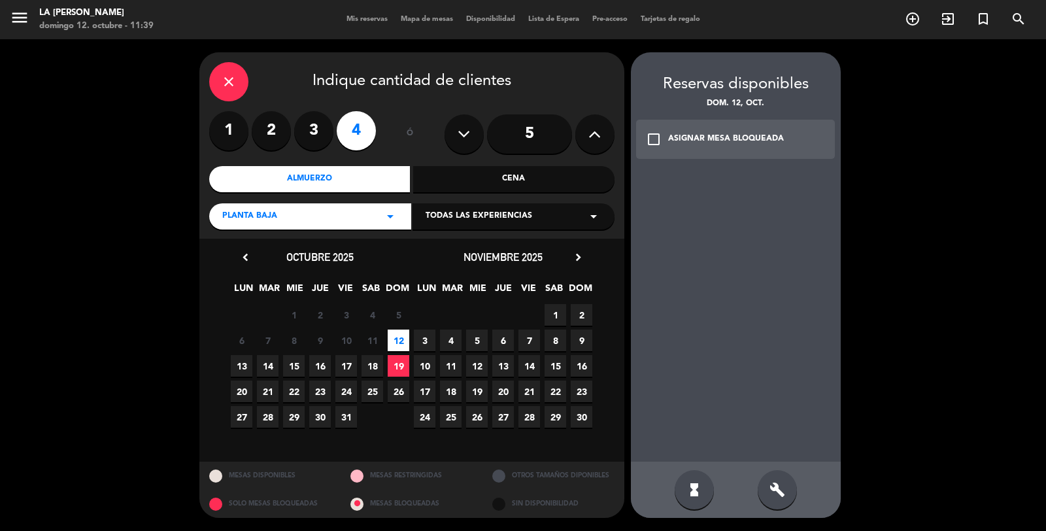
click at [785, 485] on div "build" at bounding box center [777, 489] width 39 height 39
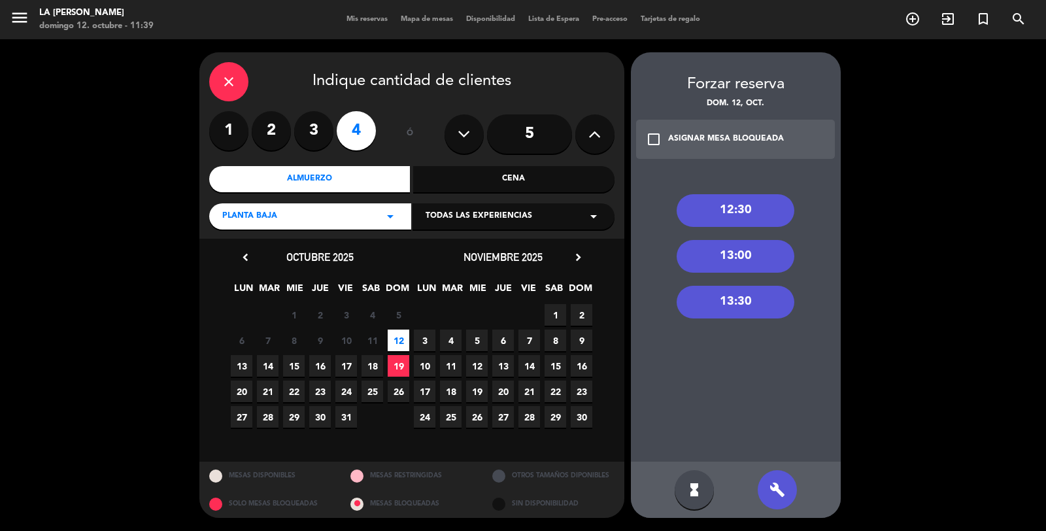
click at [744, 293] on div "13:30" at bounding box center [736, 302] width 118 height 33
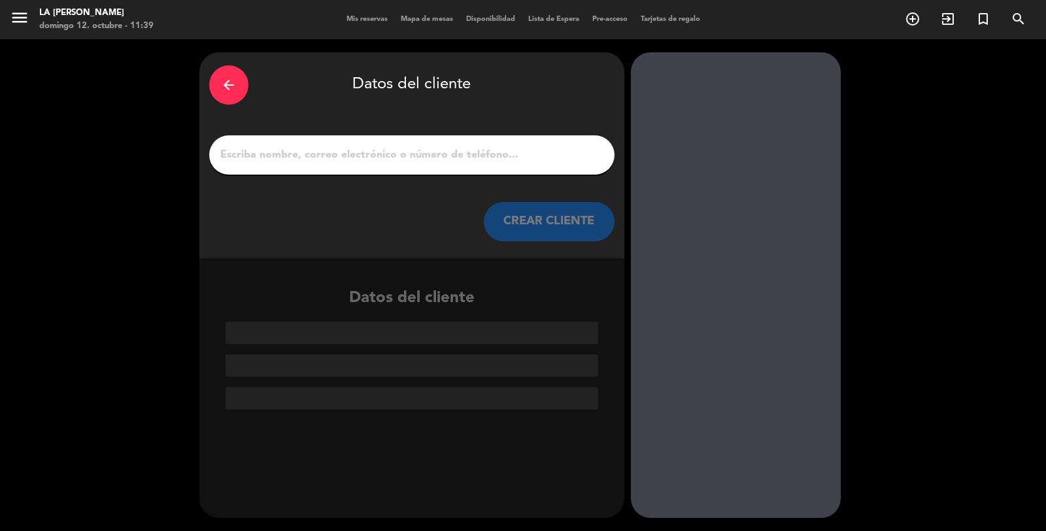
click at [441, 156] on input "1" at bounding box center [412, 155] width 386 height 18
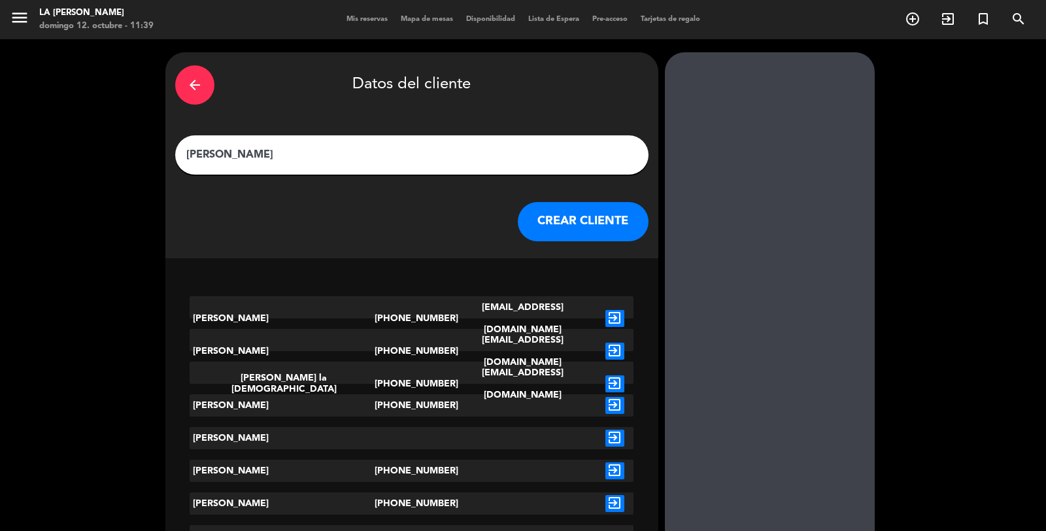
type input "[PERSON_NAME]"
click at [518, 216] on button "CREAR CLIENTE" at bounding box center [583, 221] width 131 height 39
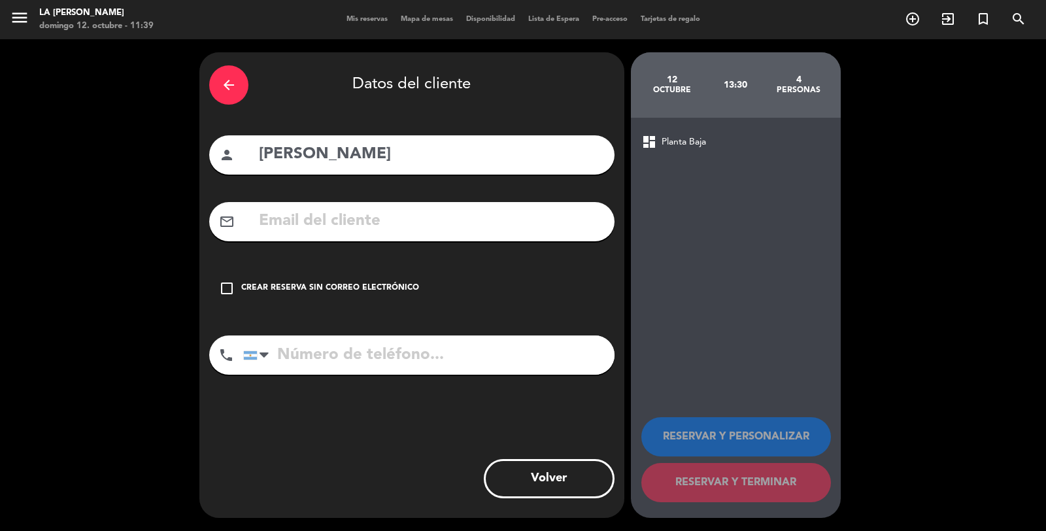
click at [397, 279] on div "check_box_outline_blank Crear reserva sin correo electrónico" at bounding box center [411, 288] width 405 height 39
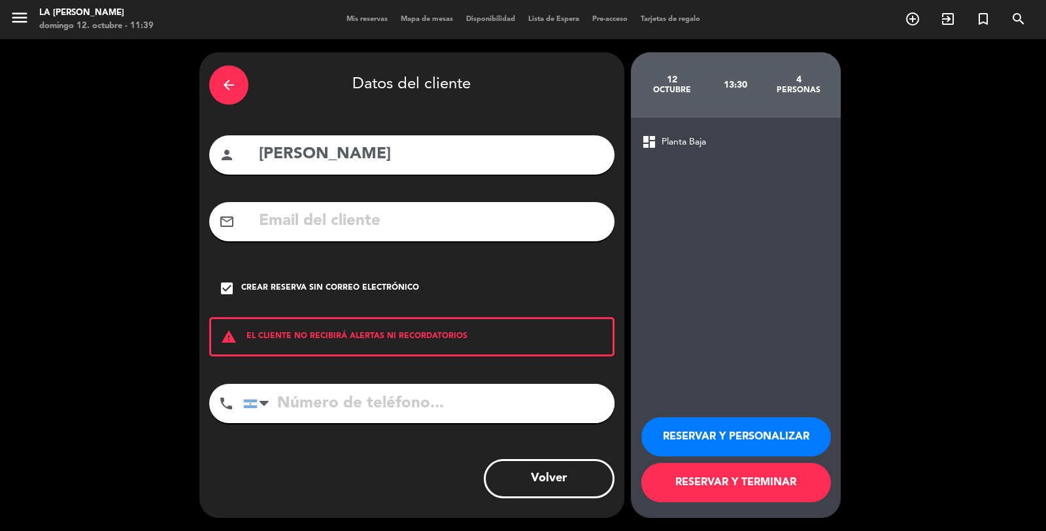
click at [368, 398] on input "tel" at bounding box center [428, 403] width 371 height 39
type input "3515158335"
click at [695, 487] on button "RESERVAR Y TERMINAR" at bounding box center [737, 482] width 190 height 39
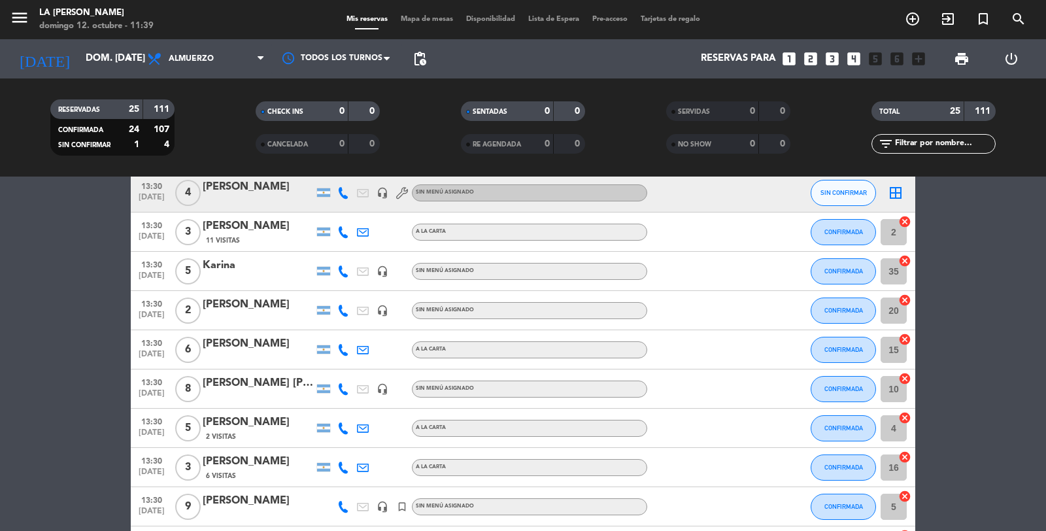
scroll to position [479, 0]
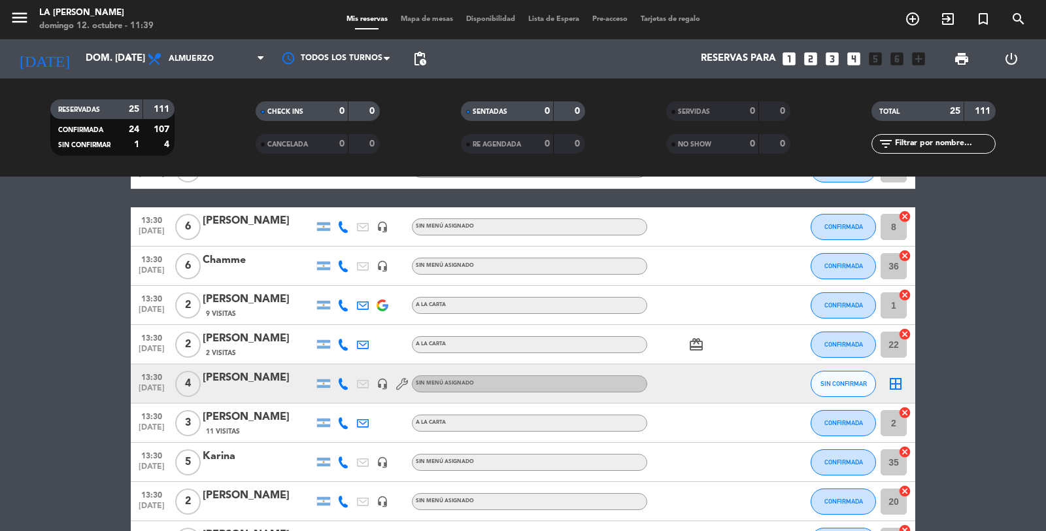
click at [899, 382] on icon "border_all" at bounding box center [896, 384] width 16 height 16
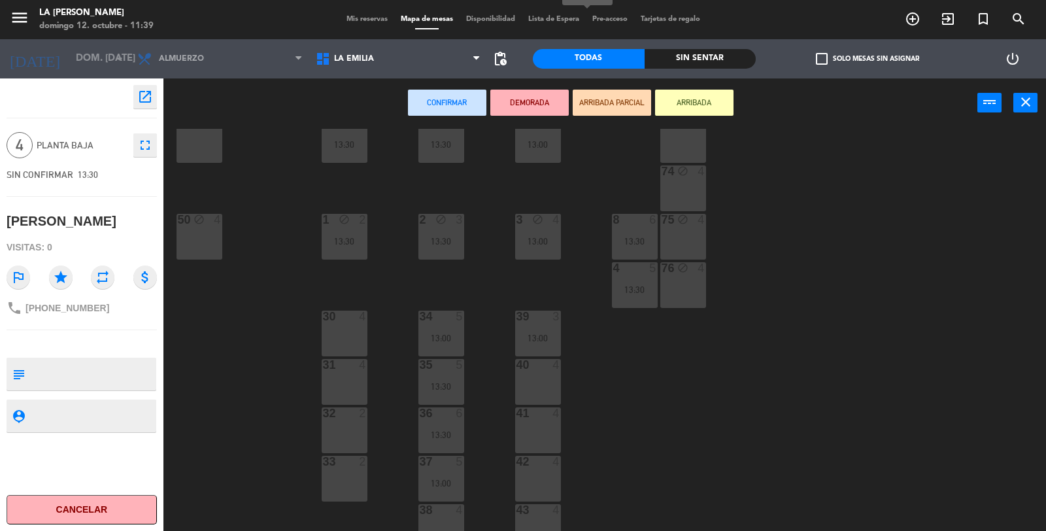
scroll to position [294, 0]
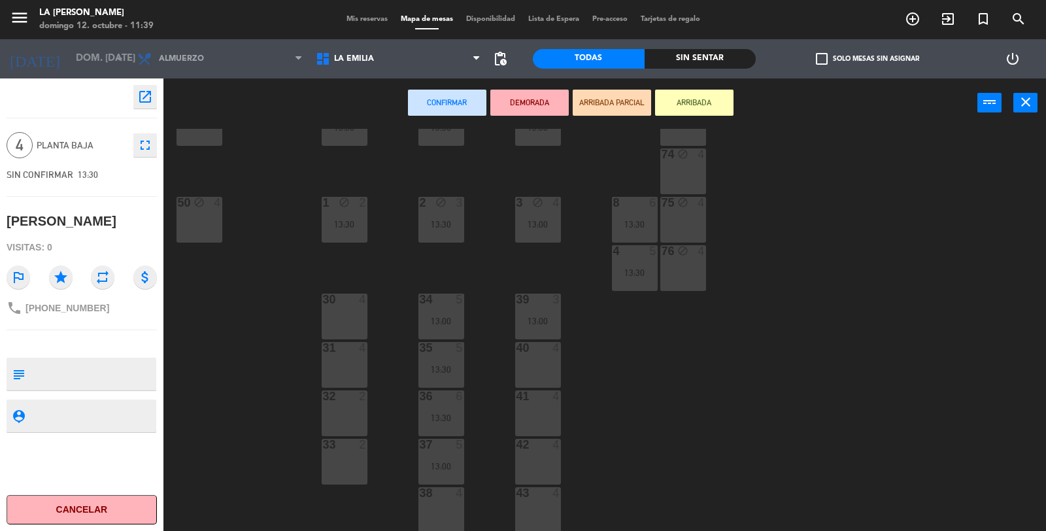
click at [347, 320] on div "30 4" at bounding box center [345, 317] width 46 height 46
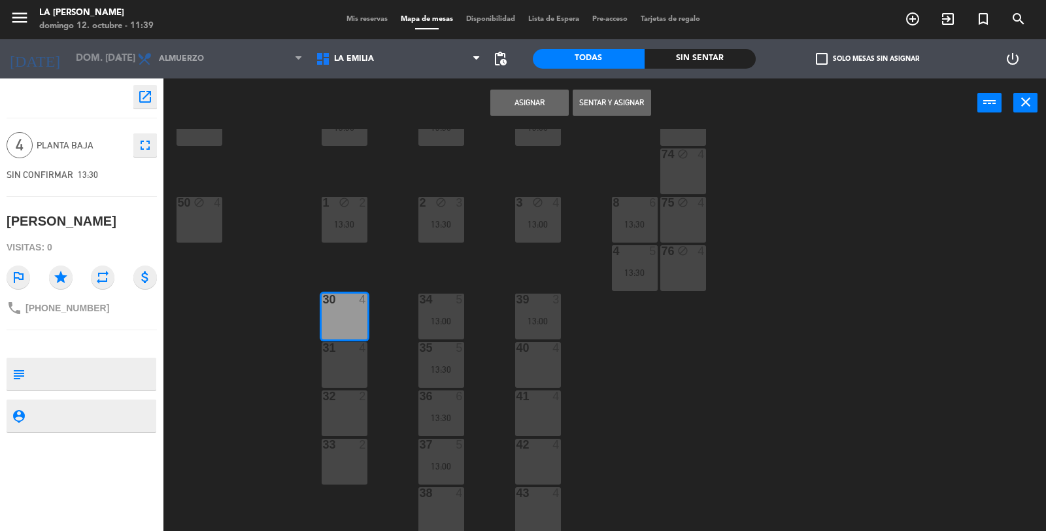
click at [513, 101] on button "Asignar" at bounding box center [530, 103] width 78 height 26
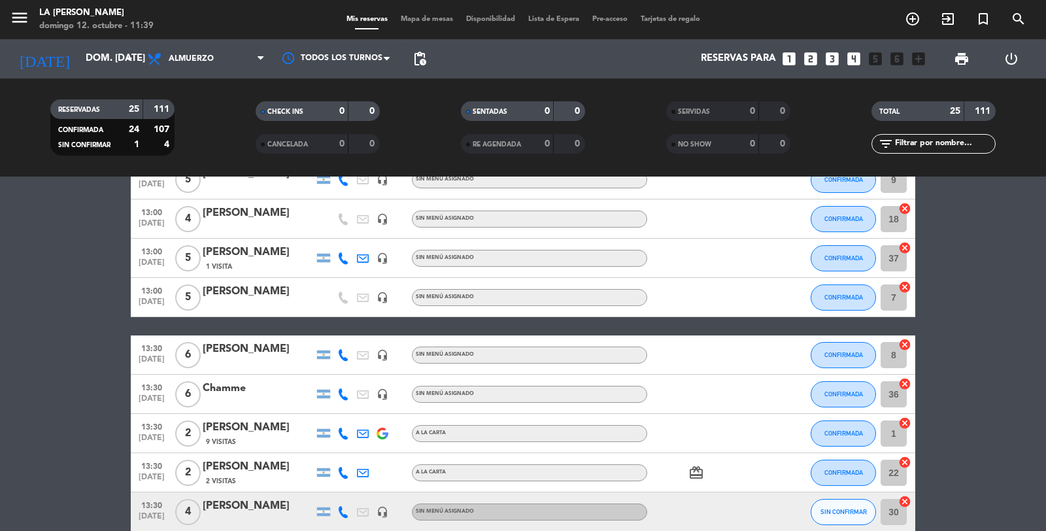
scroll to position [436, 0]
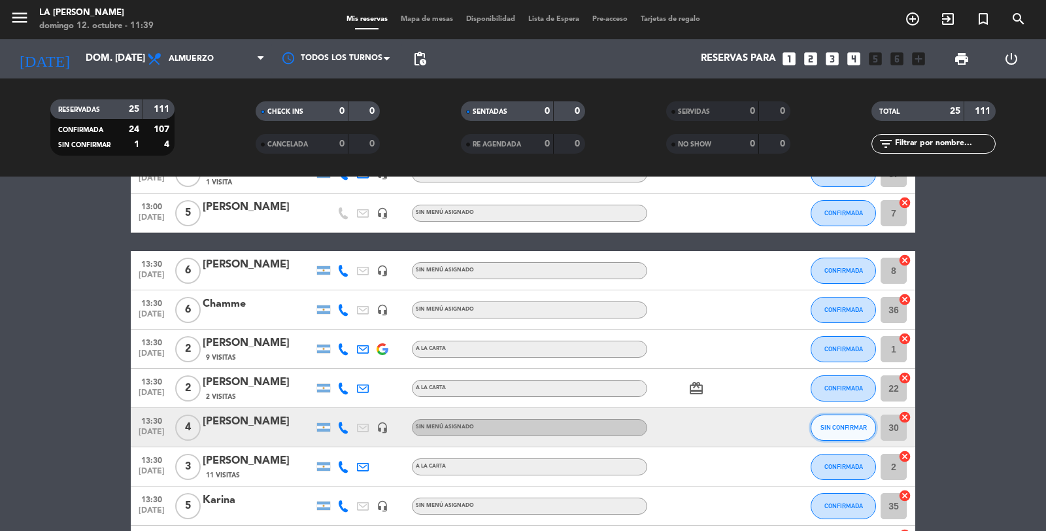
click at [825, 428] on span "SIN CONFIRMAR" at bounding box center [844, 427] width 46 height 7
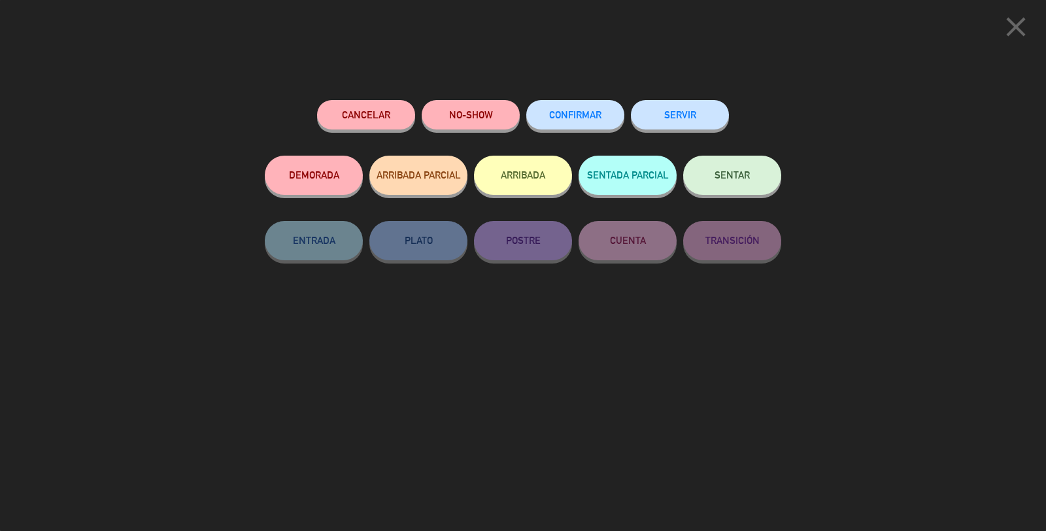
click at [591, 114] on span "CONFIRMAR" at bounding box center [575, 114] width 52 height 11
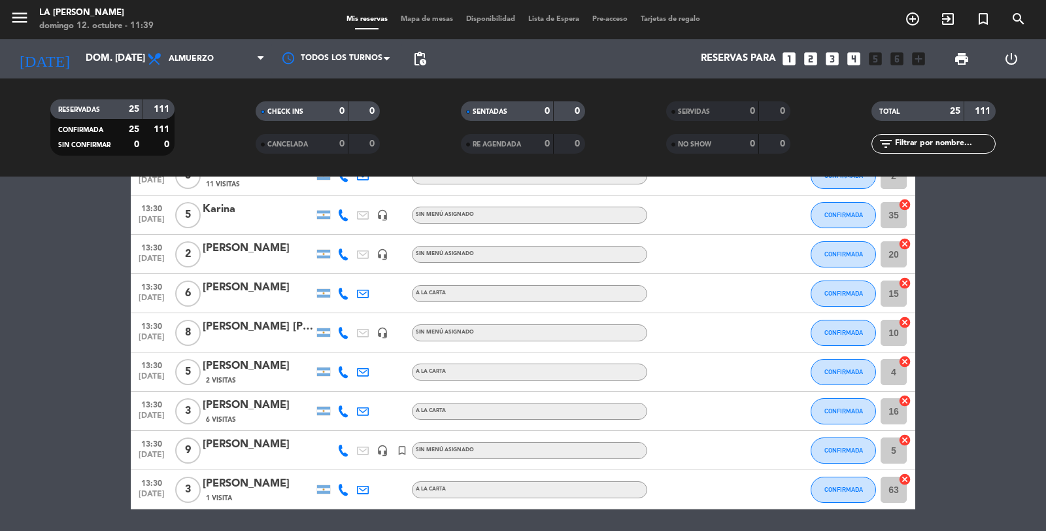
scroll to position [770, 0]
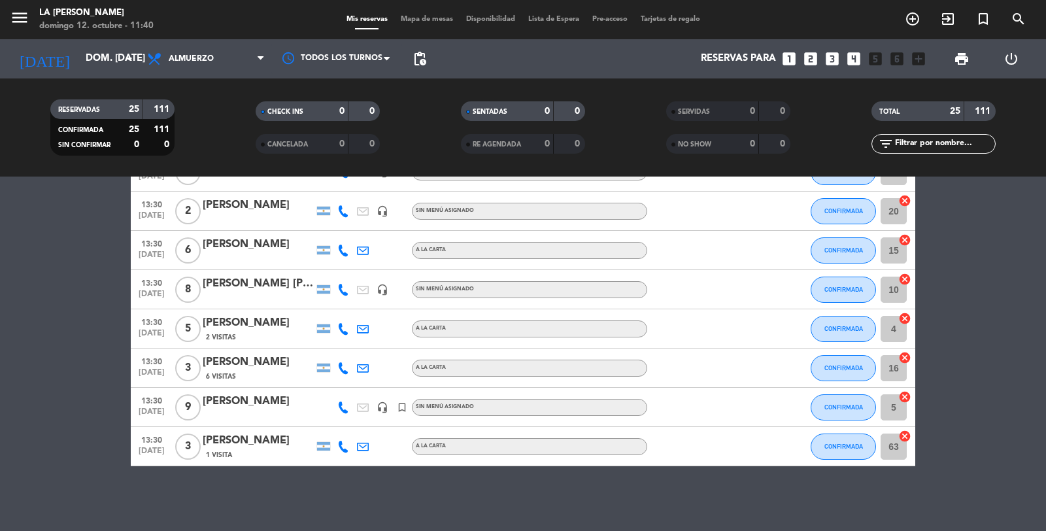
click at [832, 61] on icon "looks_3" at bounding box center [832, 58] width 17 height 17
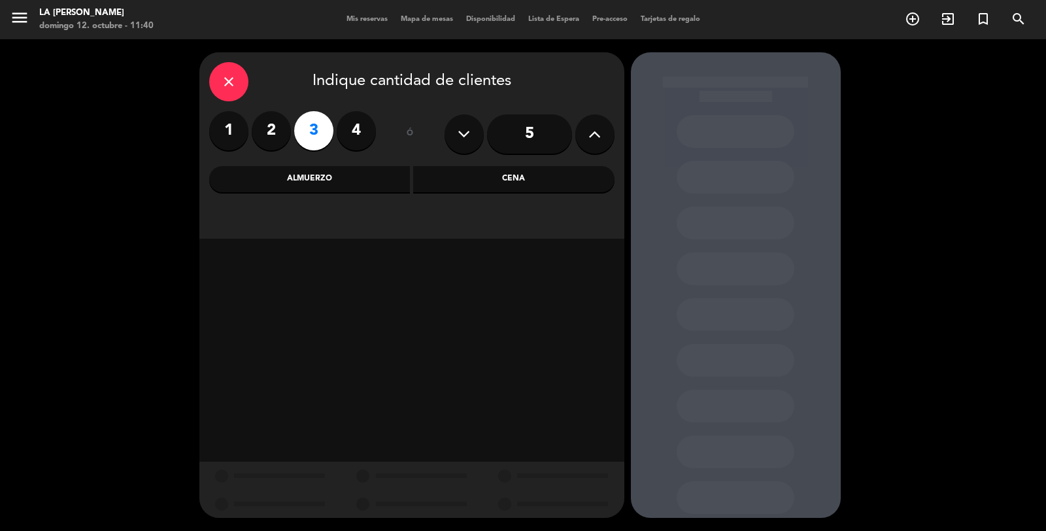
click at [348, 180] on div "Almuerzo" at bounding box center [309, 179] width 201 height 26
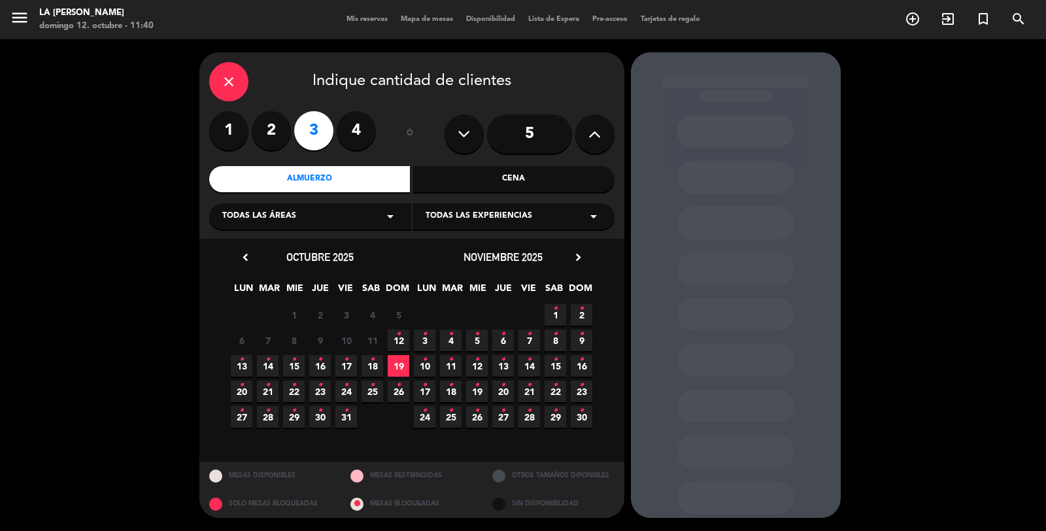
click at [397, 341] on icon "•" at bounding box center [398, 334] width 5 height 21
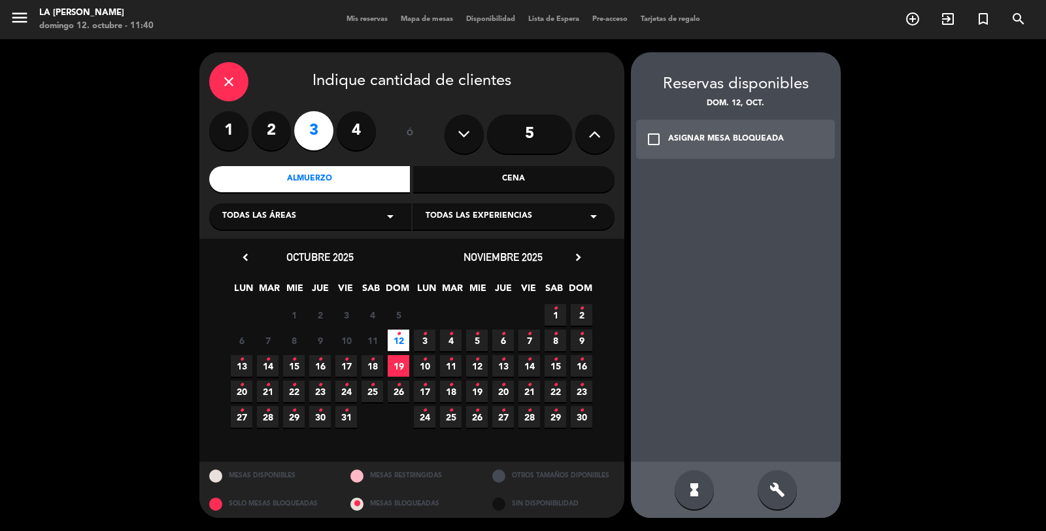
click at [652, 135] on icon "check_box_outline_blank" at bounding box center [654, 139] width 16 height 16
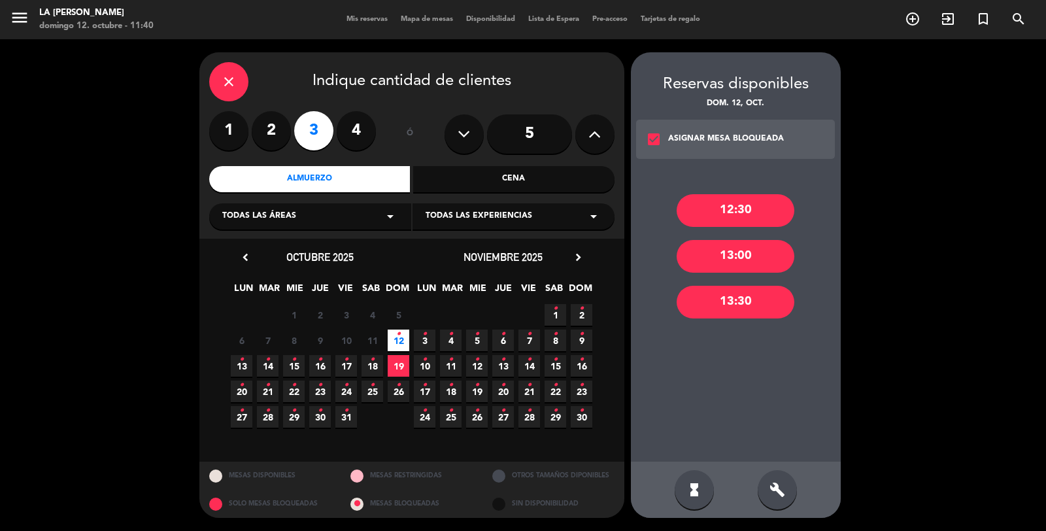
click at [733, 262] on div "13:00" at bounding box center [736, 256] width 118 height 33
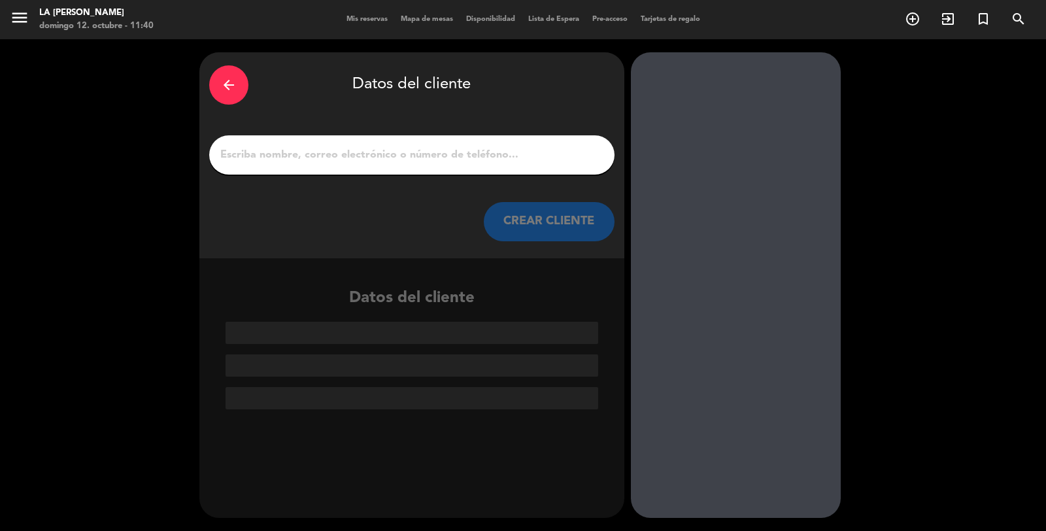
click at [485, 152] on input "1" at bounding box center [412, 155] width 386 height 18
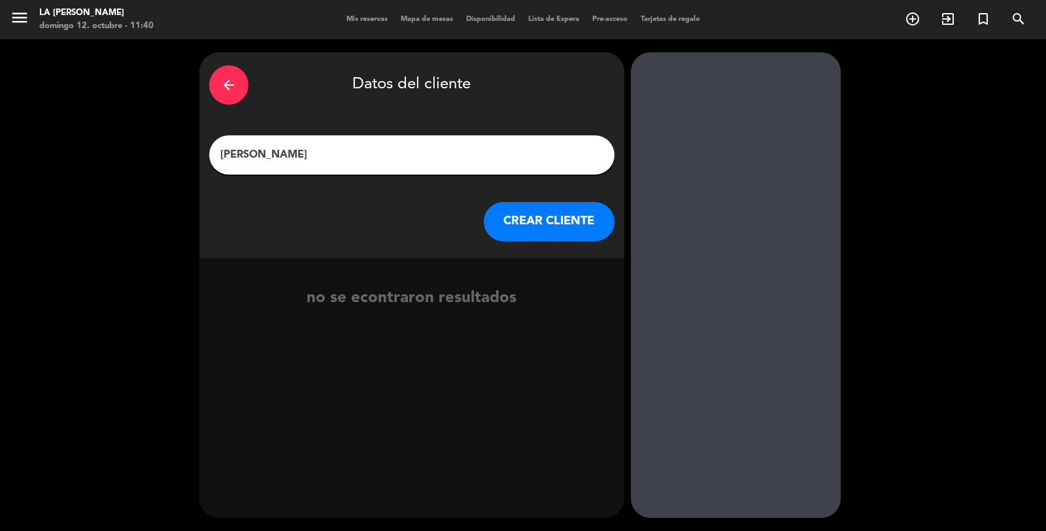
type input "[PERSON_NAME]"
click at [517, 220] on button "CREAR CLIENTE" at bounding box center [549, 221] width 131 height 39
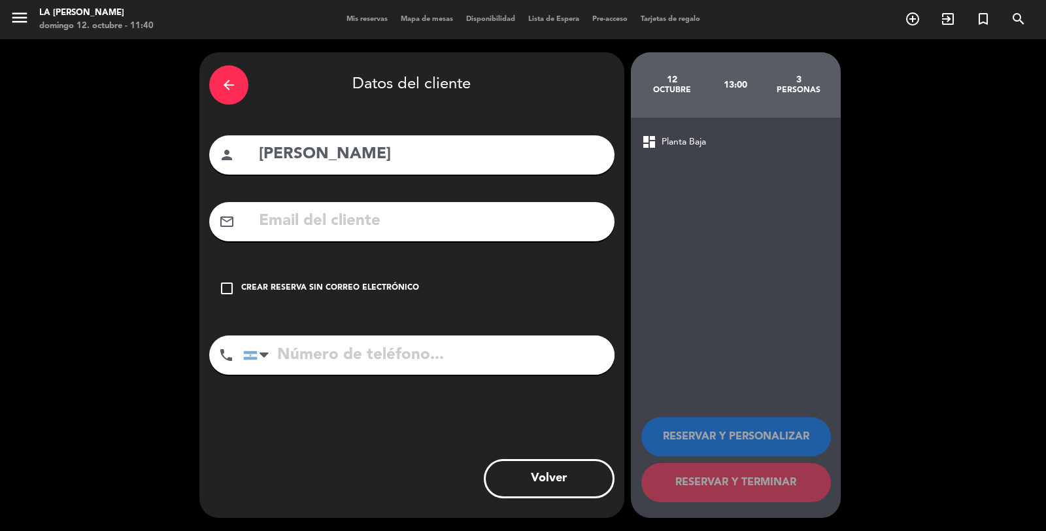
click at [377, 281] on div "check_box_outline_blank Crear reserva sin correo electrónico" at bounding box center [411, 288] width 405 height 39
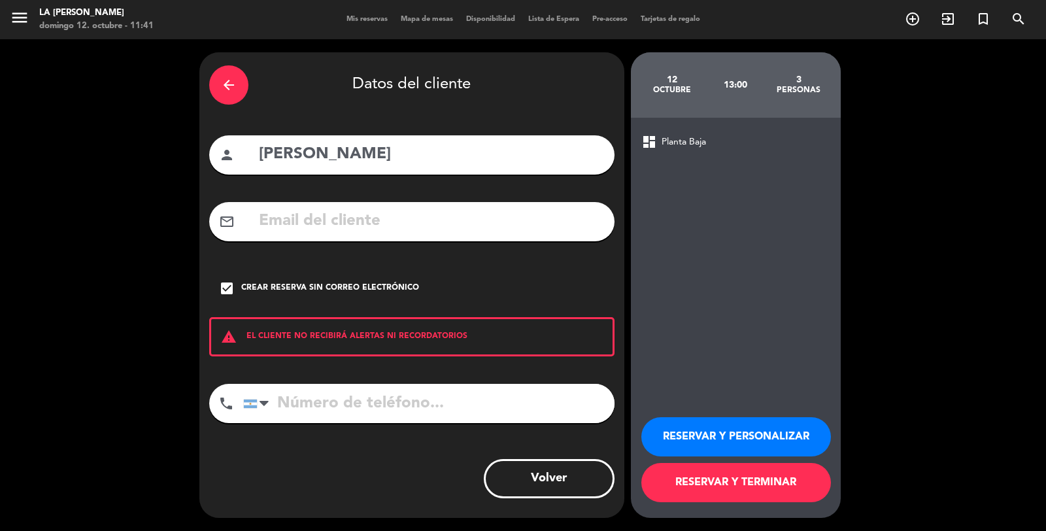
paste input "[PHONE_NUMBER]"
type input "[PHONE_NUMBER]"
click at [692, 479] on button "RESERVAR Y TERMINAR" at bounding box center [737, 482] width 190 height 39
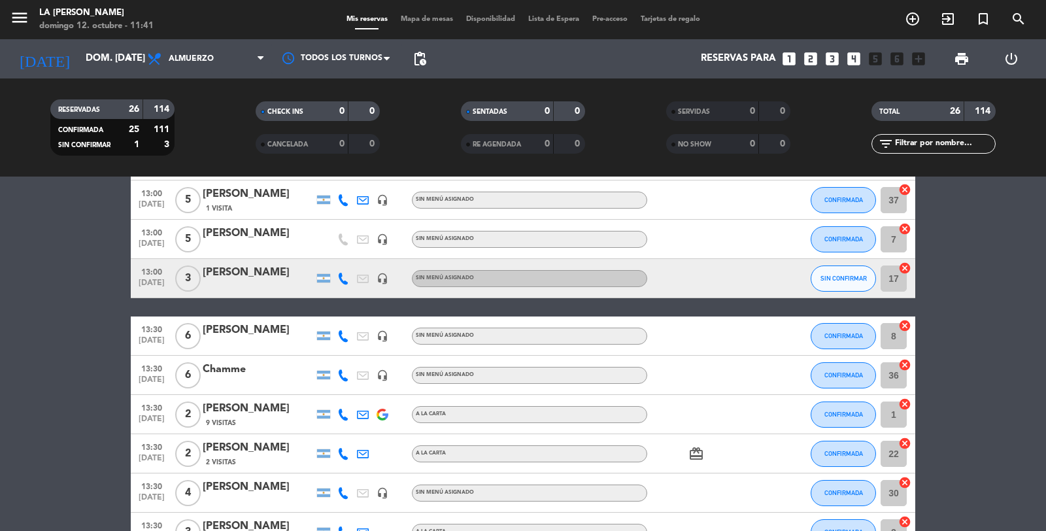
scroll to position [436, 0]
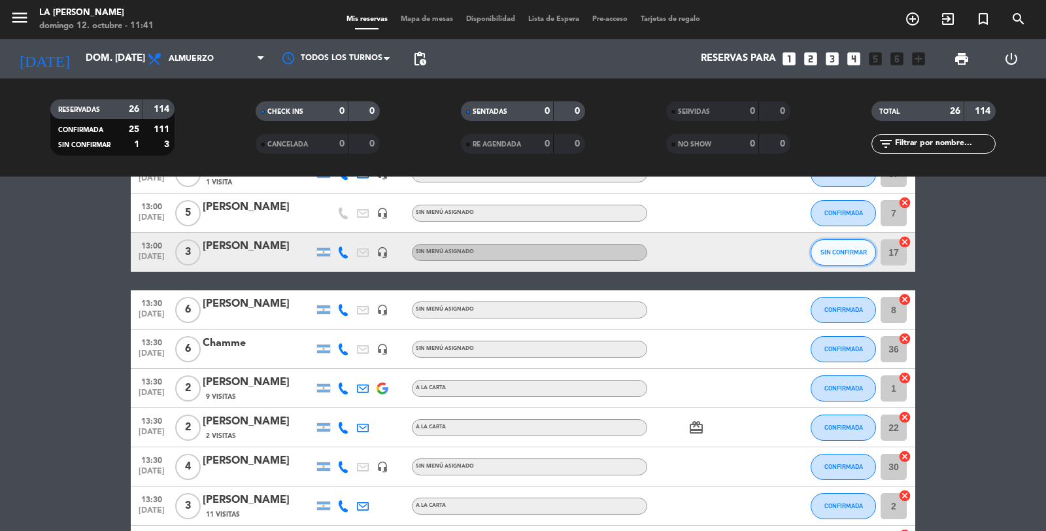
click at [833, 256] on button "SIN CONFIRMAR" at bounding box center [843, 252] width 65 height 26
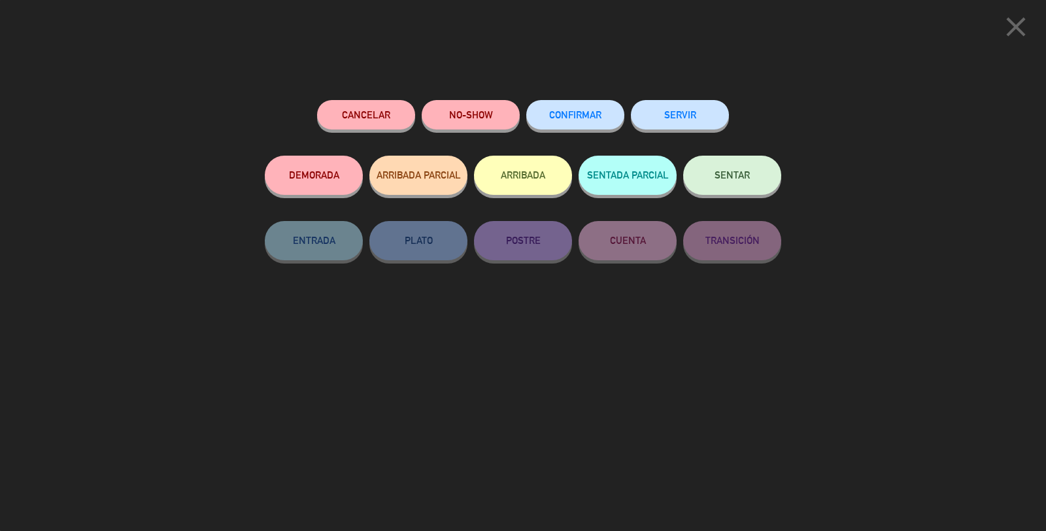
click at [572, 122] on button "CONFIRMAR" at bounding box center [575, 114] width 98 height 29
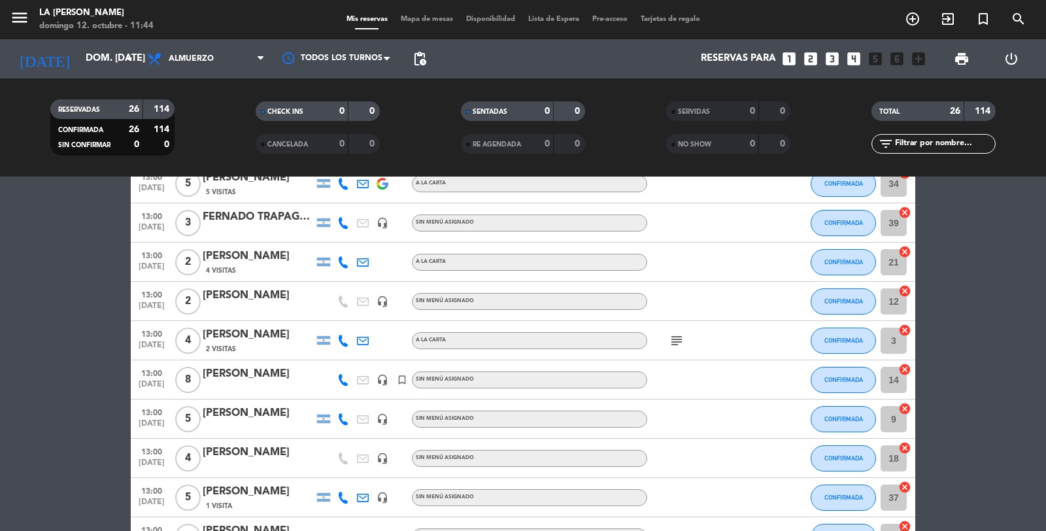
scroll to position [145, 0]
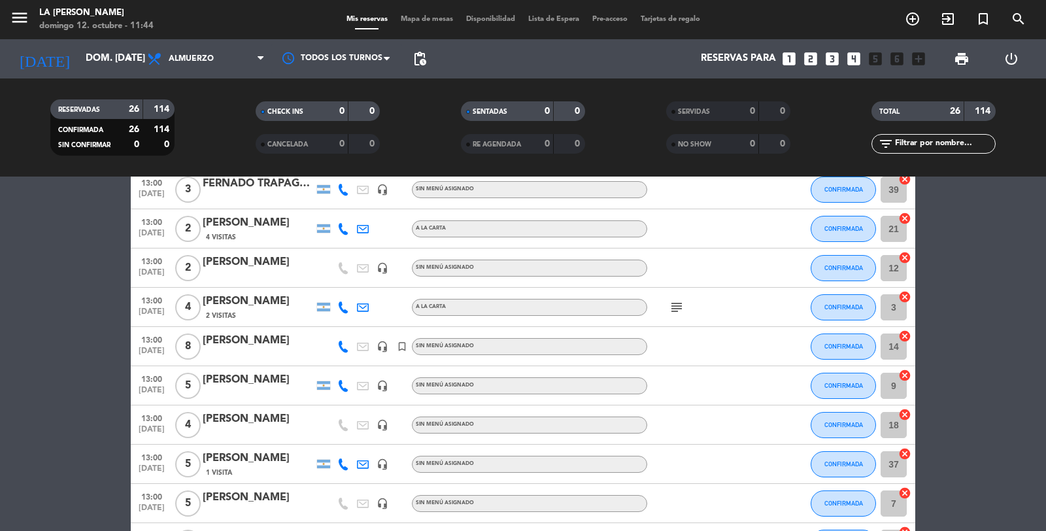
click at [676, 305] on icon "subject" at bounding box center [677, 308] width 16 height 16
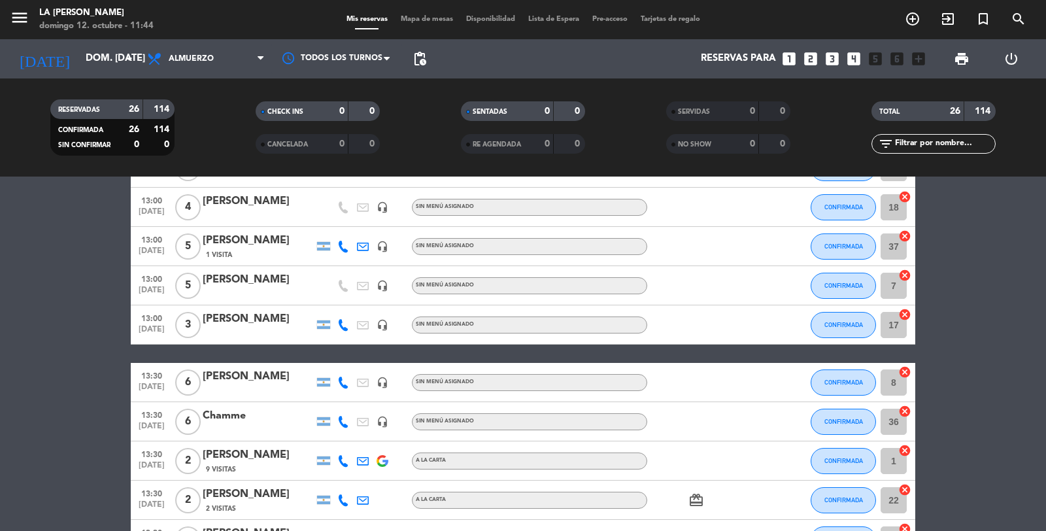
scroll to position [436, 0]
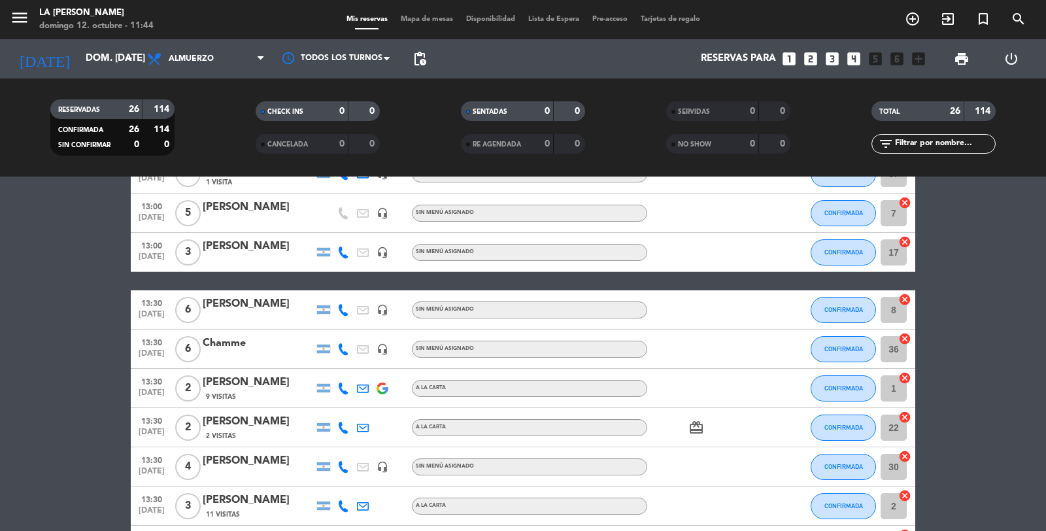
click at [417, 18] on span "Mapa de mesas" at bounding box center [426, 19] width 65 height 7
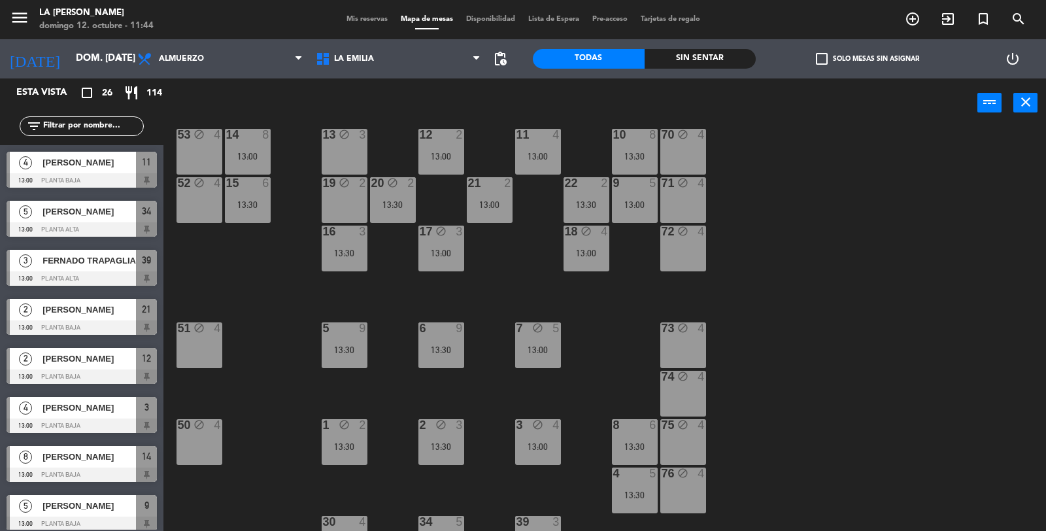
scroll to position [73, 0]
click at [354, 435] on div "1 block 2 13:30" at bounding box center [345, 442] width 46 height 46
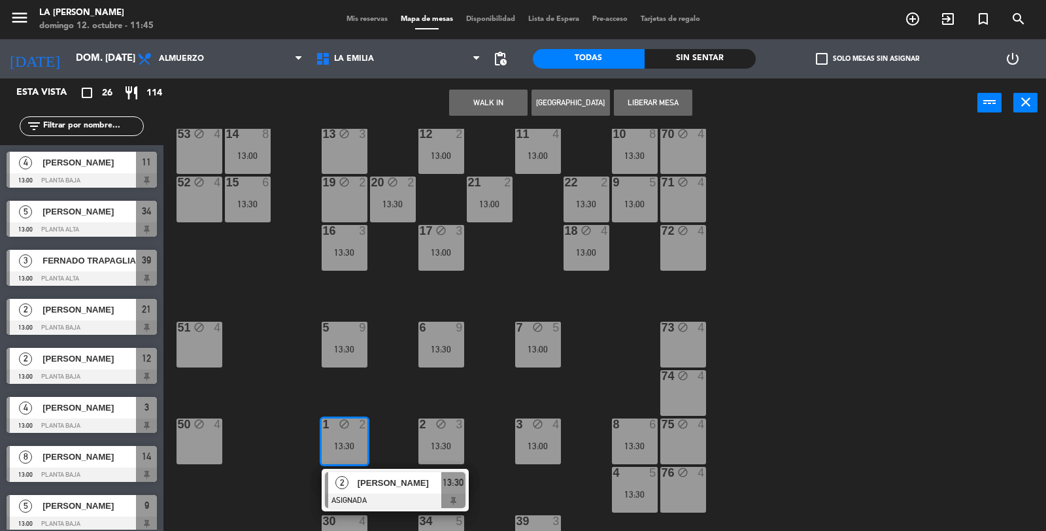
click at [354, 435] on div "1 block 2 13:30" at bounding box center [345, 442] width 46 height 46
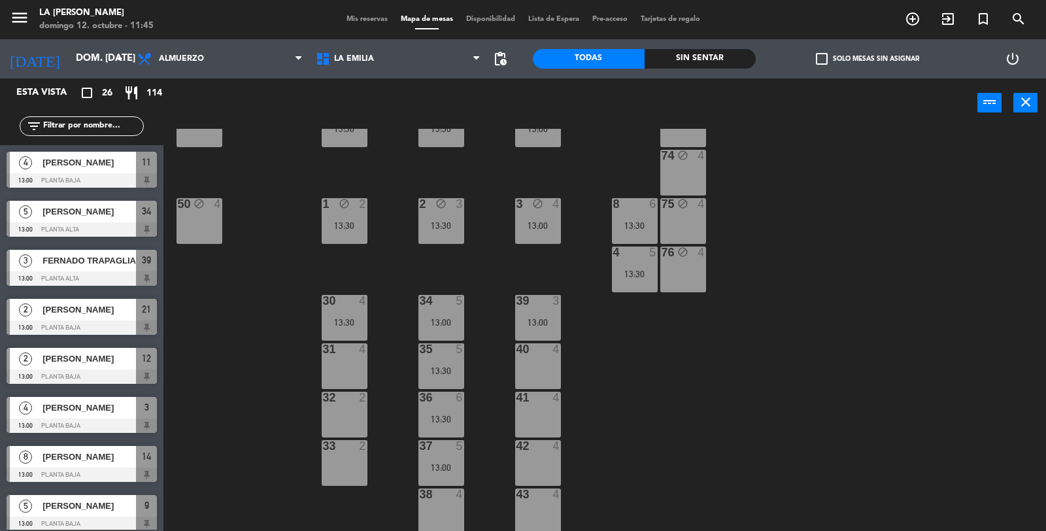
scroll to position [294, 0]
click at [354, 18] on span "Mis reservas" at bounding box center [367, 19] width 54 height 7
